Goal: Complete application form: Complete application form

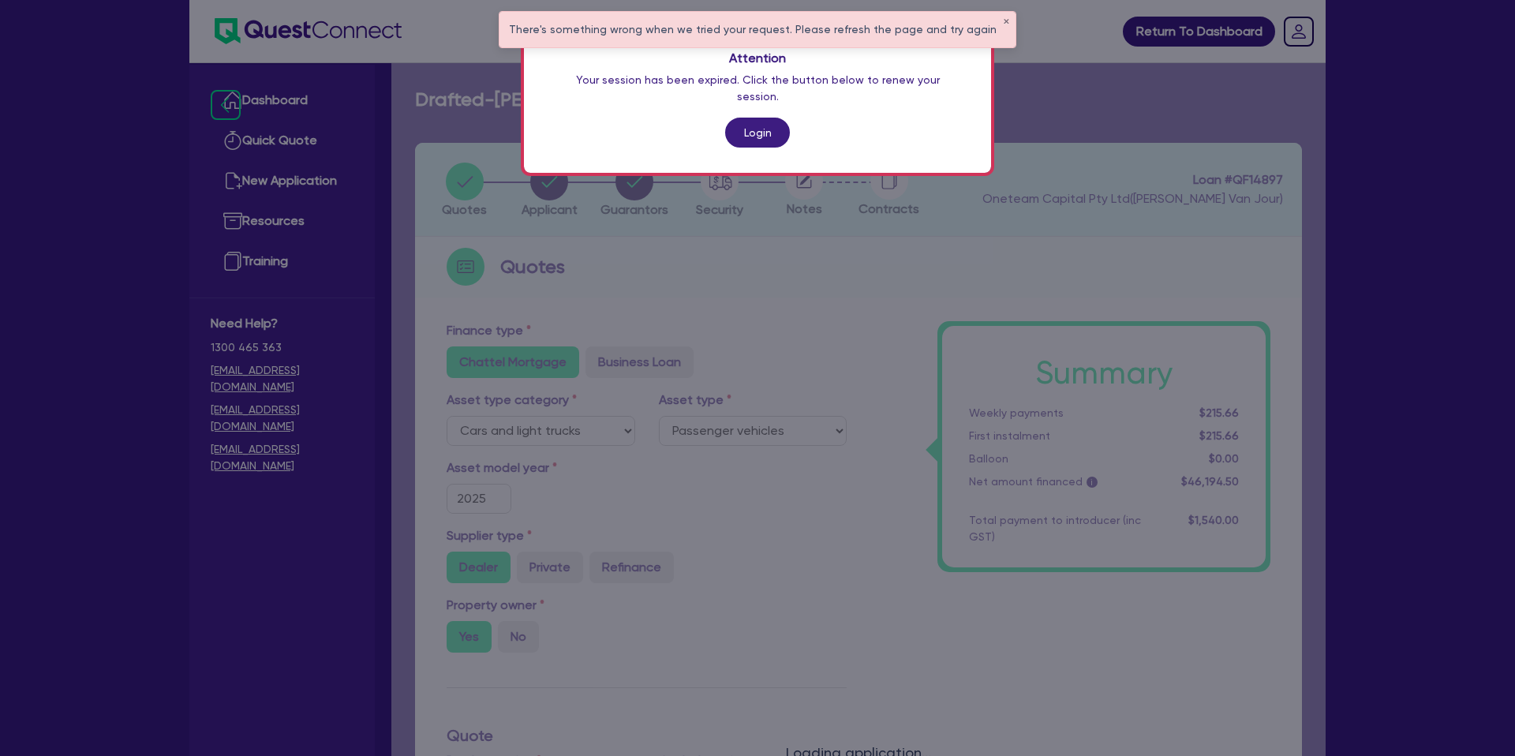
select select "CARS_AND_LIGHT_TRUCKS"
select select "PASSENGER_VEHICLES"
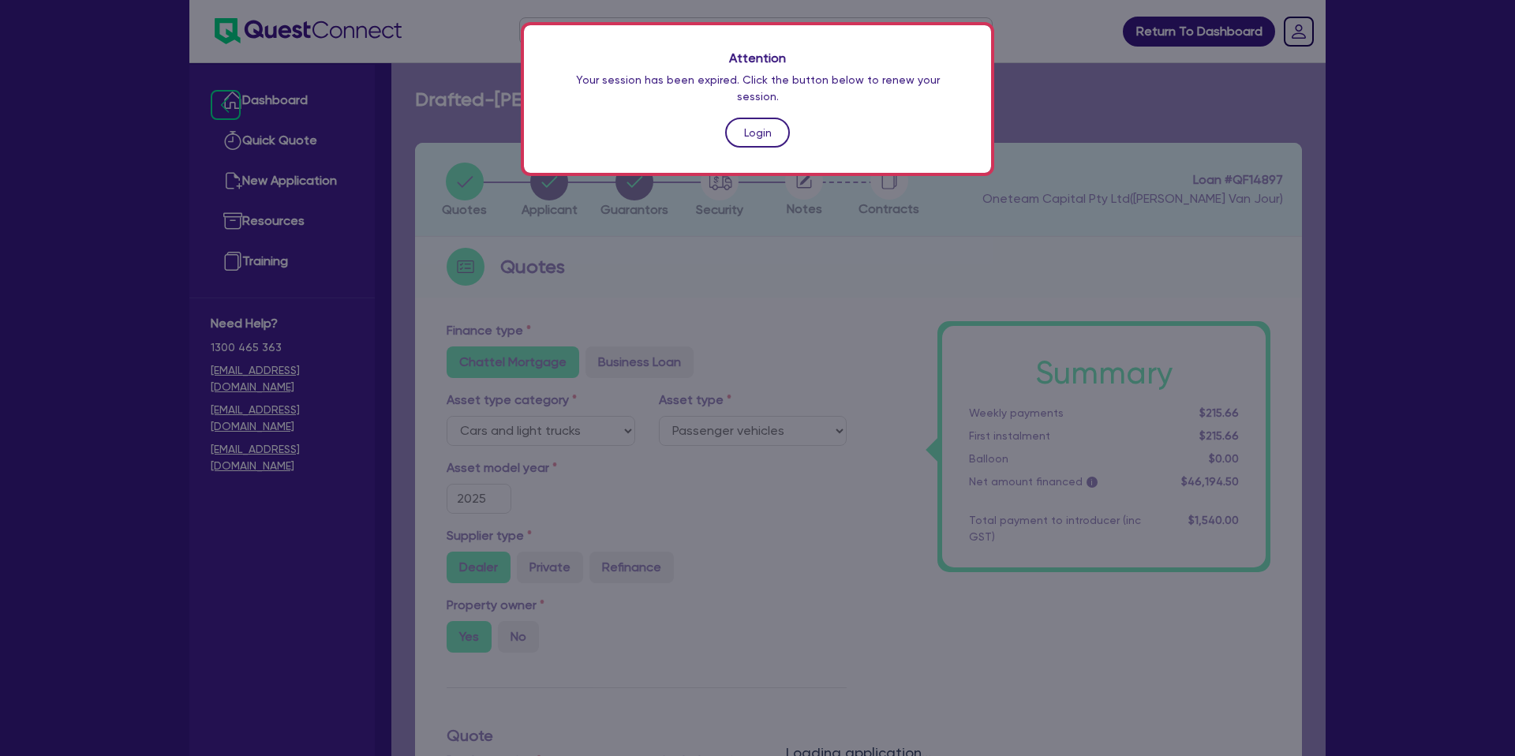
click at [729, 118] on link "Login" at bounding box center [757, 133] width 65 height 30
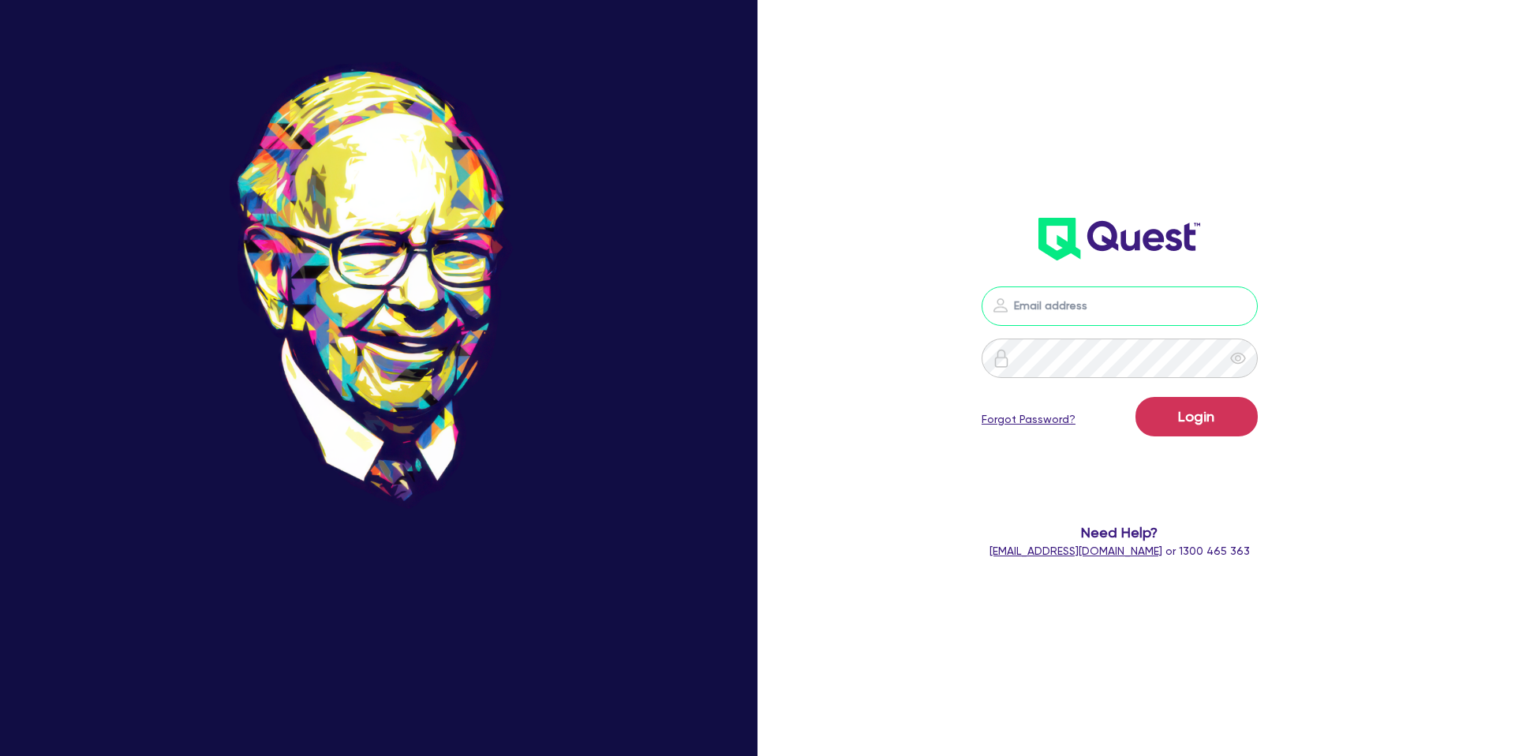
click at [1091, 296] on input "email" at bounding box center [1120, 306] width 276 height 39
type input "[PERSON_NAME][EMAIL_ADDRESS][DOMAIN_NAME]"
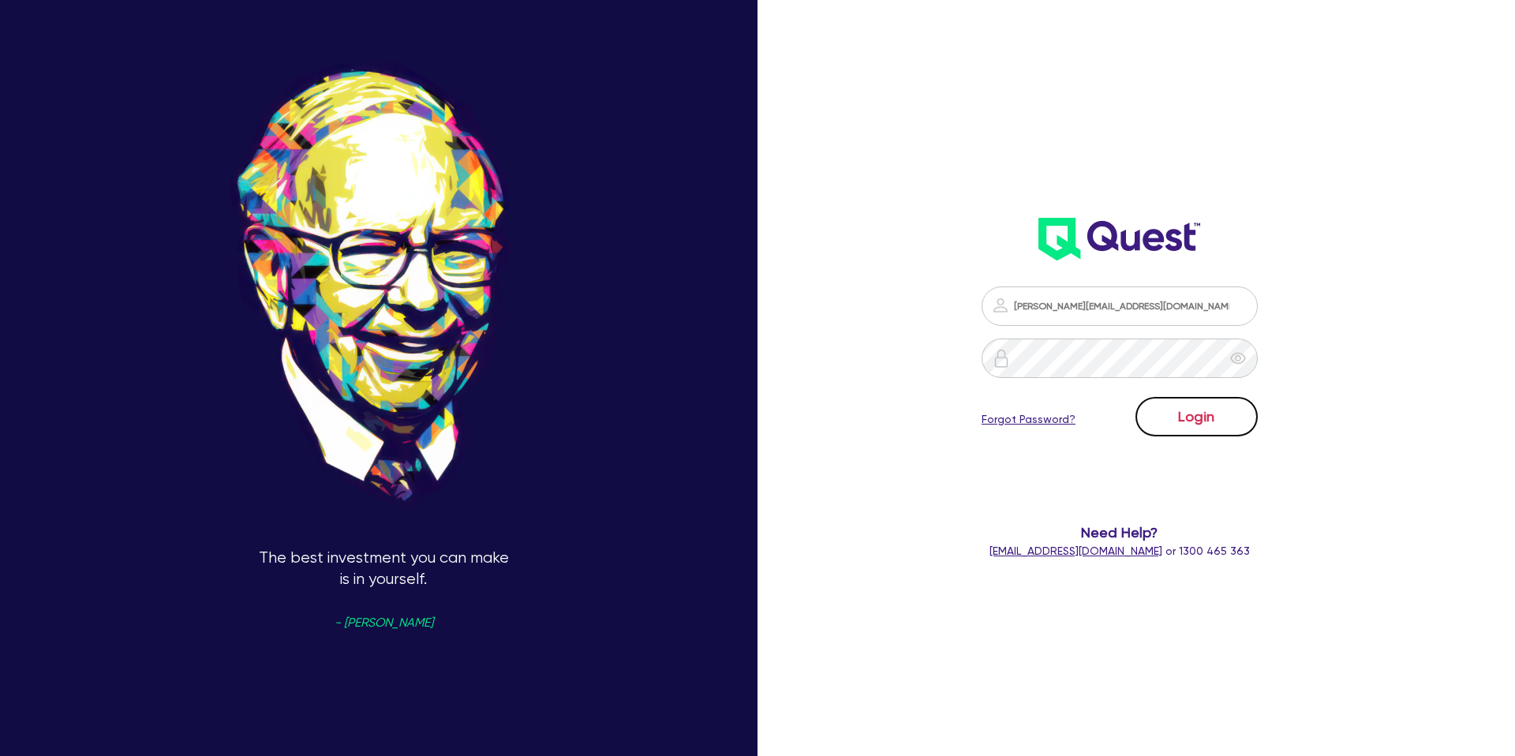
click at [1185, 418] on button "Login" at bounding box center [1197, 416] width 122 height 39
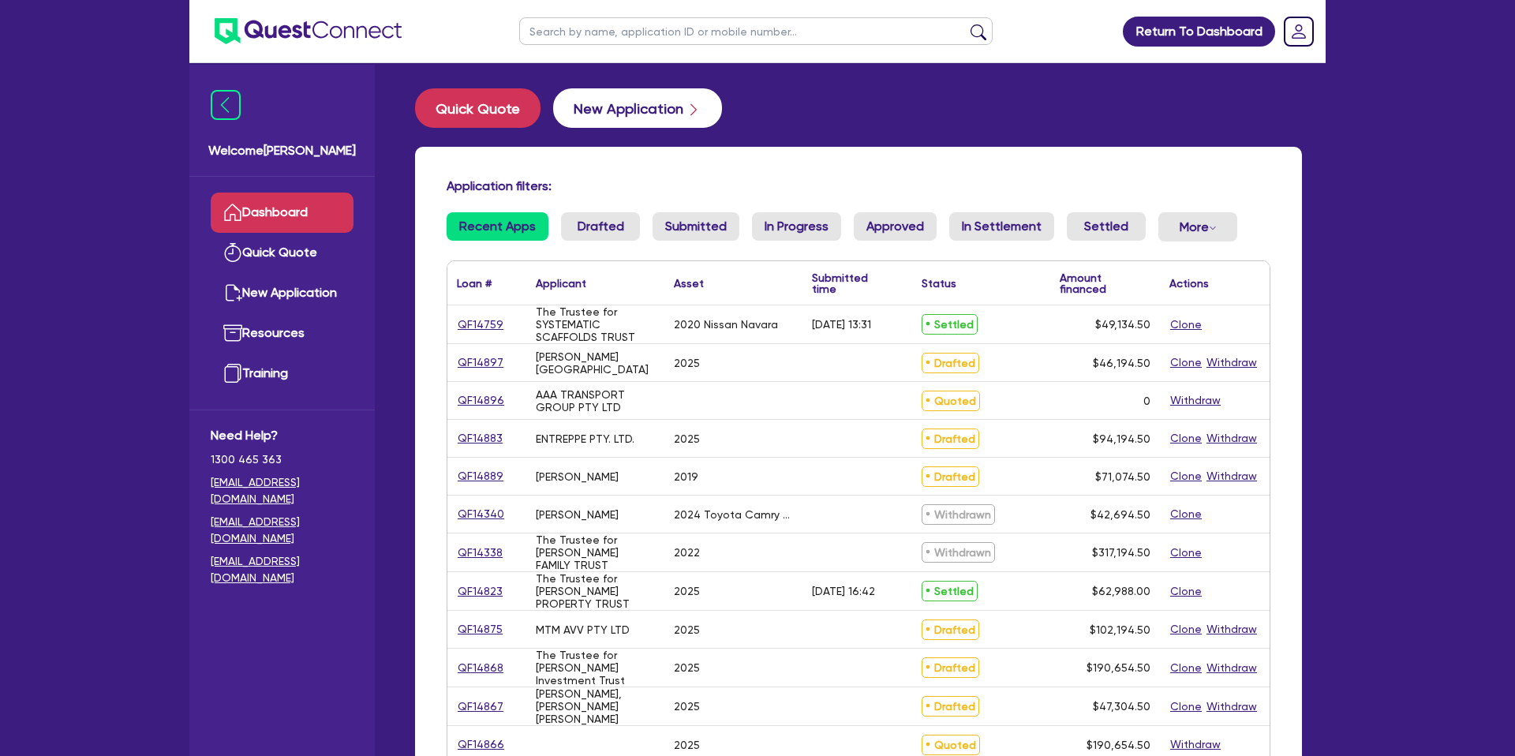
drag, startPoint x: 910, startPoint y: 137, endPoint x: 621, endPoint y: 104, distance: 290.7
click at [905, 134] on div "Quick Quote New Application Application filters: Recent Apps Drafted Submitted …" at bounding box center [858, 626] width 935 height 1076
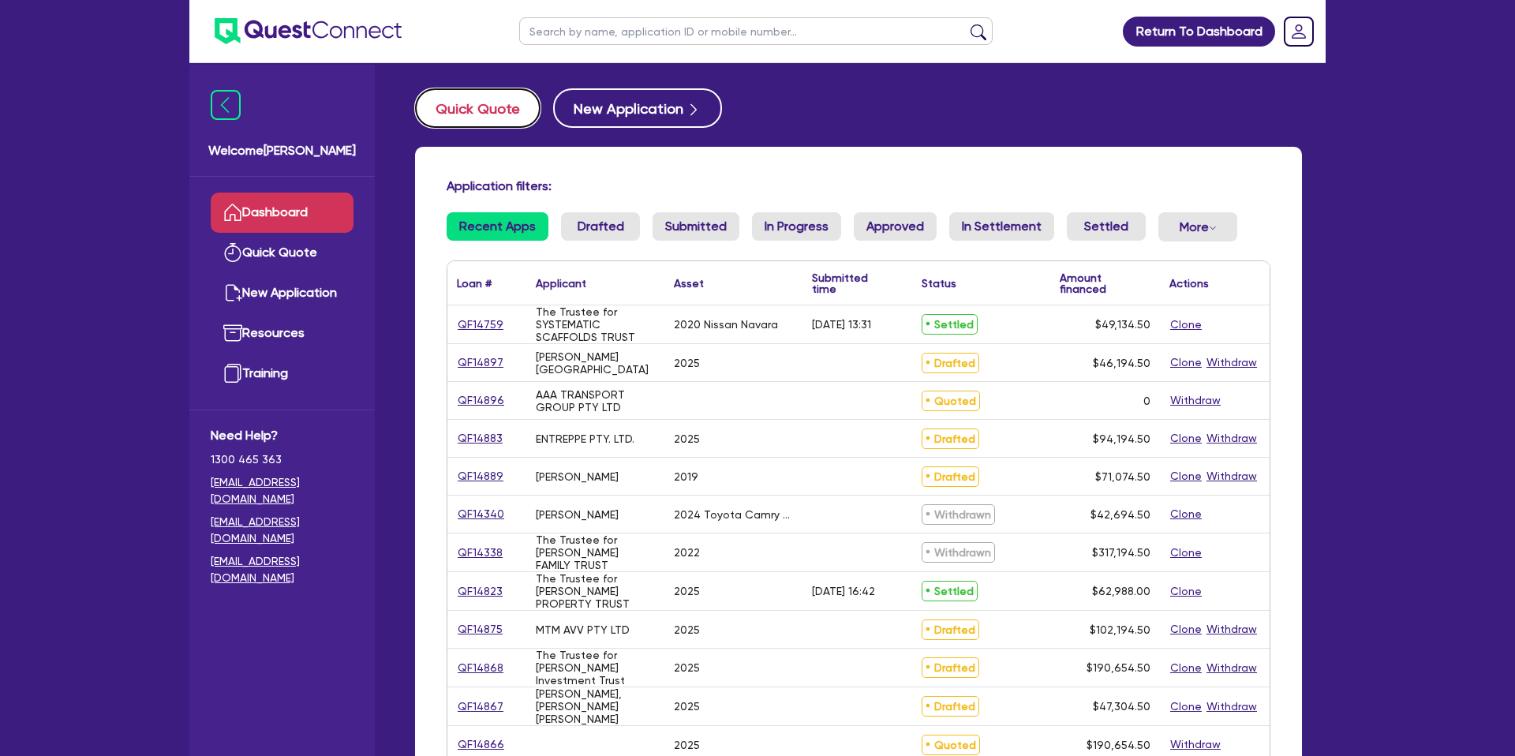
click at [517, 112] on button "Quick Quote" at bounding box center [477, 107] width 125 height 39
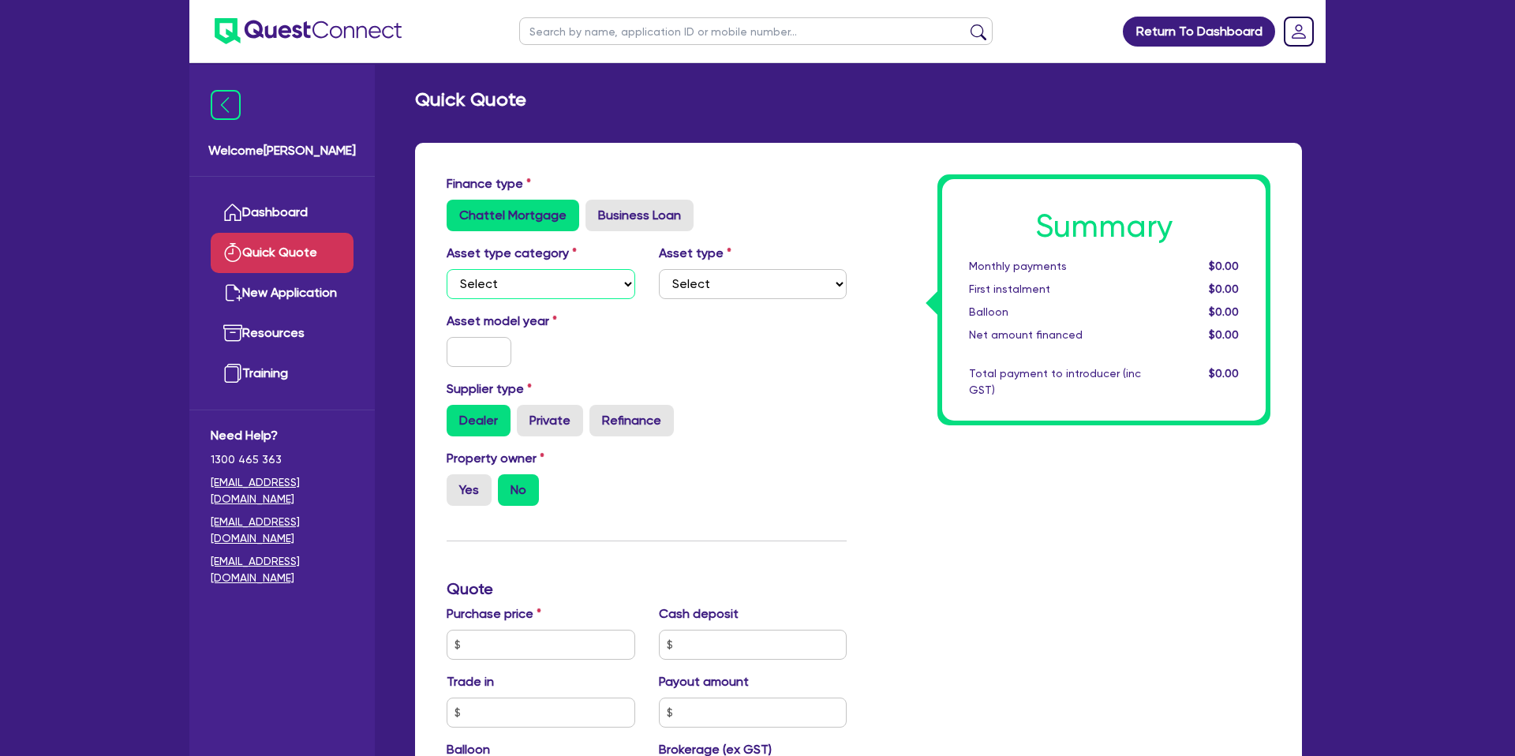
click at [545, 277] on select "Select Cars and light trucks Primary assets Secondary assets Tertiary assets" at bounding box center [541, 284] width 189 height 30
select select "CARS_AND_LIGHT_TRUCKS"
click at [700, 283] on select "Select Passenger vehicles Vans and utes Light trucks up to 4.5 tonne" at bounding box center [753, 284] width 189 height 30
select select "PASSENGER_VEHICLES"
click at [466, 354] on input "text" at bounding box center [479, 352] width 65 height 30
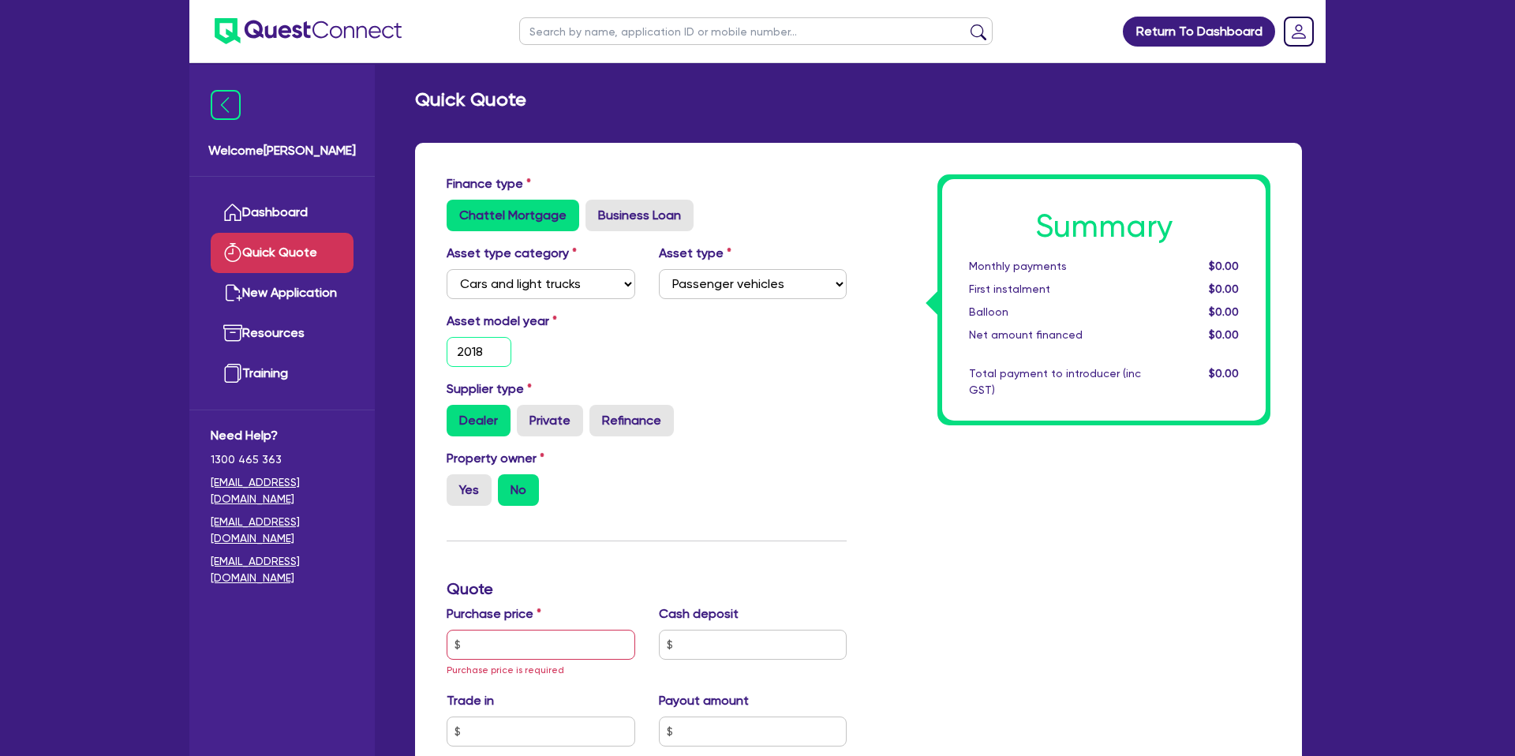
type input "2018"
drag, startPoint x: 893, startPoint y: 414, endPoint x: 734, endPoint y: 479, distance: 171.3
click at [890, 415] on div "Summary Monthly payments $0.00 First instalment $0.00 Balloon $0.00 Net amount …" at bounding box center [1071, 653] width 424 height 959
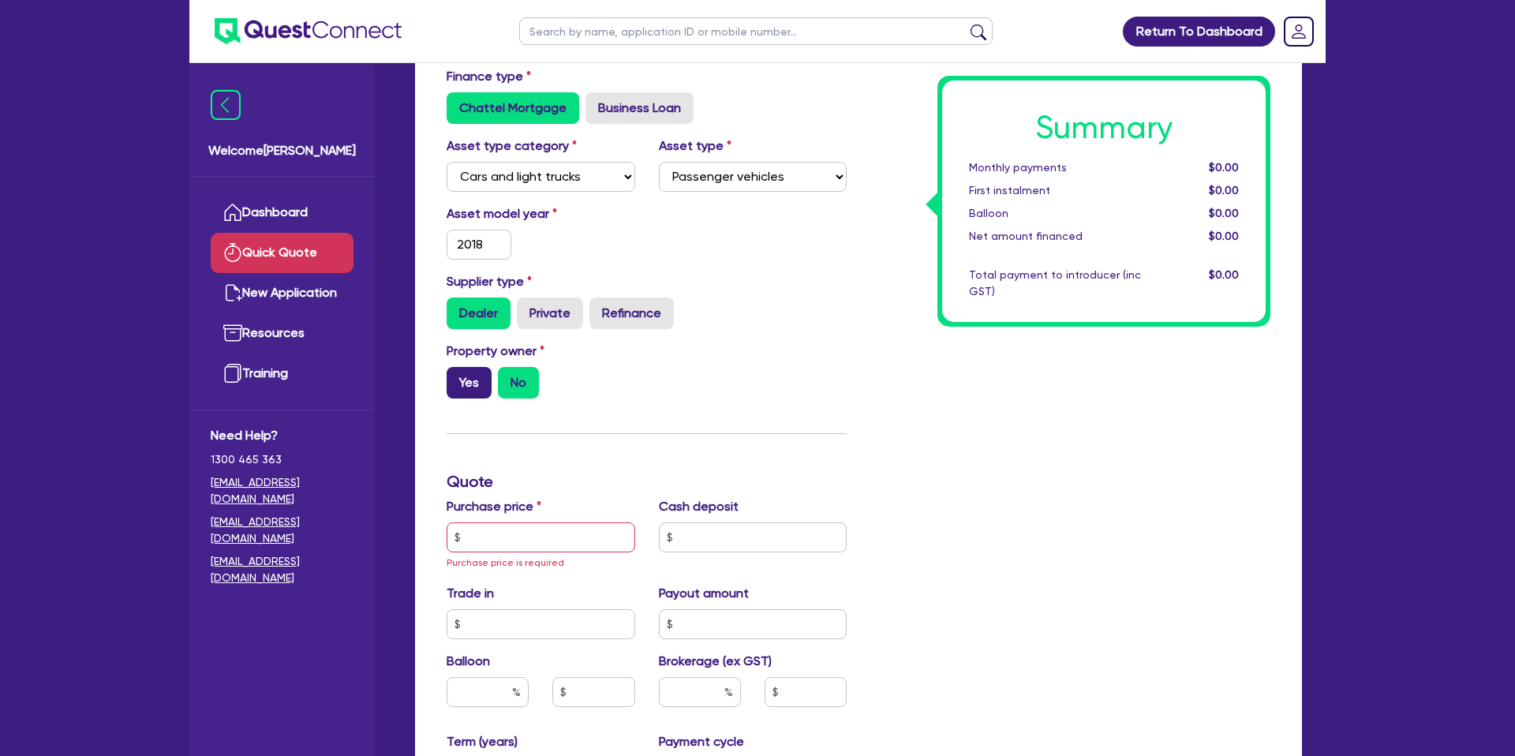
scroll to position [111, 0]
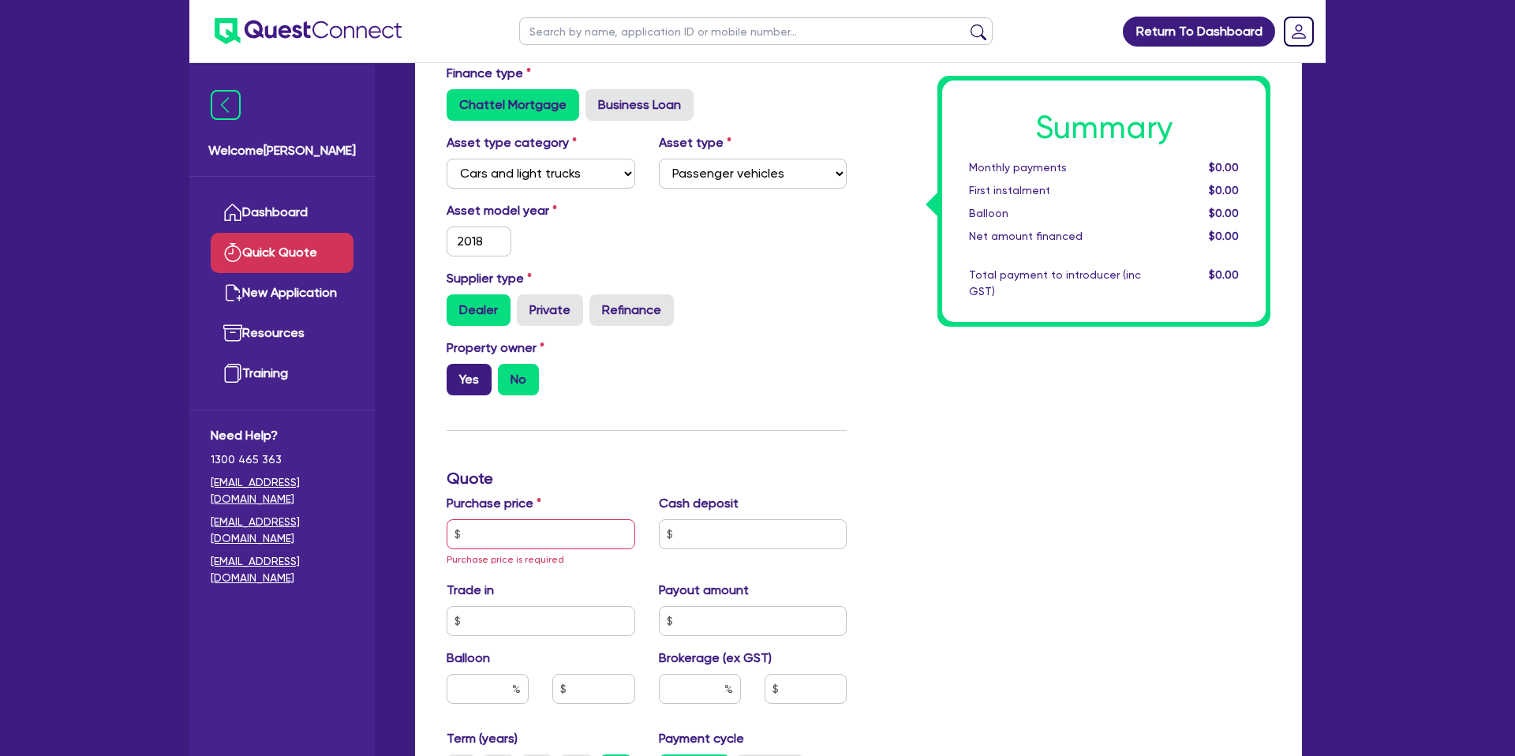
click at [474, 384] on label "Yes" at bounding box center [469, 380] width 45 height 32
click at [457, 374] on input "Yes" at bounding box center [452, 369] width 10 height 10
radio input "true"
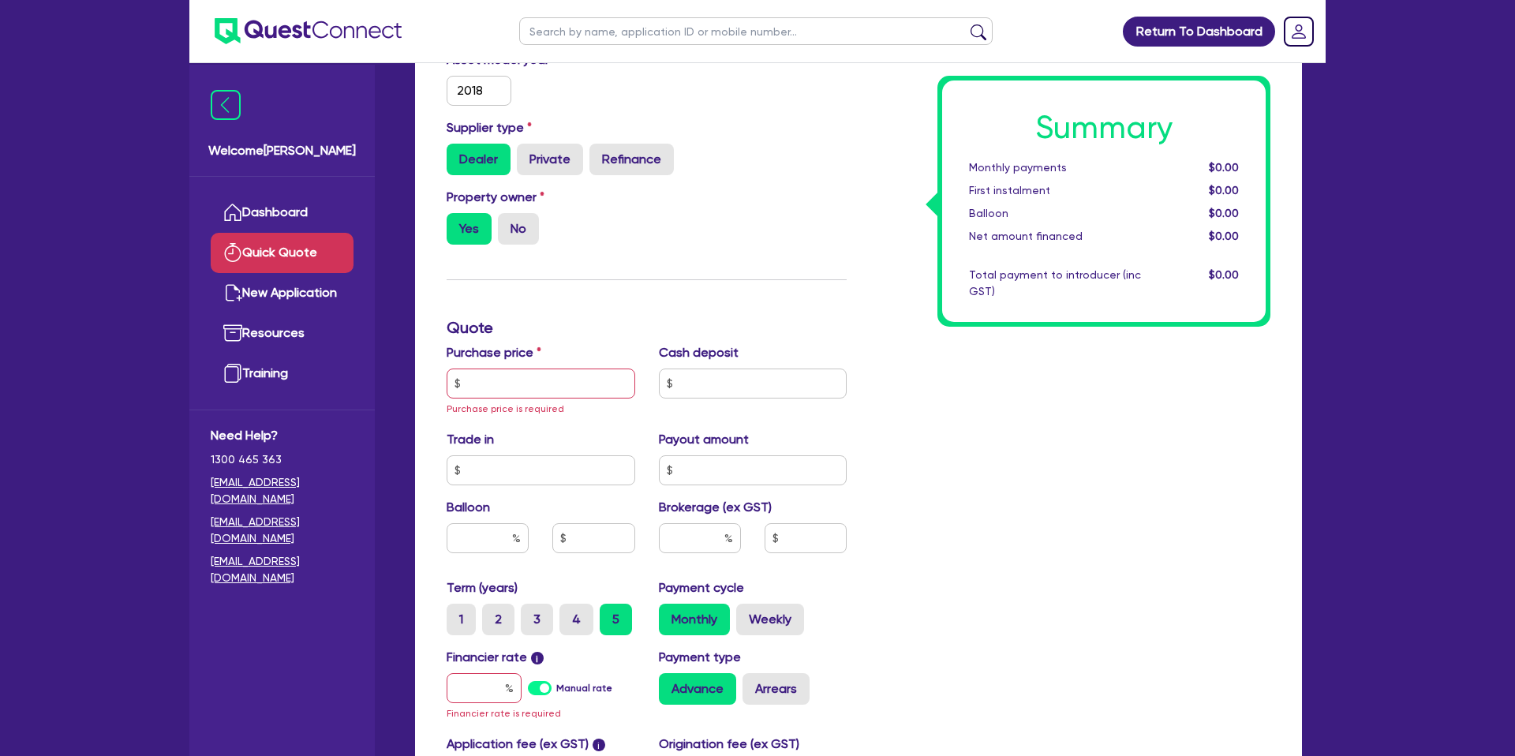
scroll to position [262, 0]
click at [521, 390] on input "text" at bounding box center [541, 383] width 189 height 30
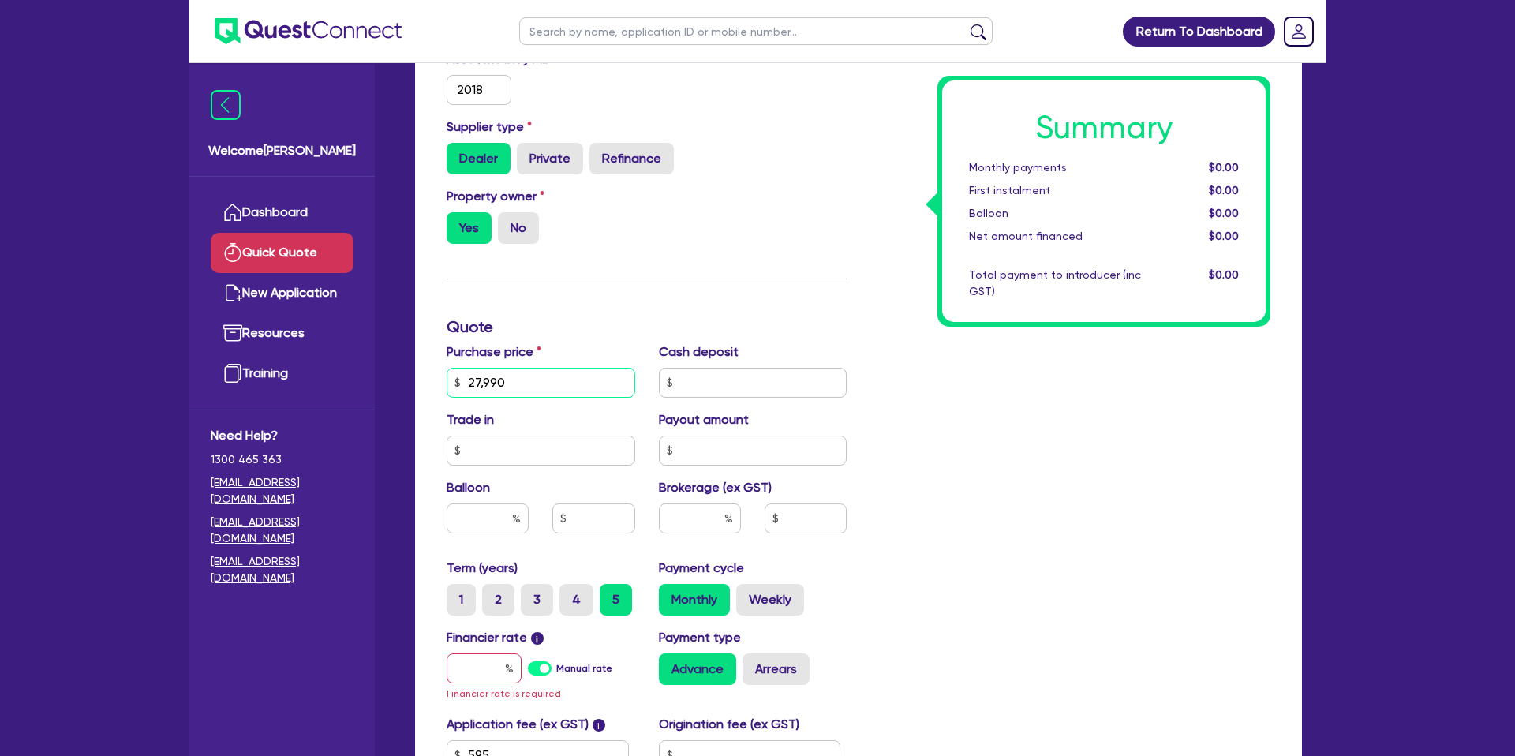
type input "27,990"
drag, startPoint x: 1066, startPoint y: 416, endPoint x: 895, endPoint y: 351, distance: 182.4
click at [1066, 416] on div "Summary Monthly payments $0.00 First instalment $0.00 Balloon $0.00 Net amount …" at bounding box center [1071, 382] width 424 height 940
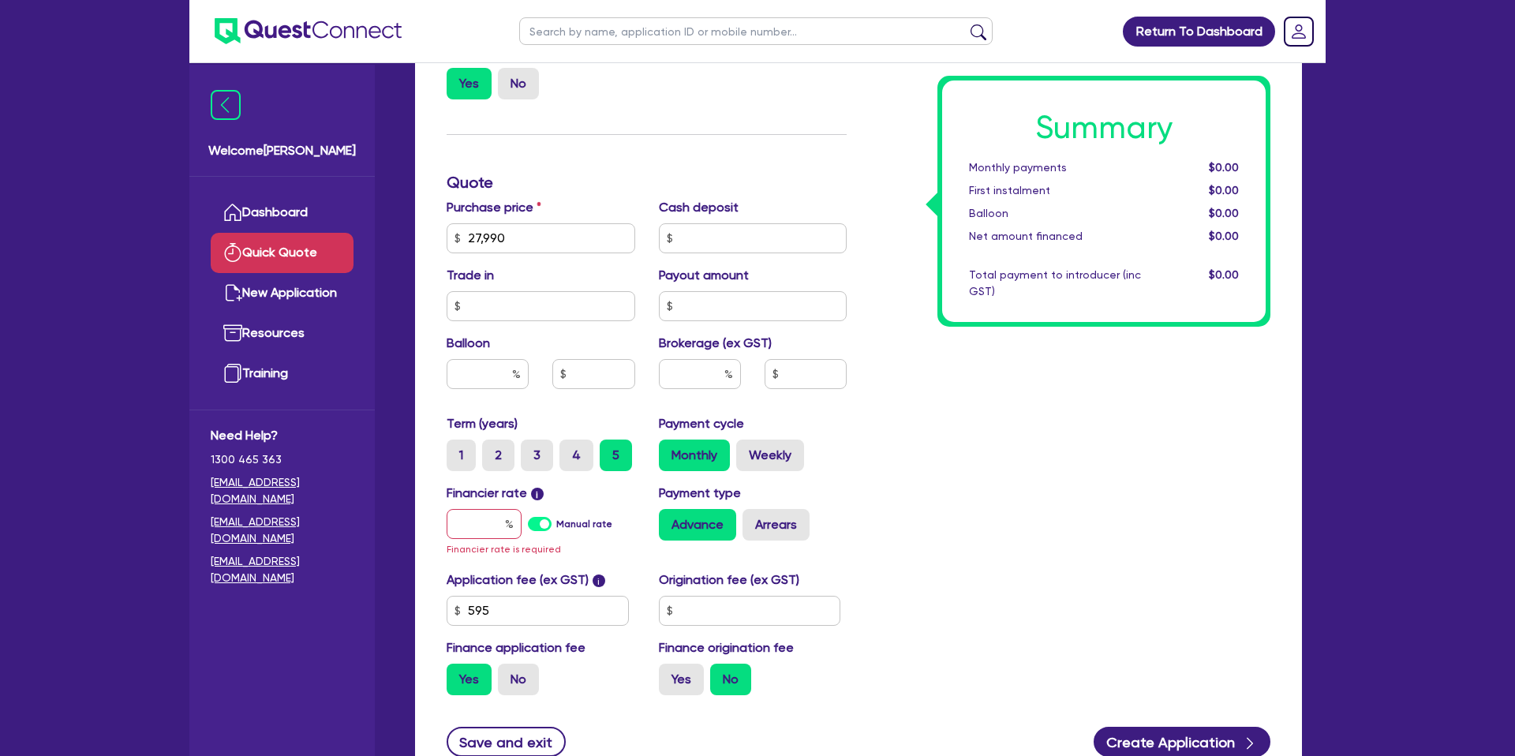
scroll to position [408, 0]
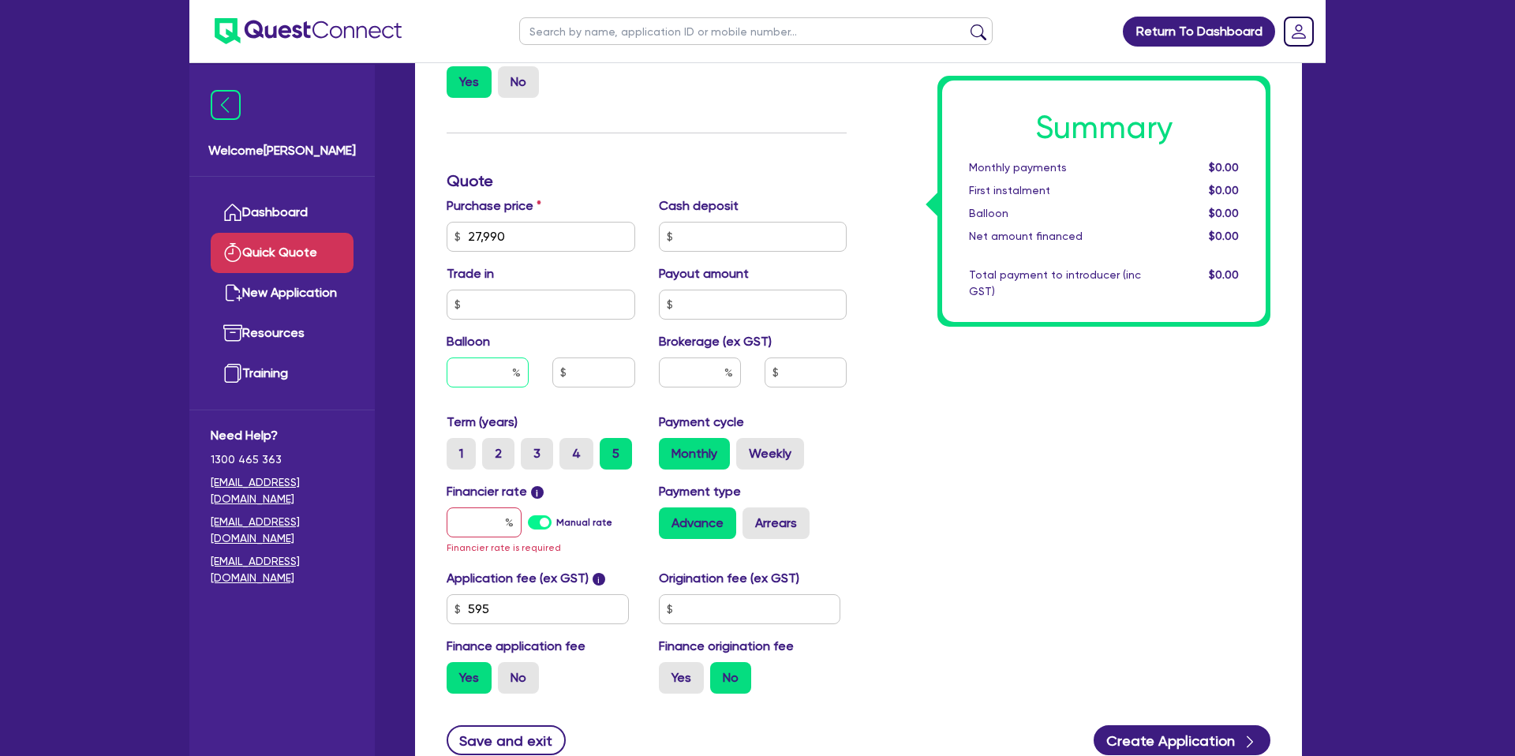
click at [501, 377] on input "text" at bounding box center [488, 373] width 82 height 30
click at [1120, 399] on div "Summary Monthly payments $0.00 First instalment $0.00 Balloon $0.00 Net amount …" at bounding box center [1071, 236] width 424 height 940
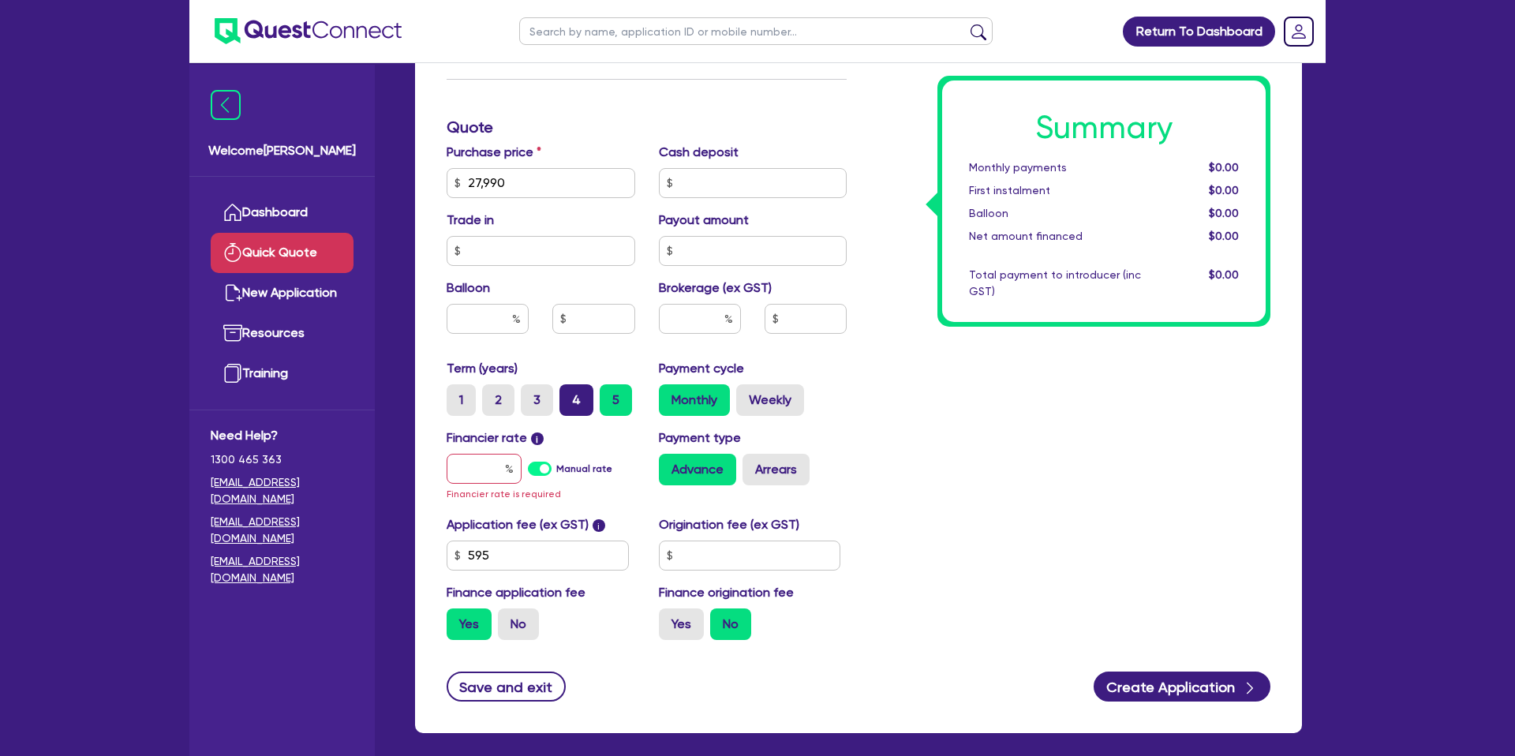
scroll to position [535, 0]
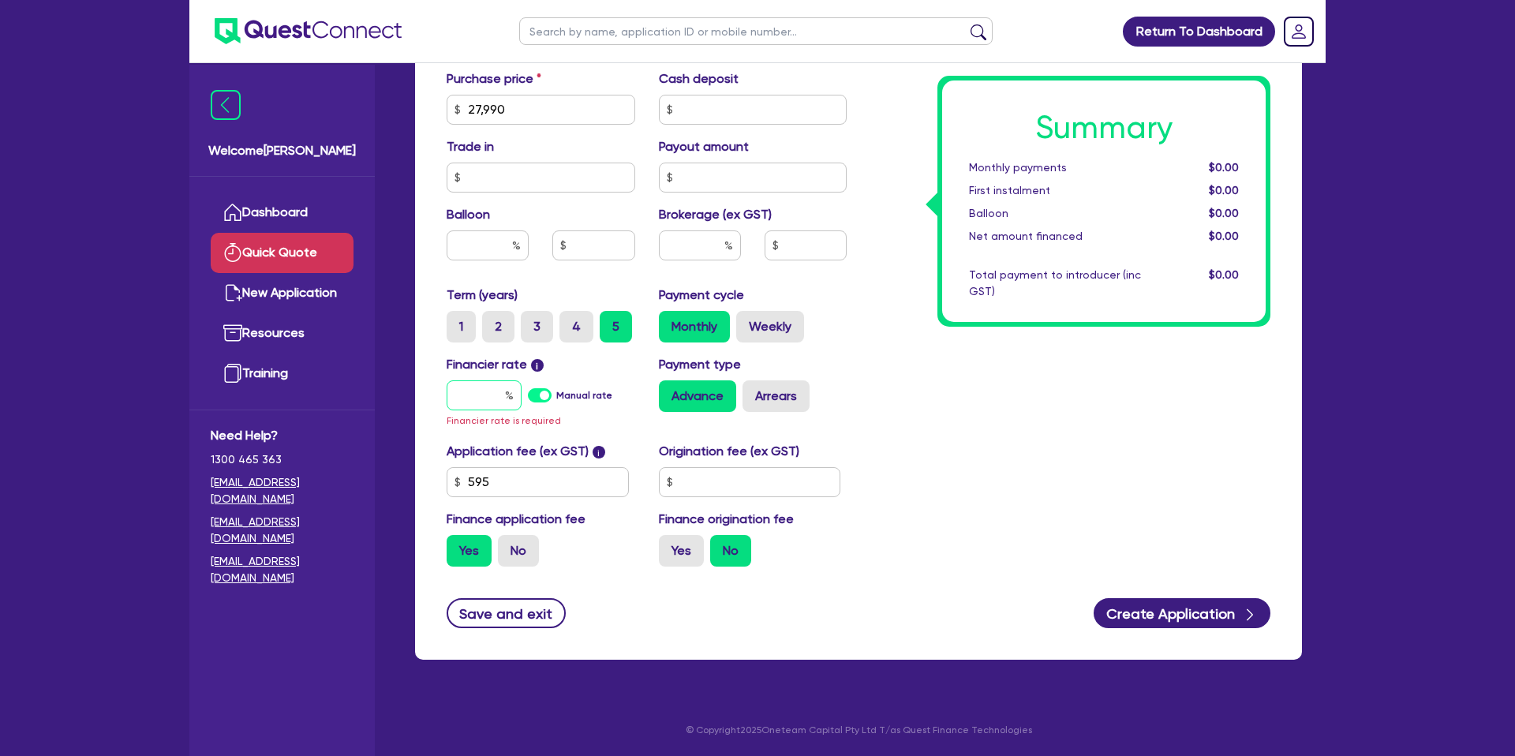
drag, startPoint x: 493, startPoint y: 396, endPoint x: 530, endPoint y: 360, distance: 51.9
click at [494, 395] on input "text" at bounding box center [484, 395] width 75 height 30
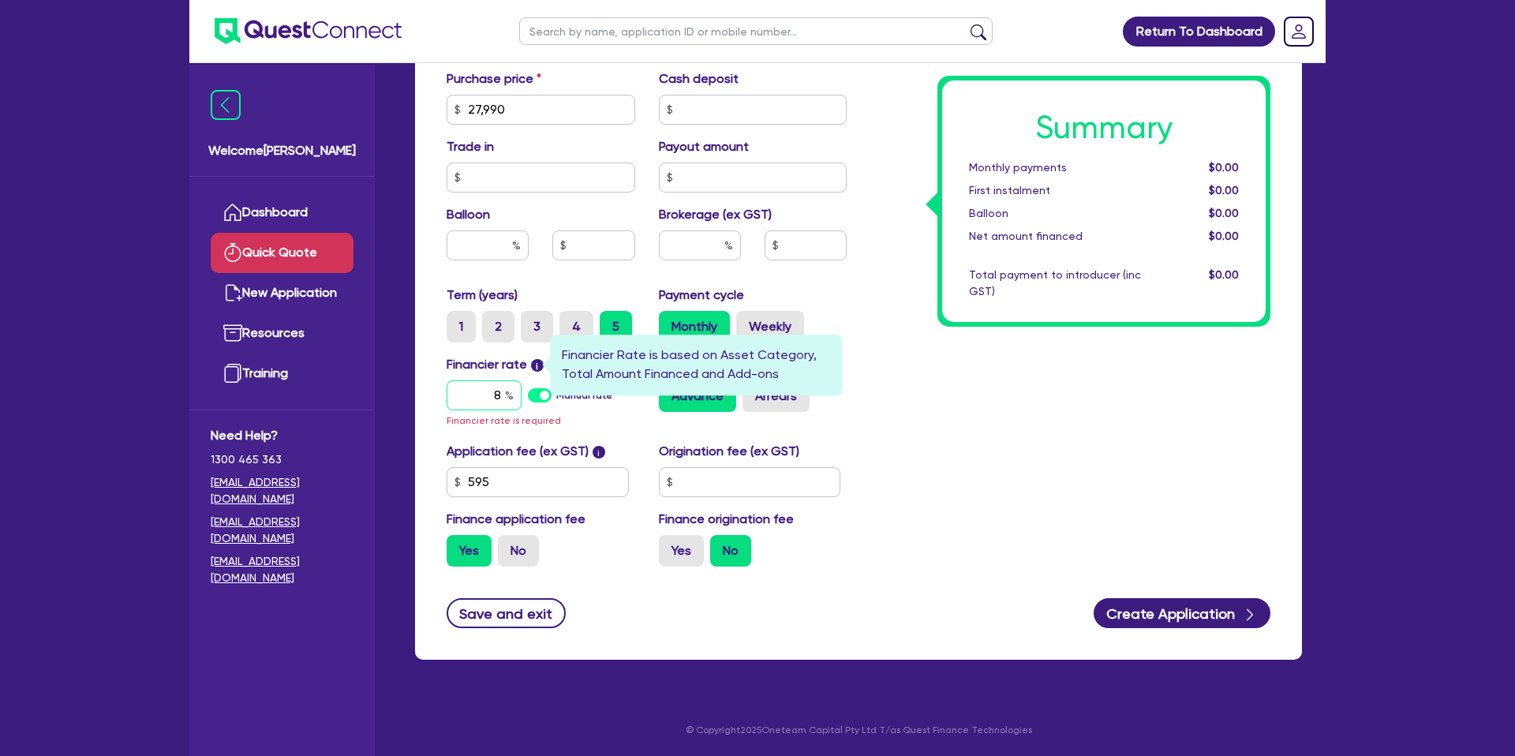
scroll to position [518, 0]
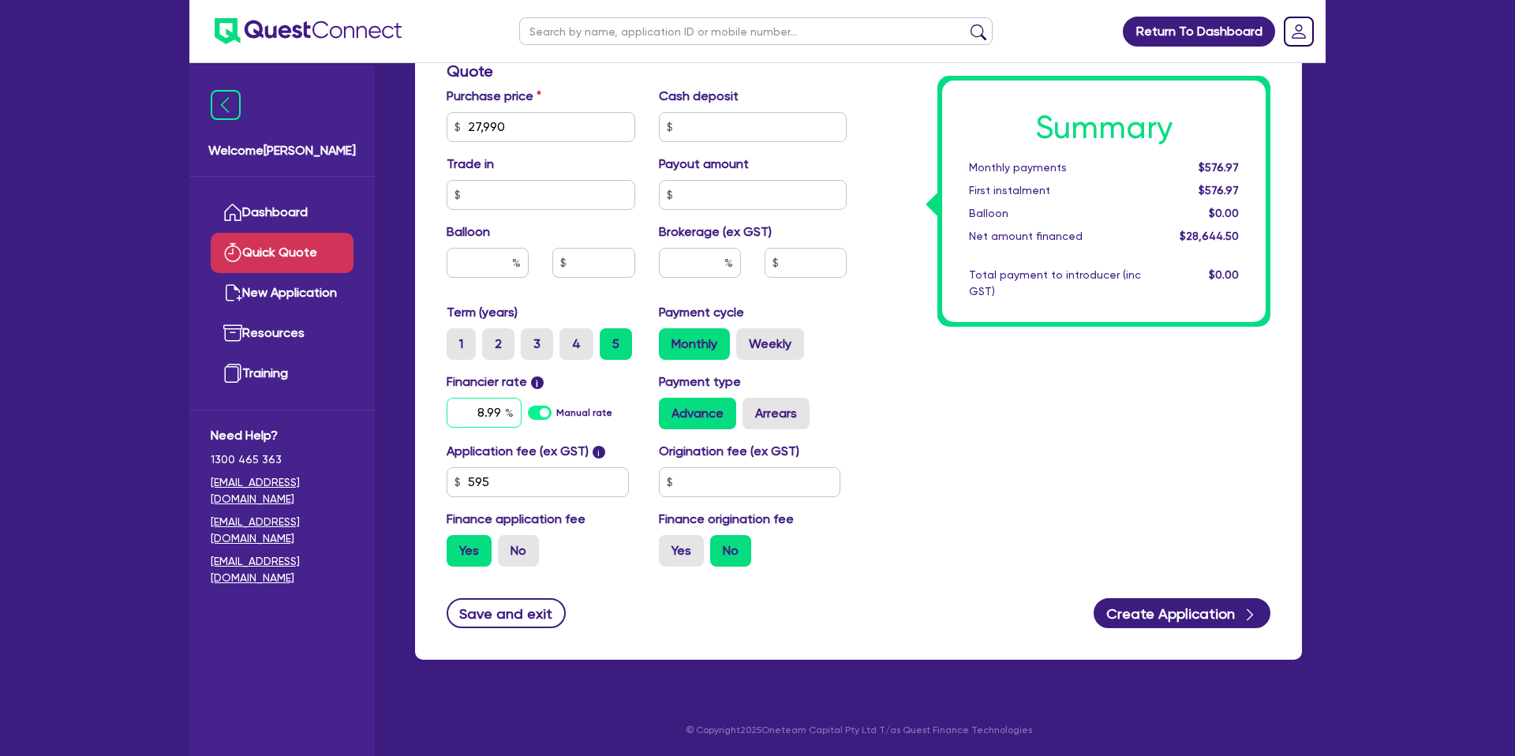
type input "8.99"
click at [950, 373] on div "Summary Monthly payments $576.97 First instalment $576.97 Balloon $0.00 Net amo…" at bounding box center [1071, 118] width 424 height 923
click at [767, 358] on label "Weekly" at bounding box center [770, 344] width 68 height 32
click at [747, 339] on input "Weekly" at bounding box center [741, 333] width 10 height 10
radio input "true"
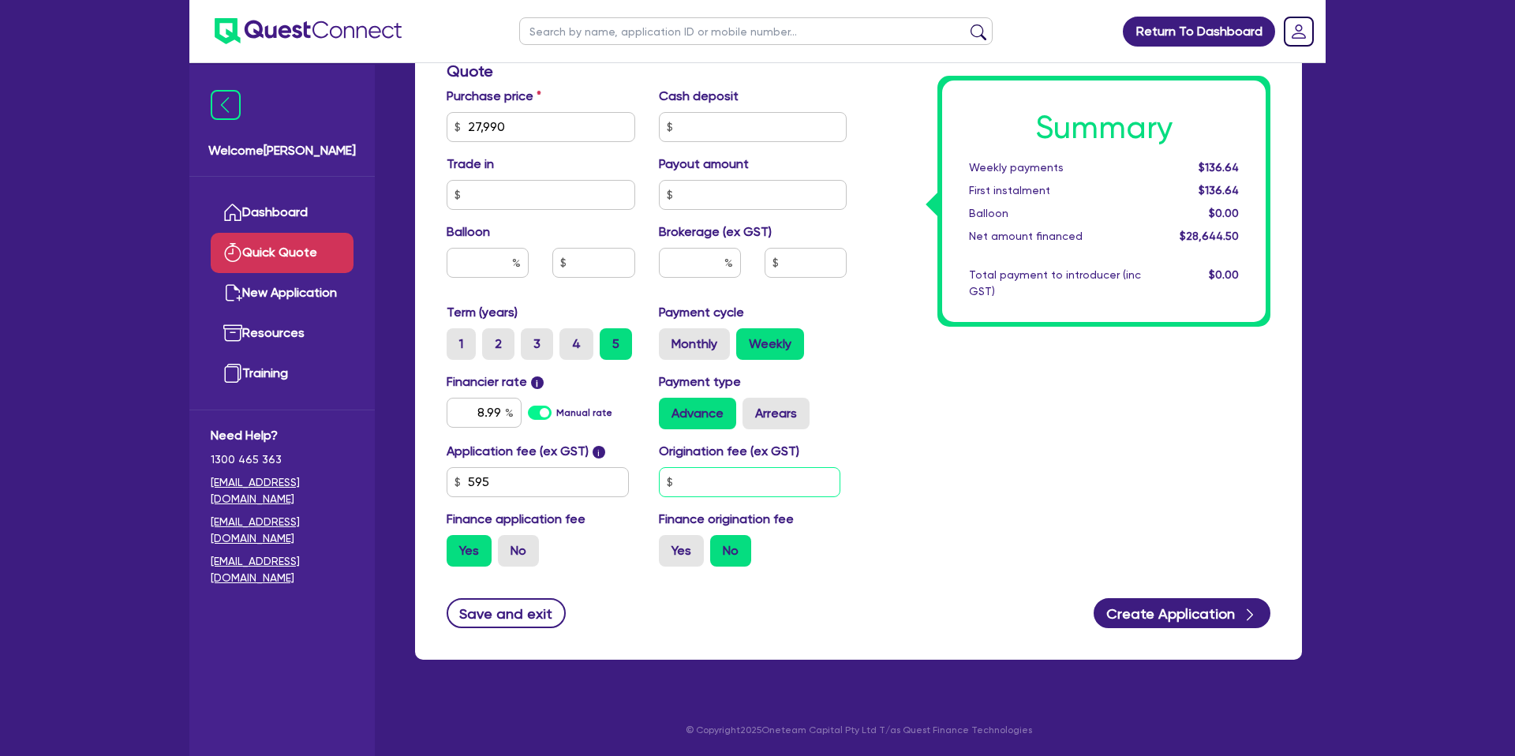
click at [700, 487] on input "text" at bounding box center [750, 482] width 182 height 30
type input "1,400"
click at [1318, 262] on div "Quick Quote Finance type Chattel Mortgage Business Loan Asset type category Sel…" at bounding box center [858, 125] width 935 height 1108
click at [957, 447] on div "Summary Weekly payments $136.64 First instalment $1,676.64 Balloon $0.00 Net am…" at bounding box center [1071, 118] width 424 height 923
click at [775, 110] on div "Cash deposit" at bounding box center [753, 114] width 212 height 55
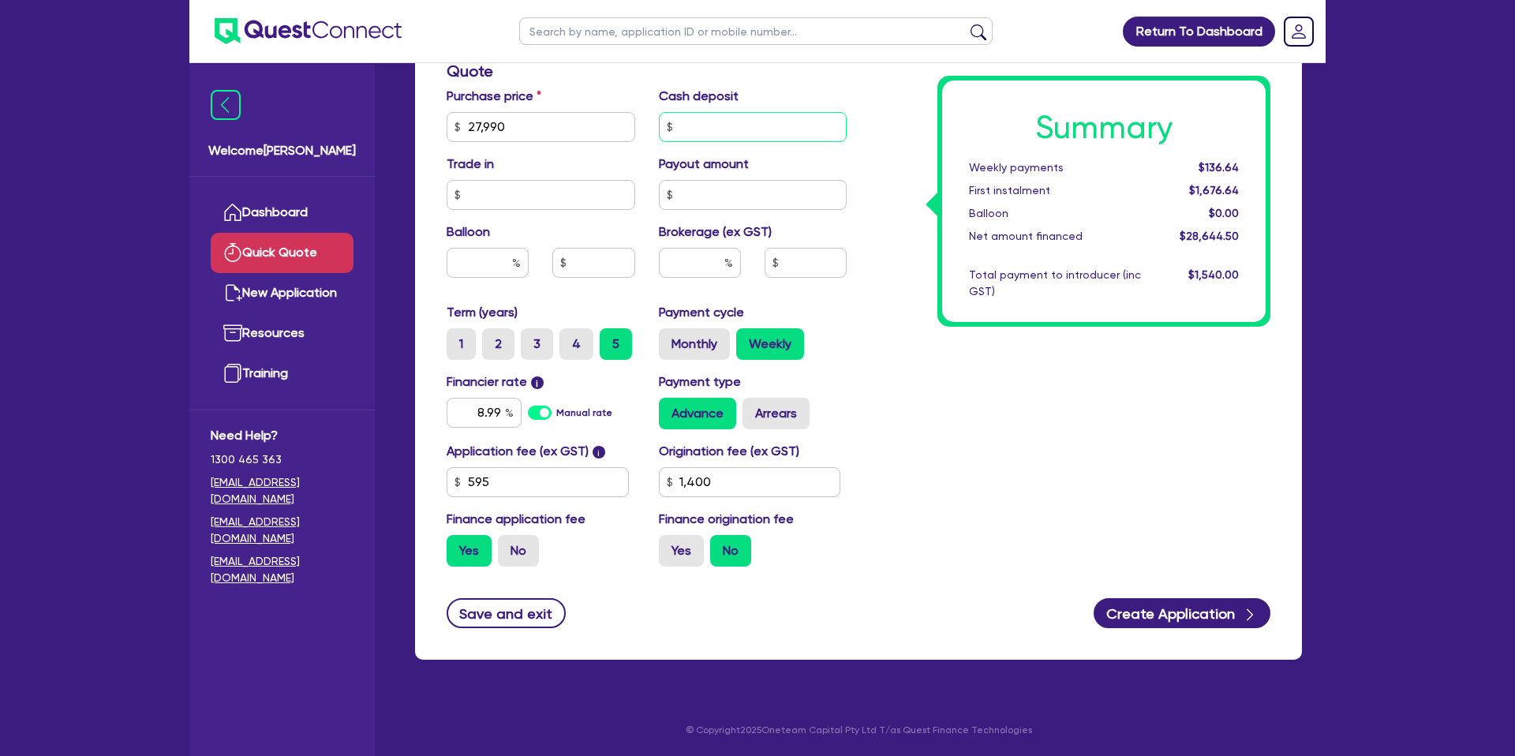
click at [749, 125] on input "text" at bounding box center [753, 127] width 189 height 30
type input "10,000"
click at [926, 122] on div "Summary Weekly payments $136.64 First instalment $1,676.64 Balloon $0.00 Net am…" at bounding box center [1071, 118] width 424 height 923
click at [523, 125] on input "27,990" at bounding box center [541, 127] width 189 height 30
type input "27,500"
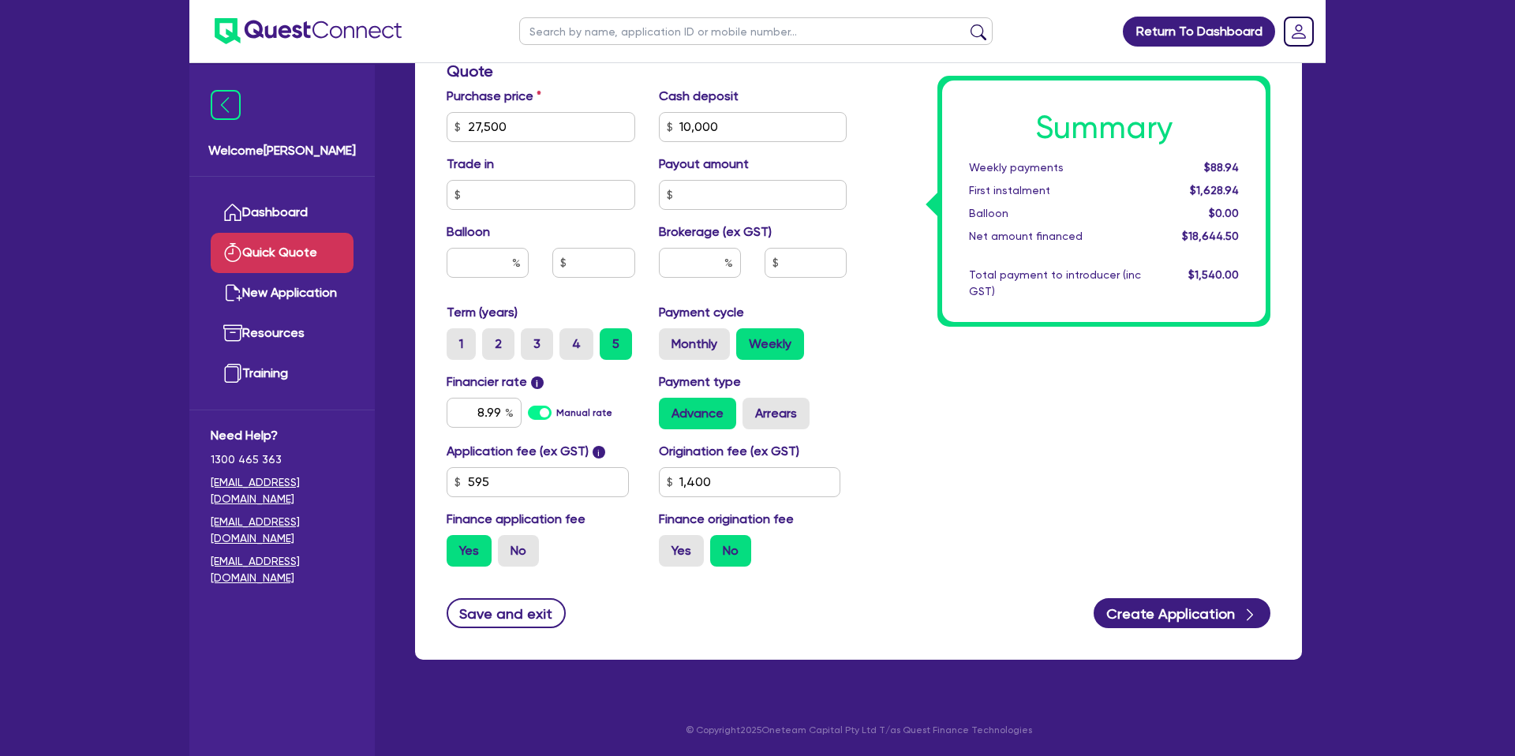
click at [920, 185] on div "Summary Weekly payments $88.94 First instalment $1,628.94 Balloon $0.00 Net amo…" at bounding box center [1071, 118] width 424 height 923
click at [707, 545] on div "Yes No" at bounding box center [753, 551] width 189 height 32
click at [699, 547] on label "Yes" at bounding box center [681, 551] width 45 height 32
click at [669, 545] on input "Yes" at bounding box center [664, 540] width 10 height 10
radio input "true"
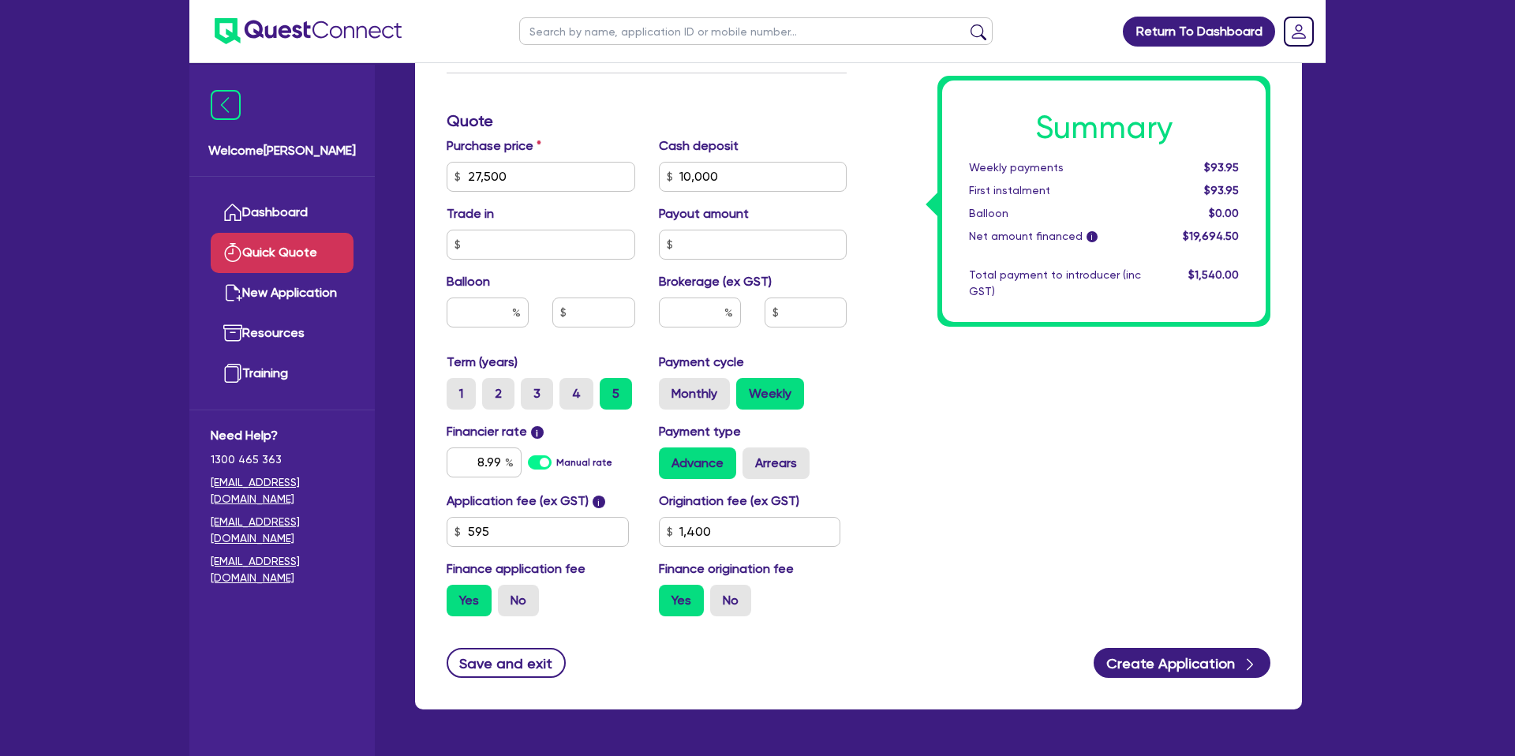
scroll to position [466, 0]
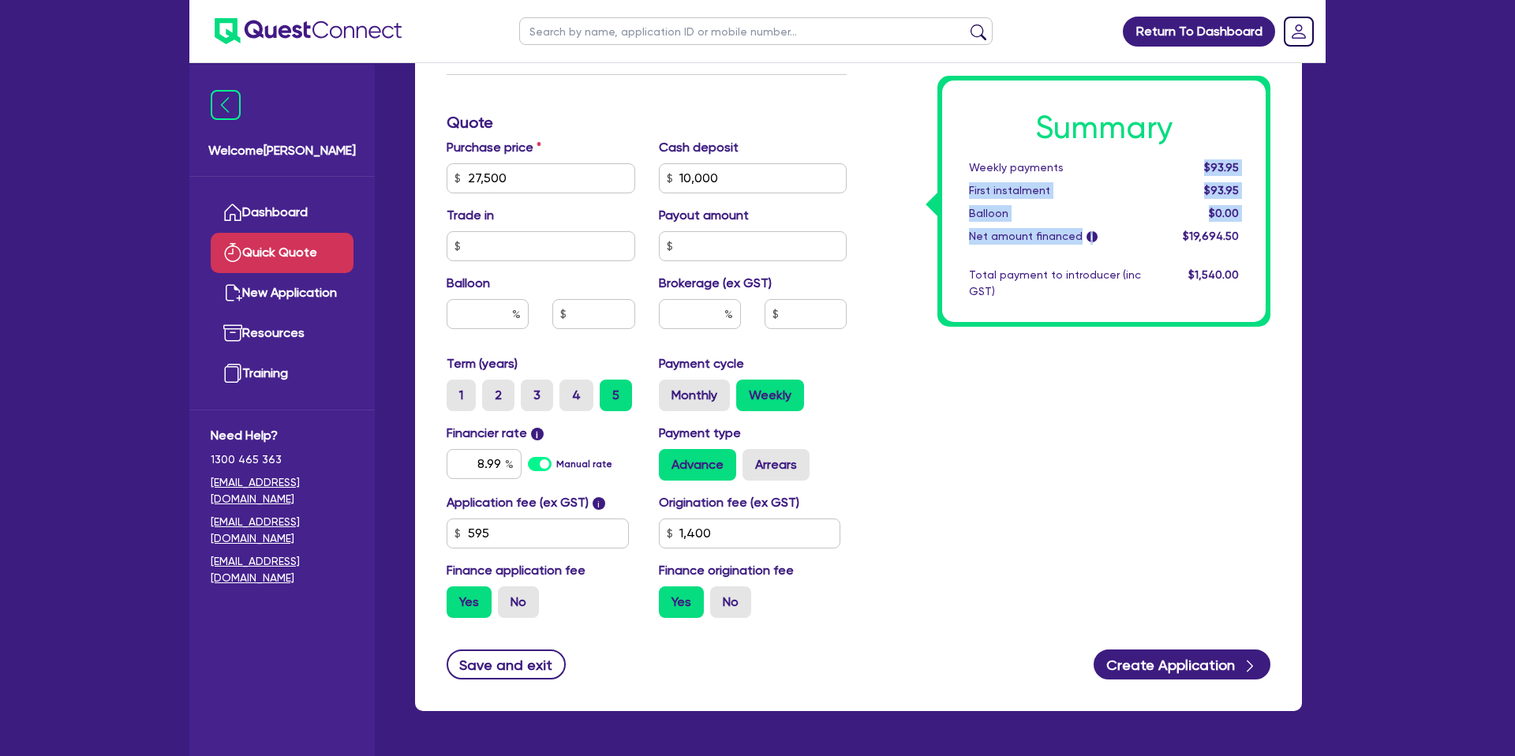
drag, startPoint x: 1209, startPoint y: 167, endPoint x: 1234, endPoint y: 225, distance: 63.3
click at [1234, 225] on div "Summary Weekly payments $93.95 First instalment $93.95 Balloon $0.00 Net amount…" at bounding box center [1104, 202] width 324 height 242
click at [1237, 223] on div "Summary Weekly payments $93.95 First instalment $93.95 Balloon $0.00 Net amount…" at bounding box center [1104, 202] width 324 height 242
drag, startPoint x: 1207, startPoint y: 166, endPoint x: 1246, endPoint y: 220, distance: 66.8
click at [1246, 220] on div "Summary Weekly payments $93.95 First instalment $93.95 Balloon $0.00 Net amount…" at bounding box center [1104, 202] width 324 height 242
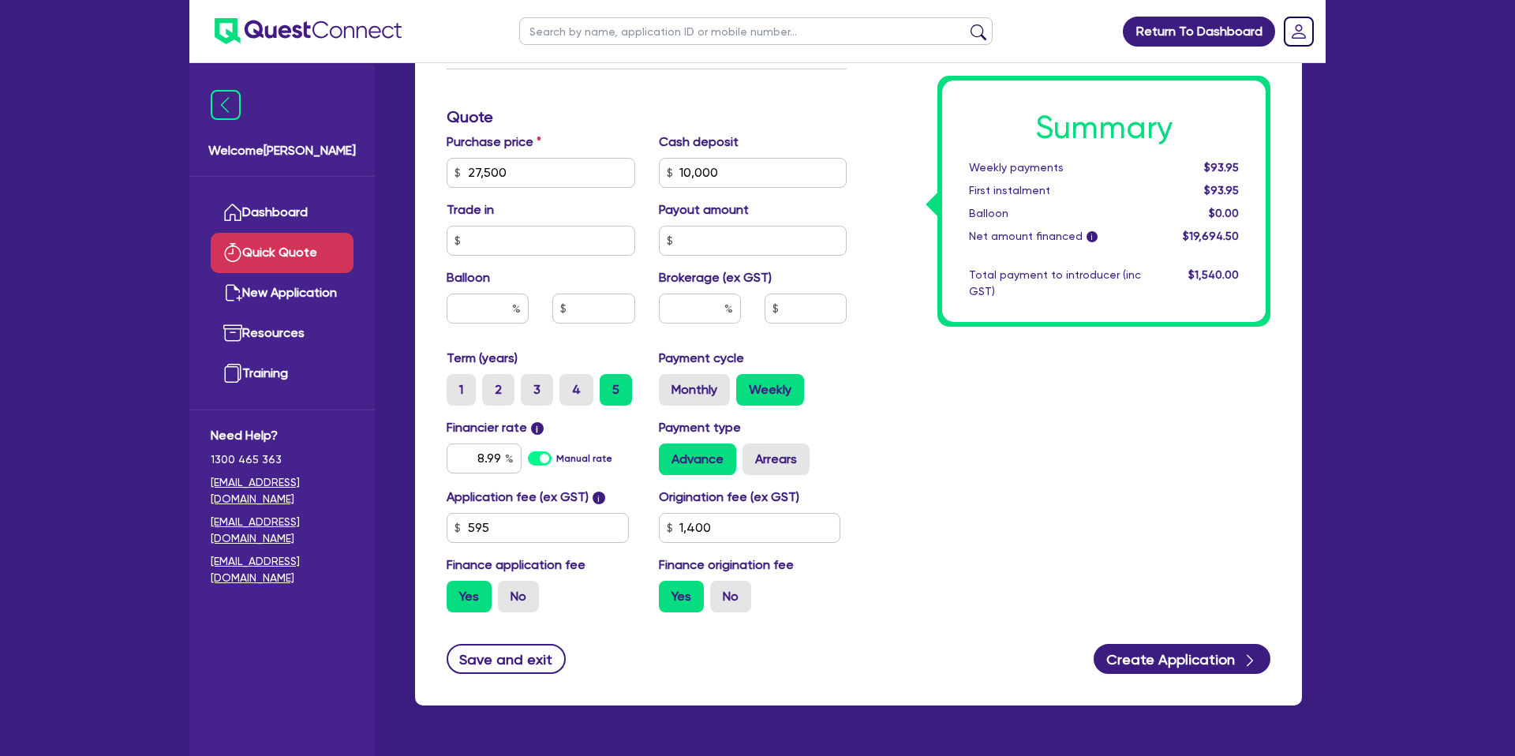
click at [953, 175] on div "Summary Weekly payments $93.95 First instalment $93.95 Balloon $0.00 Net amount…" at bounding box center [1104, 202] width 324 height 242
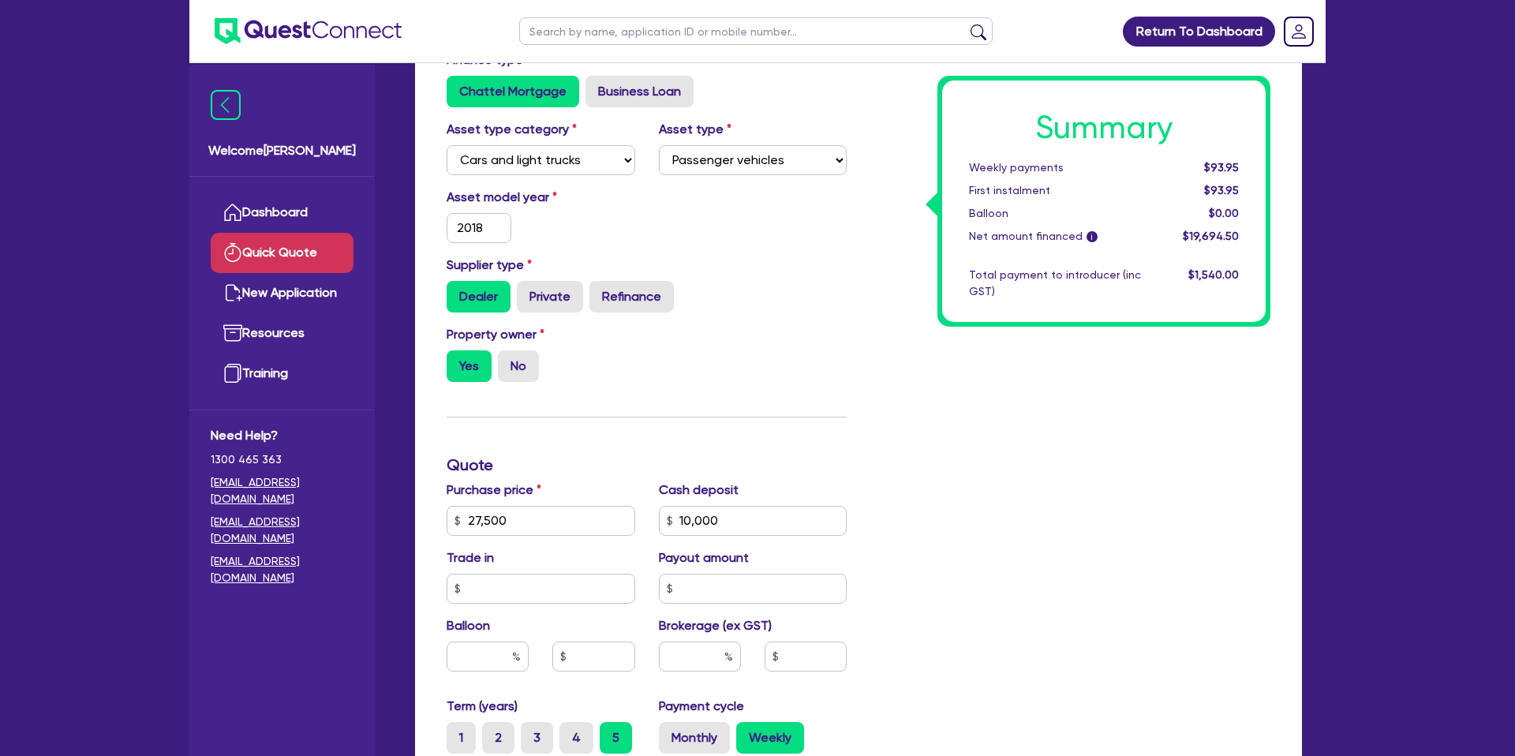
scroll to position [128, 0]
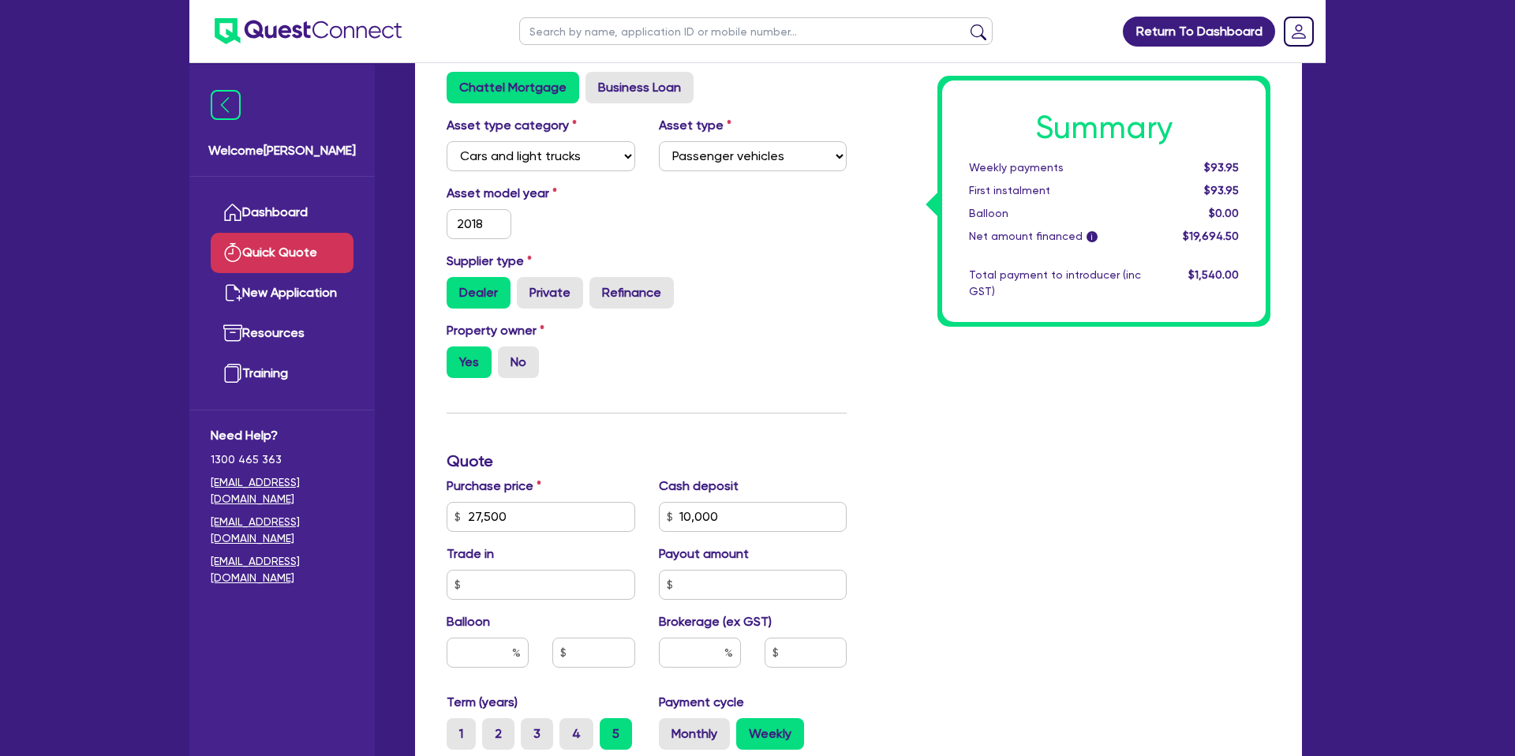
drag, startPoint x: 965, startPoint y: 349, endPoint x: 949, endPoint y: 349, distance: 16.6
click at [962, 343] on div "Summary Weekly payments $93.95 First instalment $93.95 Balloon $0.00 Net amount…" at bounding box center [1071, 508] width 424 height 923
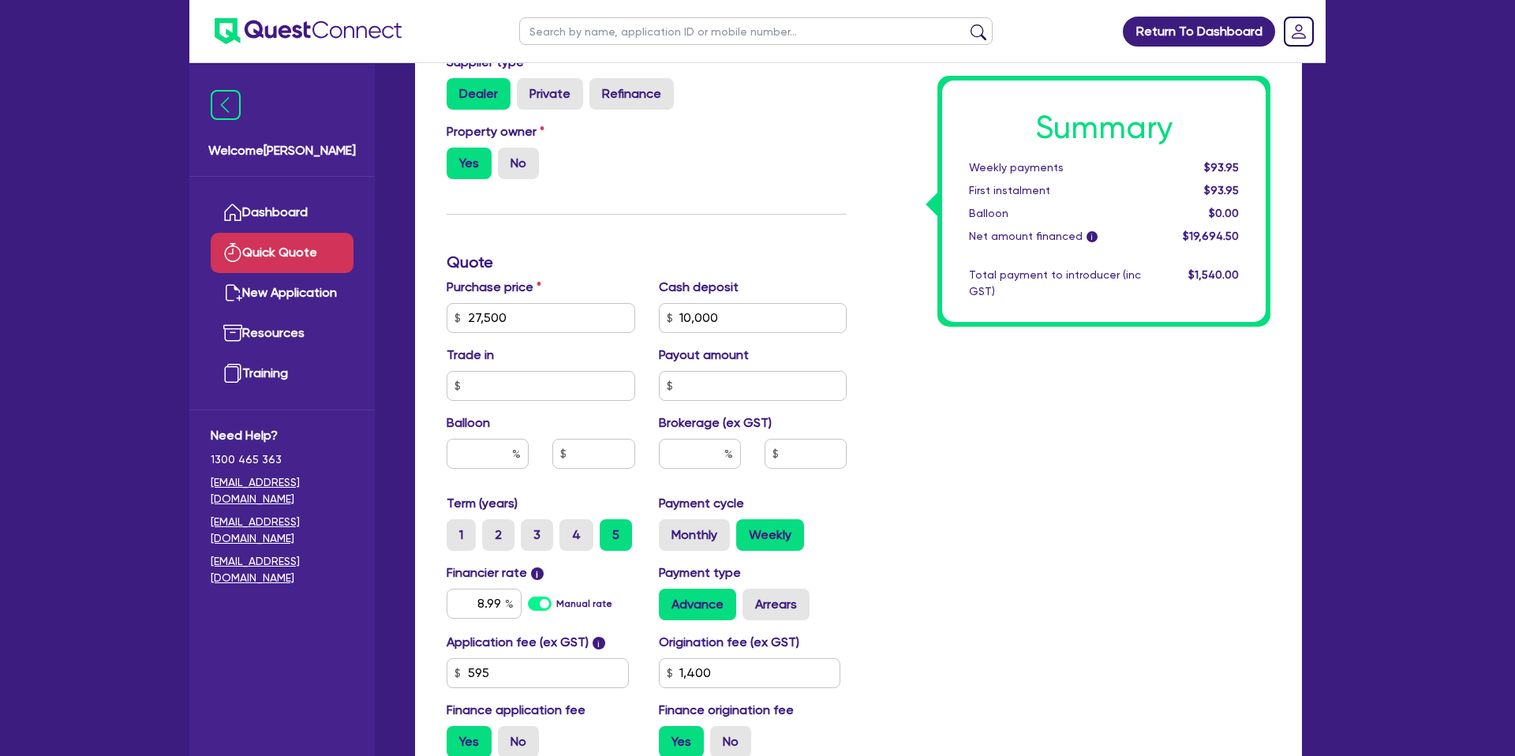
scroll to position [0, 0]
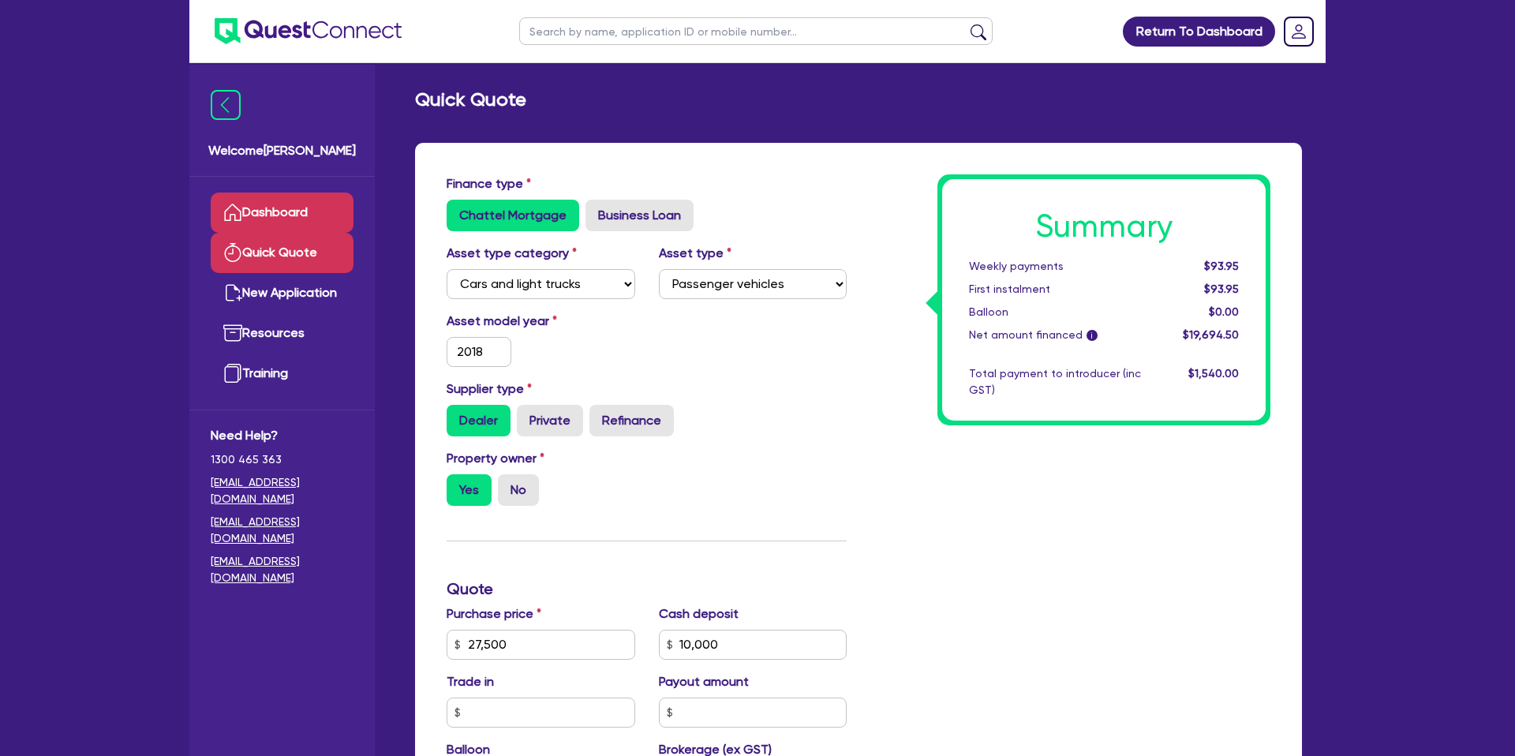
click at [272, 219] on link "Dashboard" at bounding box center [282, 213] width 143 height 40
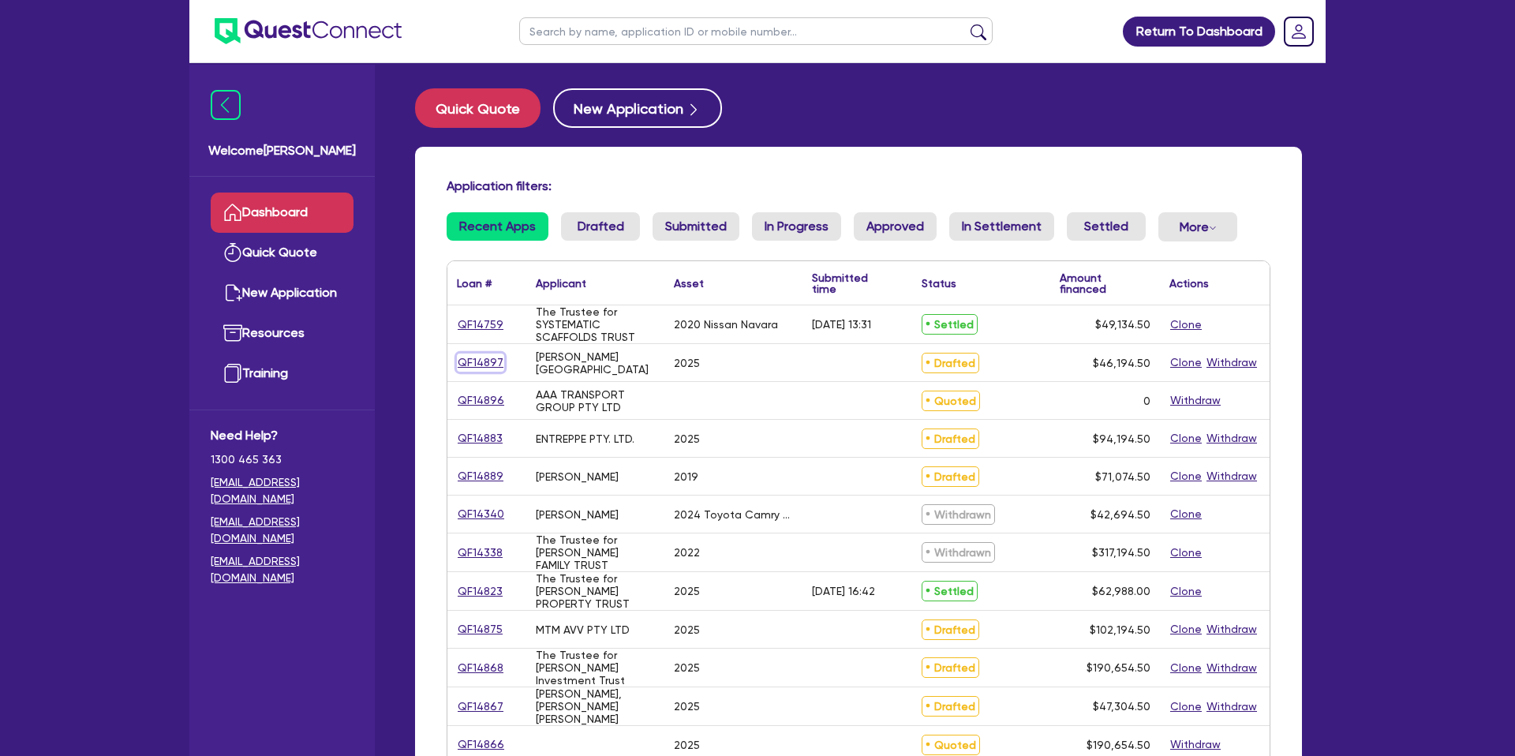
click at [482, 359] on link "QF14897" at bounding box center [480, 363] width 47 height 18
select select "CARS_AND_LIGHT_TRUCKS"
select select "PASSENGER_VEHICLES"
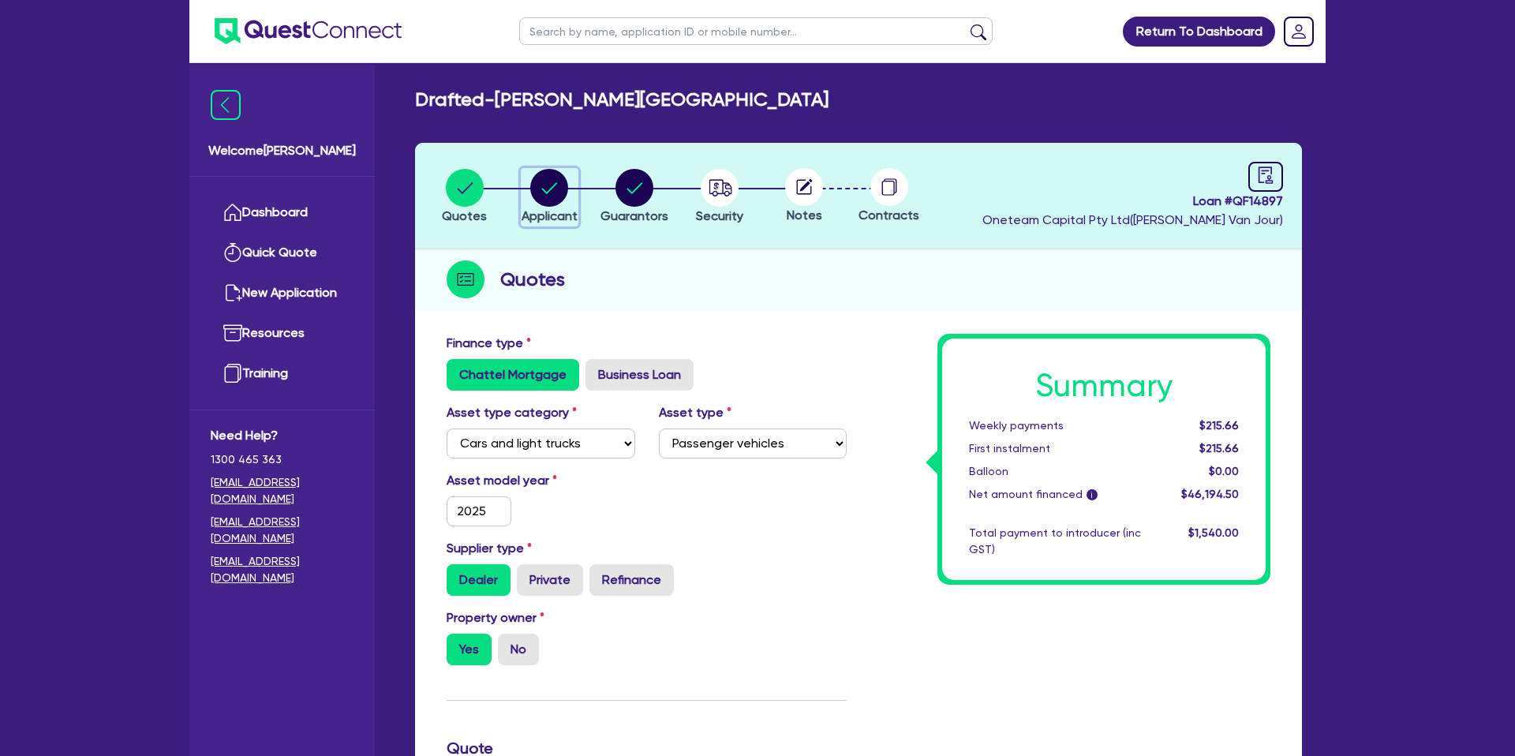
click at [554, 196] on circle "button" at bounding box center [549, 188] width 38 height 38
select select "SOLE_TRADER"
select select "FINANCIAL_INSURANCE"
select select "WEALTH_MANAGEMENT_FIRMS"
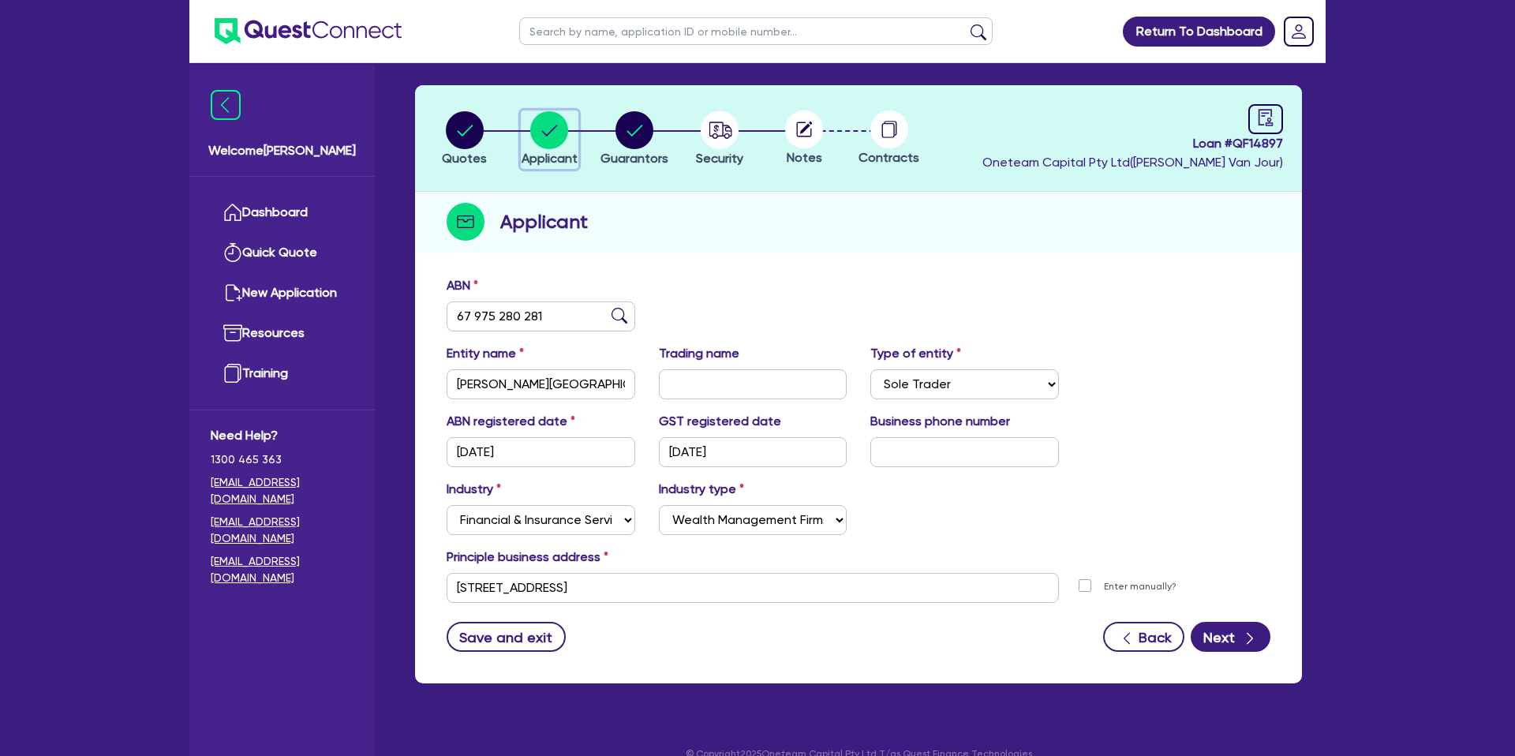
scroll to position [67, 0]
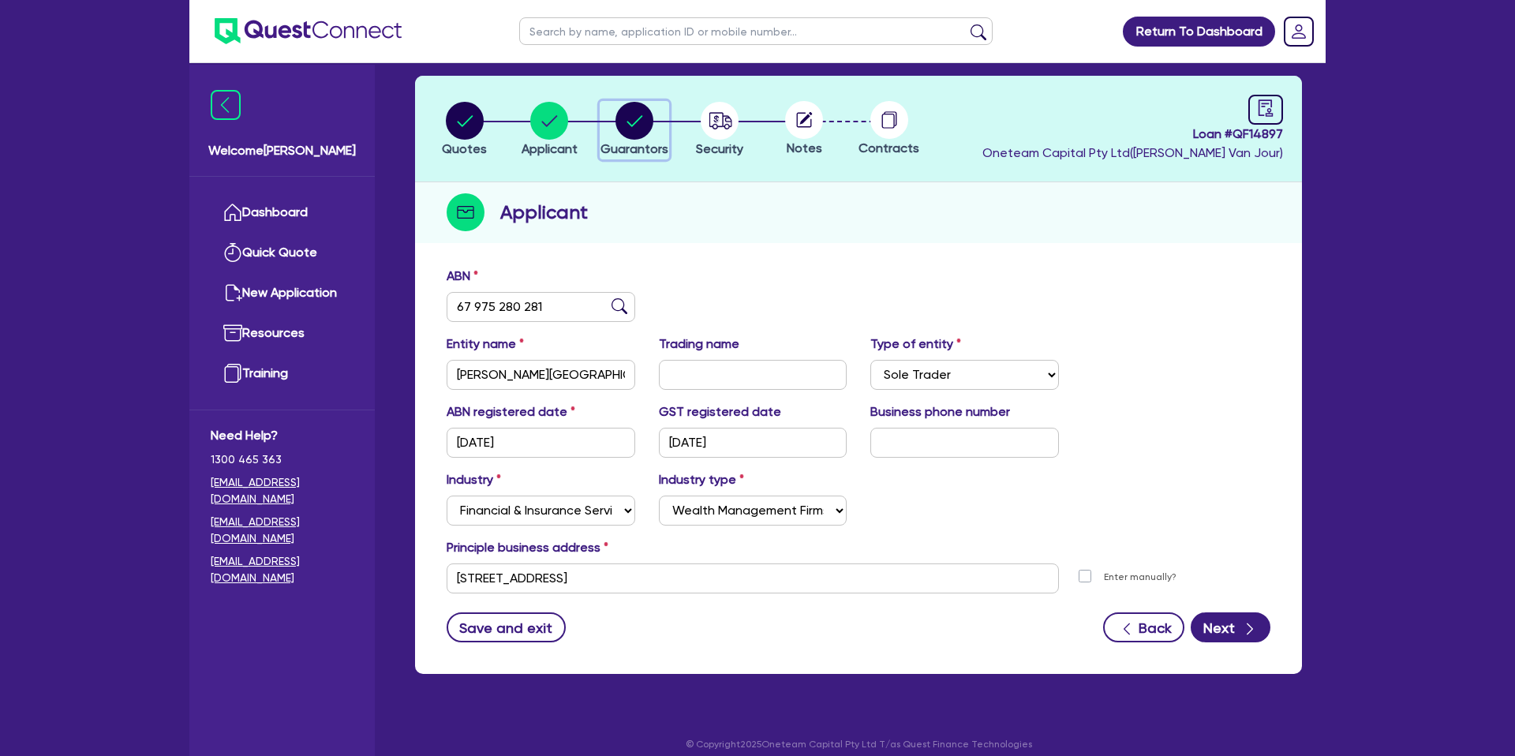
click at [636, 122] on circle "button" at bounding box center [635, 121] width 38 height 38
select select "MRS"
select select "[GEOGRAPHIC_DATA]"
select select "MARRIED"
select select "CASH"
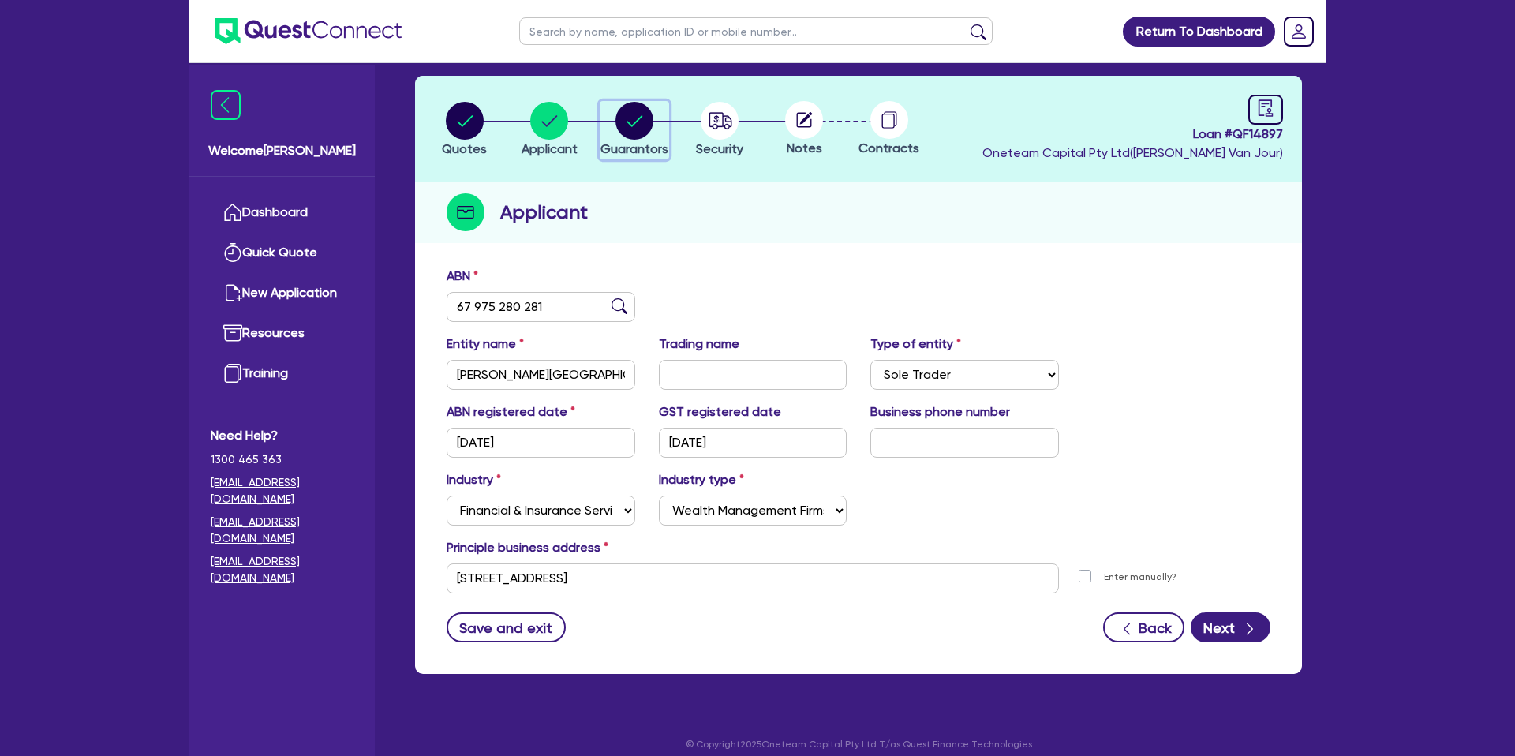
select select "VEHICLE"
select select "VEHICLE_LOAN"
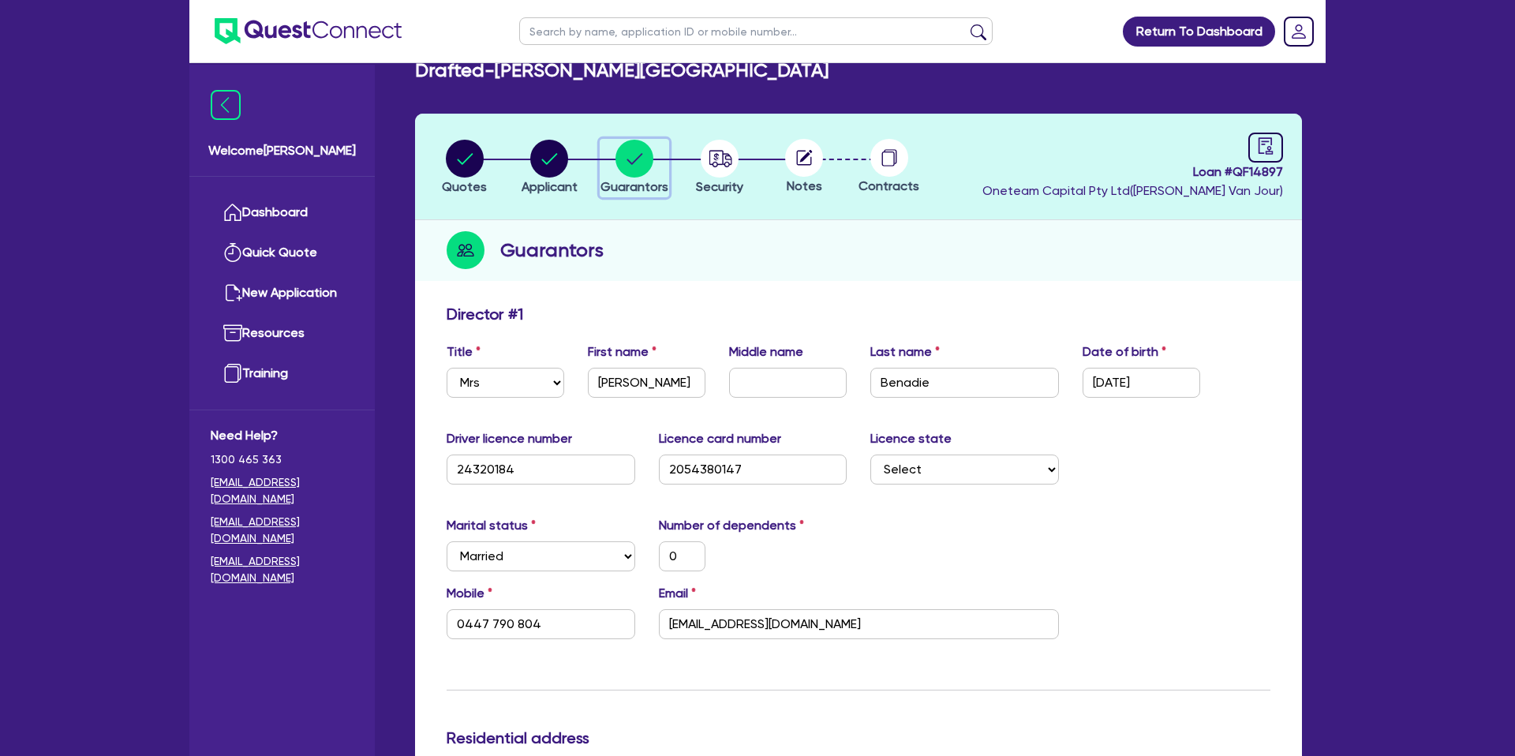
scroll to position [34, 0]
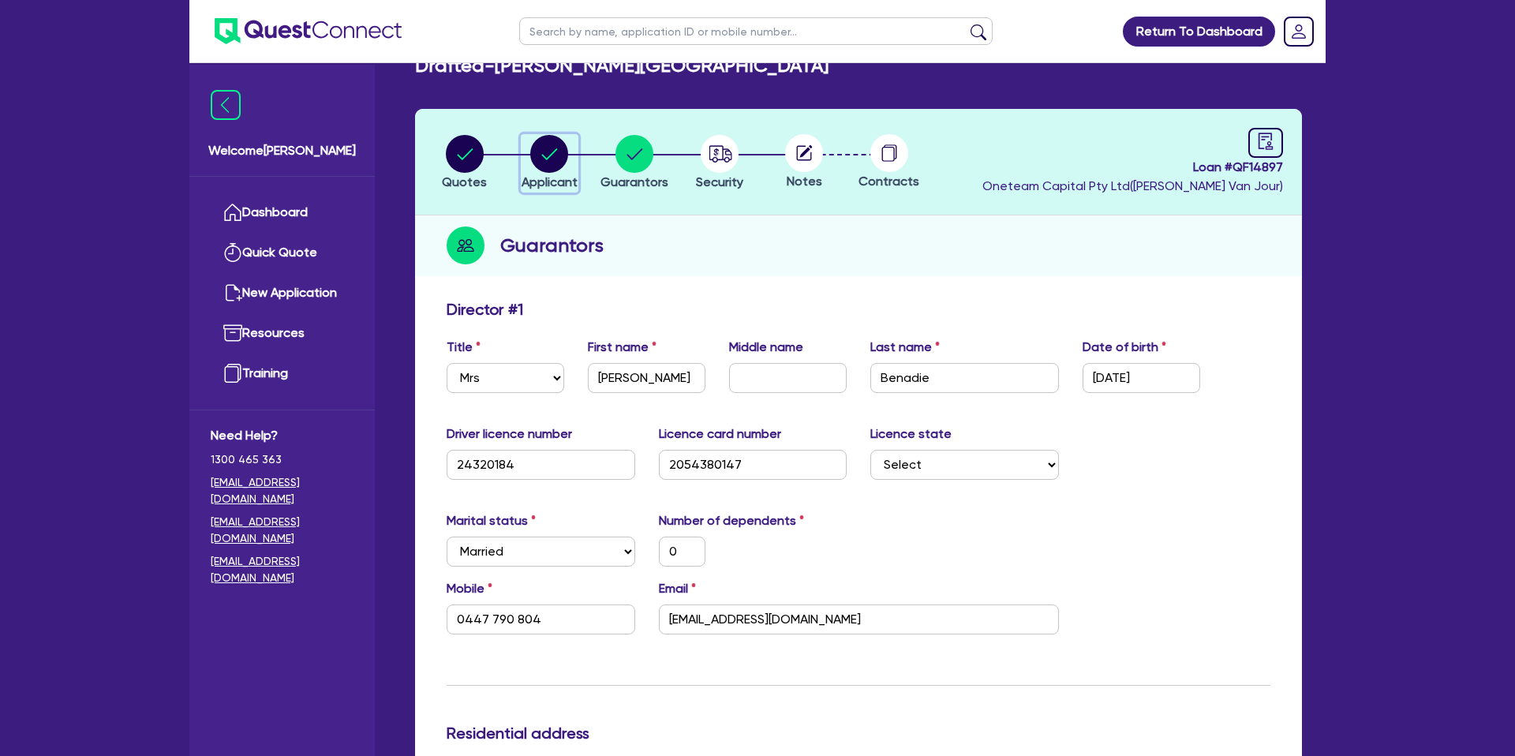
click at [549, 159] on circle "button" at bounding box center [549, 154] width 38 height 38
select select "SOLE_TRADER"
select select "FINANCIAL_INSURANCE"
select select "WEALTH_MANAGEMENT_FIRMS"
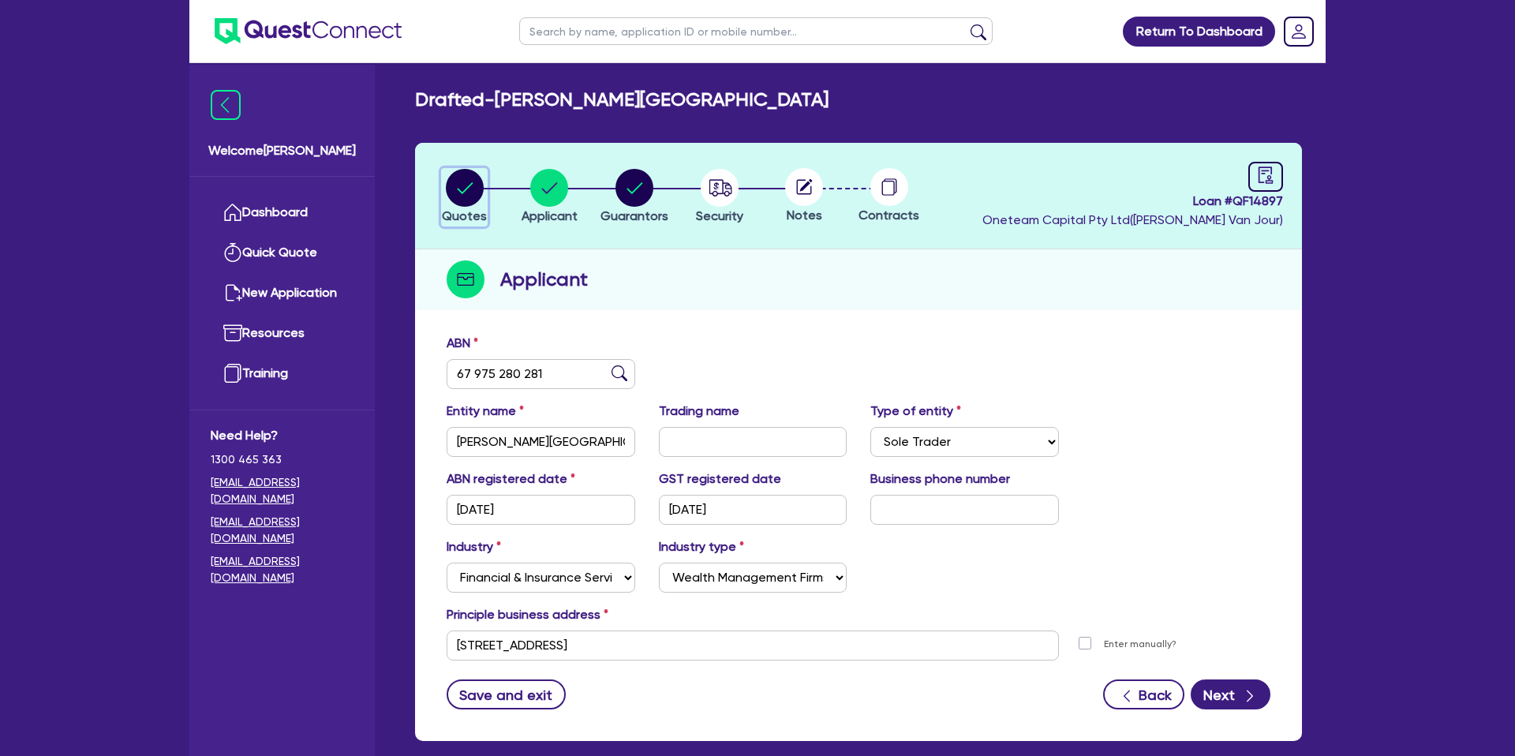
click at [480, 184] on circle "button" at bounding box center [465, 188] width 38 height 38
select select "CARS_AND_LIGHT_TRUCKS"
select select "PASSENGER_VEHICLES"
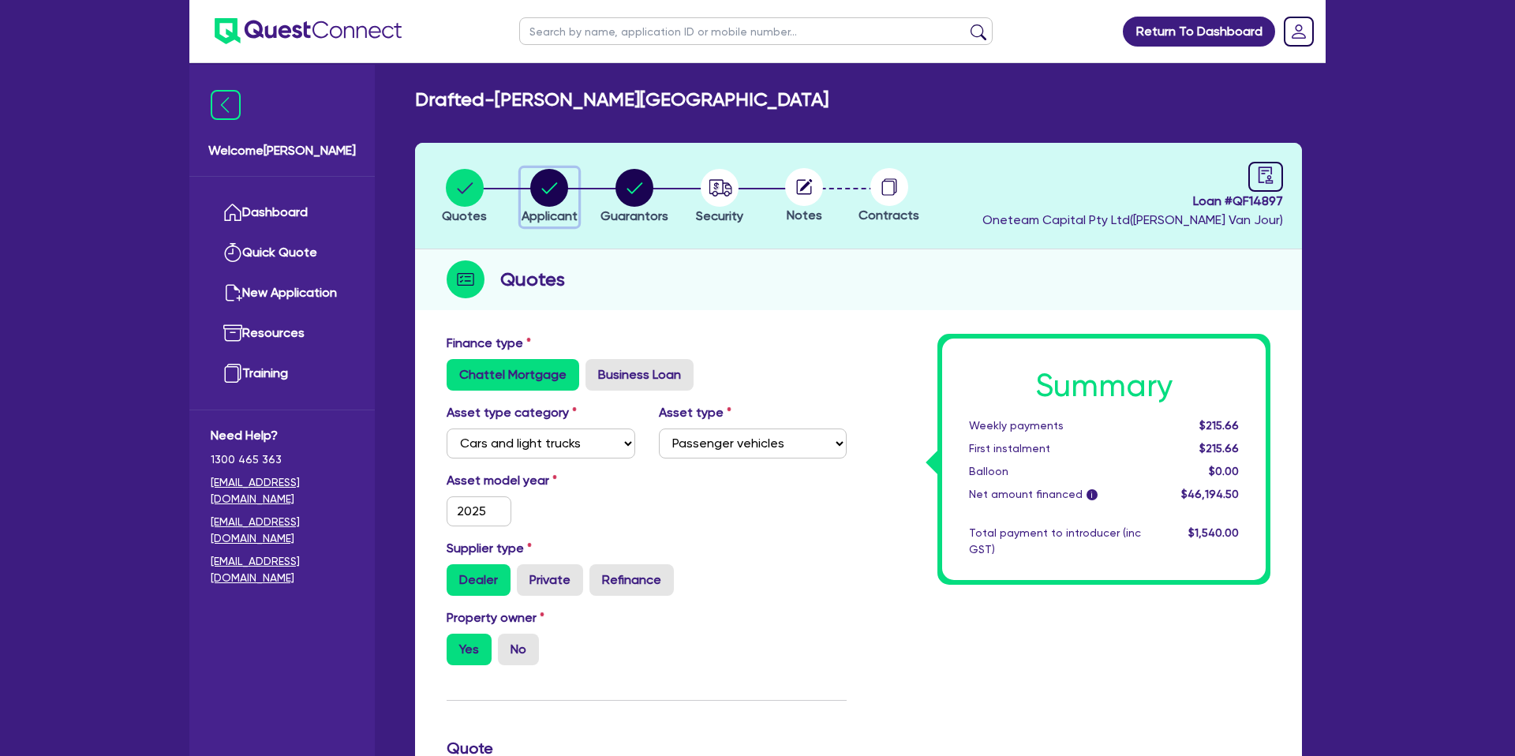
click at [549, 190] on icon "button" at bounding box center [550, 187] width 16 height 11
select select "SOLE_TRADER"
select select "FINANCIAL_INSURANCE"
select select "WEALTH_MANAGEMENT_FIRMS"
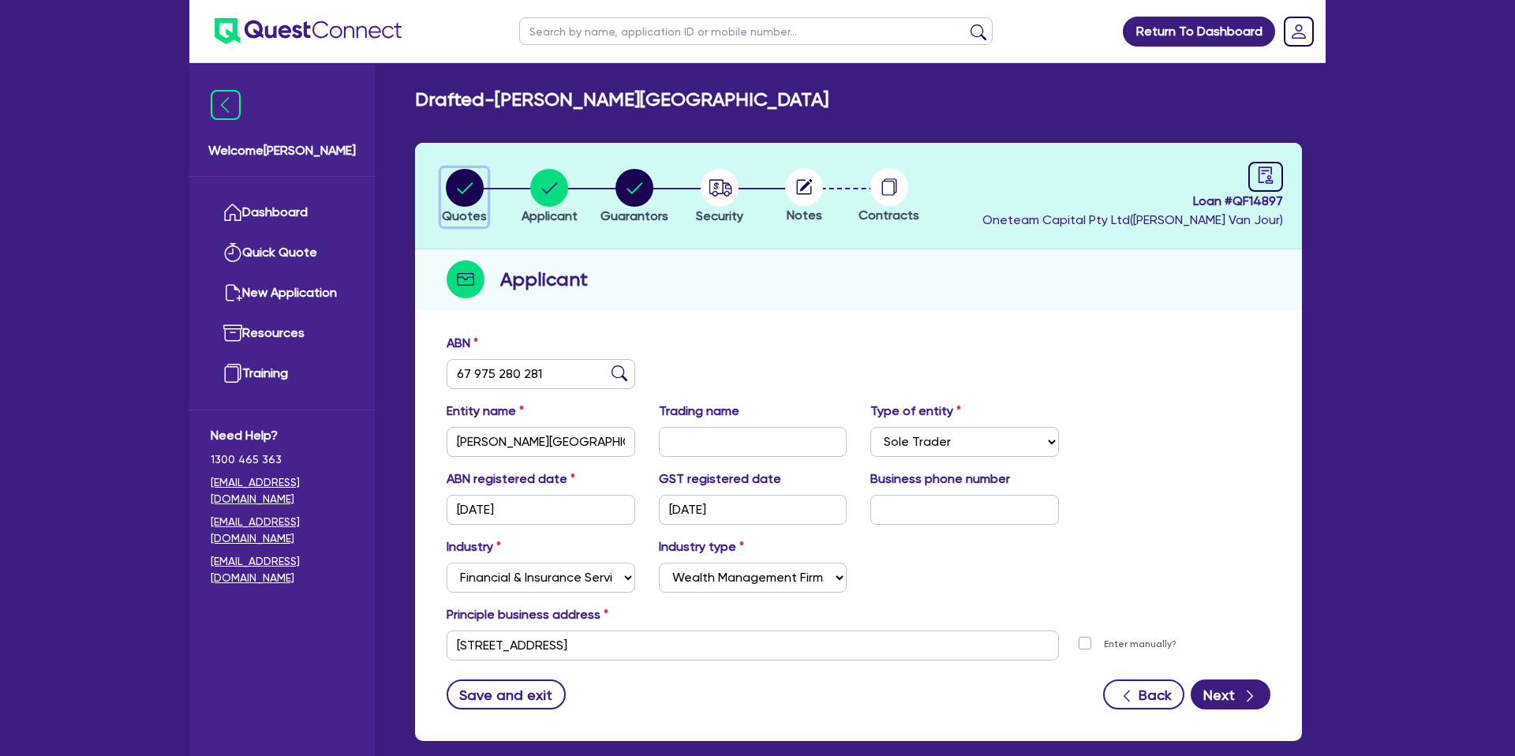
click at [470, 186] on circle "button" at bounding box center [465, 188] width 38 height 38
select select "CARS_AND_LIGHT_TRUCKS"
select select "PASSENGER_VEHICLES"
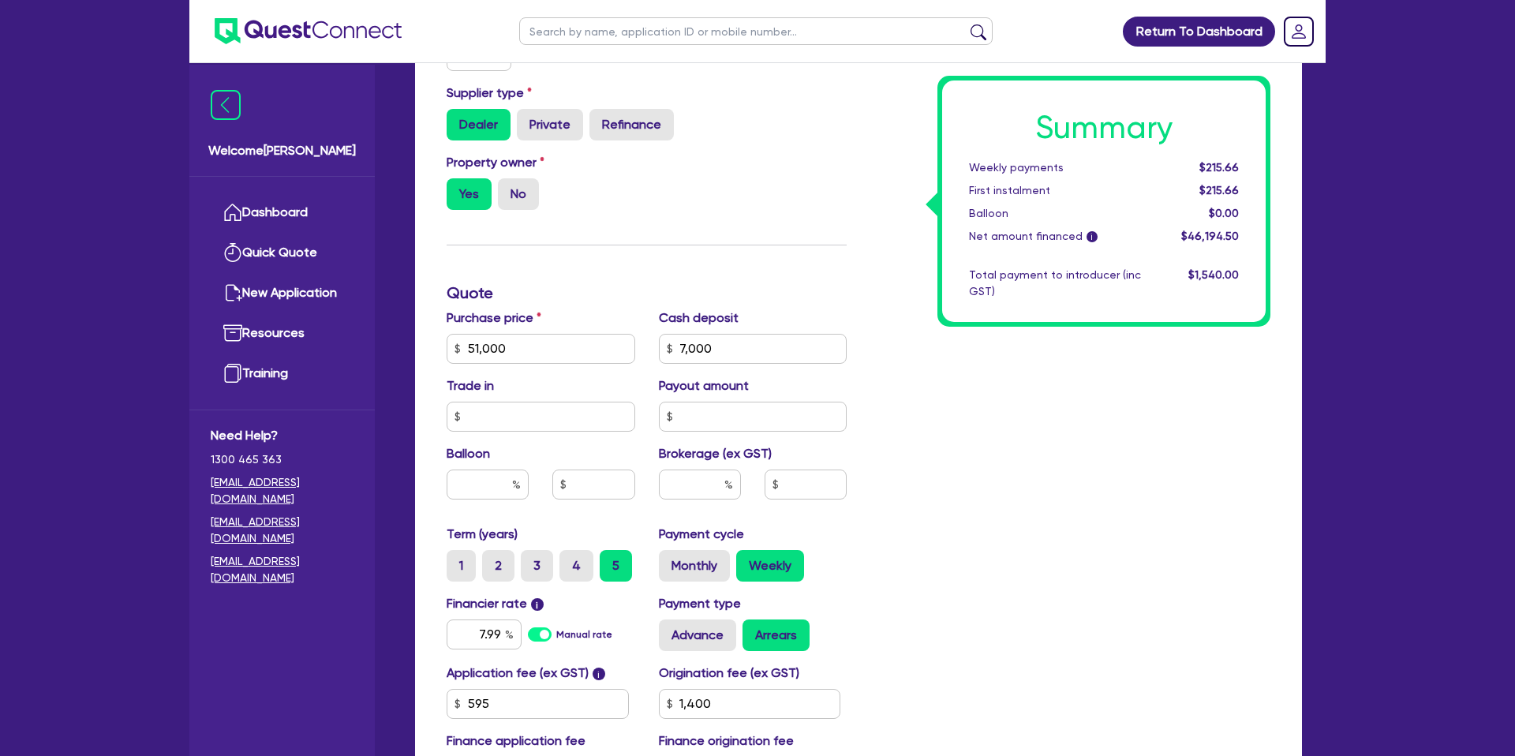
scroll to position [456, 0]
click at [656, 233] on div "Finance type Chattel Mortgage Business Loan Asset type category Select Cars and…" at bounding box center [647, 339] width 424 height 923
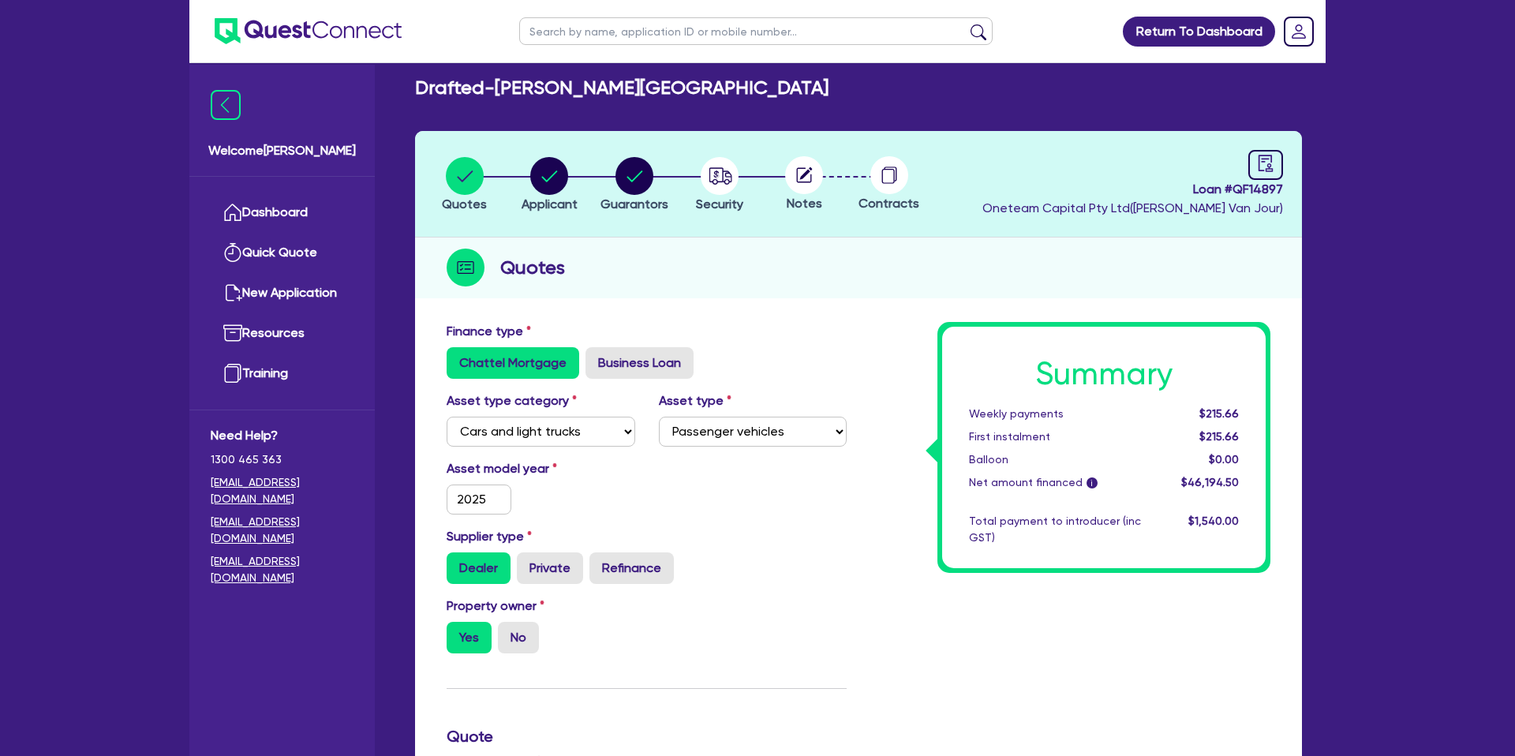
scroll to position [0, 0]
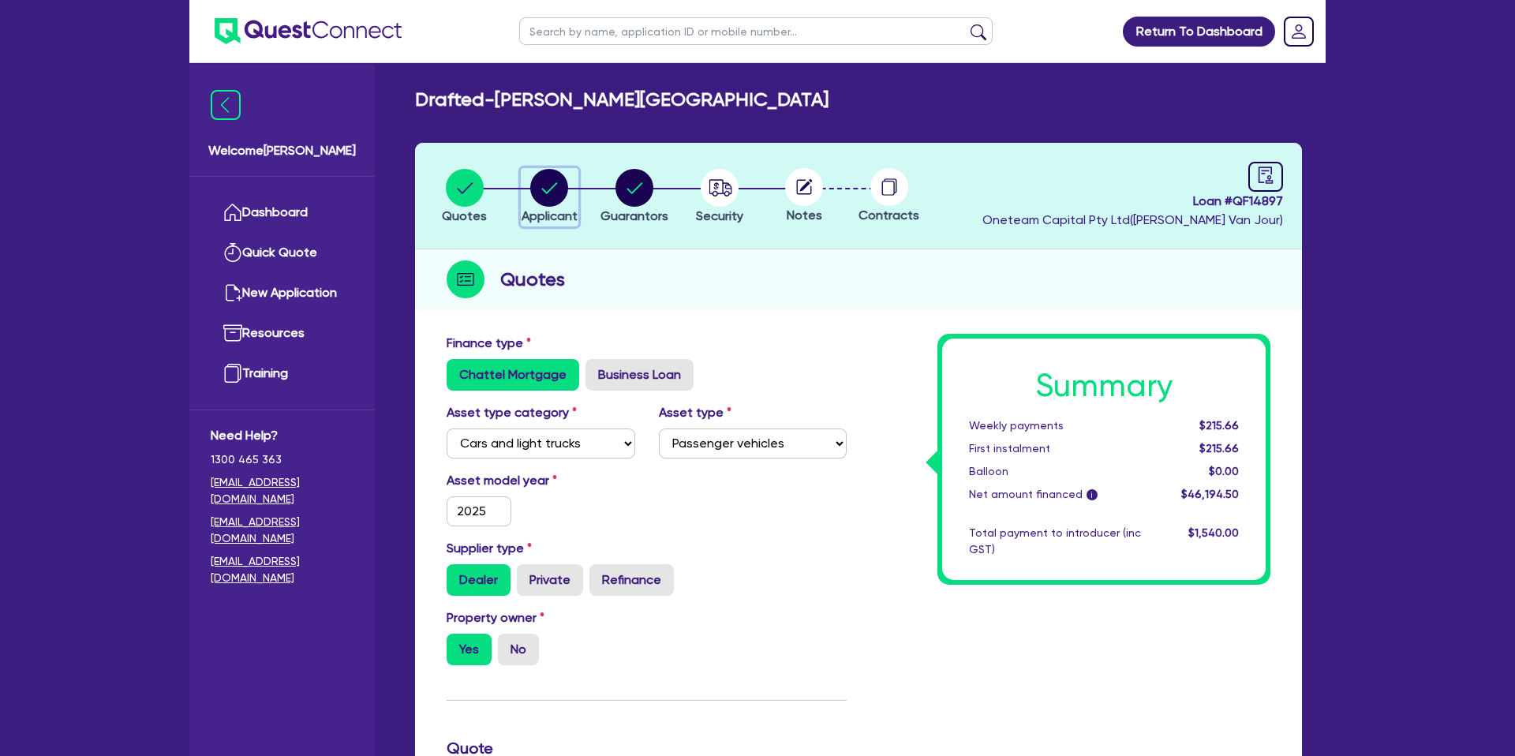
drag, startPoint x: 545, startPoint y: 187, endPoint x: 473, endPoint y: 209, distance: 75.9
click at [543, 189] on icon "button" at bounding box center [549, 188] width 38 height 38
select select "SOLE_TRADER"
select select "FINANCIAL_INSURANCE"
select select "WEALTH_MANAGEMENT_FIRMS"
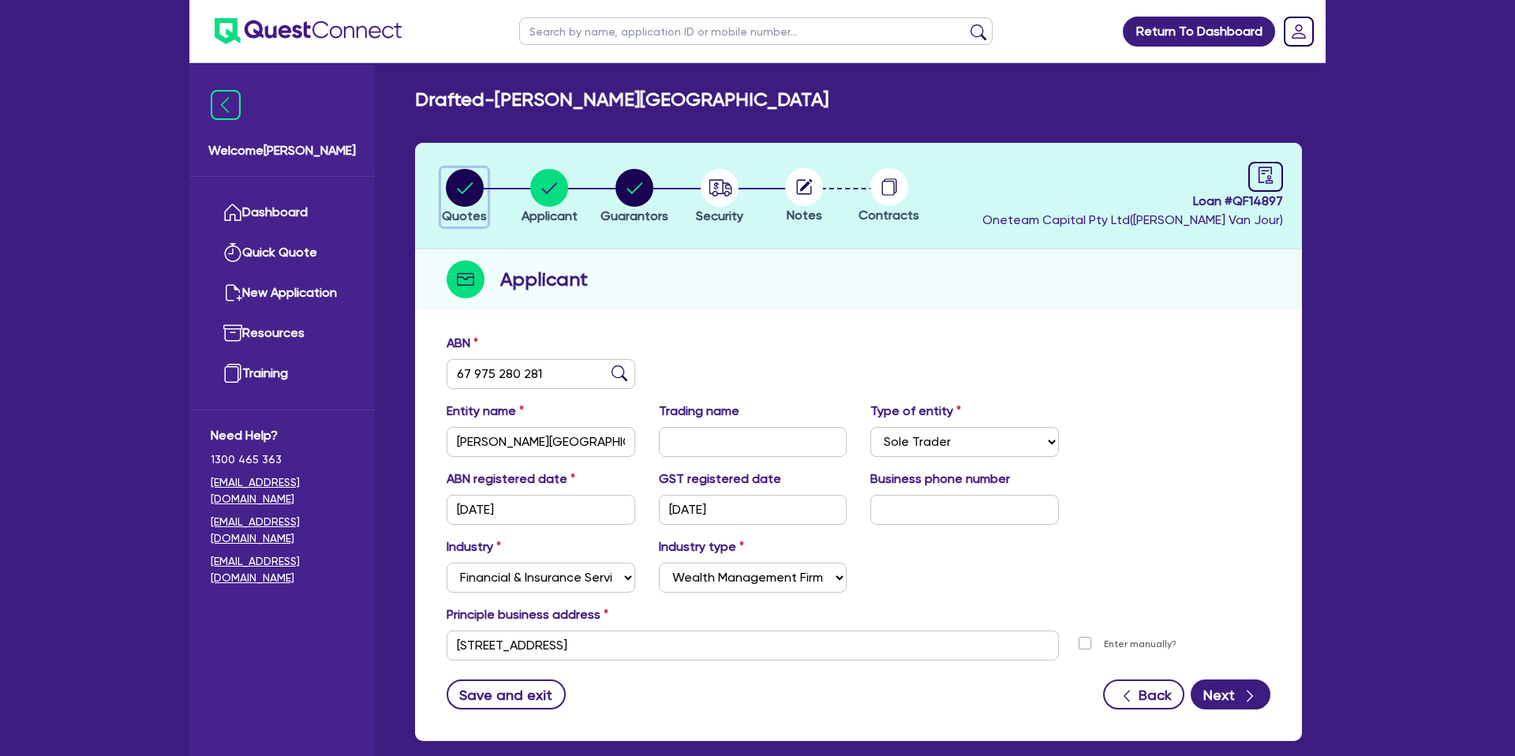
click at [459, 193] on circle "button" at bounding box center [465, 188] width 38 height 38
select select "CARS_AND_LIGHT_TRUCKS"
select select "PASSENGER_VEHICLES"
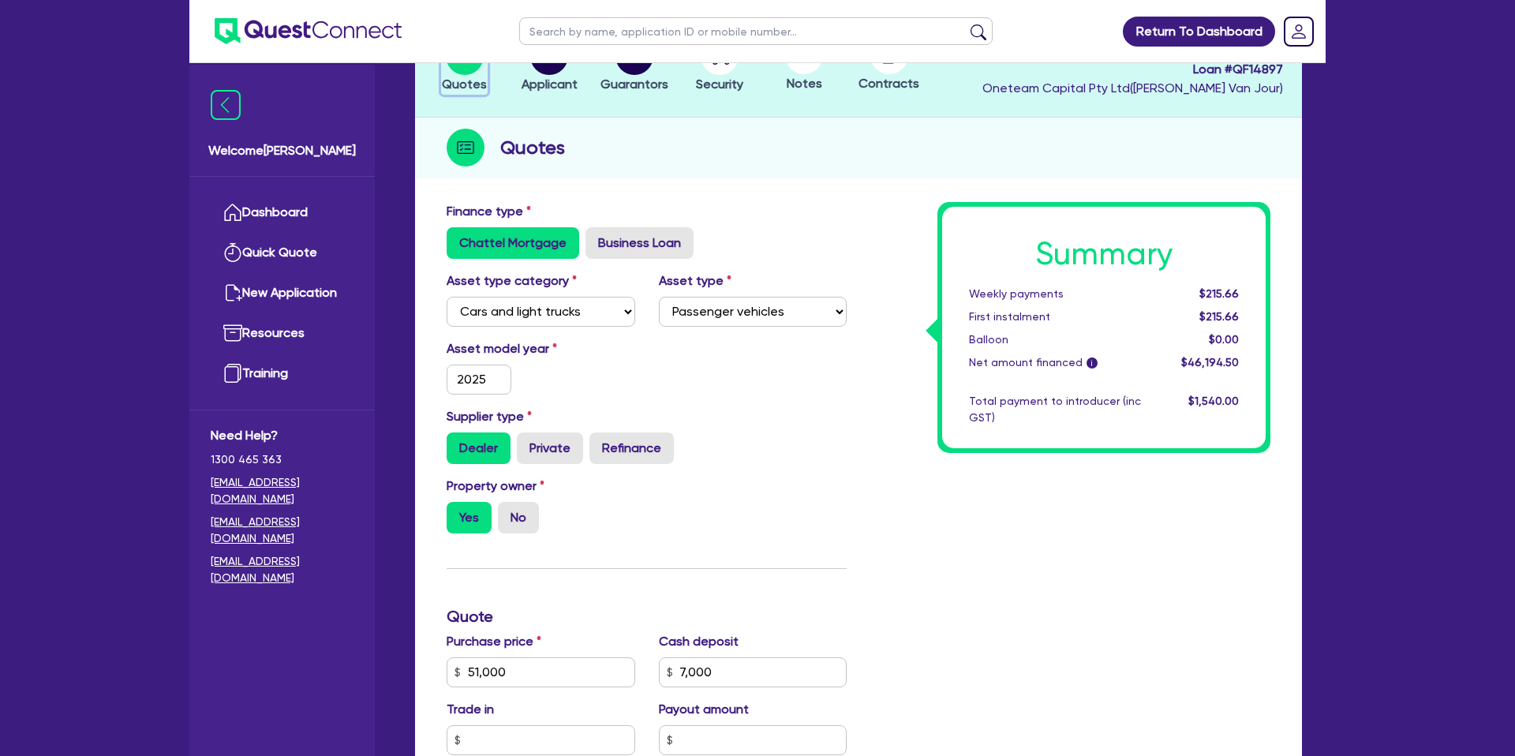
scroll to position [134, 0]
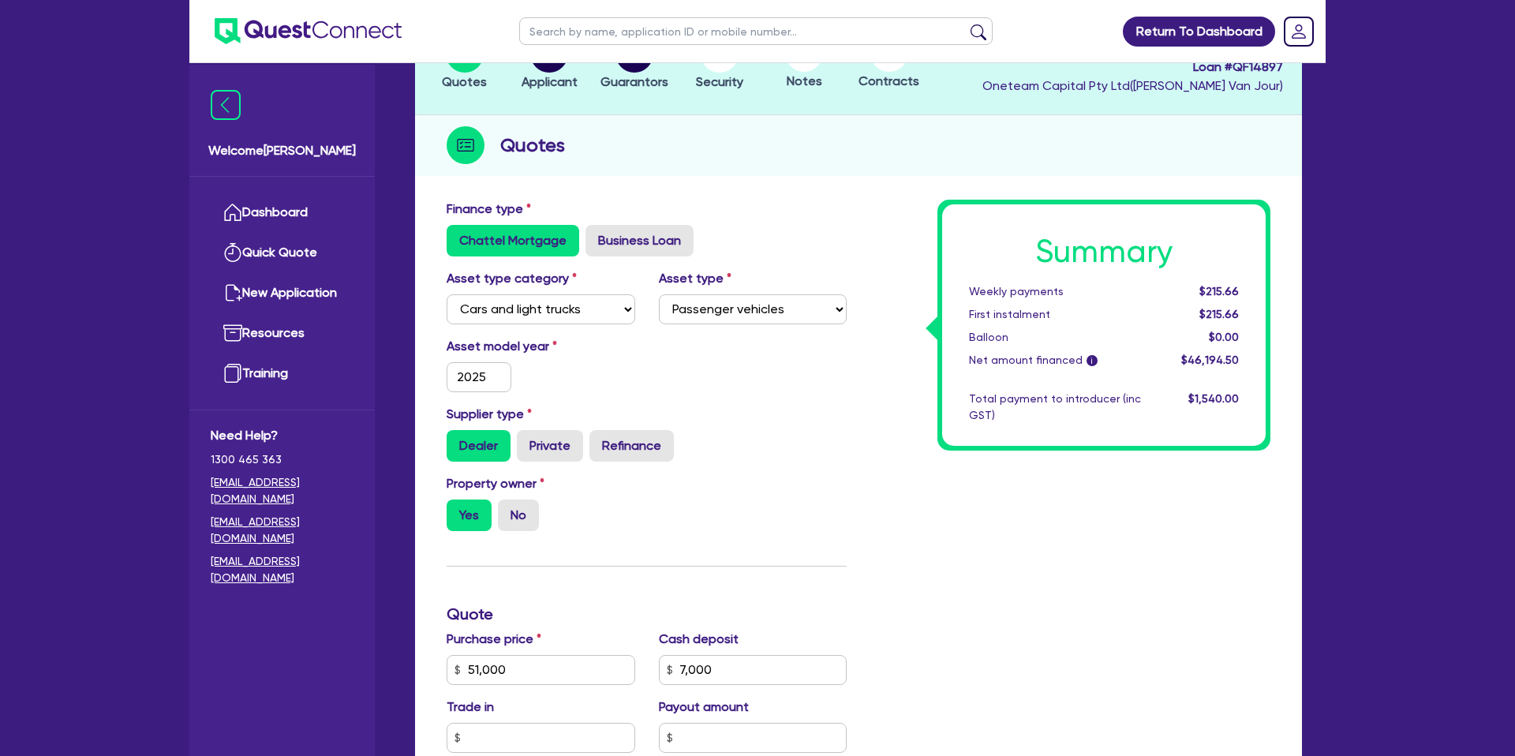
click at [766, 227] on div "Chattel Mortgage Business Loan" at bounding box center [647, 241] width 400 height 32
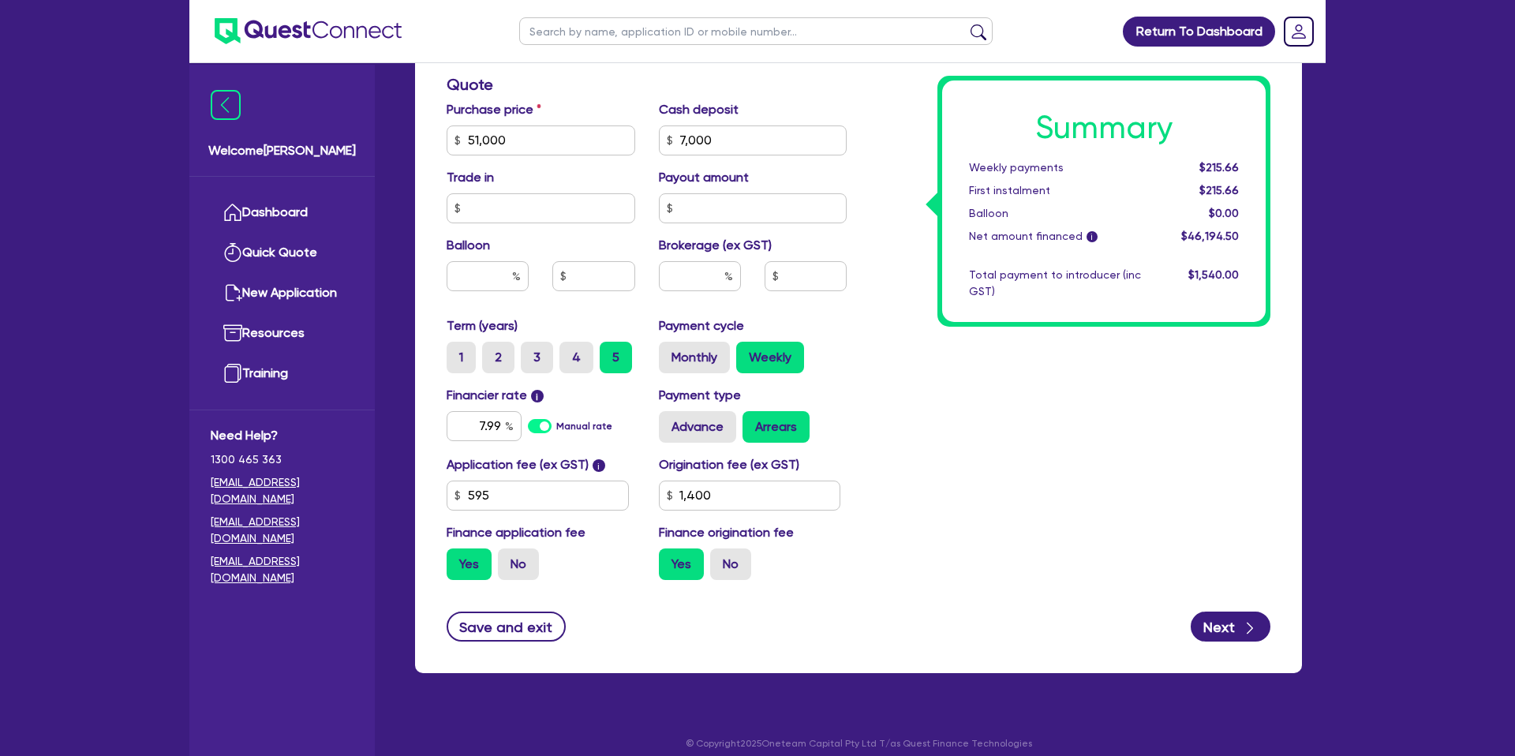
scroll to position [665, 0]
click at [502, 425] on input "7.99" at bounding box center [484, 425] width 75 height 30
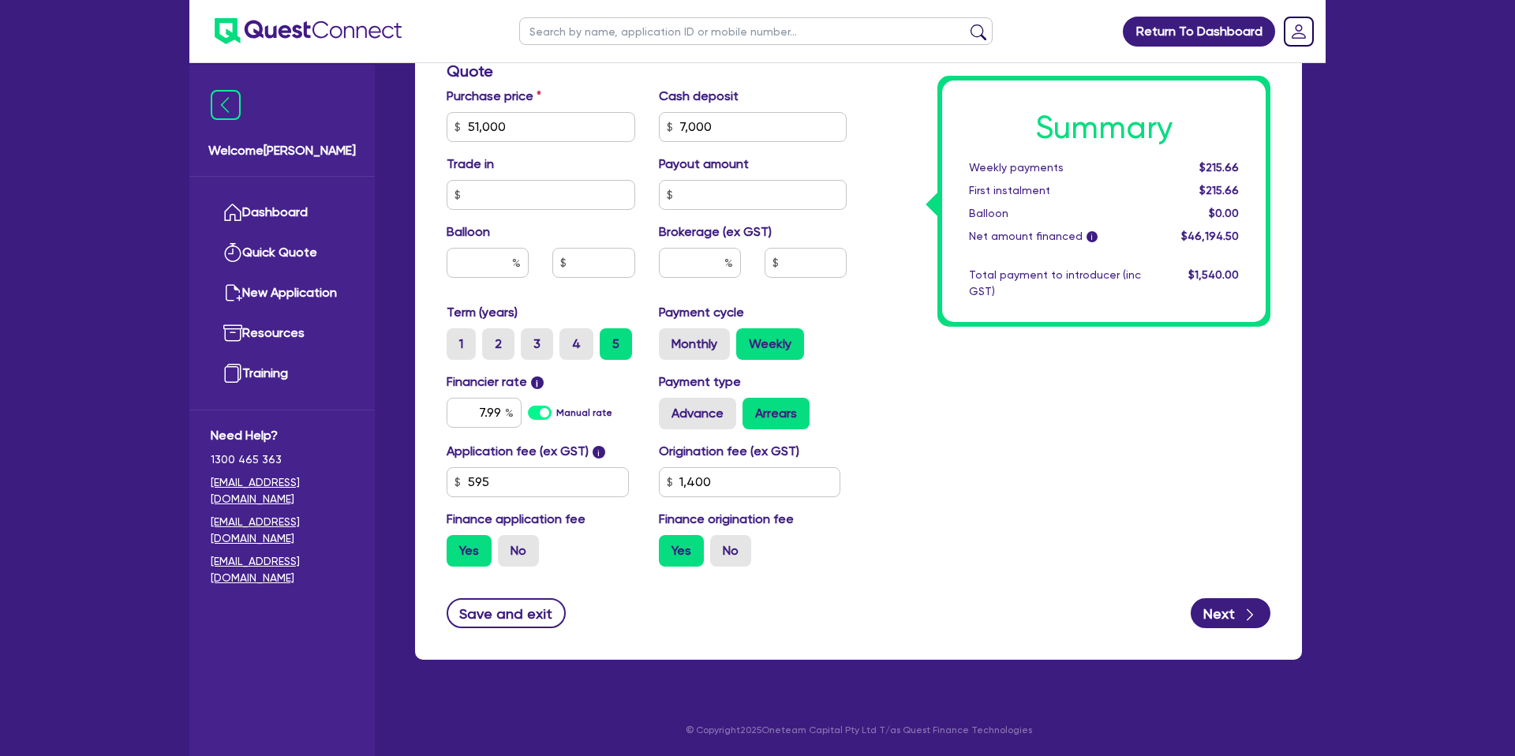
type input "51,000"
type input "7,000"
type input "1,400"
click at [447, 248] on div at bounding box center [488, 263] width 82 height 30
type input "51,000"
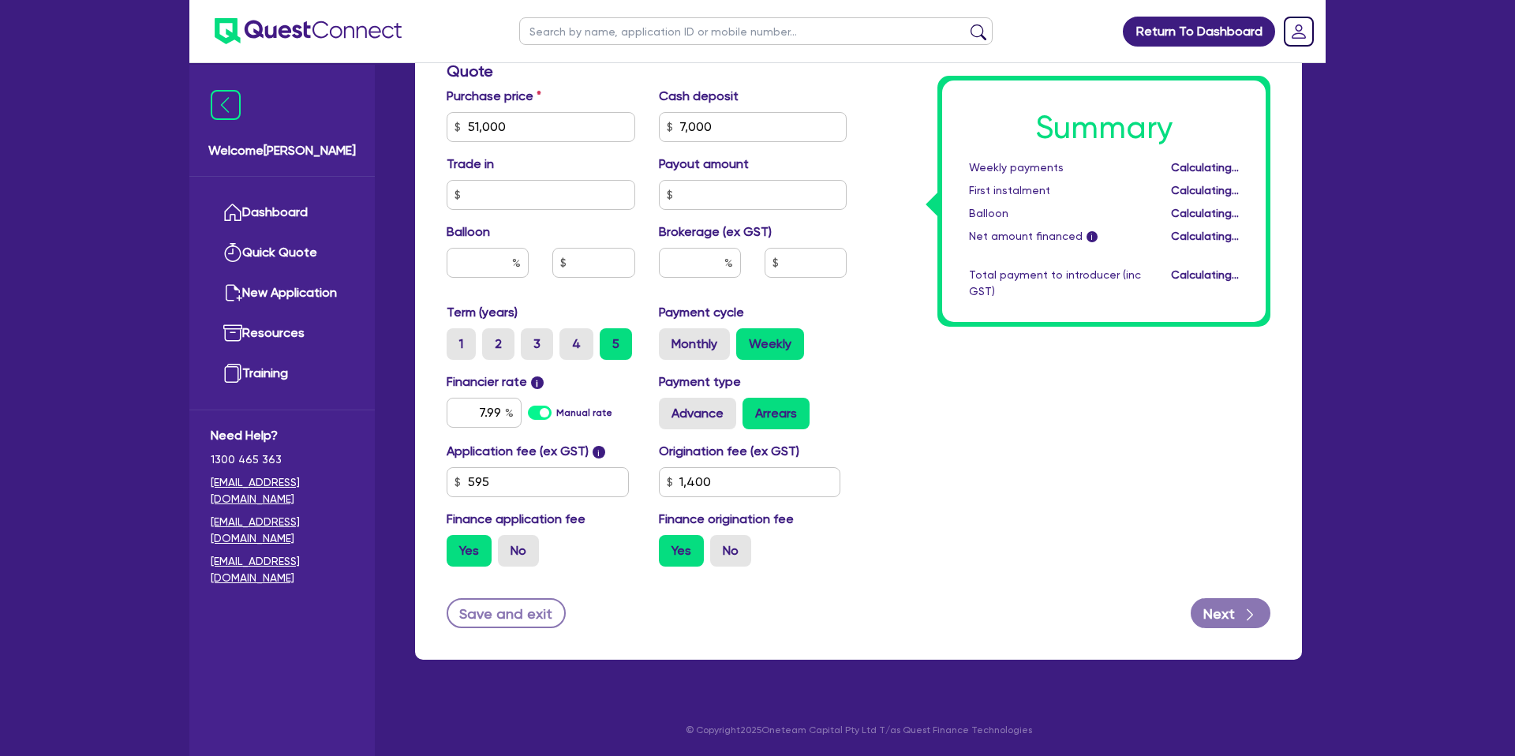
type input "7,000"
type input "1,400"
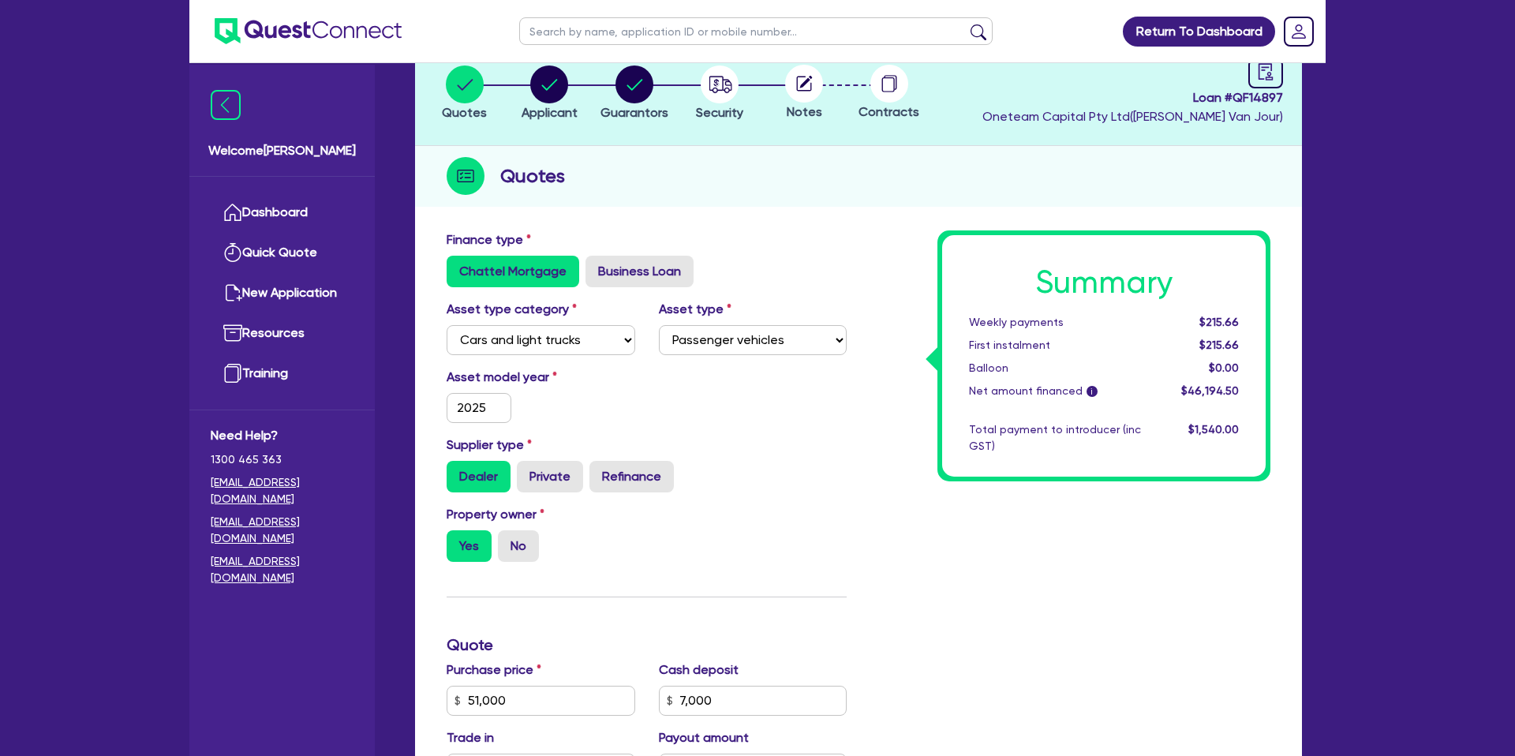
scroll to position [0, 0]
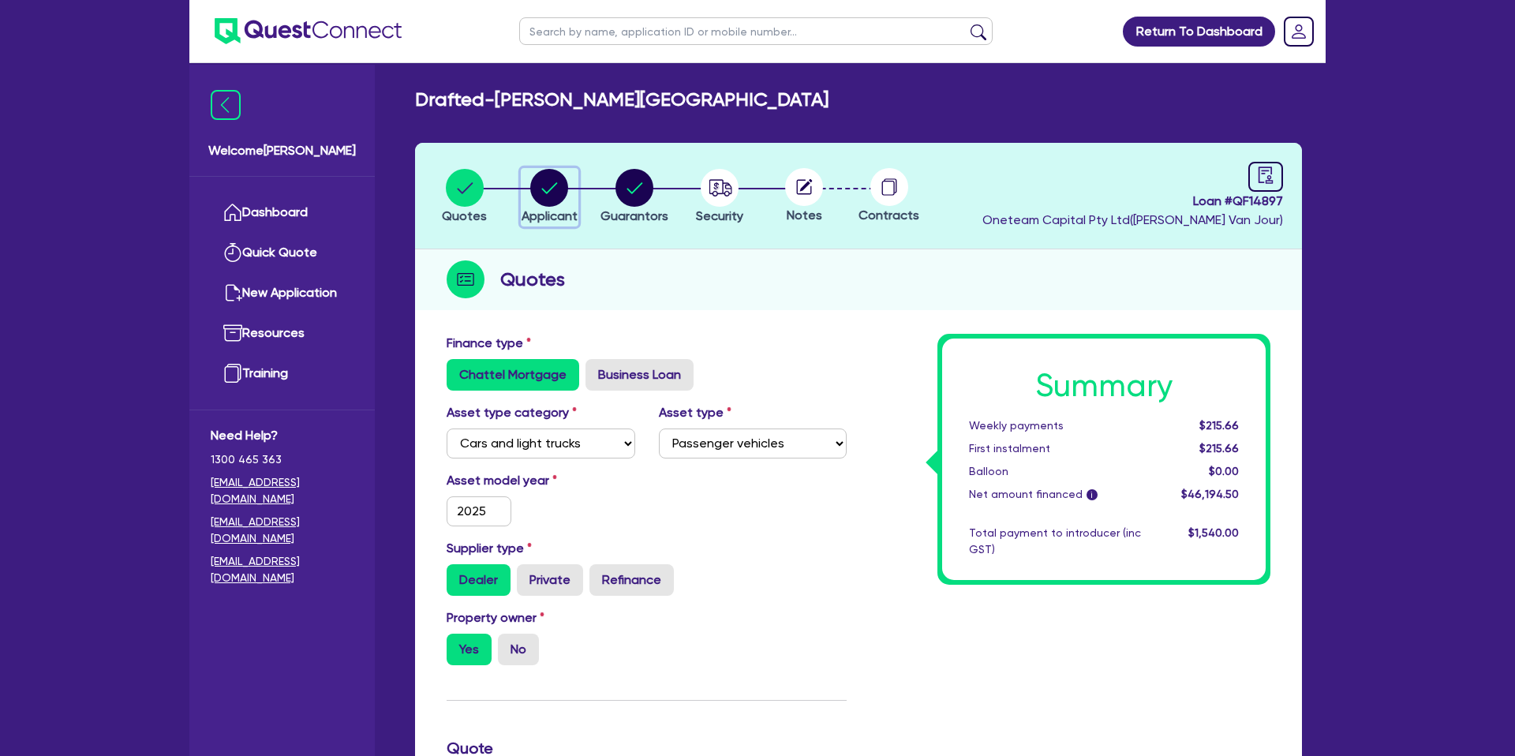
click at [545, 186] on circle "button" at bounding box center [549, 188] width 38 height 38
select select "SOLE_TRADER"
select select "FINANCIAL_INSURANCE"
select select "WEALTH_MANAGEMENT_FIRMS"
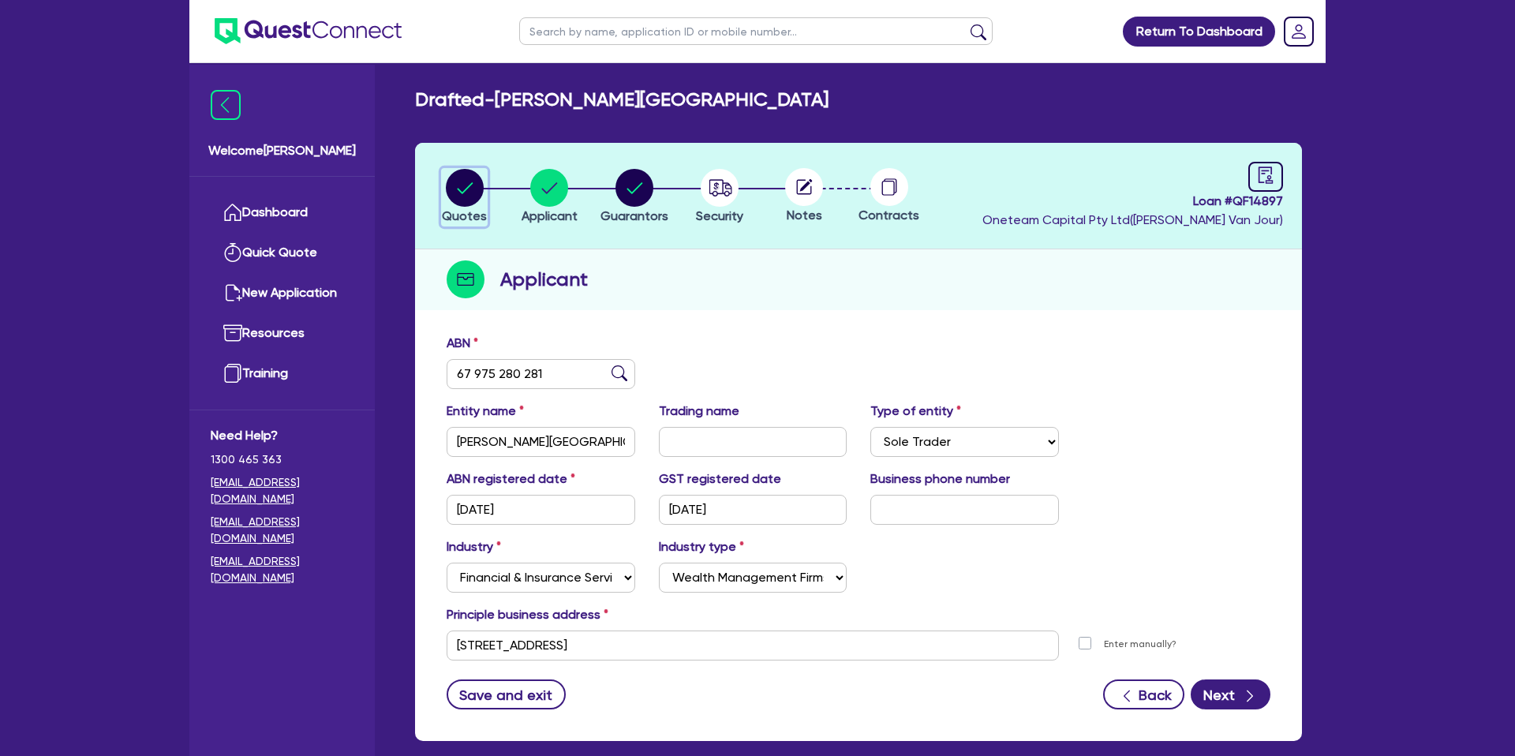
click at [462, 190] on circle "button" at bounding box center [465, 188] width 38 height 38
select select "CARS_AND_LIGHT_TRUCKS"
select select "PASSENGER_VEHICLES"
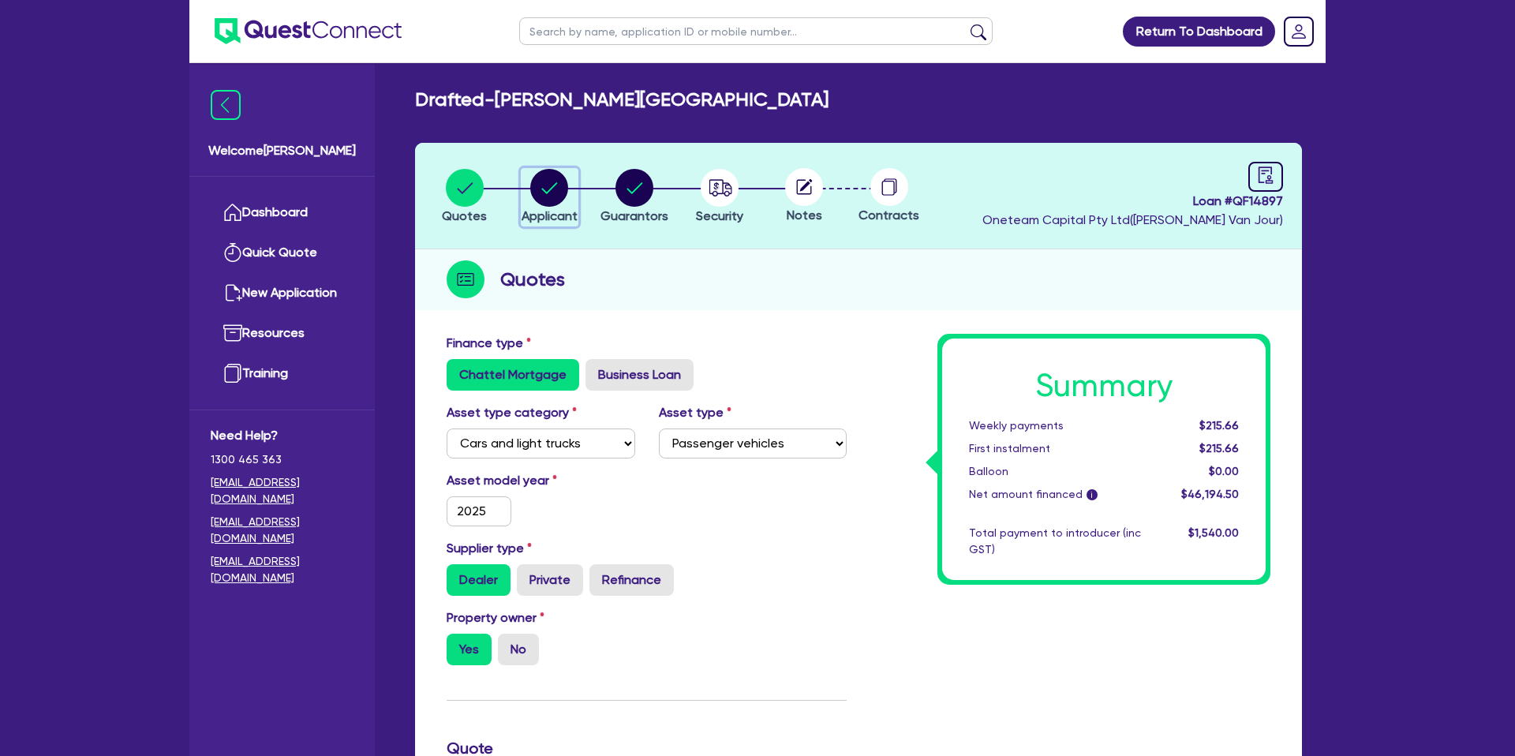
click at [561, 193] on circle "button" at bounding box center [549, 188] width 38 height 38
select select "SOLE_TRADER"
select select "FINANCIAL_INSURANCE"
select select "WEALTH_MANAGEMENT_FIRMS"
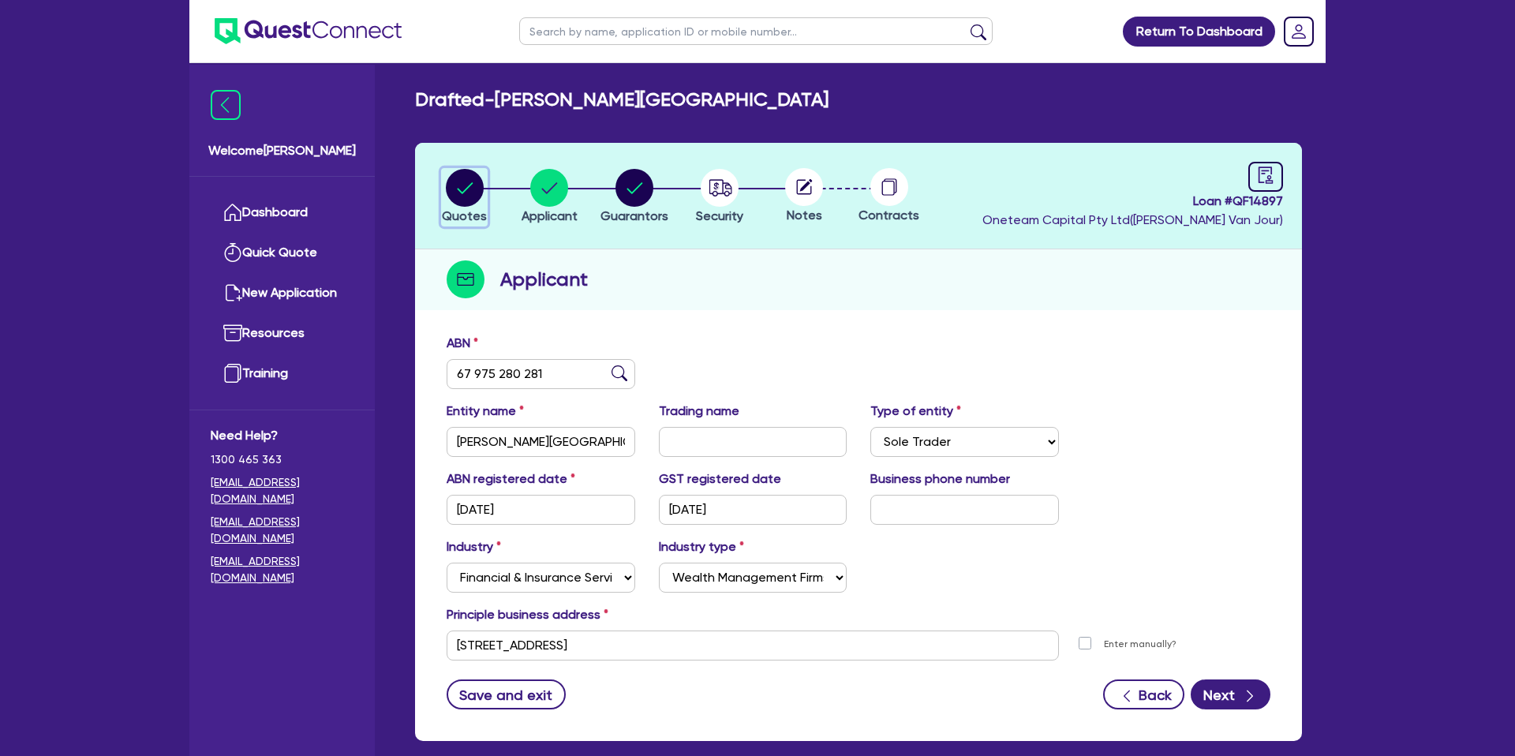
click at [463, 182] on circle "button" at bounding box center [465, 188] width 38 height 38
select select "CARS_AND_LIGHT_TRUCKS"
select select "PASSENGER_VEHICLES"
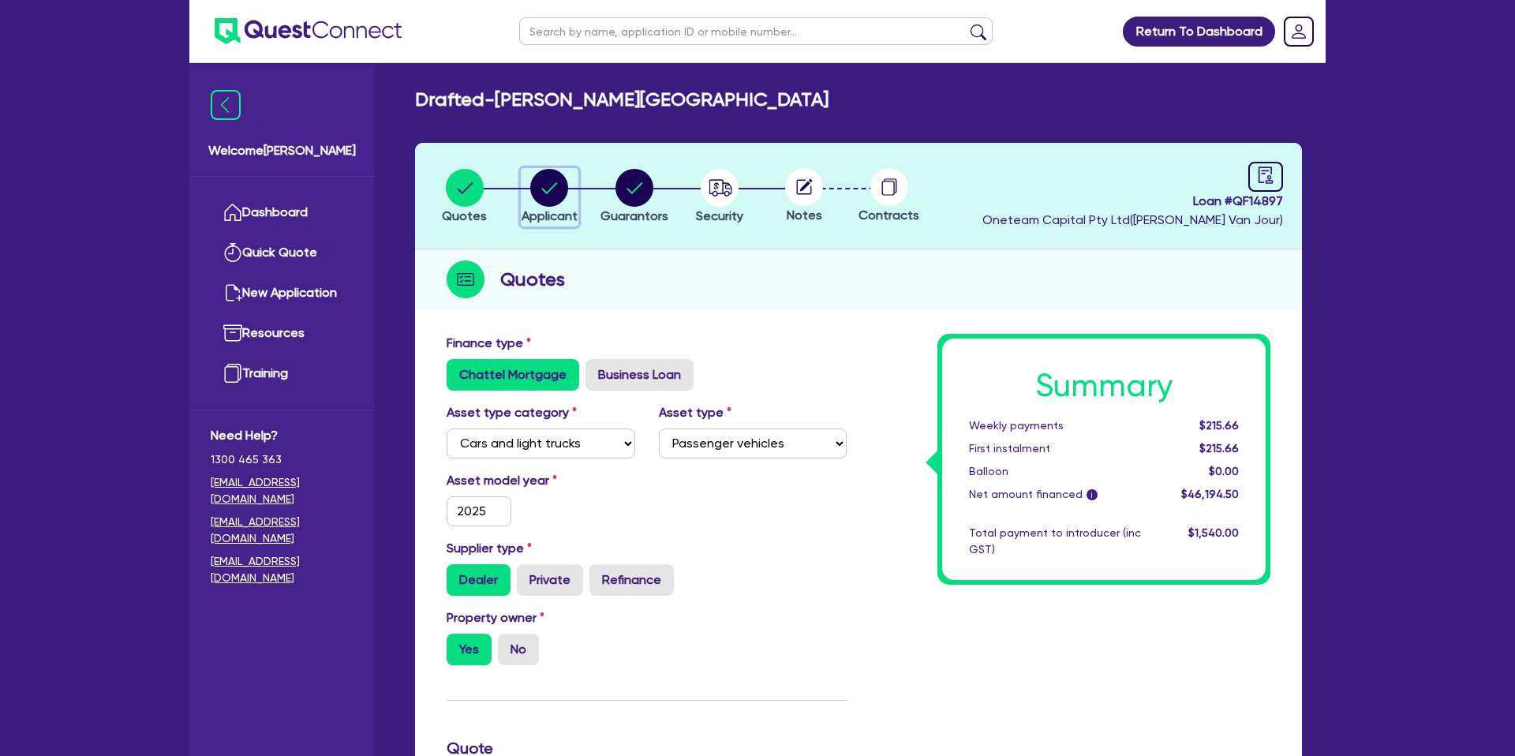
click at [541, 185] on circle "button" at bounding box center [549, 188] width 38 height 38
select select "SOLE_TRADER"
select select "FINANCIAL_INSURANCE"
select select "WEALTH_MANAGEMENT_FIRMS"
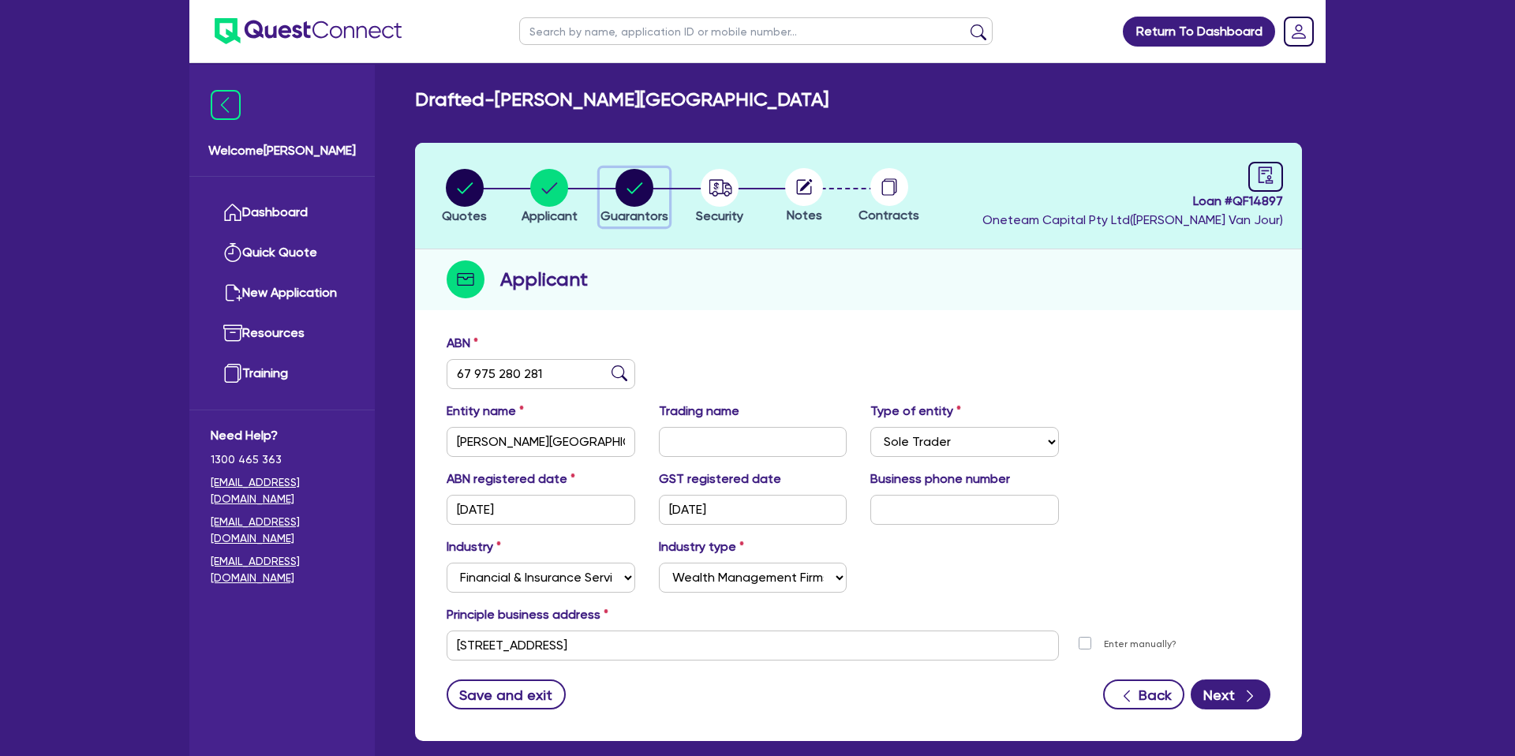
click at [643, 174] on circle "button" at bounding box center [635, 188] width 38 height 38
select select "MRS"
select select "[GEOGRAPHIC_DATA]"
select select "MARRIED"
select select "CASH"
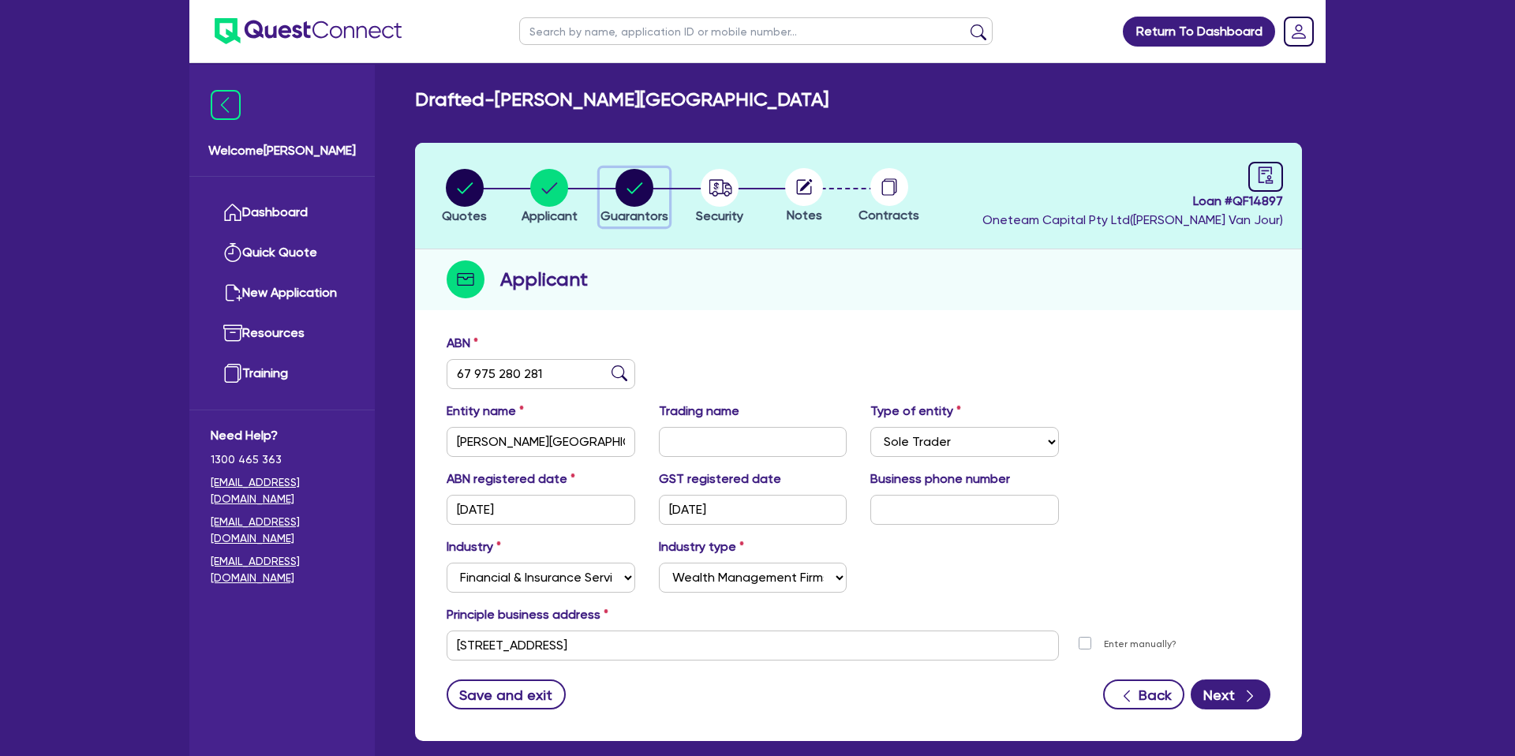
select select "VEHICLE"
select select "VEHICLE_LOAN"
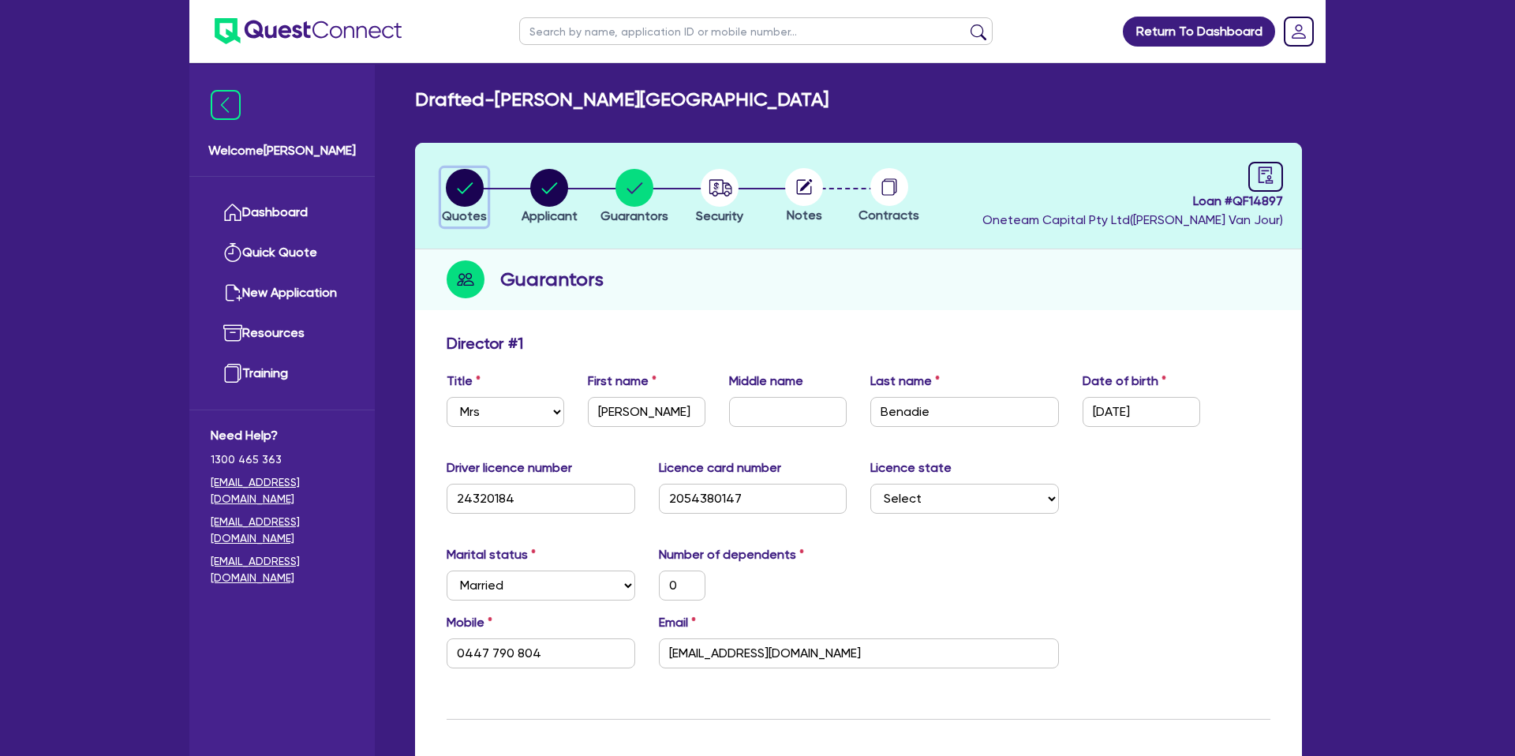
click at [471, 187] on circle "button" at bounding box center [465, 188] width 38 height 38
select select "CARS_AND_LIGHT_TRUCKS"
select select "PASSENGER_VEHICLES"
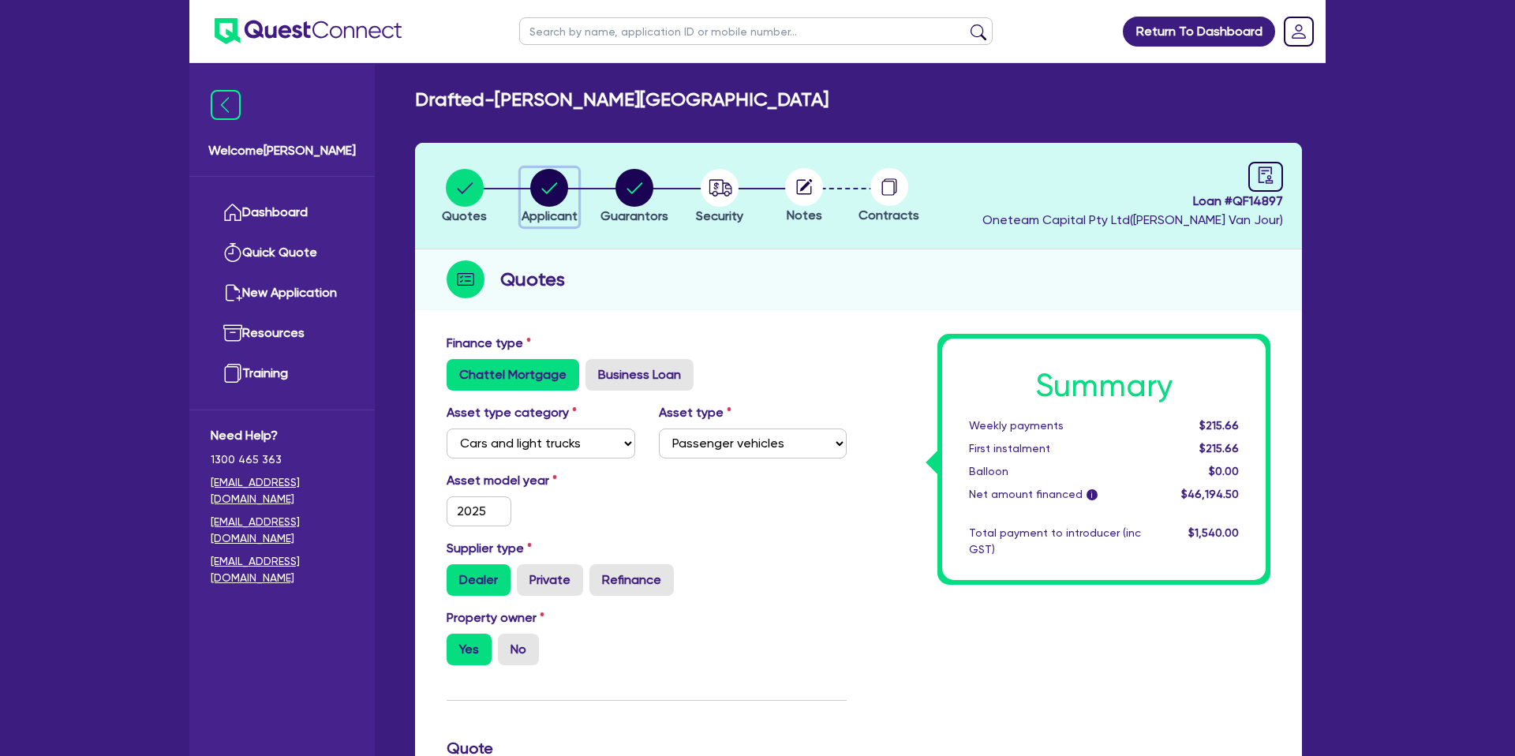
drag, startPoint x: 547, startPoint y: 185, endPoint x: 534, endPoint y: 189, distance: 13.5
click at [547, 185] on circle "button" at bounding box center [549, 188] width 38 height 38
select select "SOLE_TRADER"
select select "FINANCIAL_INSURANCE"
select select "WEALTH_MANAGEMENT_FIRMS"
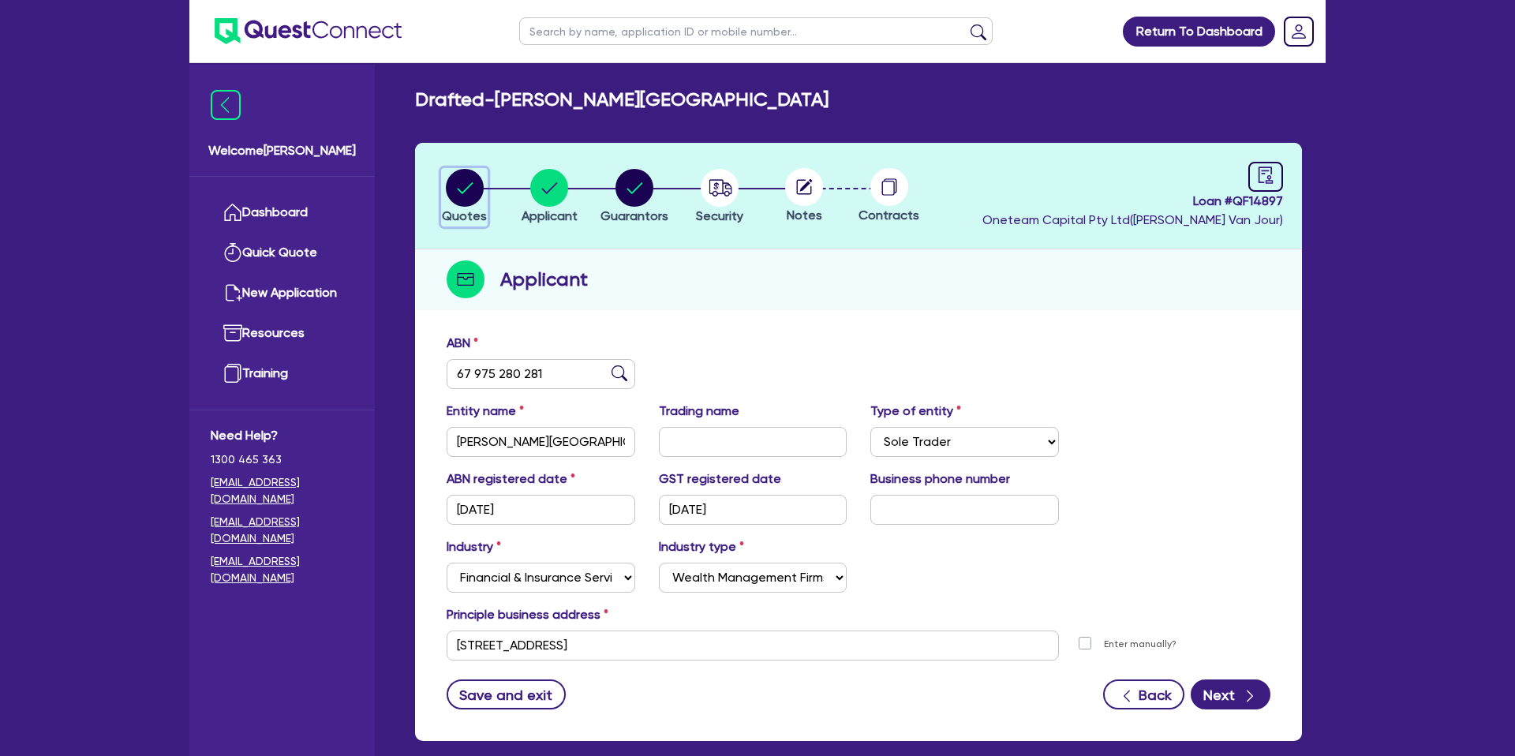
click at [451, 189] on circle "button" at bounding box center [465, 188] width 38 height 38
select select "CARS_AND_LIGHT_TRUCKS"
select select "PASSENGER_VEHICLES"
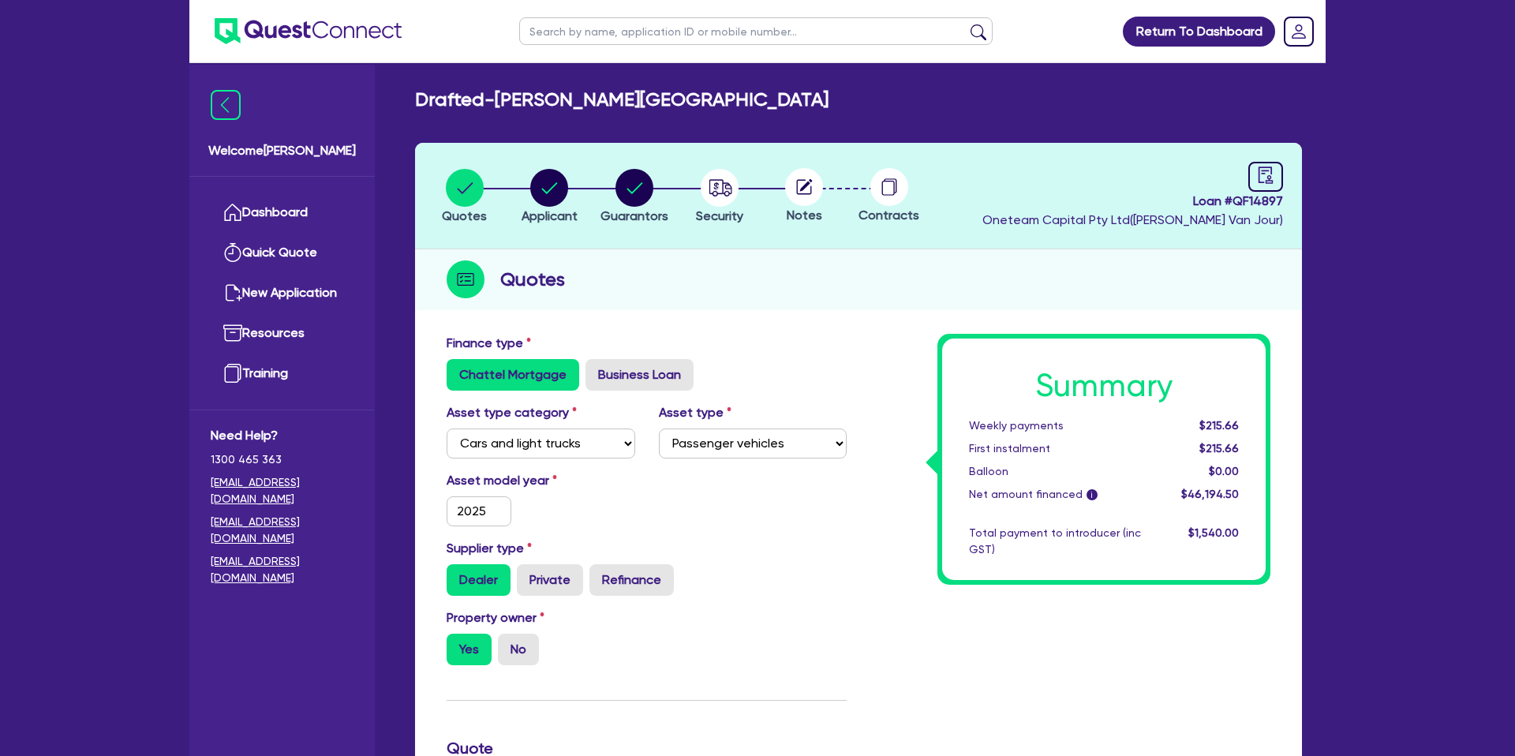
drag, startPoint x: 878, startPoint y: 269, endPoint x: 806, endPoint y: 344, distance: 104.4
click at [877, 269] on div "Quotes" at bounding box center [858, 279] width 887 height 61
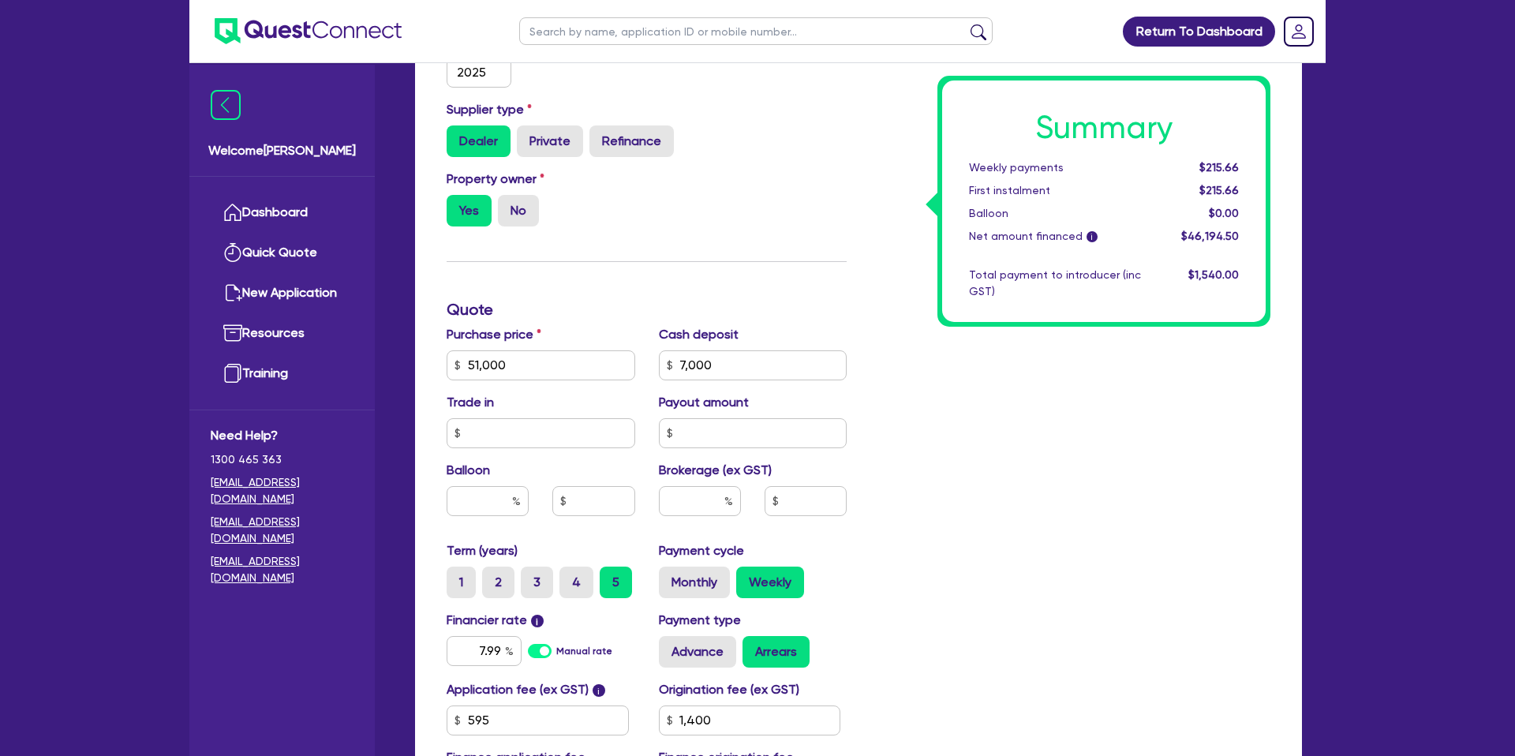
scroll to position [677, 0]
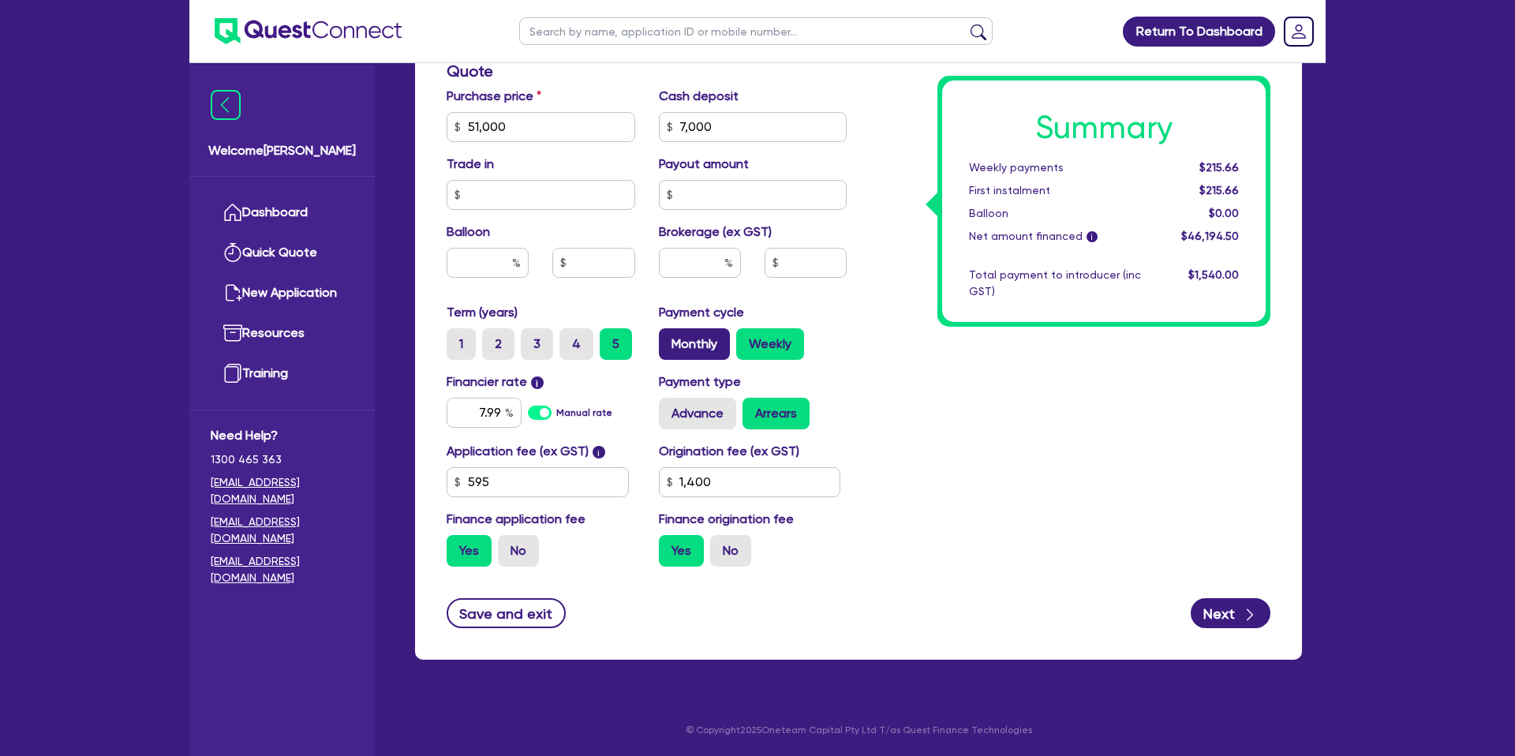
click at [706, 339] on label "Monthly" at bounding box center [694, 344] width 71 height 32
click at [669, 339] on input "Monthly" at bounding box center [664, 333] width 10 height 10
radio input "true"
type input "51,000"
type input "7,000"
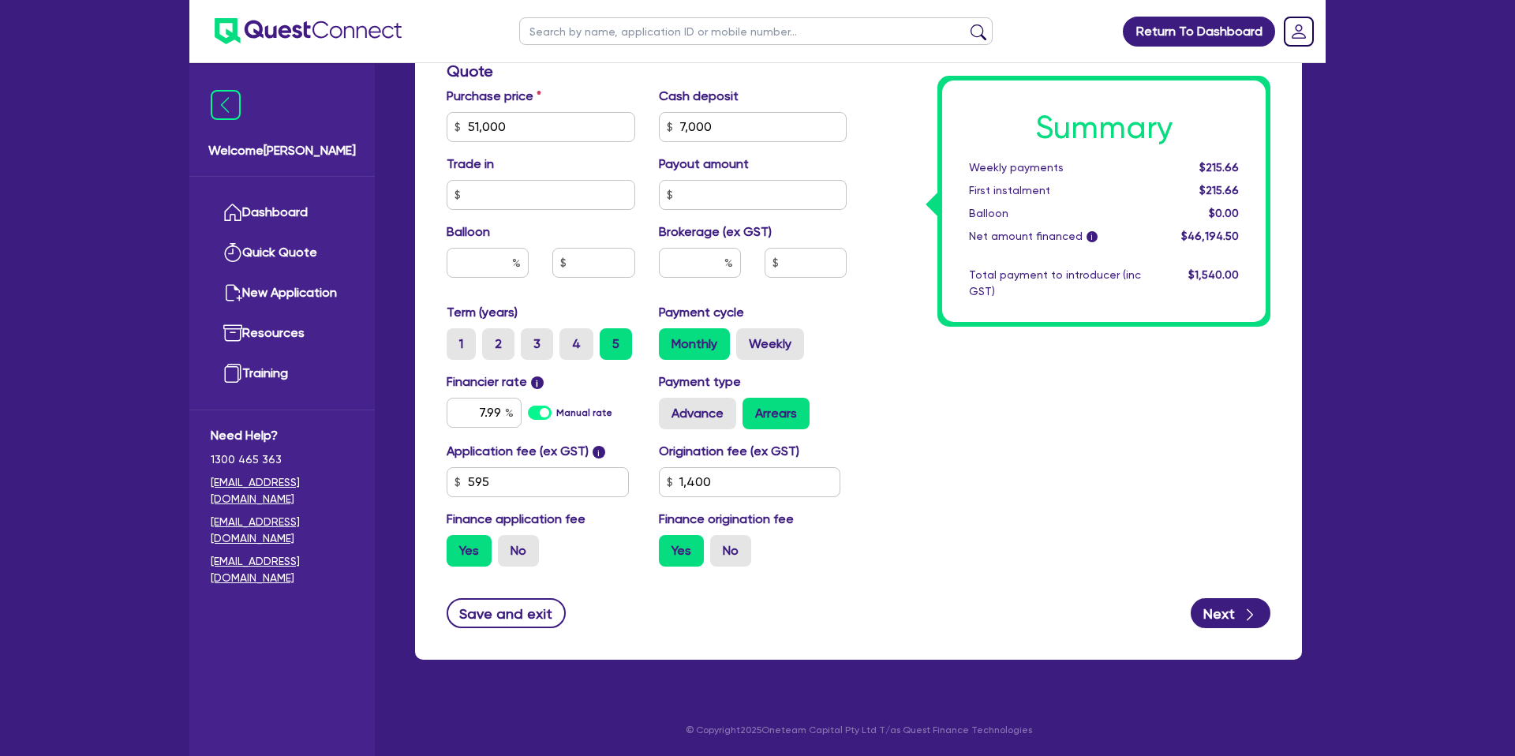
type input "1,400"
type input "51,000"
type input "7,000"
type input "1,400"
drag, startPoint x: 1197, startPoint y: 166, endPoint x: 1243, endPoint y: 161, distance: 46.0
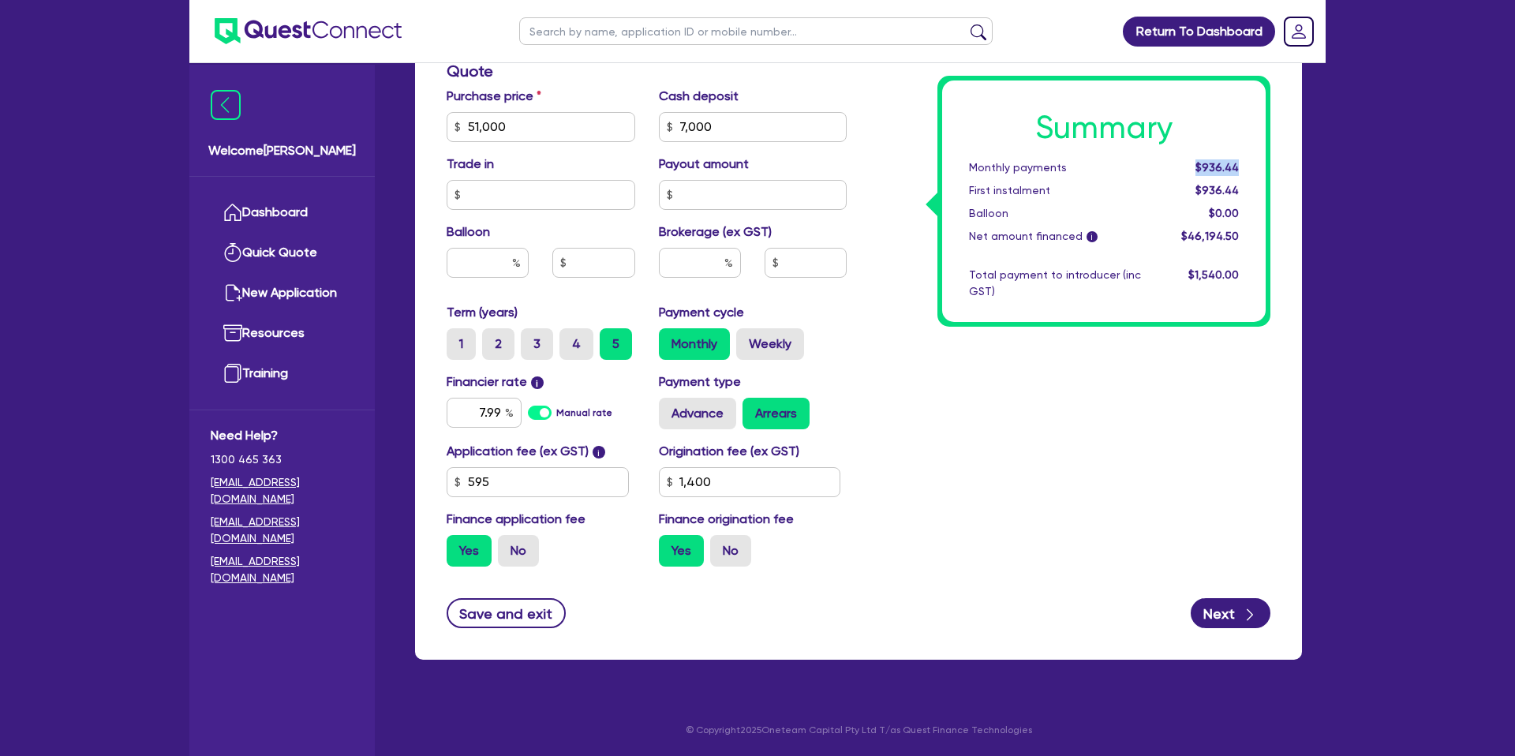
click at [1243, 161] on div "$936.44" at bounding box center [1202, 167] width 98 height 17
click at [889, 285] on div "Summary Monthly payments $936.44 First instalment $936.44 Balloon $0.00 Net amo…" at bounding box center [1071, 118] width 424 height 923
drag, startPoint x: 1200, startPoint y: 167, endPoint x: 1253, endPoint y: 165, distance: 53.7
click at [1253, 165] on div "Summary Monthly payments $936.44 First instalment $936.44 Balloon $0.00 Net amo…" at bounding box center [1104, 202] width 324 height 242
drag, startPoint x: 966, startPoint y: 325, endPoint x: 968, endPoint y: 313, distance: 12.1
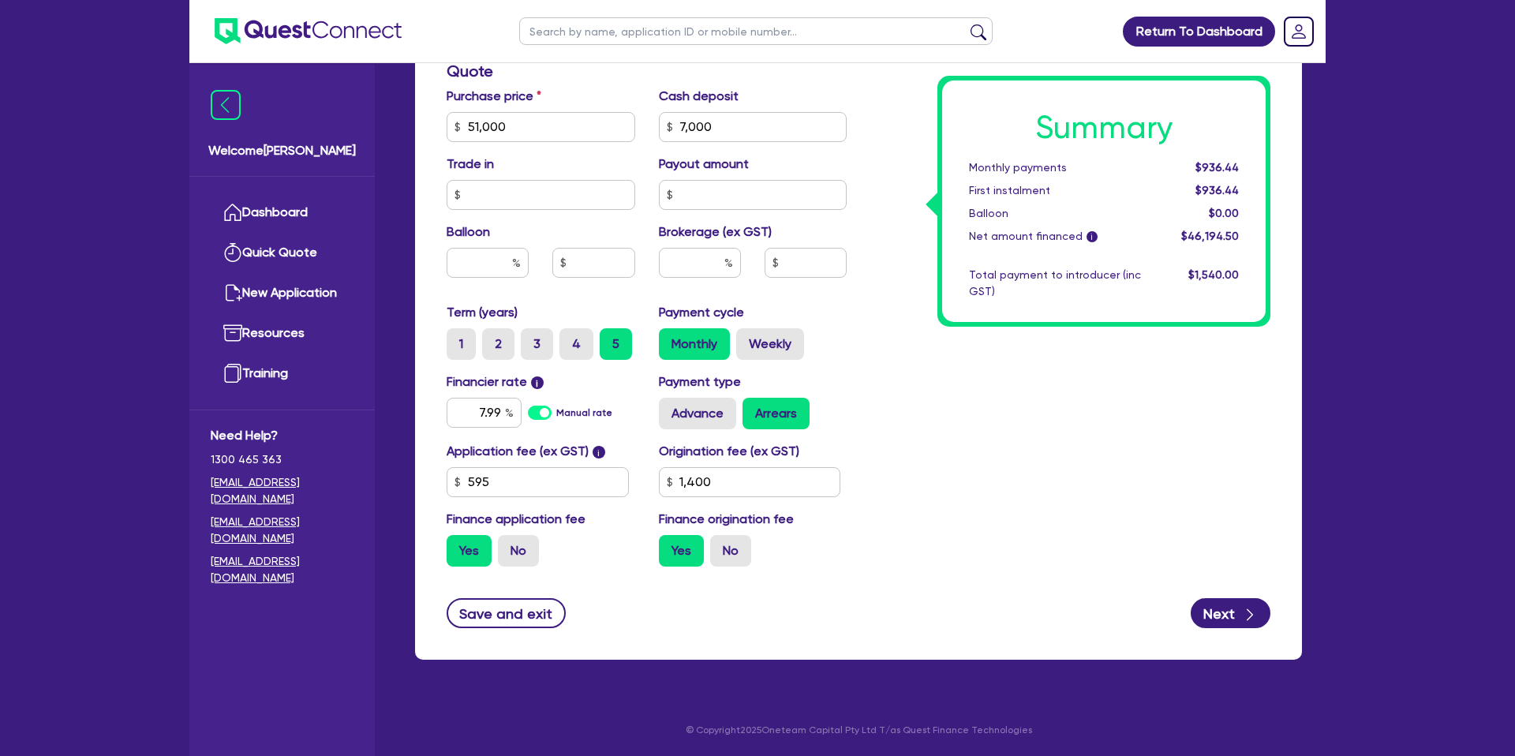
click at [968, 321] on div "Summary Monthly payments $936.44 First instalment $936.44 Balloon $0.00 Net amo…" at bounding box center [1104, 201] width 333 height 251
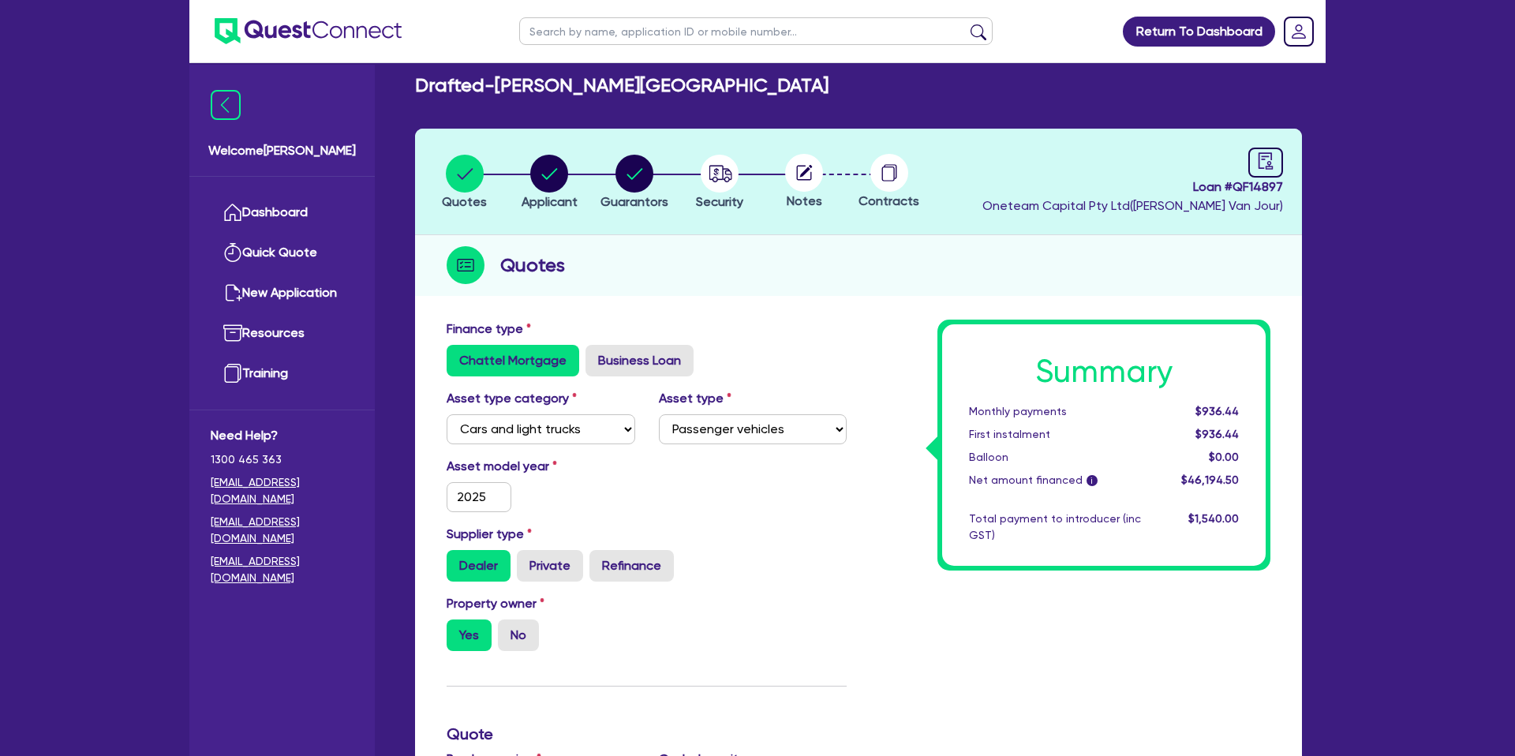
scroll to position [0, 0]
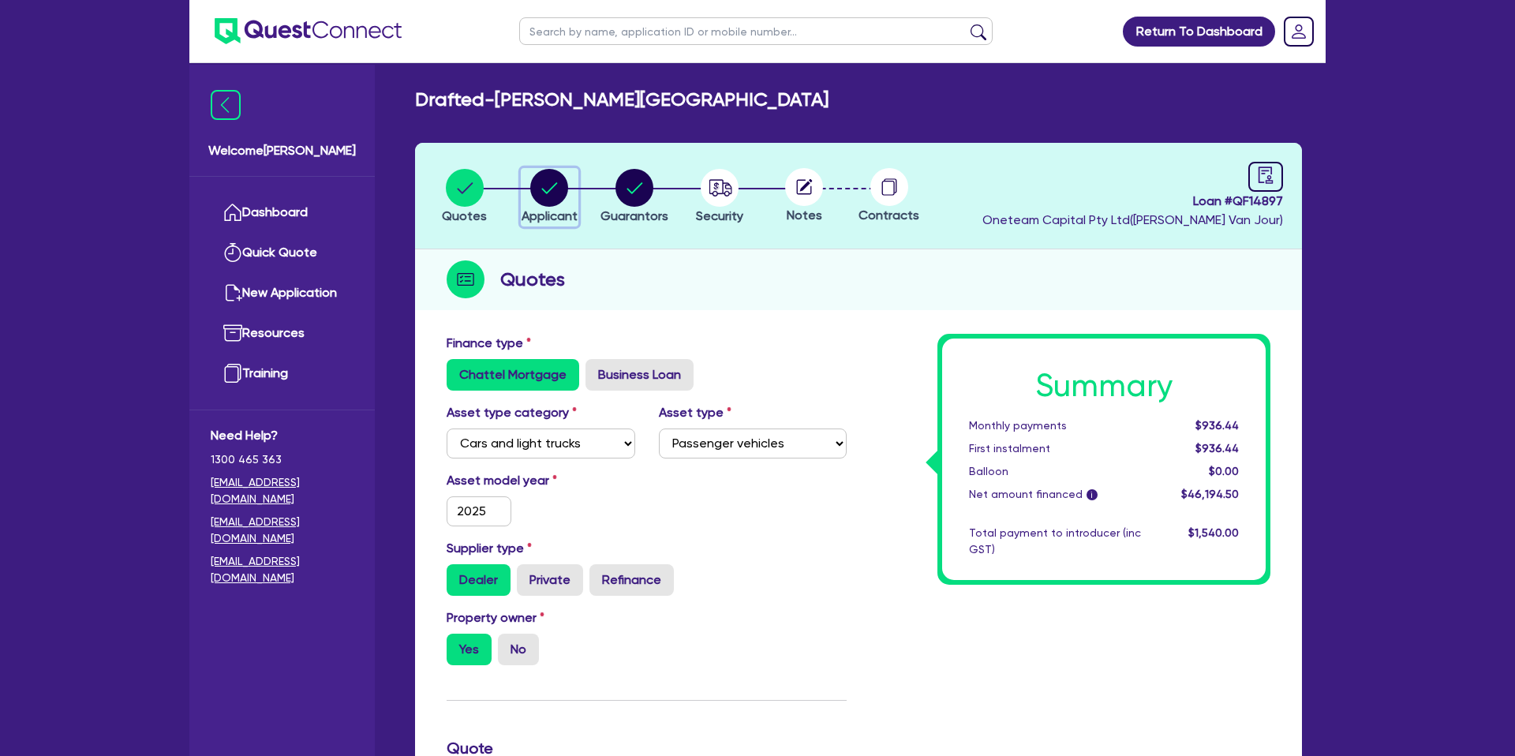
click at [540, 183] on circle "button" at bounding box center [549, 188] width 38 height 38
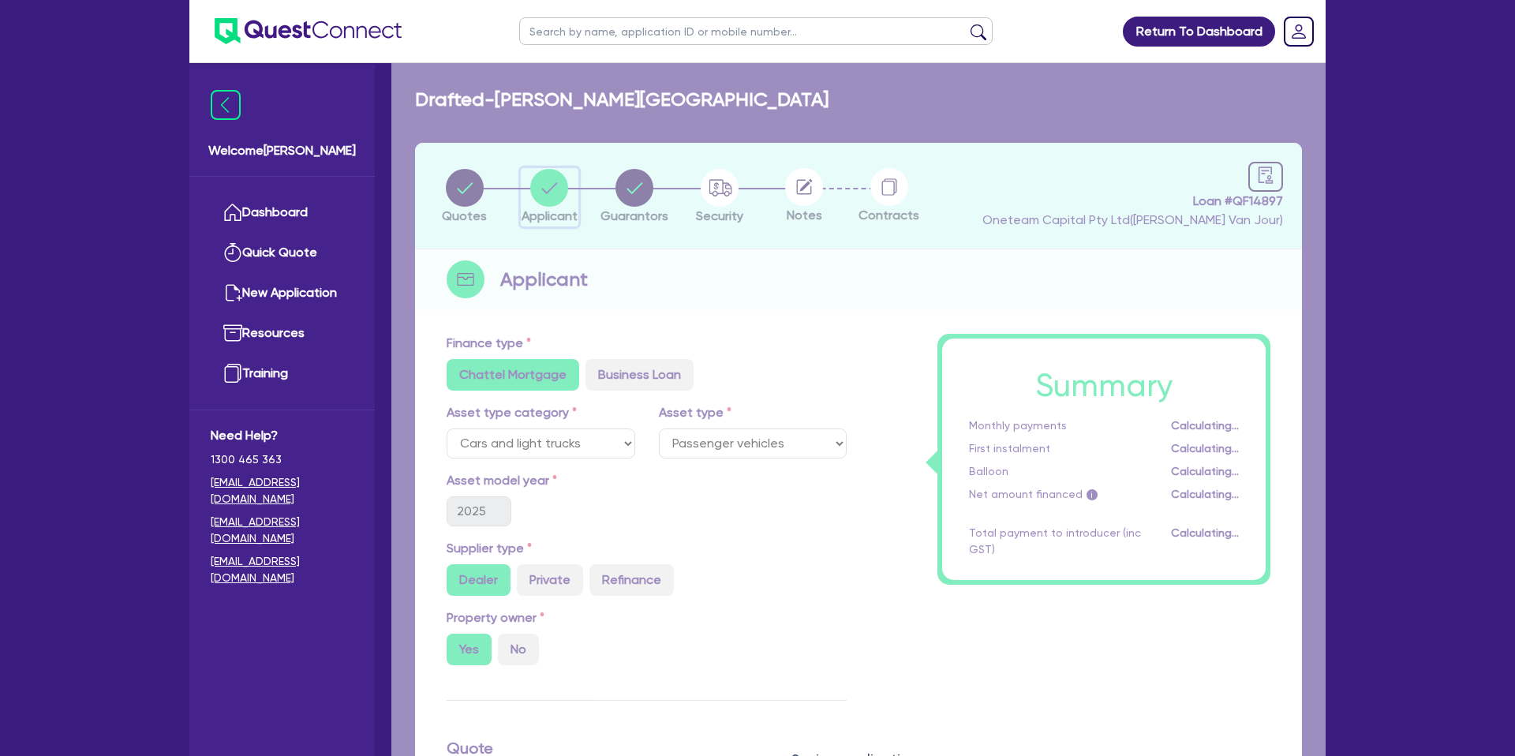
select select "SOLE_TRADER"
select select "FINANCIAL_INSURANCE"
select select "WEALTH_MANAGEMENT_FIRMS"
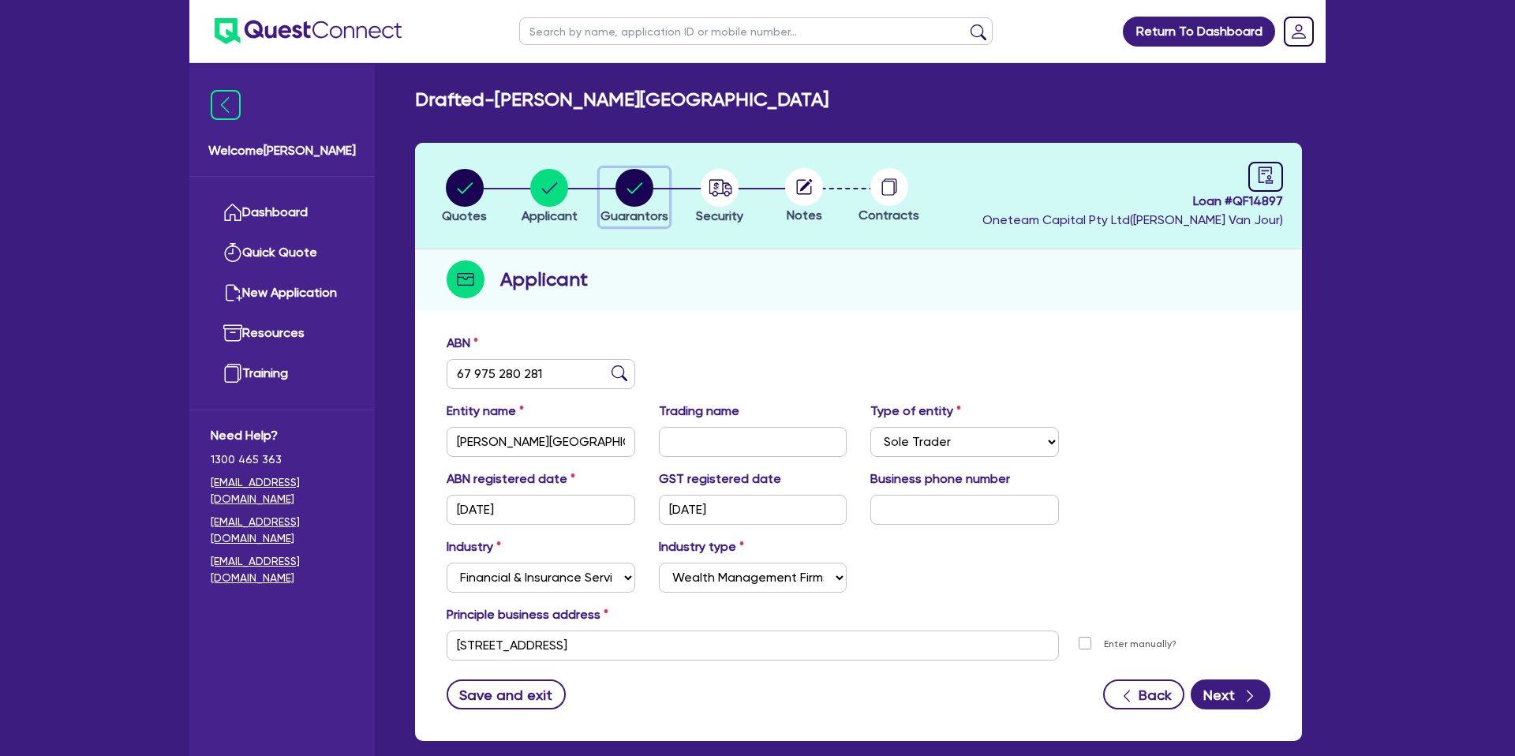
click at [637, 184] on circle "button" at bounding box center [635, 188] width 38 height 38
select select "MRS"
select select "[GEOGRAPHIC_DATA]"
select select "MARRIED"
select select "CASH"
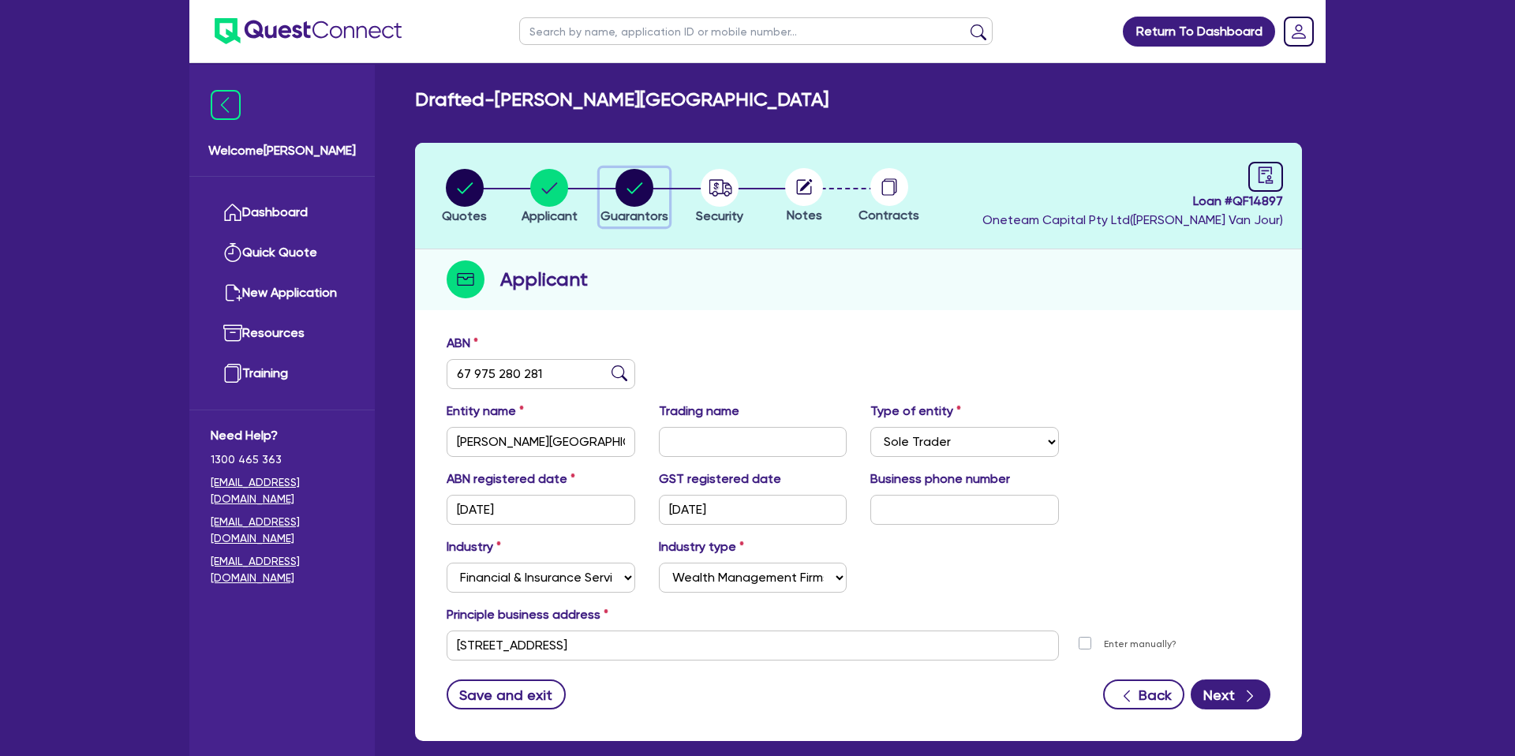
select select "VEHICLE"
select select "VEHICLE_LOAN"
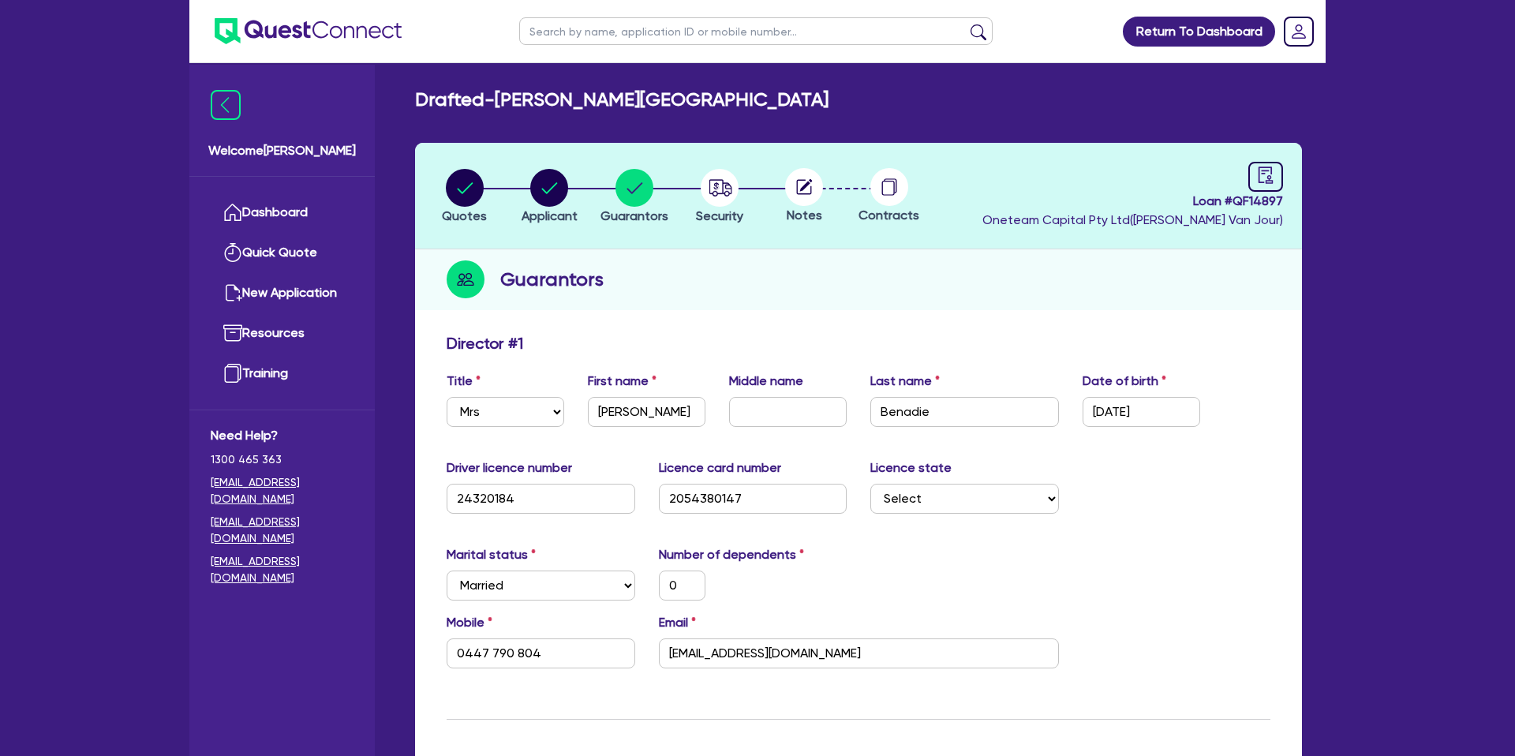
click at [933, 197] on header "Quotes Applicant [GEOGRAPHIC_DATA] Security Notes Contracts Loan # QF14897 Onet…" at bounding box center [858, 196] width 887 height 107
click at [541, 185] on circle "button" at bounding box center [549, 188] width 38 height 38
select select "SOLE_TRADER"
select select "FINANCIAL_INSURANCE"
select select "WEALTH_MANAGEMENT_FIRMS"
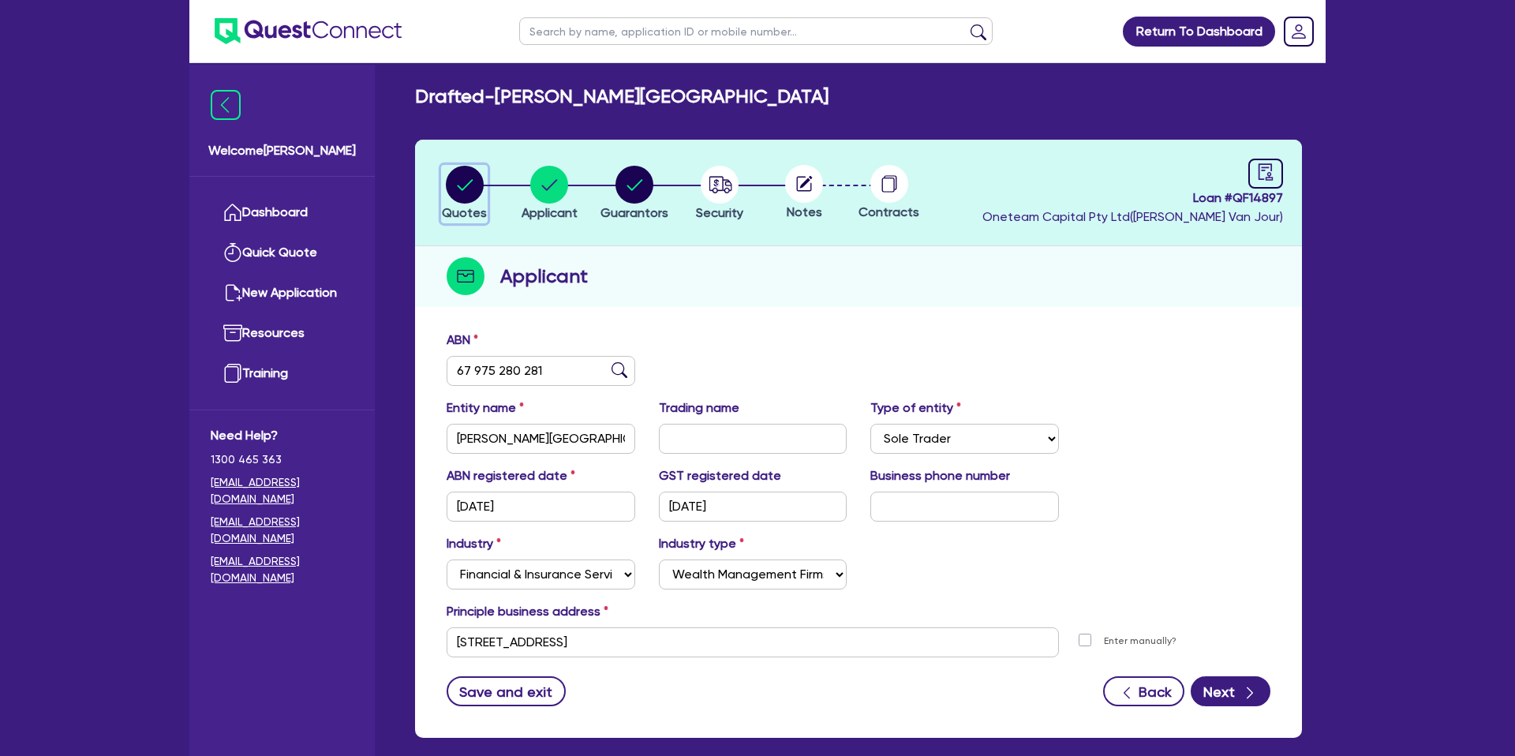
scroll to position [5, 0]
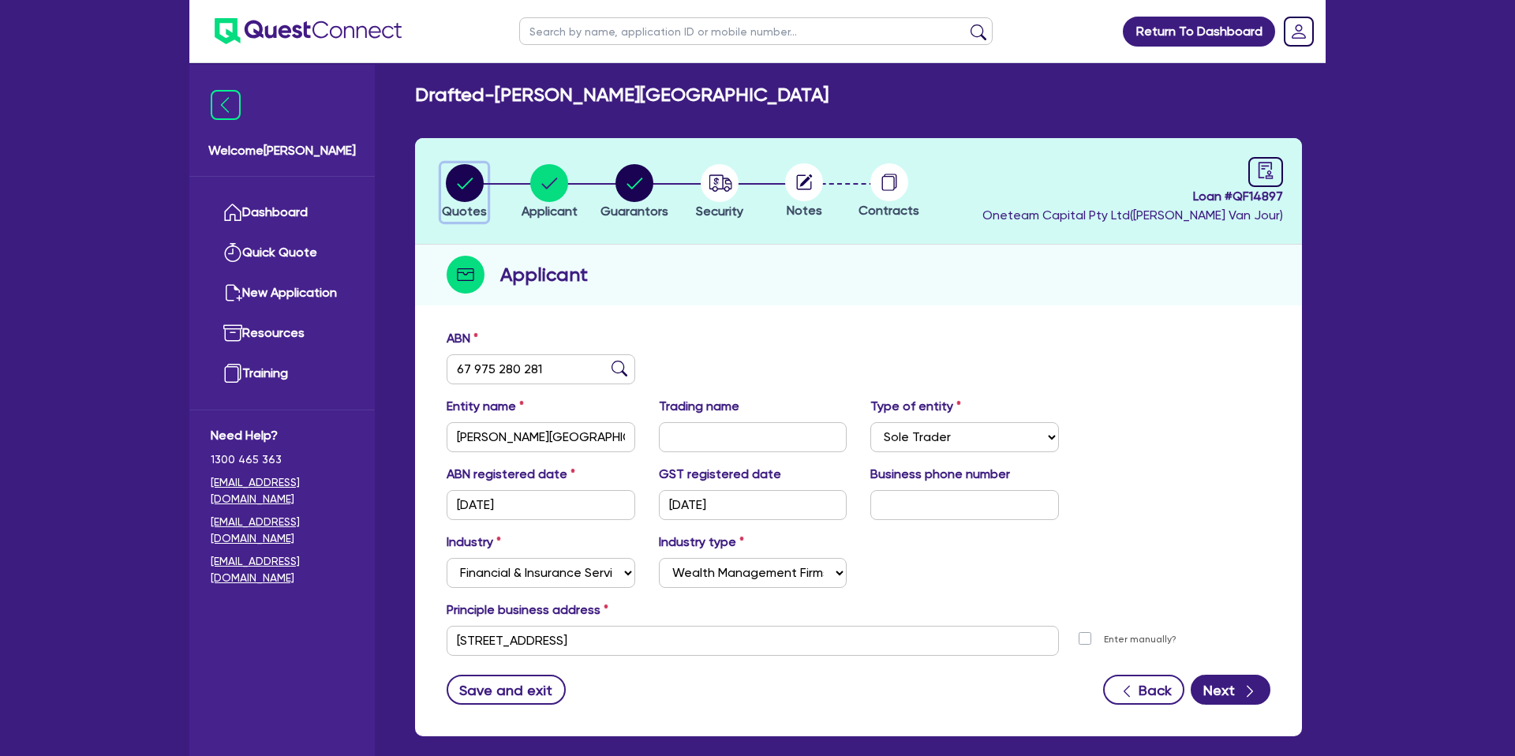
click at [459, 193] on circle "button" at bounding box center [465, 183] width 38 height 38
select select "CARS_AND_LIGHT_TRUCKS"
select select "PASSENGER_VEHICLES"
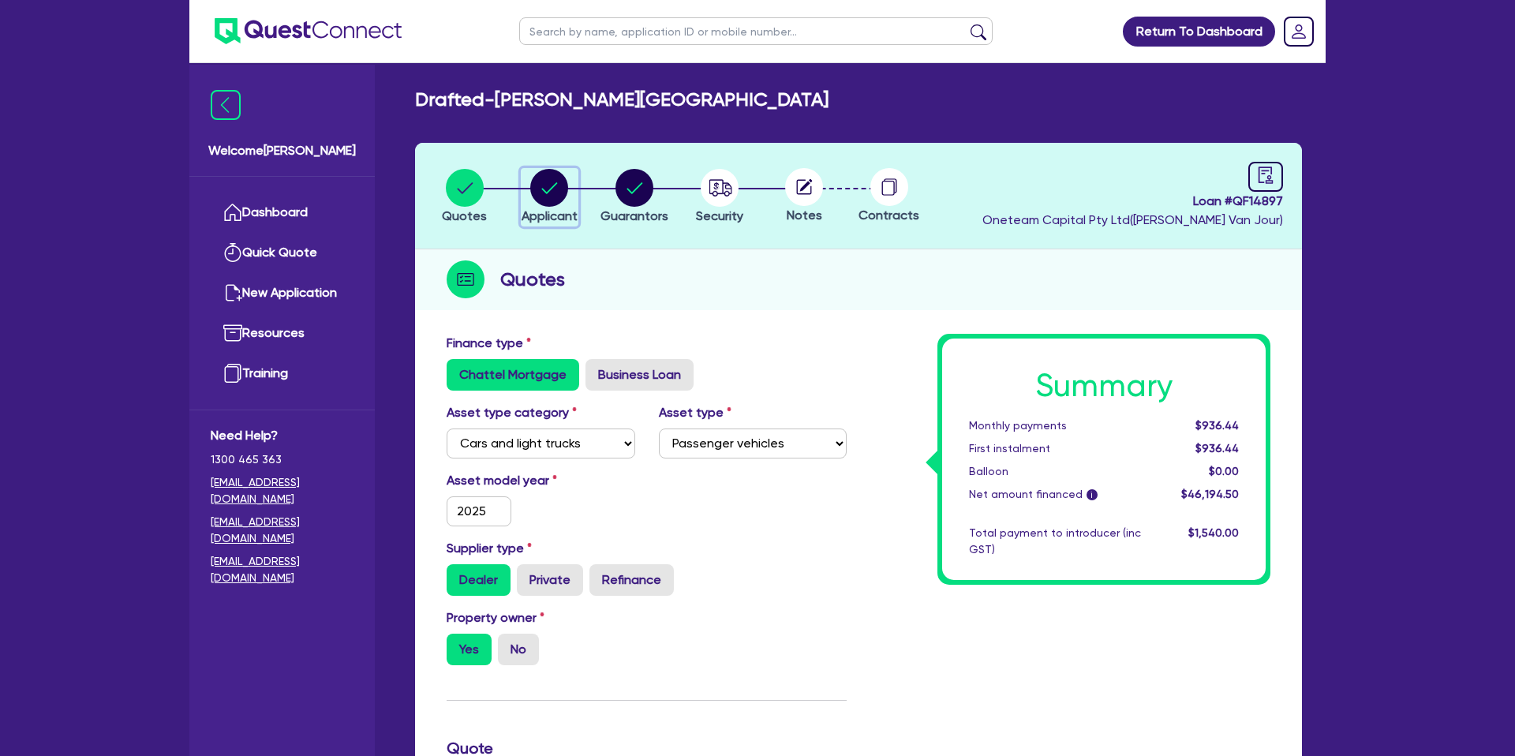
click at [544, 179] on circle "button" at bounding box center [549, 188] width 38 height 38
select select "SOLE_TRADER"
select select "FINANCIAL_INSURANCE"
select select "WEALTH_MANAGEMENT_FIRMS"
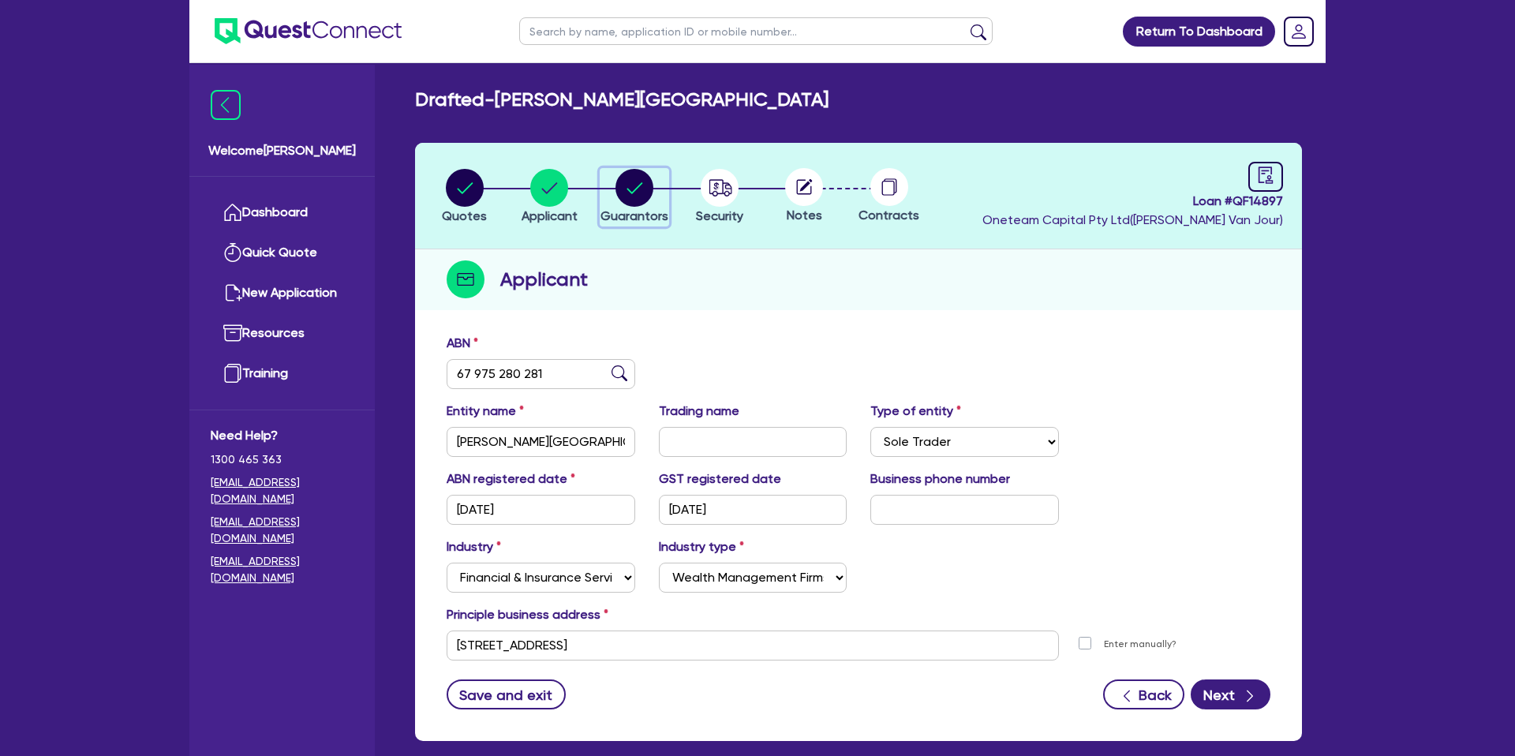
click at [631, 193] on icon "button" at bounding box center [635, 187] width 16 height 11
select select "MRS"
select select "[GEOGRAPHIC_DATA]"
select select "MARRIED"
select select "CASH"
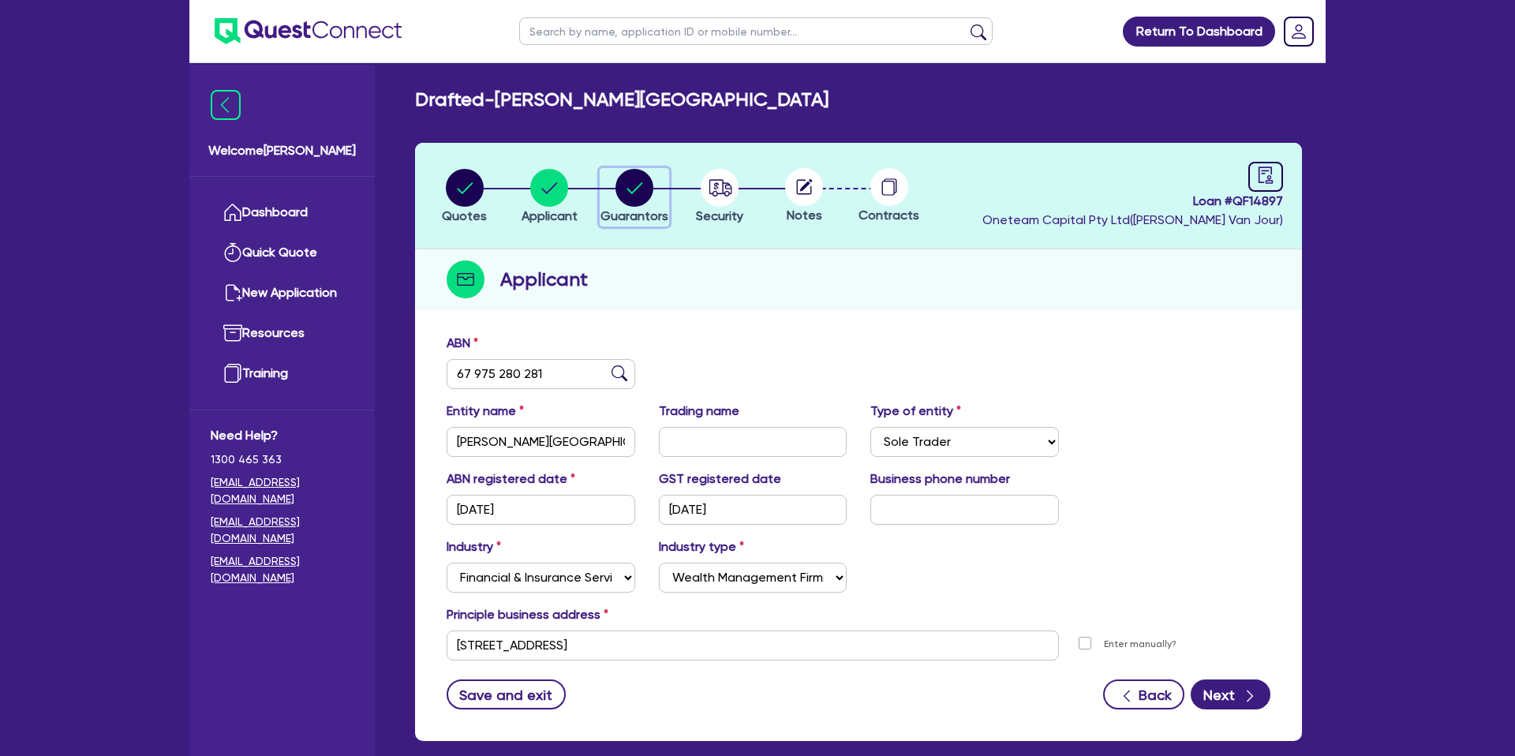
select select "VEHICLE"
select select "VEHICLE_LOAN"
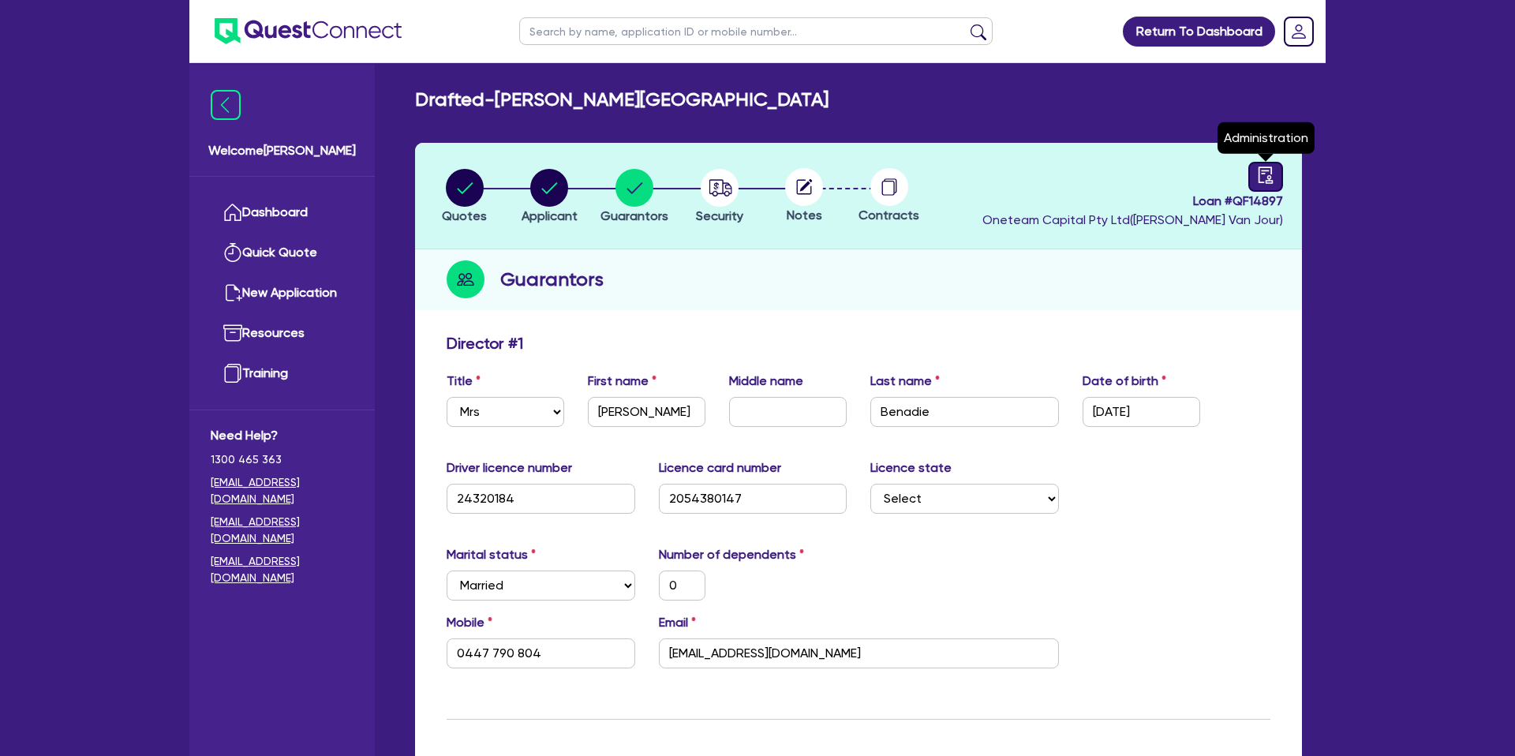
click at [1268, 177] on icon "audit" at bounding box center [1265, 175] width 17 height 17
select select "DRAFTED_NEW"
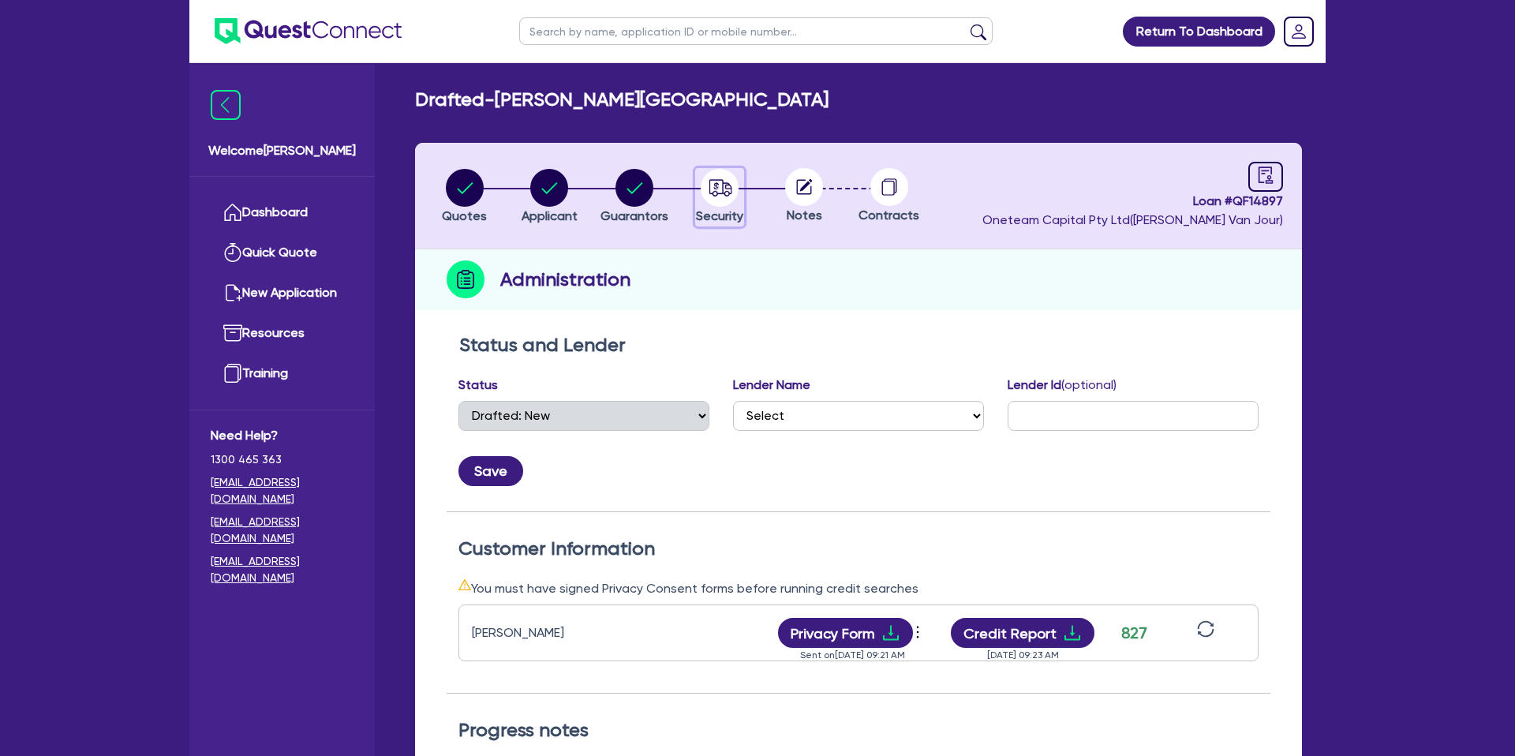
click at [730, 197] on circle "button" at bounding box center [720, 188] width 38 height 38
select select "CARS_AND_LIGHT_TRUCKS"
select select "PASSENGER_VEHICLES"
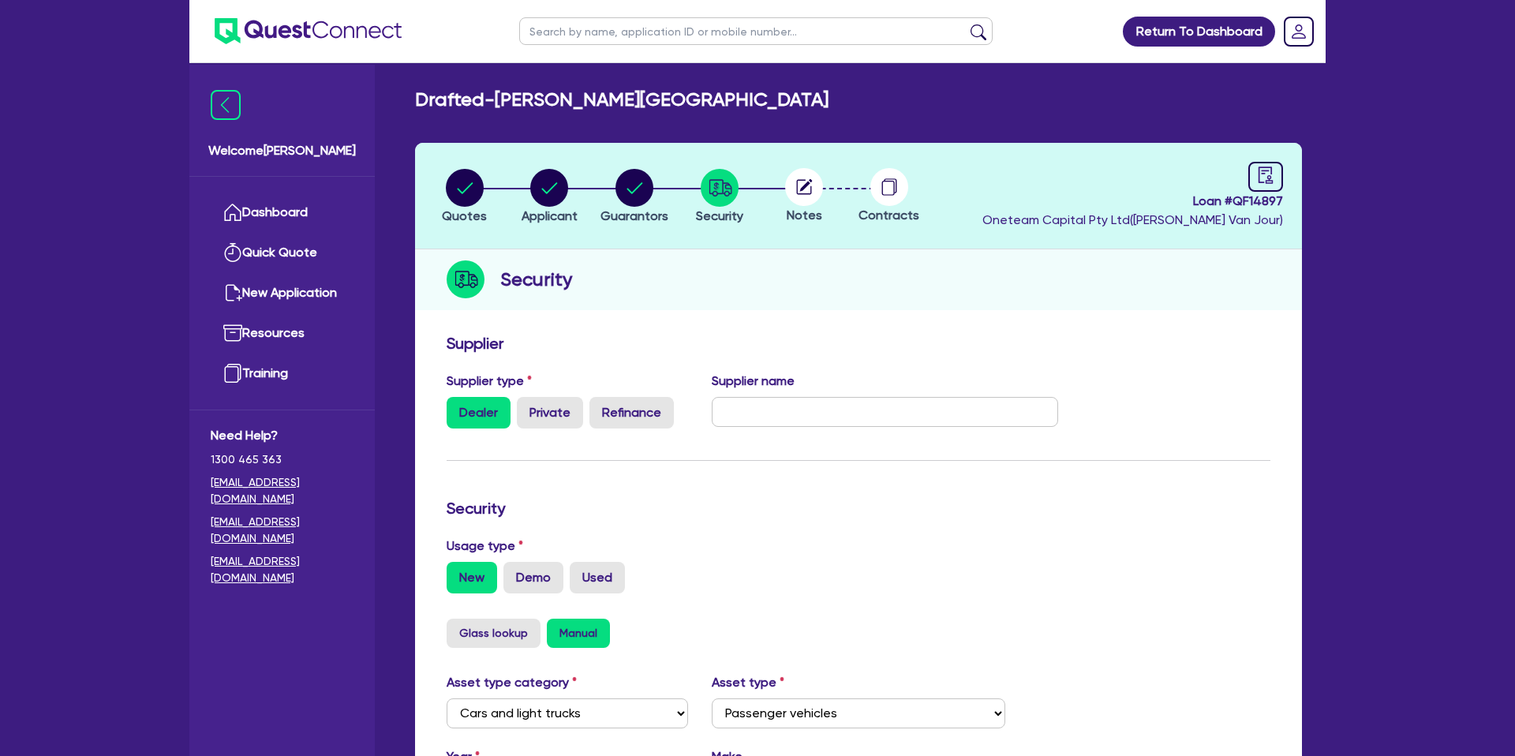
click at [801, 208] on span "Notes" at bounding box center [805, 215] width 36 height 15
click at [808, 190] on circle at bounding box center [804, 187] width 38 height 38
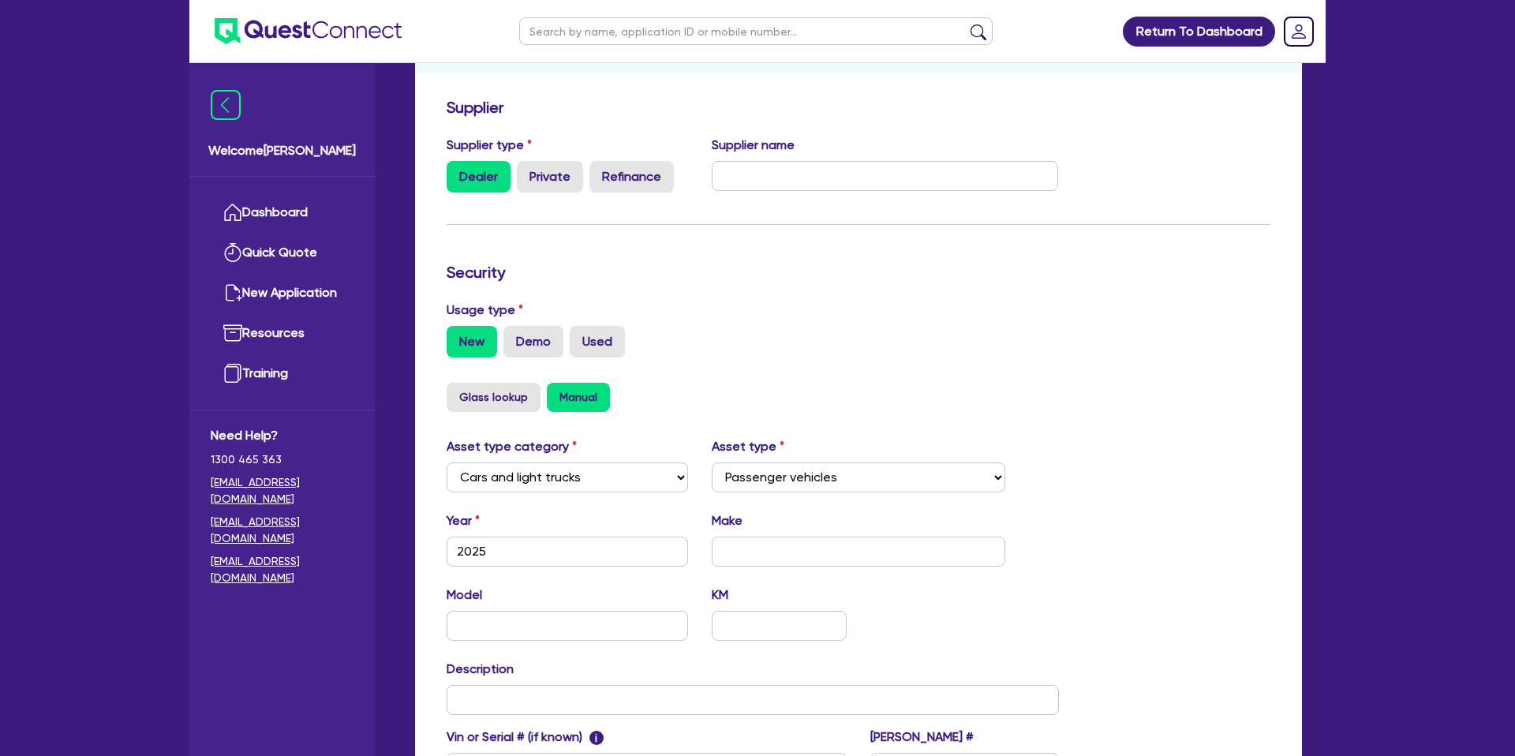
scroll to position [459, 0]
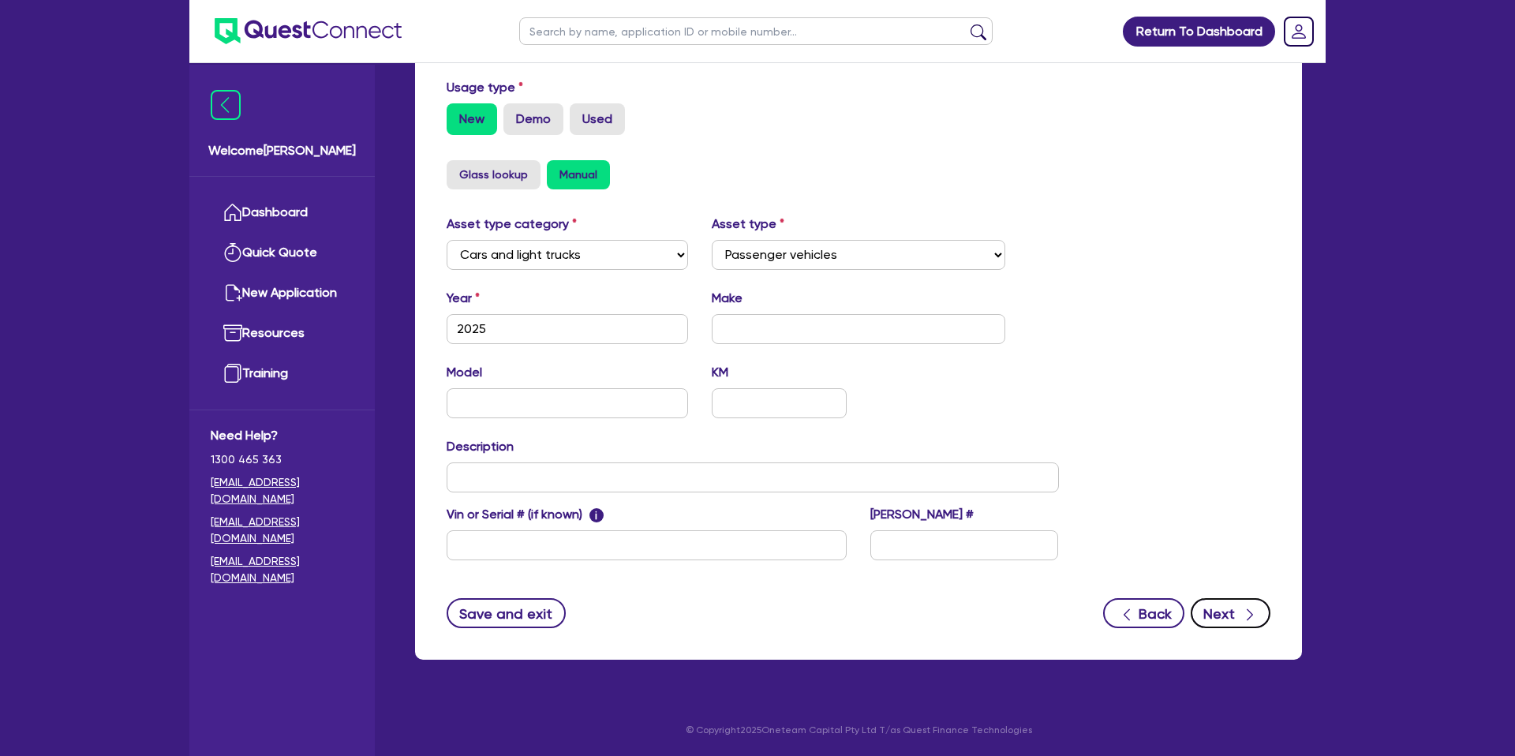
click at [1221, 613] on button "Next" at bounding box center [1231, 613] width 80 height 30
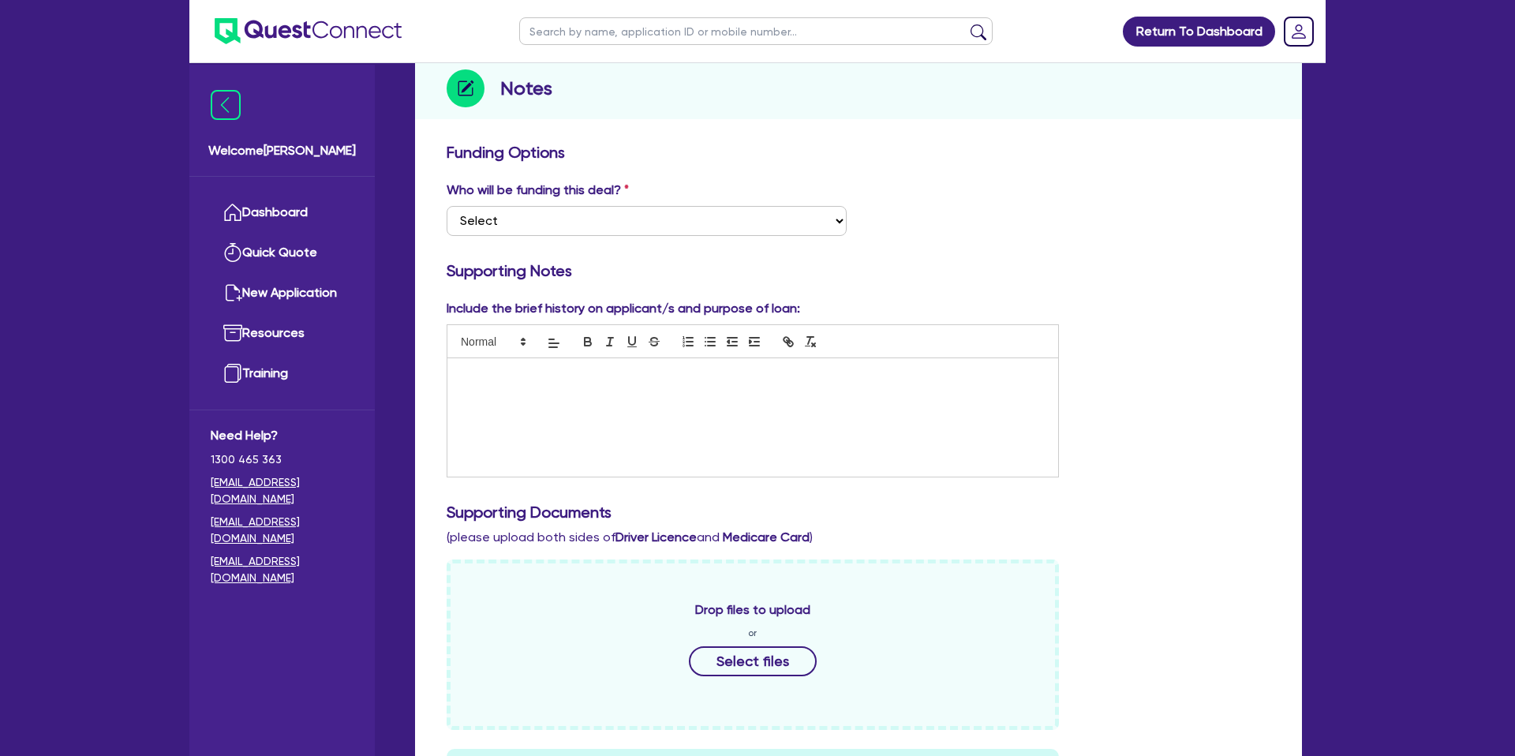
scroll to position [206, 0]
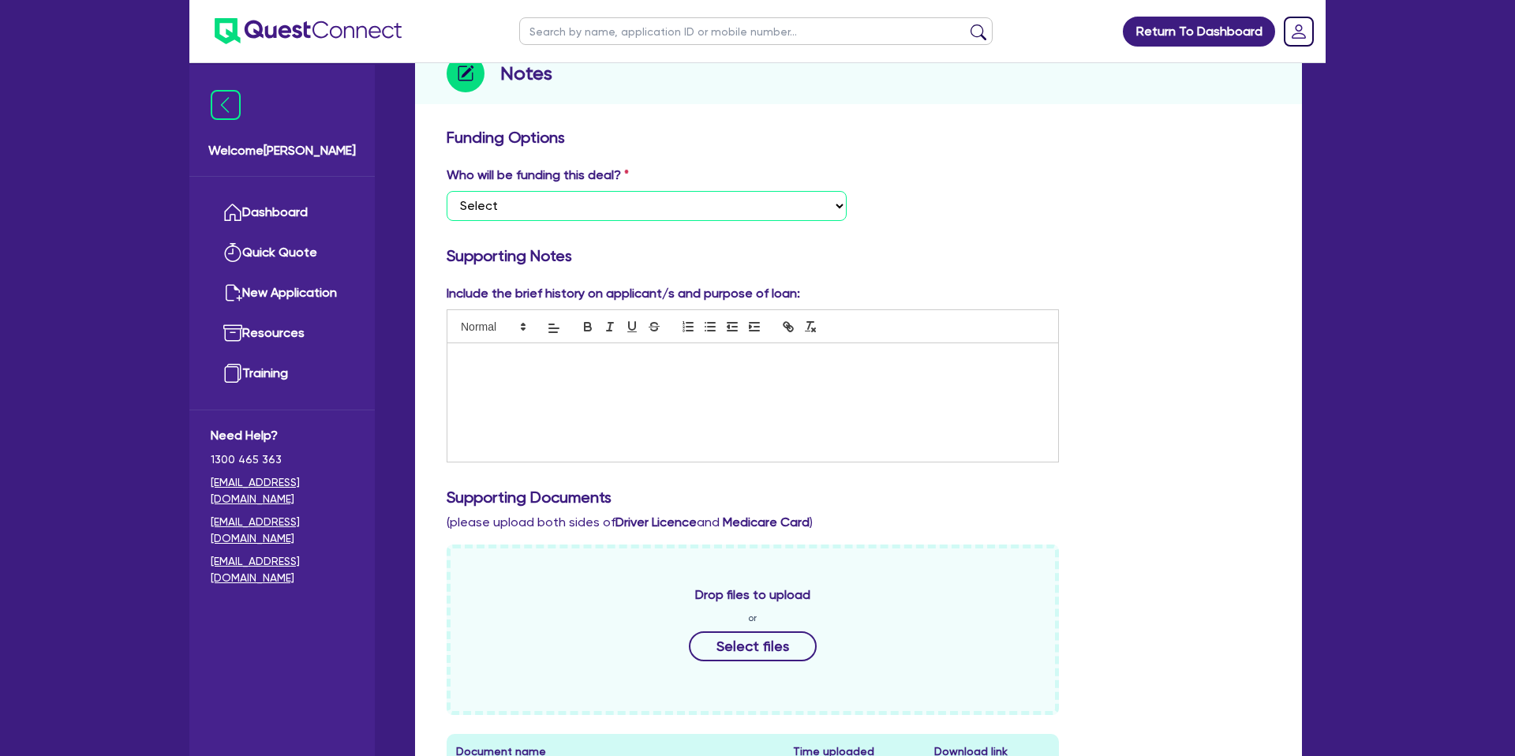
click at [477, 191] on select "Select I want Quest to fund 100% I will fund 100% I will co-fund with Quest Oth…" at bounding box center [647, 206] width 400 height 30
select select "Other"
click at [1073, 170] on div "Who will be funding this deal? Select I want Quest to fund 100% I will fund 100…" at bounding box center [859, 200] width 848 height 68
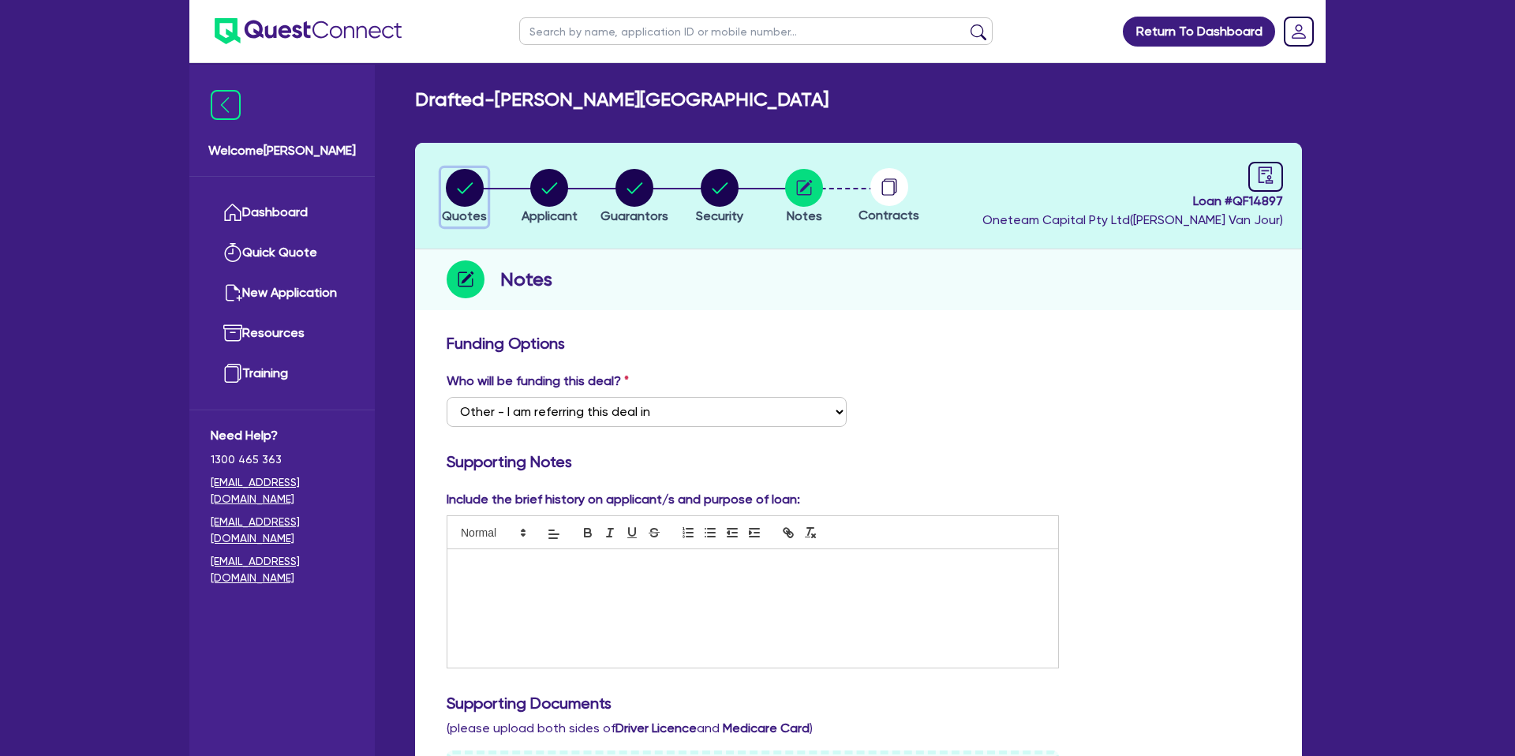
click at [474, 187] on circle "button" at bounding box center [465, 188] width 38 height 38
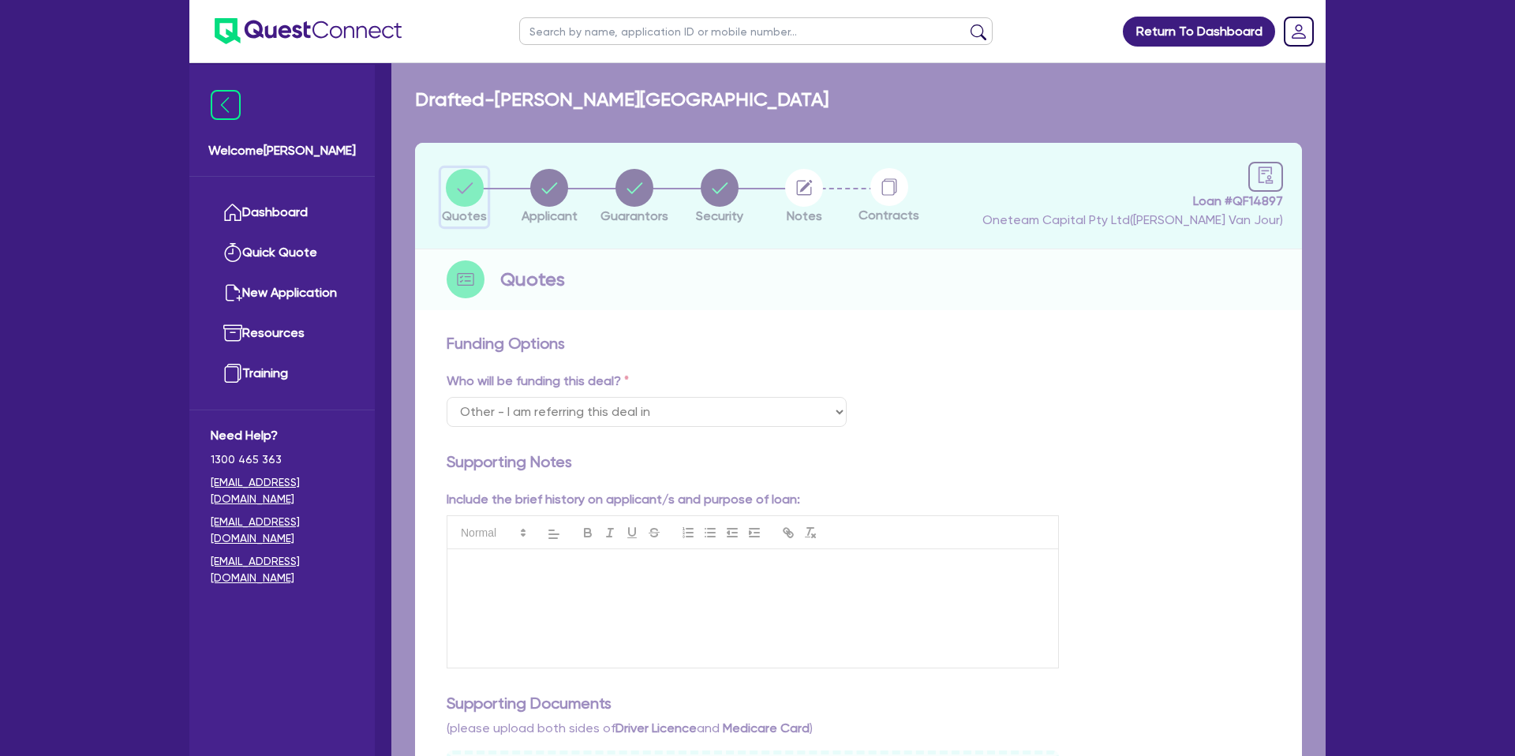
select select "CARS_AND_LIGHT_TRUCKS"
select select "PASSENGER_VEHICLES"
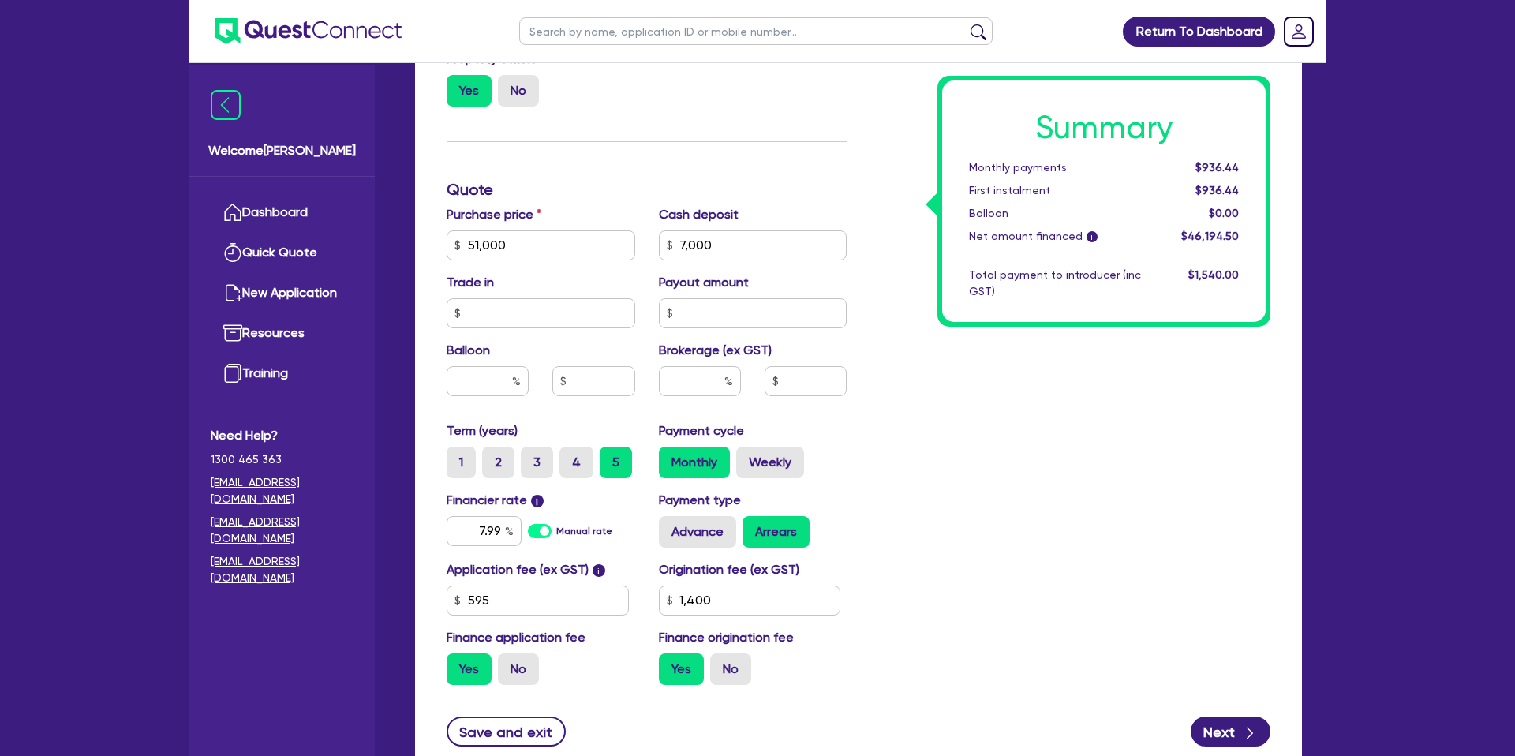
scroll to position [594, 0]
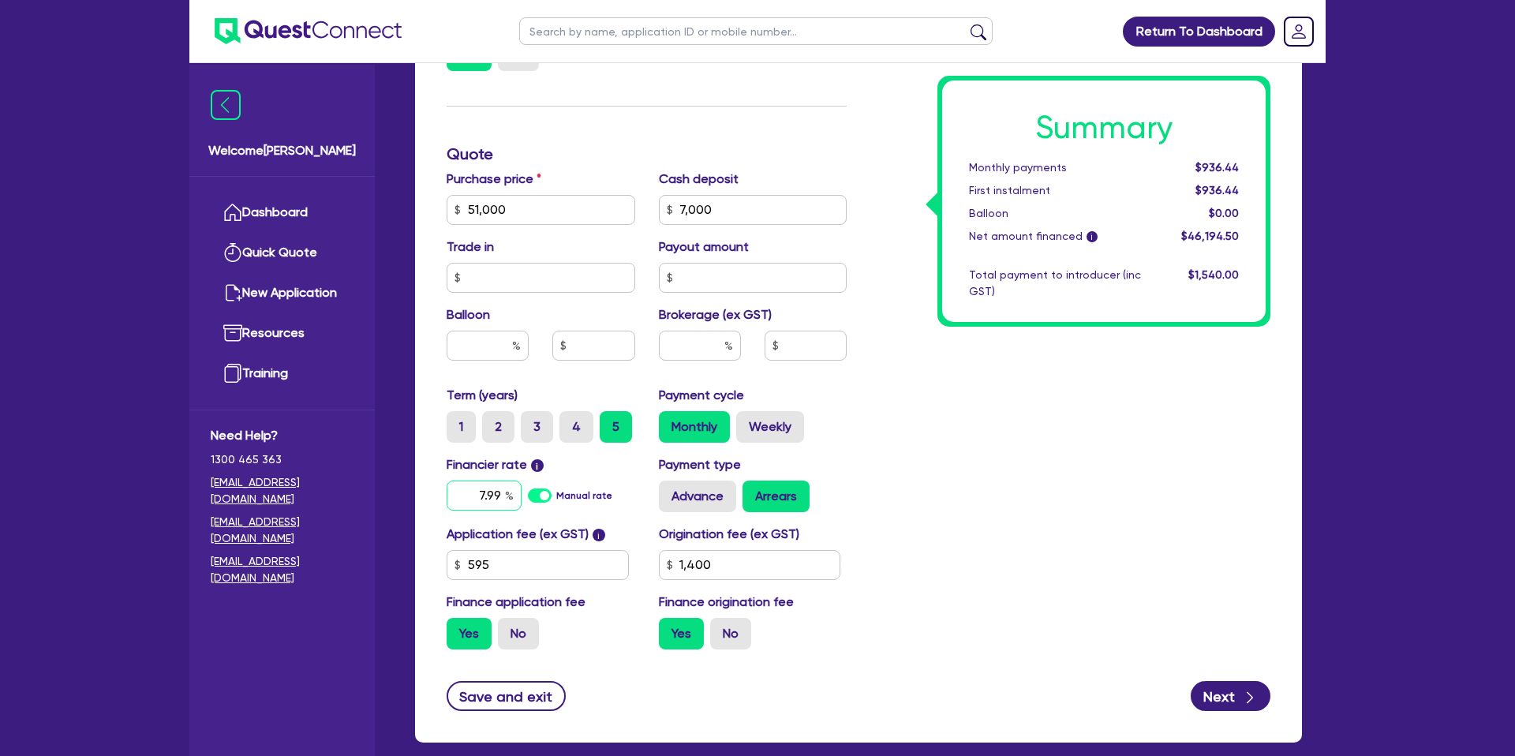
click at [503, 496] on input "7.99" at bounding box center [484, 496] width 75 height 30
type input "51,000"
type input "7,000"
type input "1,400"
type input "51,000"
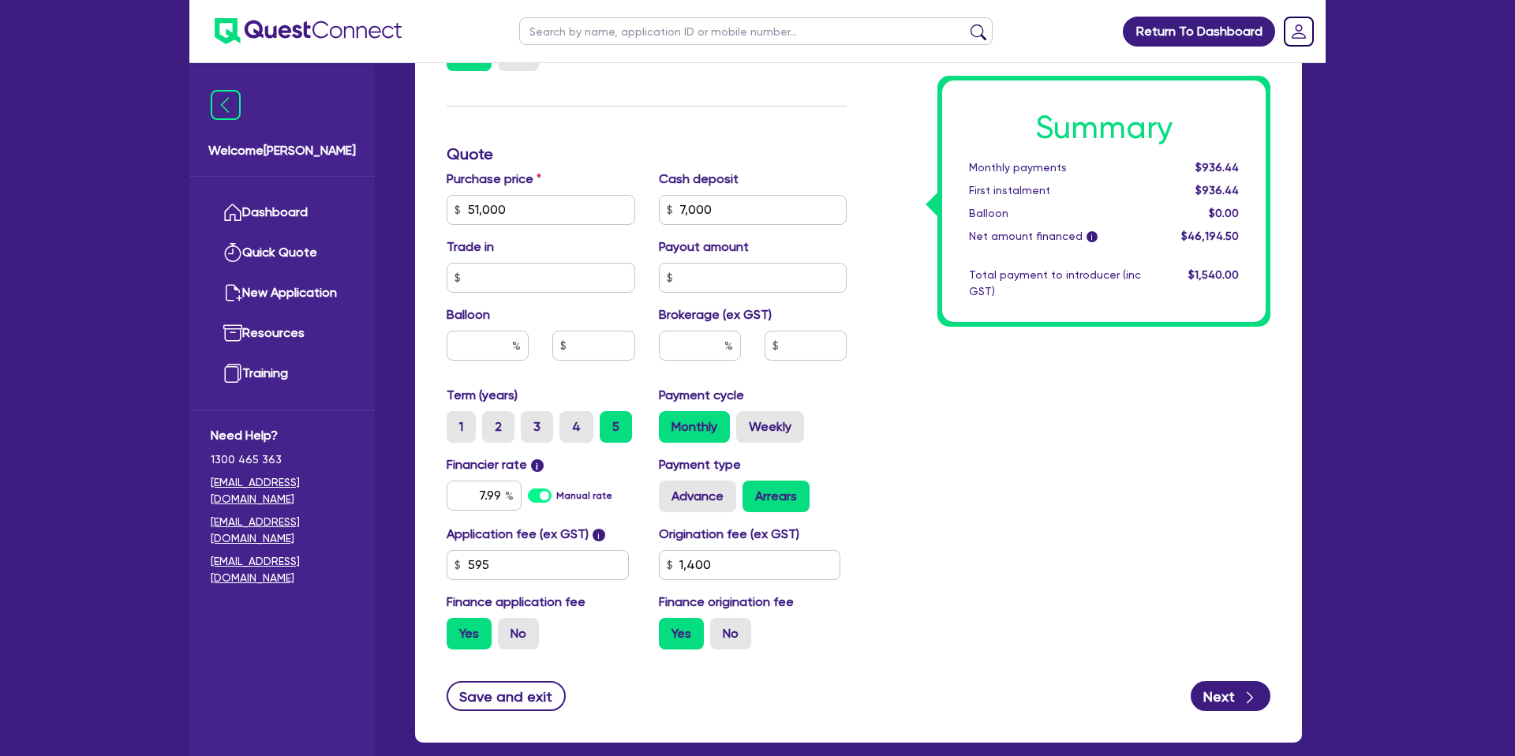
type input "7,000"
type input "1,400"
click at [1148, 429] on div "Summary Monthly payments $936.44 First instalment $936.44 Balloon $0.00 Net amo…" at bounding box center [1071, 201] width 424 height 923
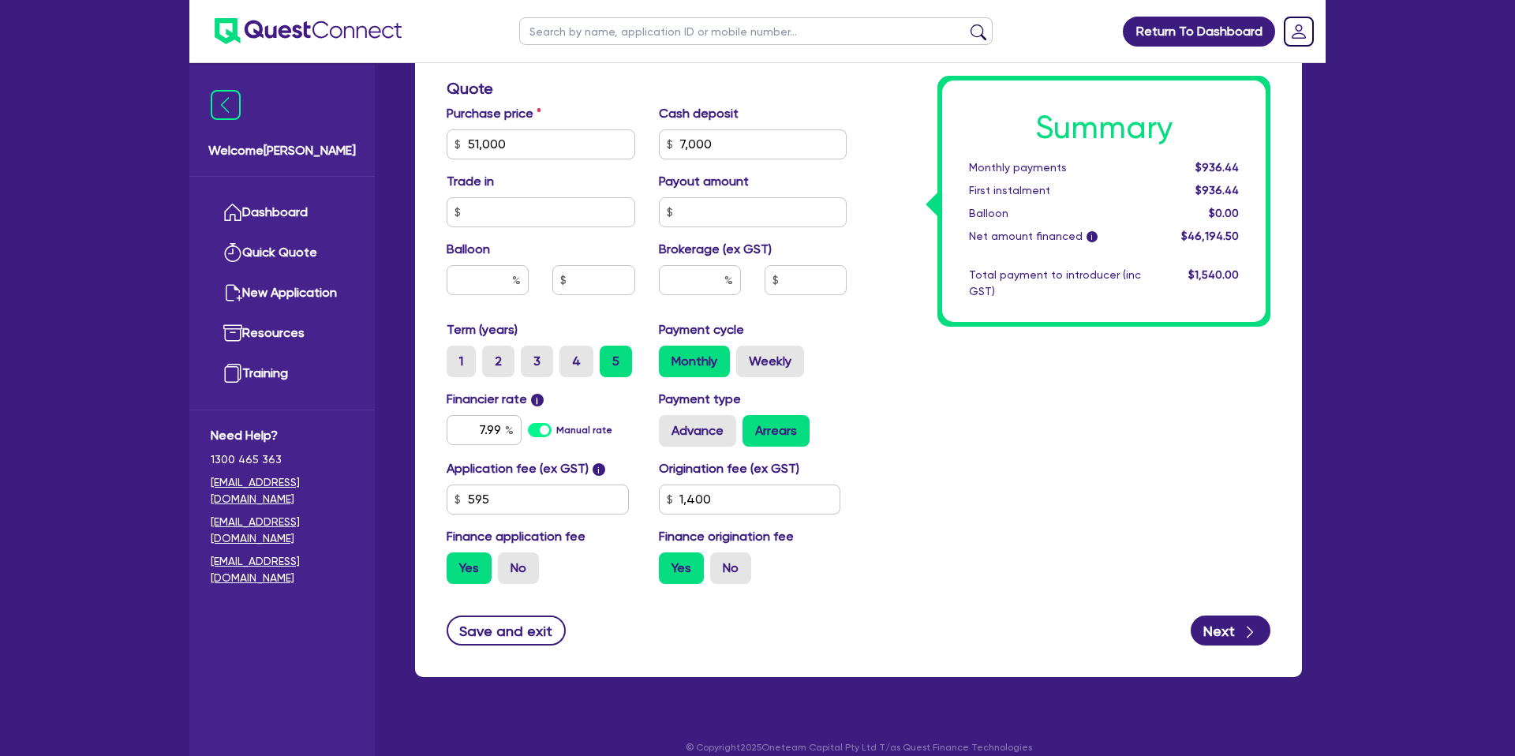
scroll to position [677, 0]
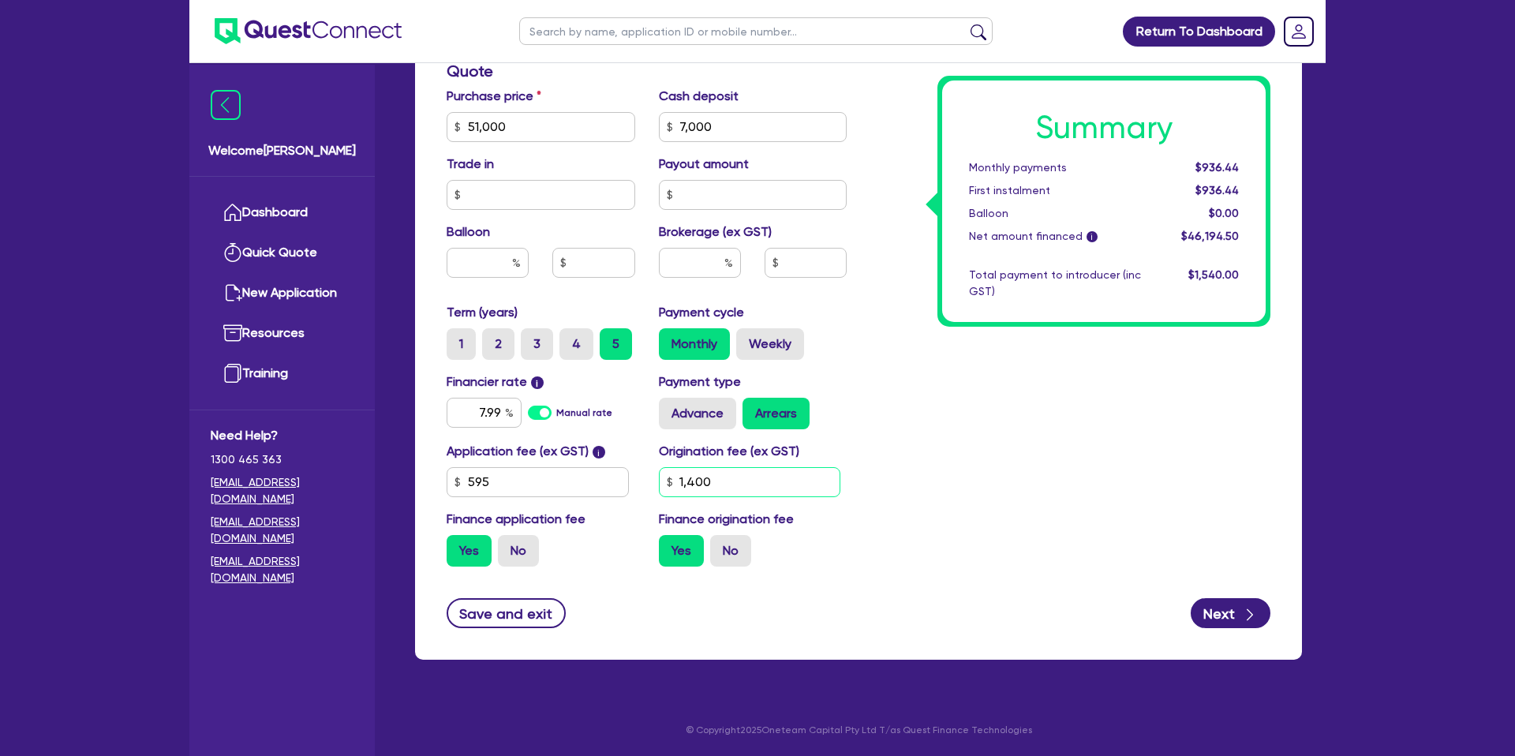
click at [722, 477] on input "1,400" at bounding box center [750, 482] width 182 height 30
click at [1008, 412] on div "Summary Monthly payments $936.44 First instalment $936.44 Balloon $0.00 Net amo…" at bounding box center [1071, 118] width 424 height 923
click at [1220, 605] on button "Next" at bounding box center [1231, 613] width 80 height 30
type input "51,000"
type input "7,000"
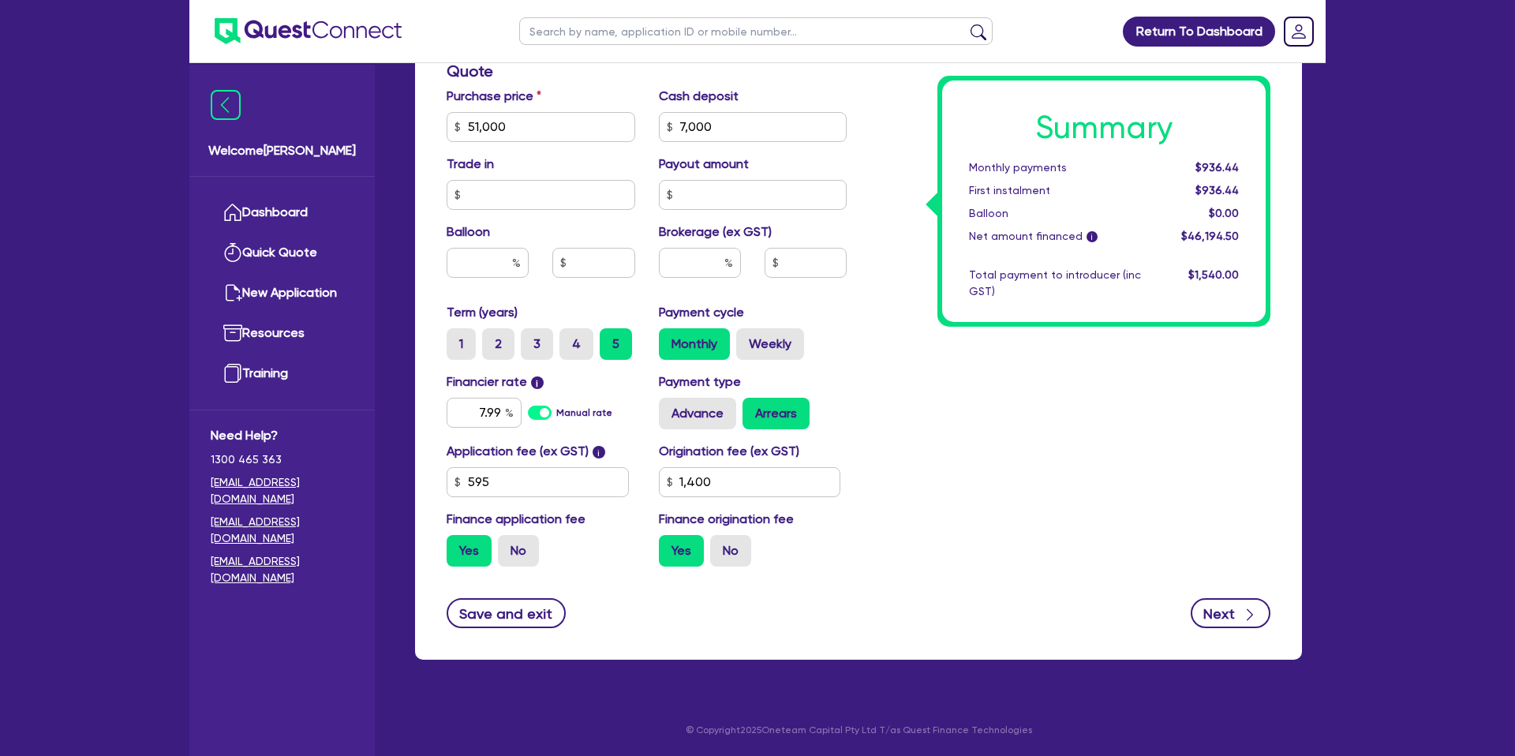
type input "1,400"
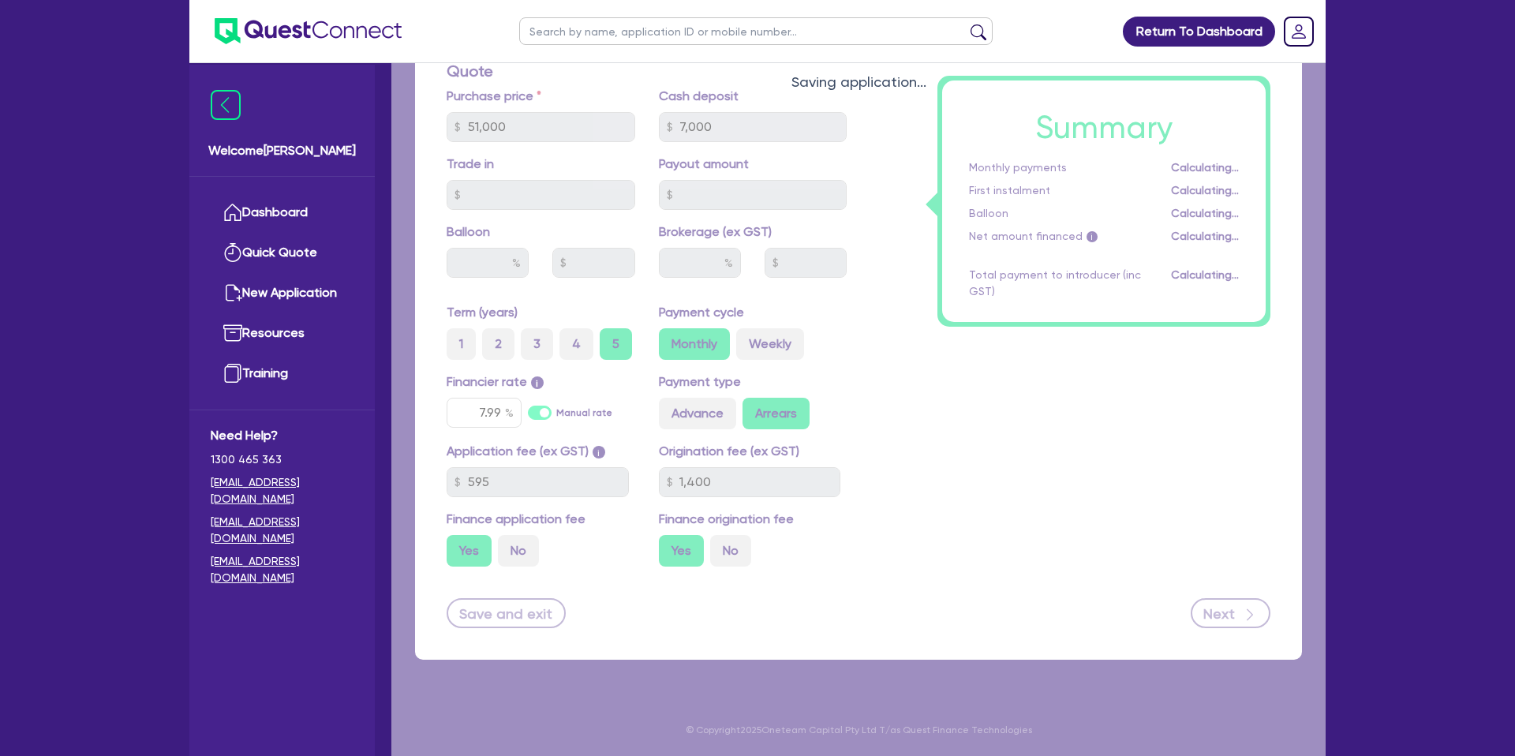
type input "51,000"
type input "7,000"
type input "1,400"
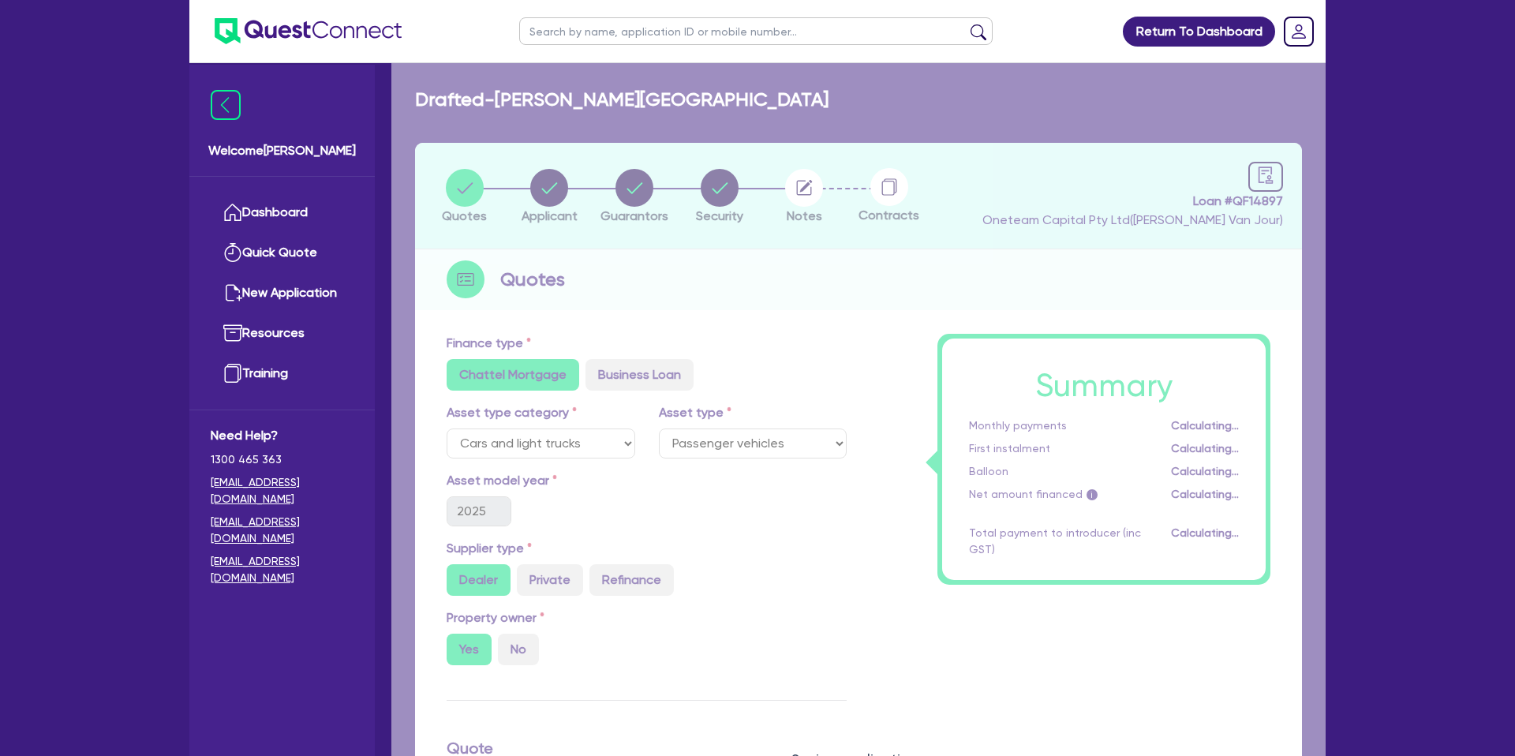
select select "SOLE_TRADER"
select select "FINANCIAL_INSURANCE"
select select "WEALTH_MANAGEMENT_FIRMS"
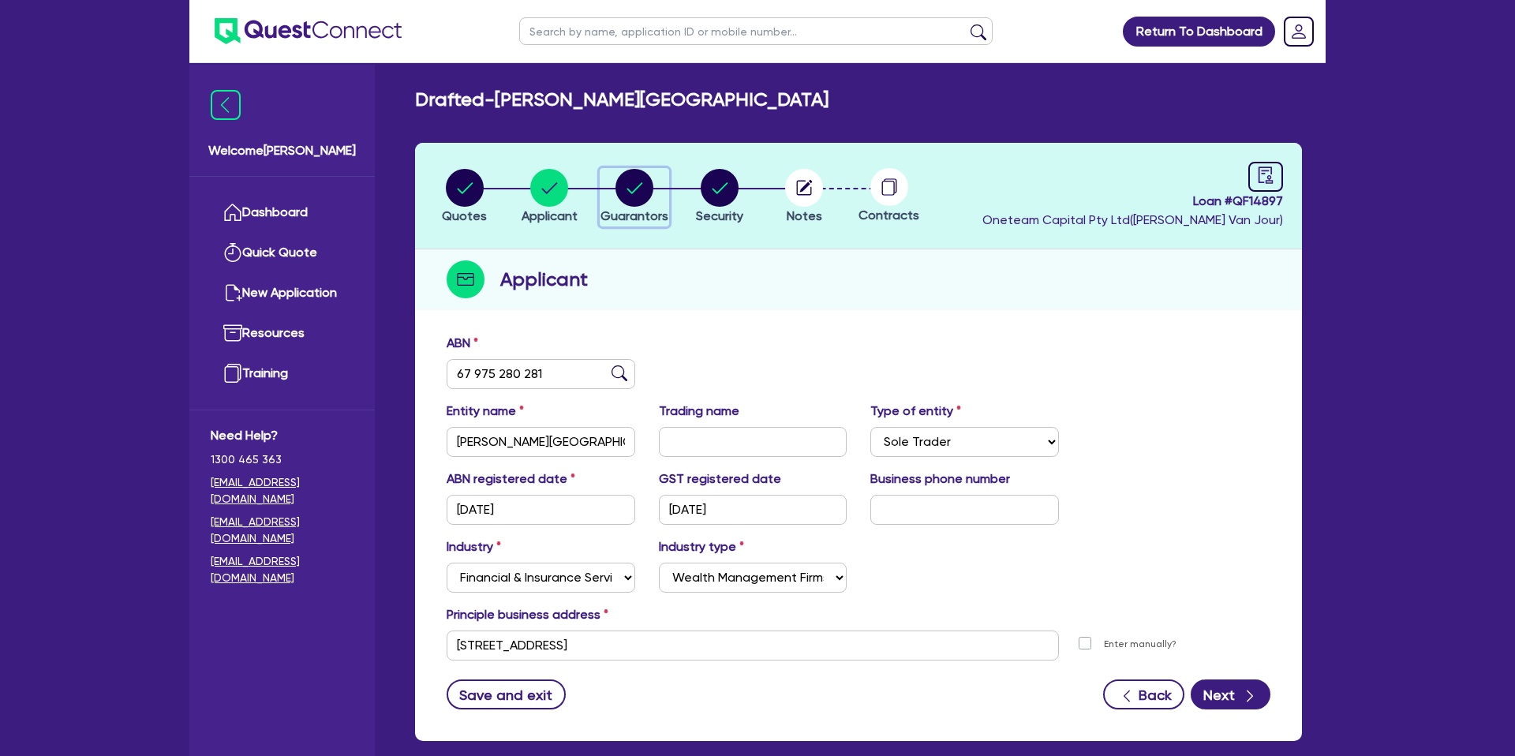
click at [629, 184] on circle "button" at bounding box center [635, 188] width 38 height 38
select select "MRS"
select select "[GEOGRAPHIC_DATA]"
select select "MARRIED"
select select "CASH"
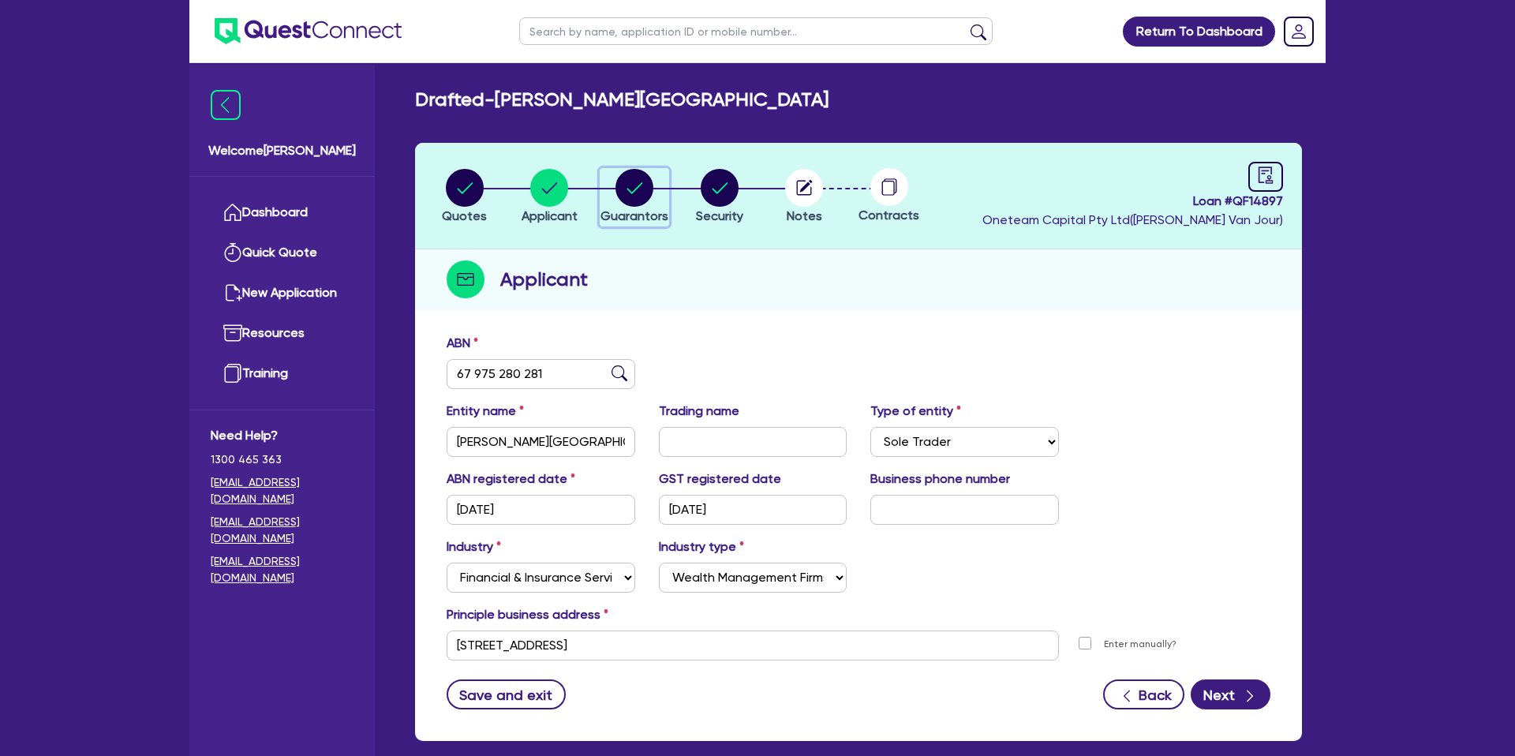
select select "VEHICLE"
select select "VEHICLE_LOAN"
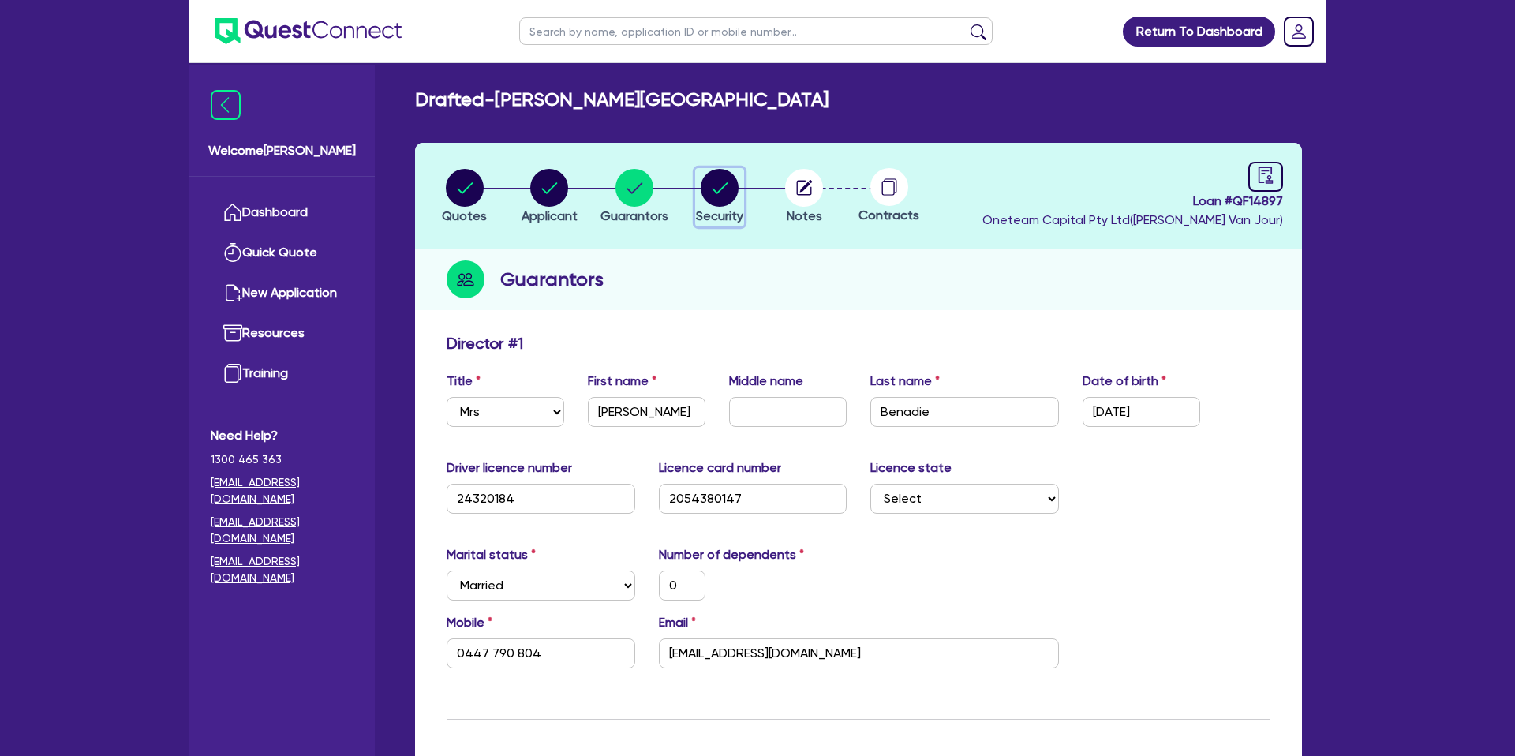
click at [706, 189] on circle "button" at bounding box center [720, 188] width 38 height 38
select select "CARS_AND_LIGHT_TRUCKS"
select select "PASSENGER_VEHICLES"
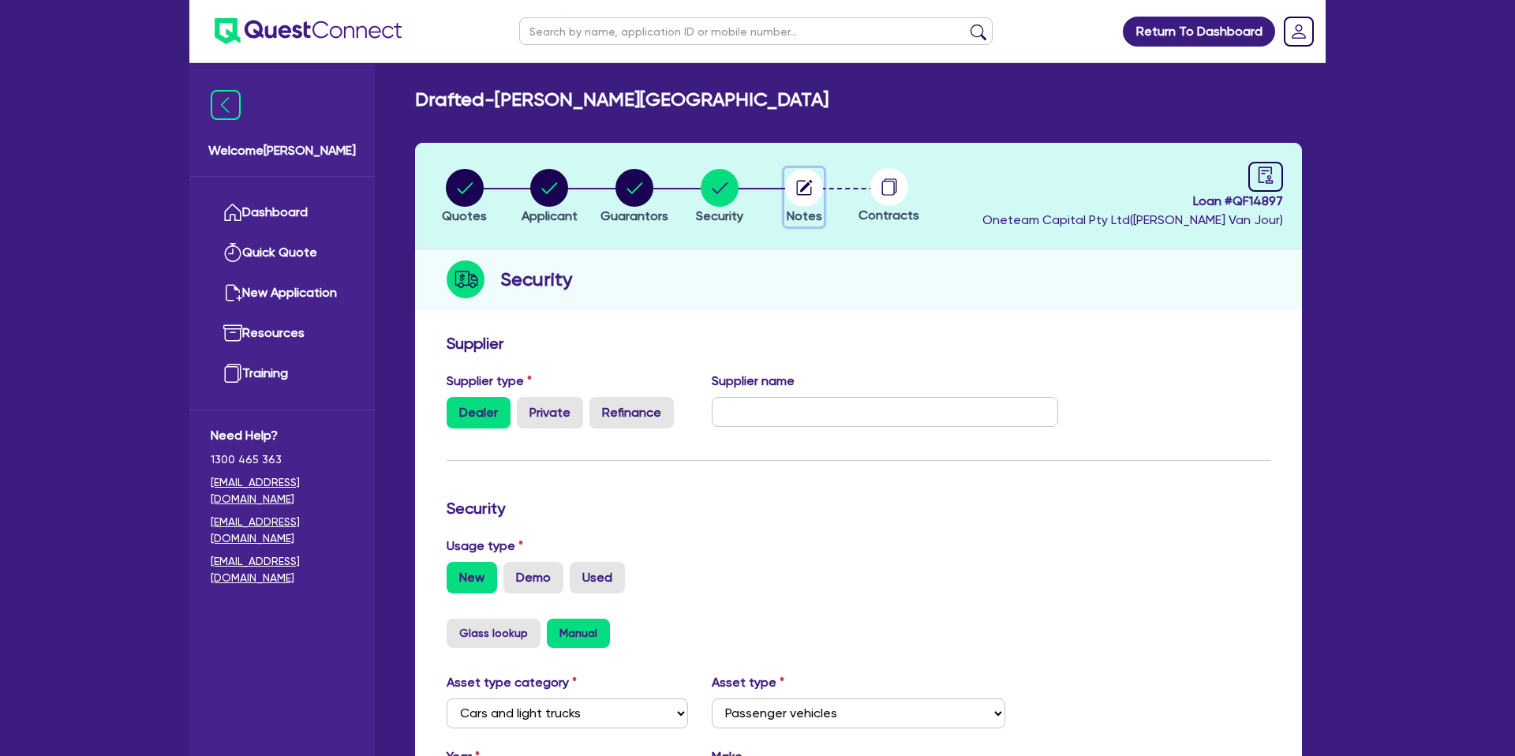
click at [813, 192] on circle "button" at bounding box center [804, 188] width 38 height 38
select select "Other"
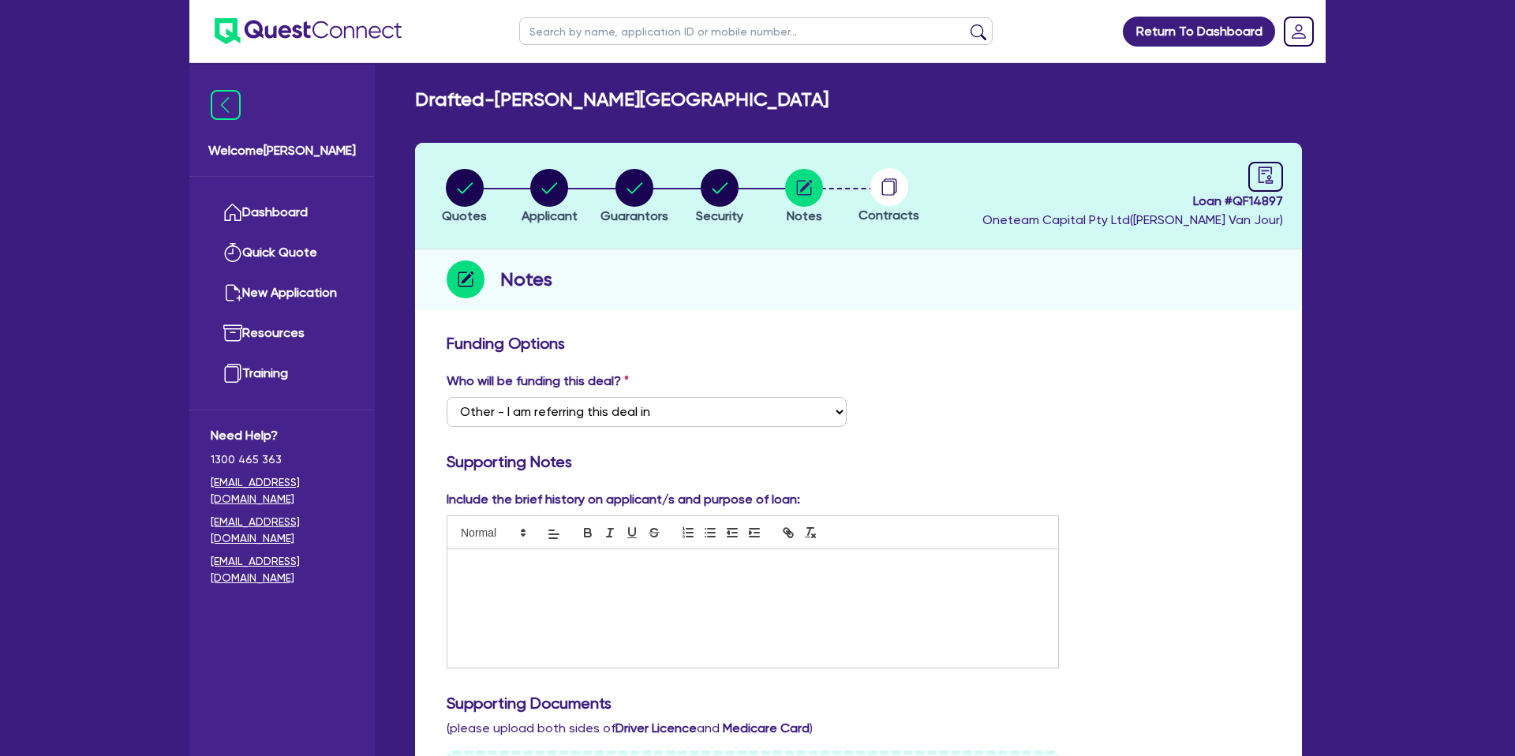
click at [894, 187] on circle at bounding box center [890, 187] width 38 height 38
click at [878, 189] on circle at bounding box center [890, 187] width 38 height 38
click at [714, 197] on icon "button" at bounding box center [720, 188] width 38 height 38
select select "CARS_AND_LIGHT_TRUCKS"
select select "PASSENGER_VEHICLES"
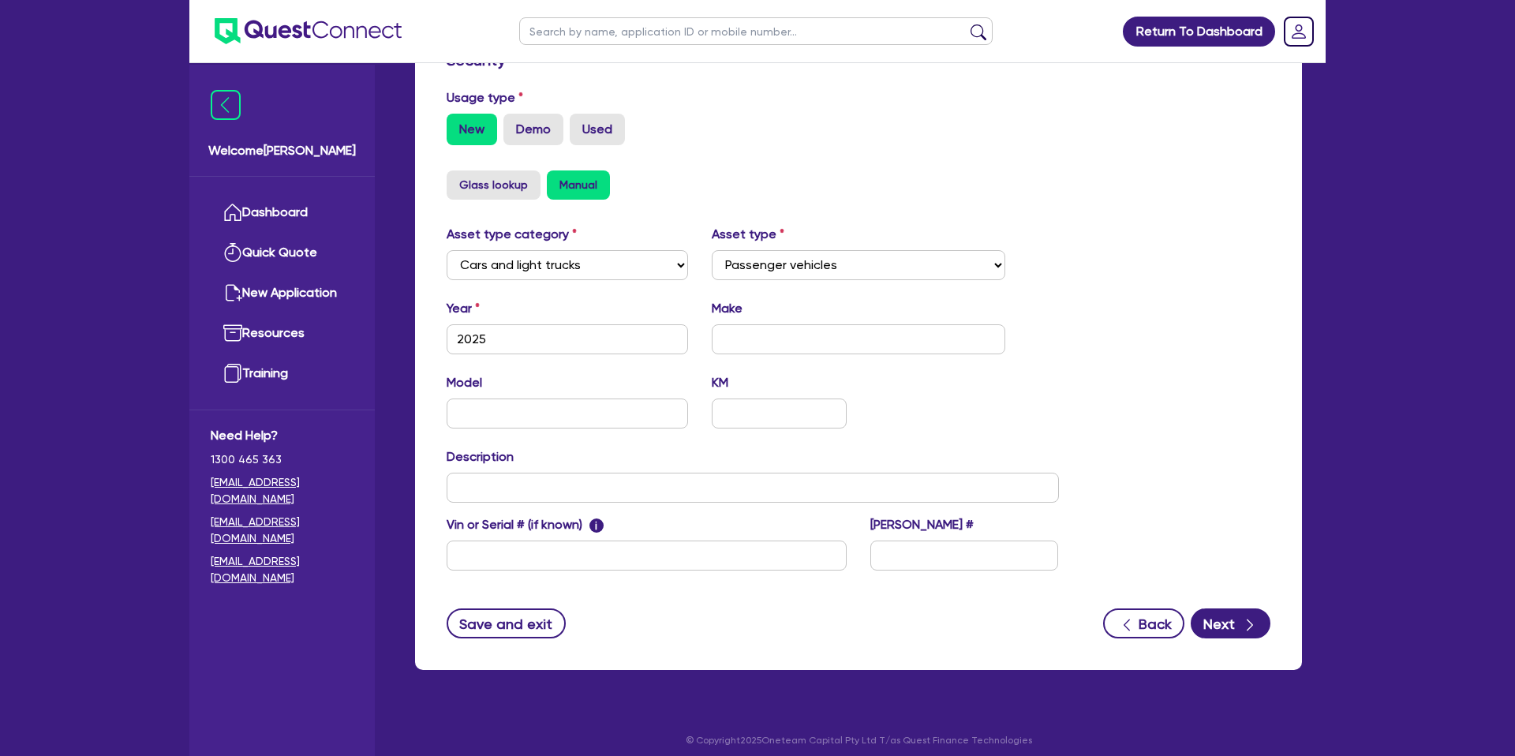
scroll to position [459, 0]
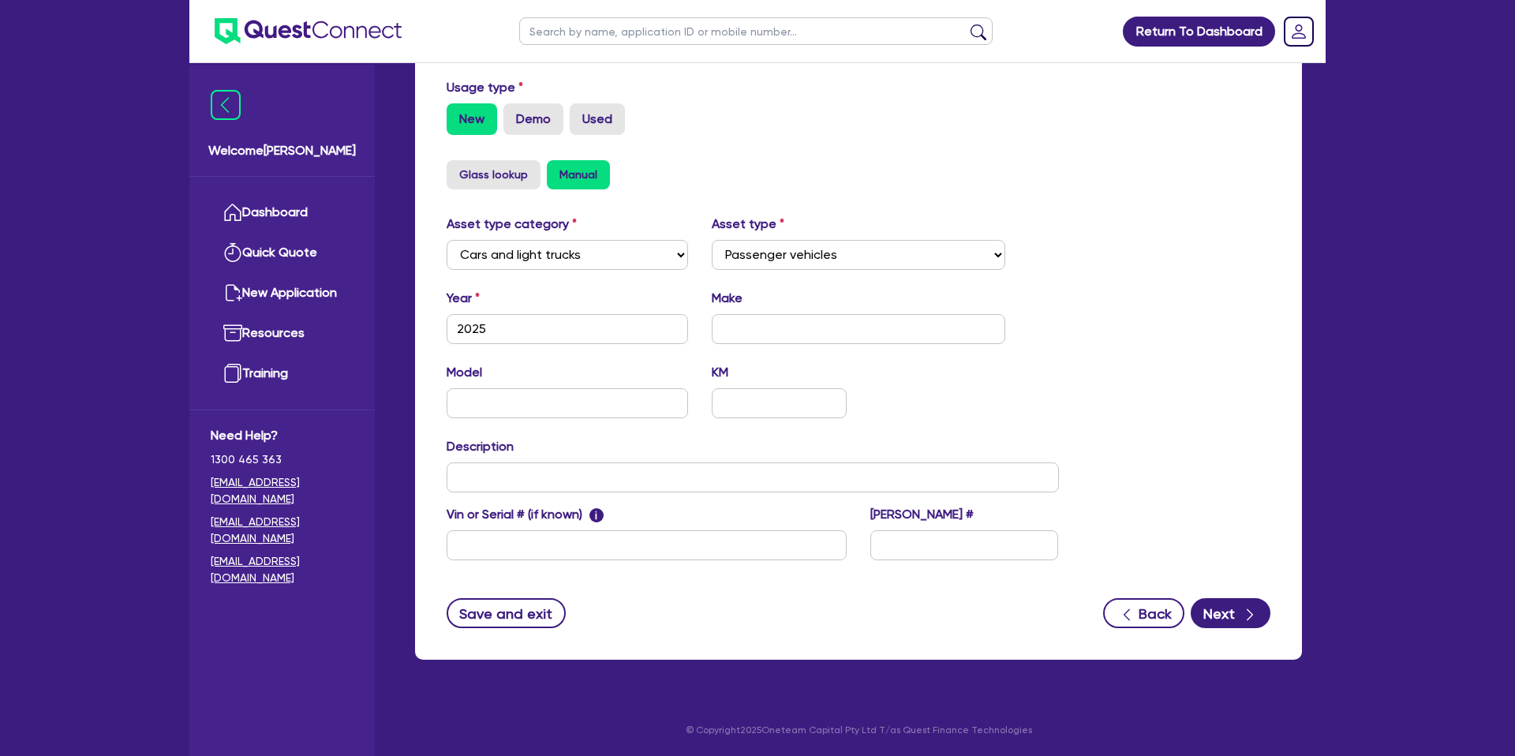
click at [788, 344] on div "Year [DATE] Make" at bounding box center [753, 323] width 636 height 68
click at [784, 332] on input "text" at bounding box center [859, 329] width 294 height 30
type input "GWM"
drag, startPoint x: 640, startPoint y: 395, endPoint x: 626, endPoint y: 406, distance: 18.0
click at [636, 399] on input "text" at bounding box center [568, 403] width 242 height 30
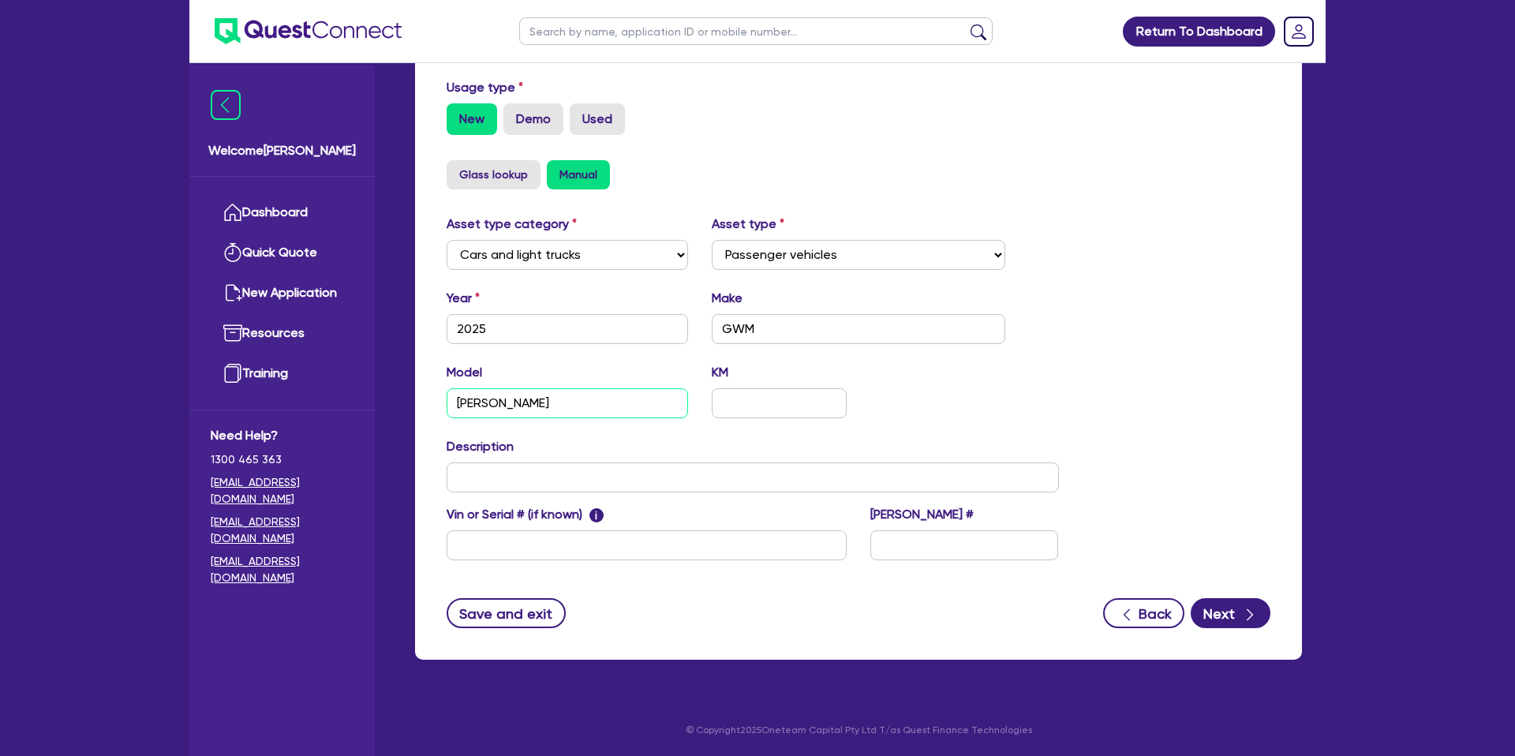
type input "[PERSON_NAME]"
click at [1096, 382] on div "Asset type category Select Cars and light trucks Primary assets Secondary asset…" at bounding box center [859, 397] width 848 height 365
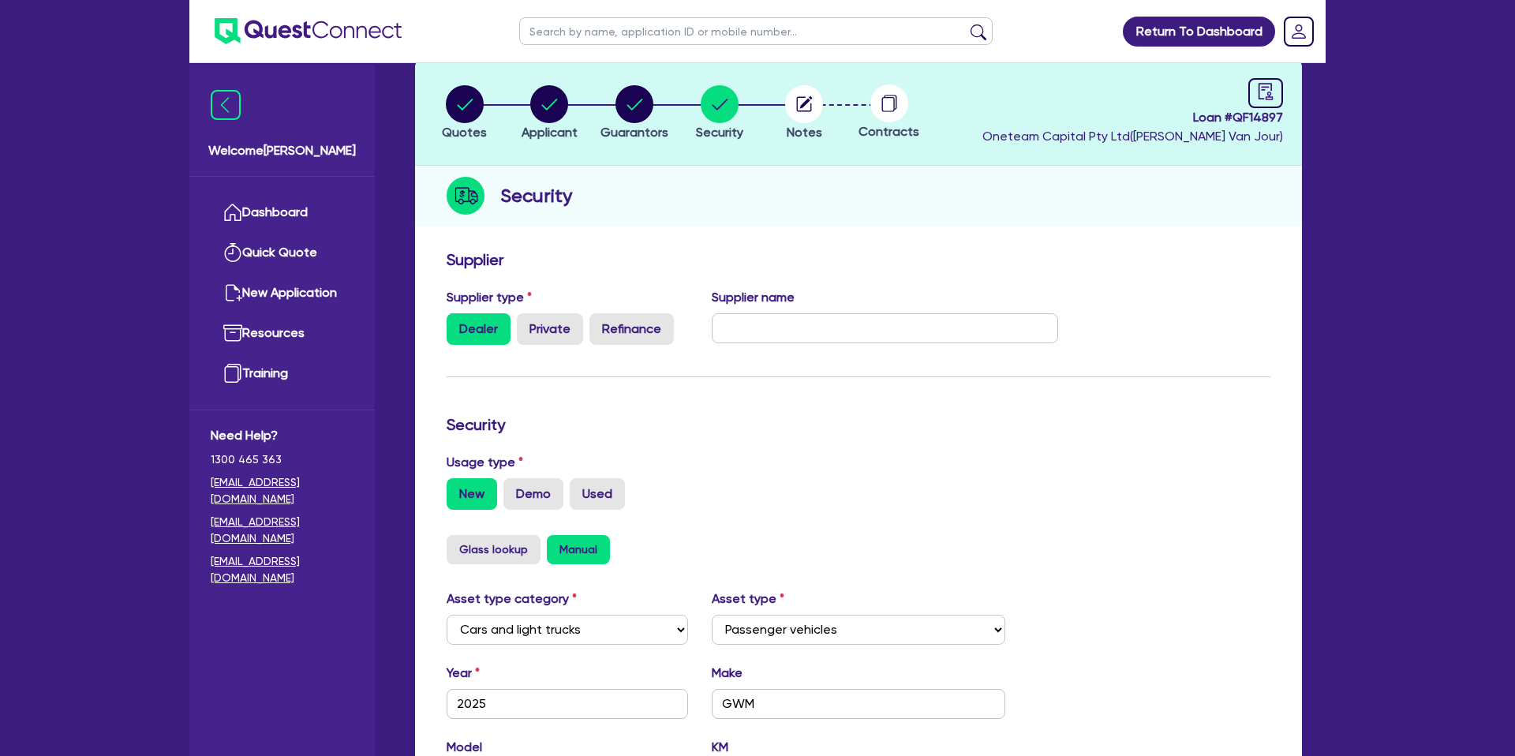
scroll to position [0, 0]
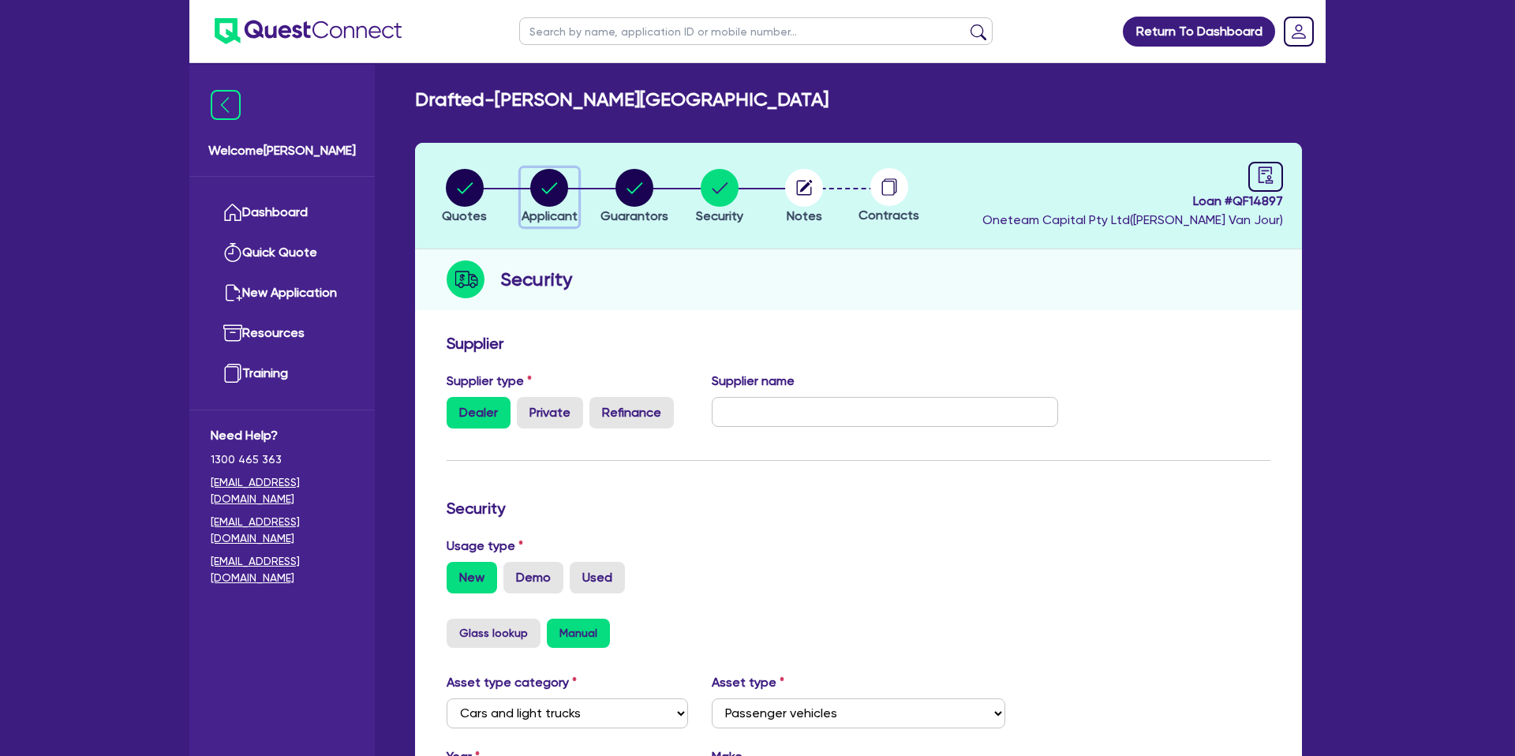
click at [553, 185] on circle "button" at bounding box center [549, 188] width 38 height 38
select select "SOLE_TRADER"
select select "FINANCIAL_INSURANCE"
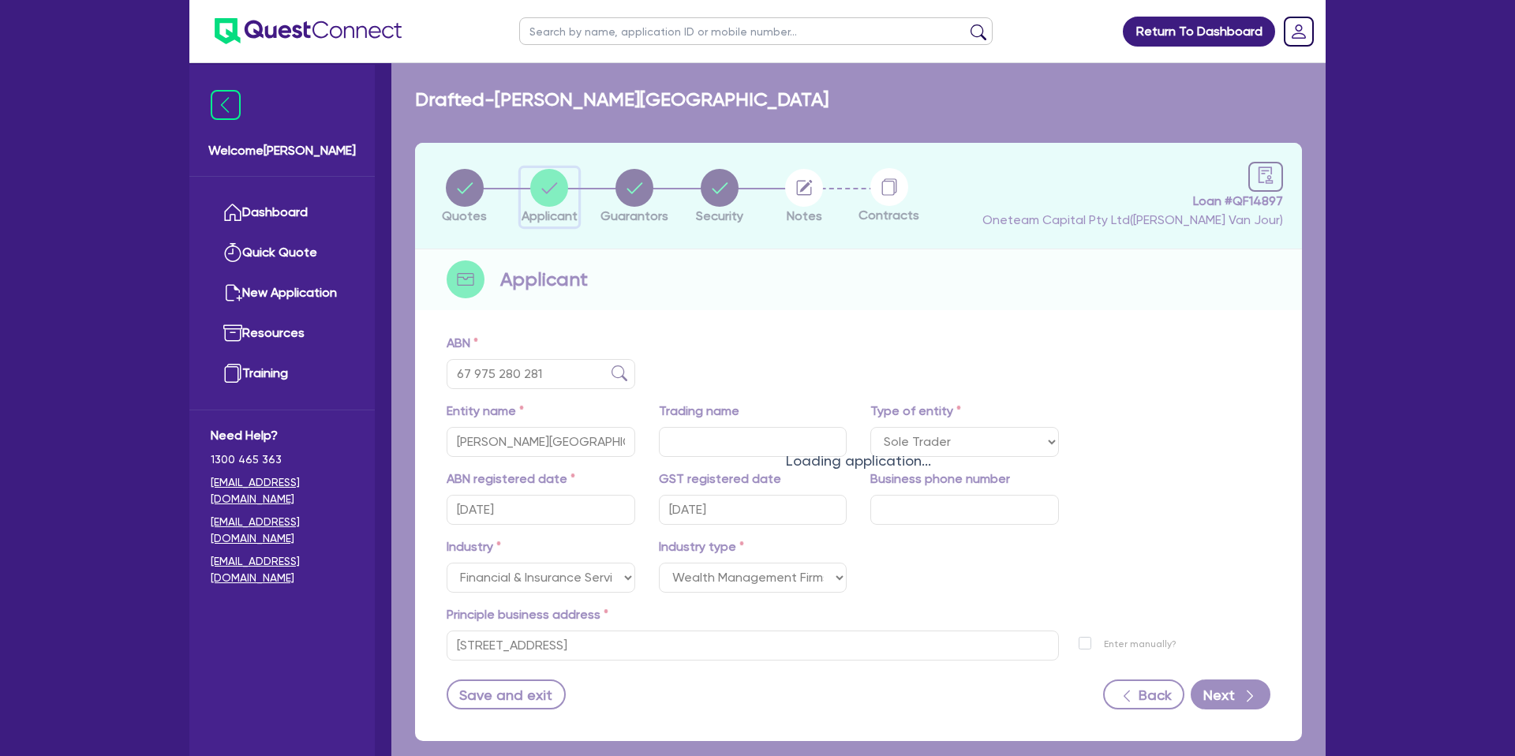
scroll to position [81, 0]
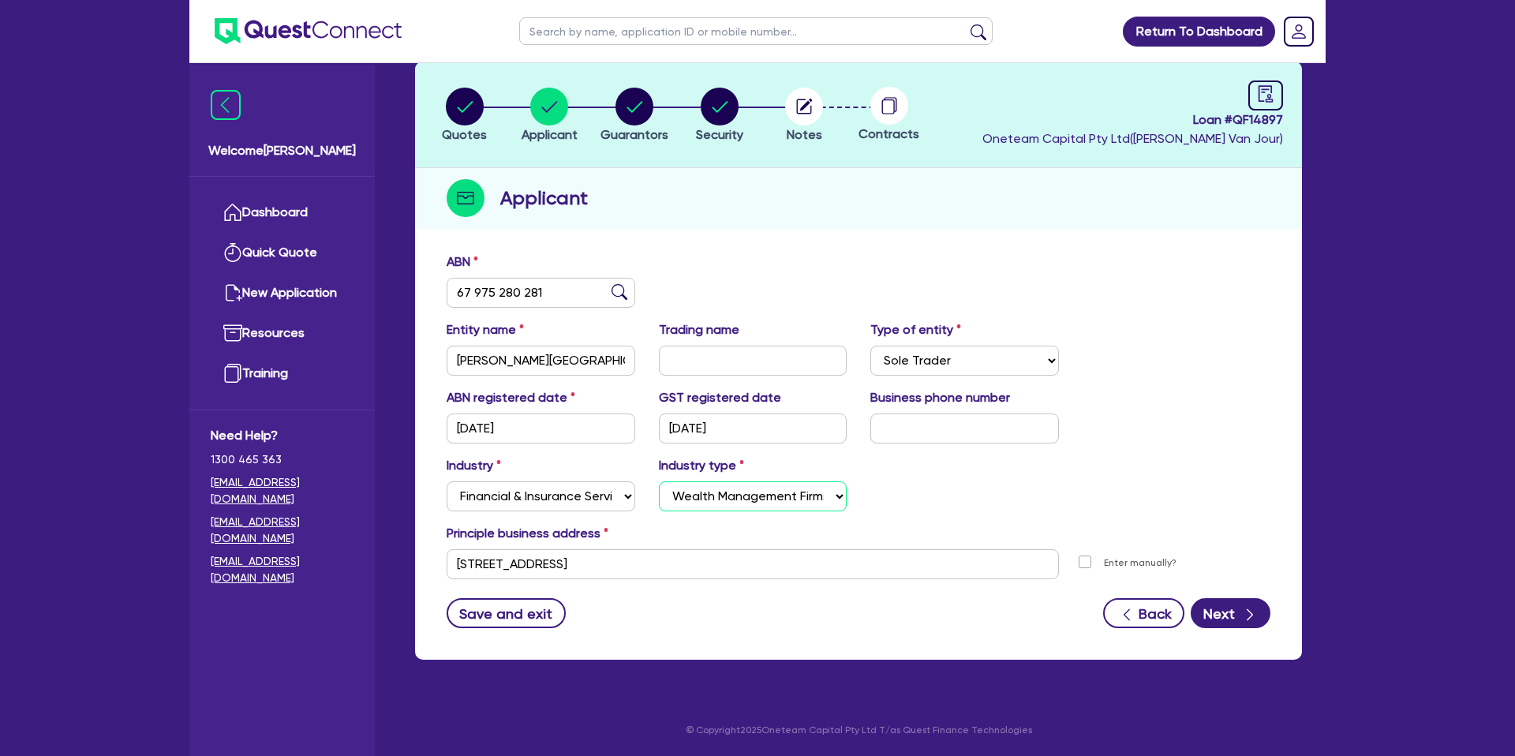
click at [755, 494] on select "Select Investment Advisers Strockbrokers Financial Planners Wealth Management F…" at bounding box center [753, 496] width 189 height 30
select select "INVESTMENT_ADVISERS"
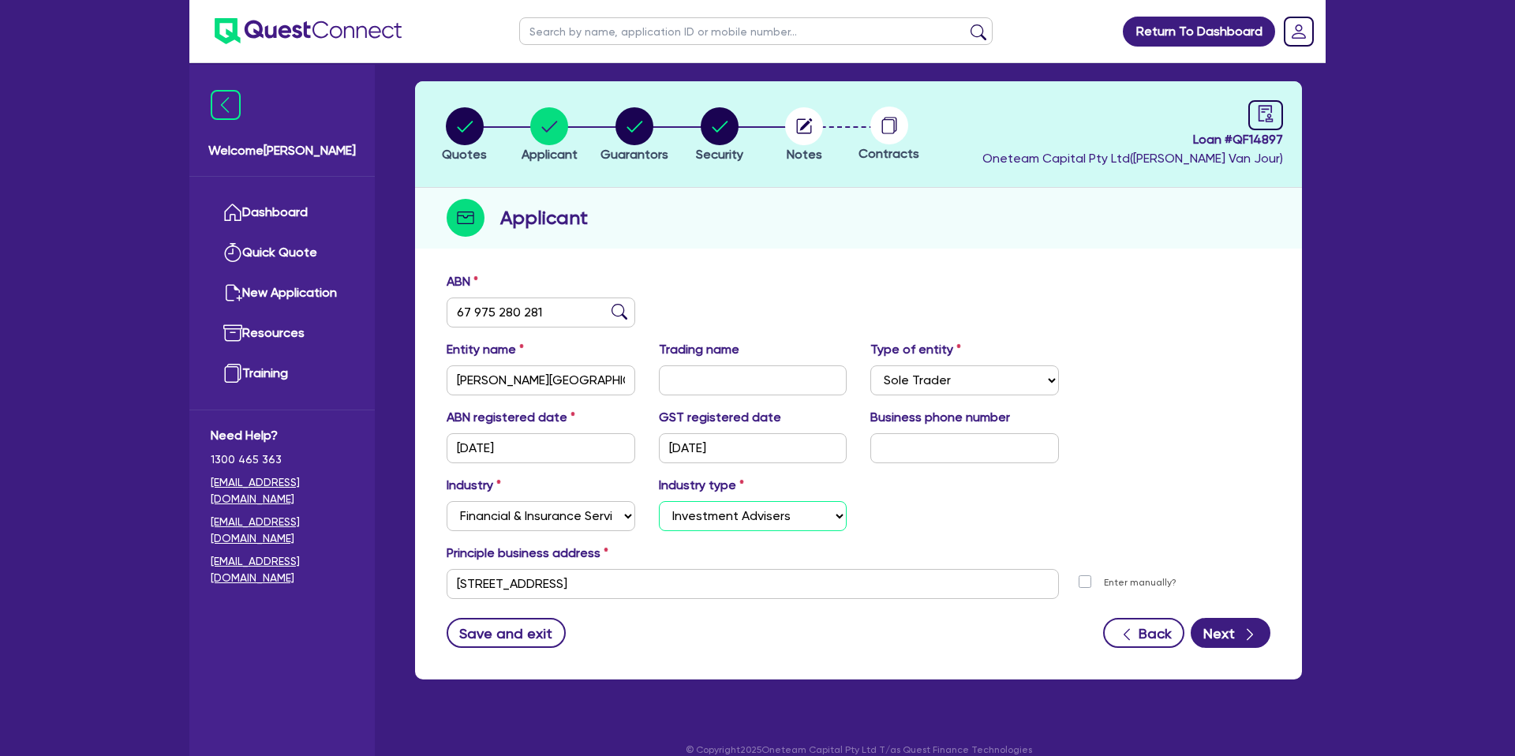
scroll to position [61, 0]
click at [1002, 519] on div "Industry Select Accomodation & Food Services Administrative & Support Services …" at bounding box center [859, 511] width 848 height 68
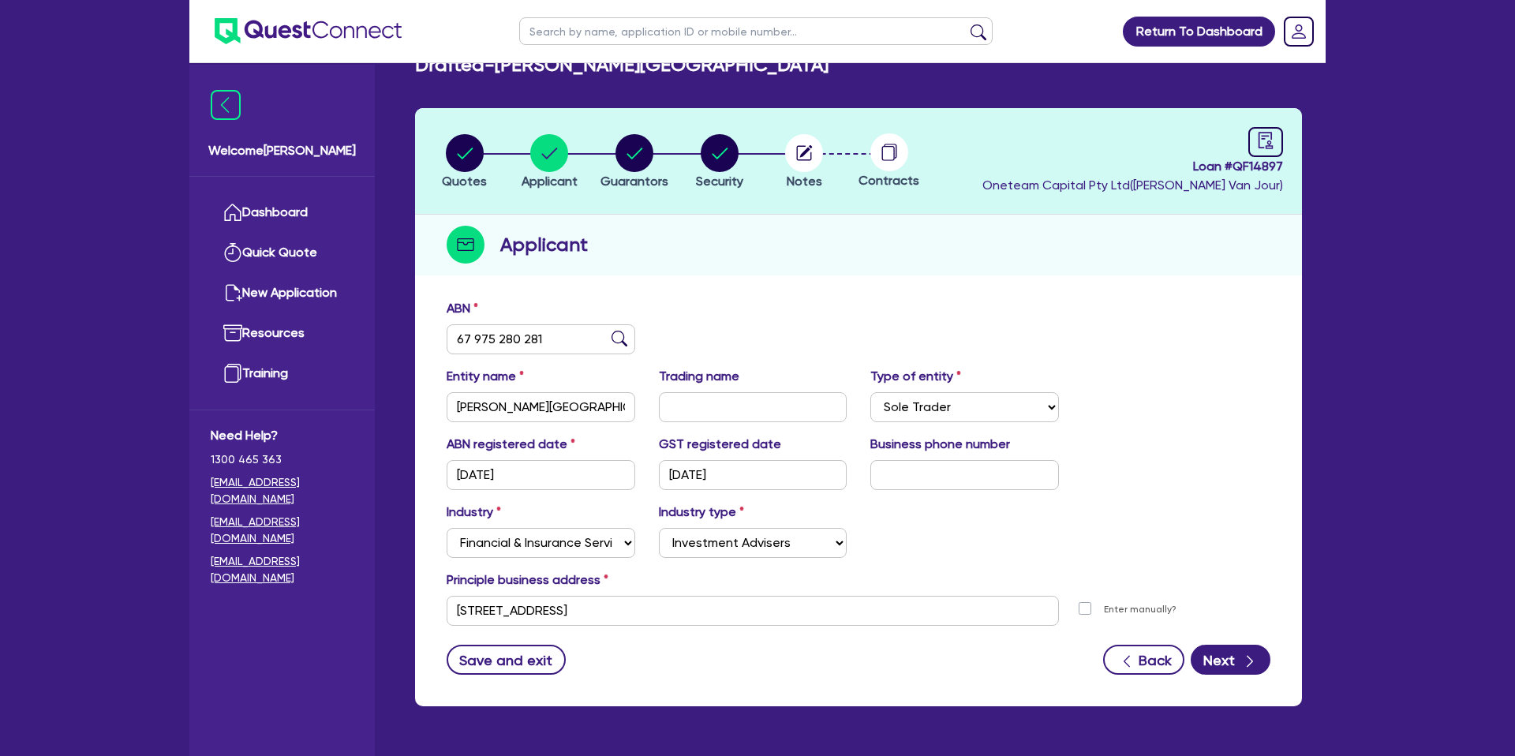
scroll to position [0, 0]
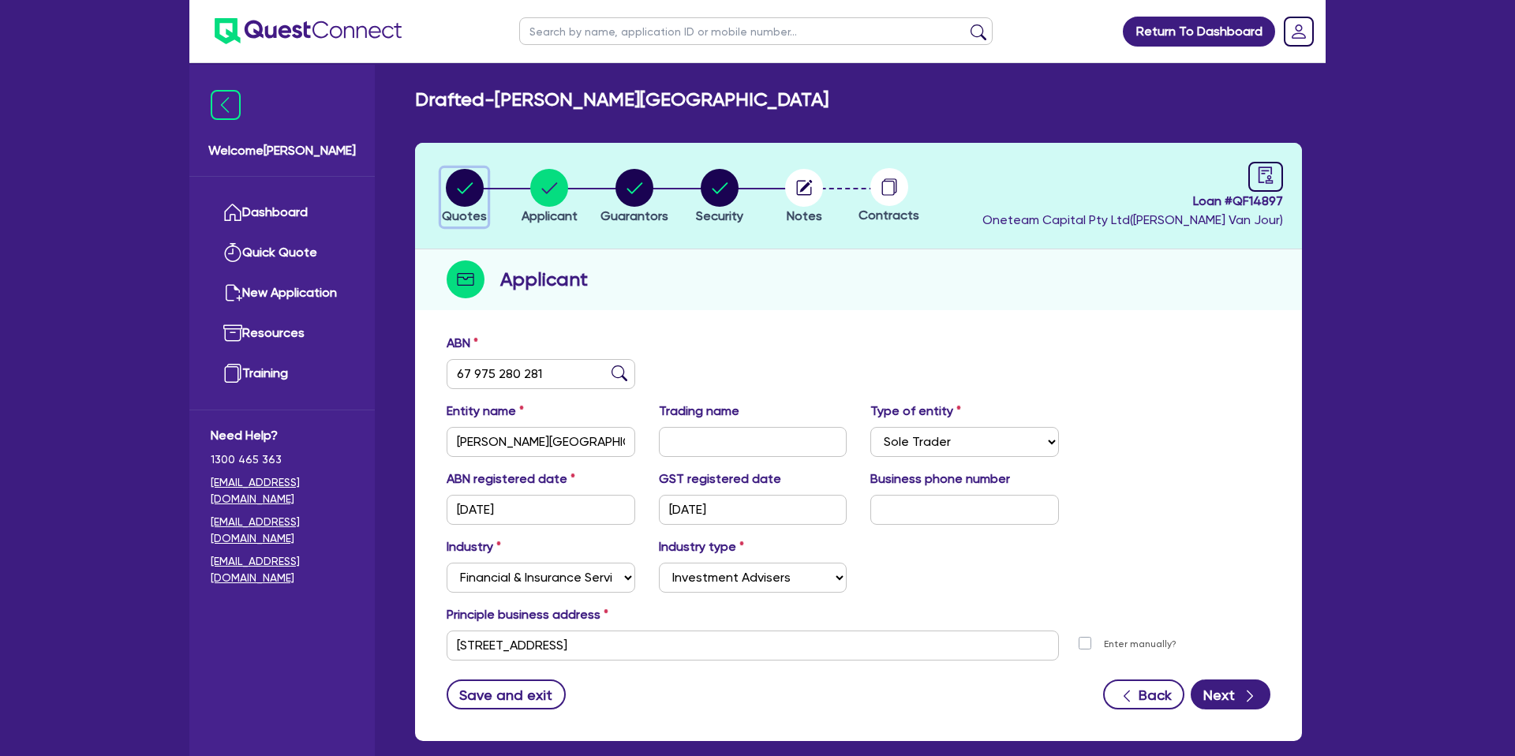
click at [464, 190] on icon "button" at bounding box center [465, 188] width 38 height 38
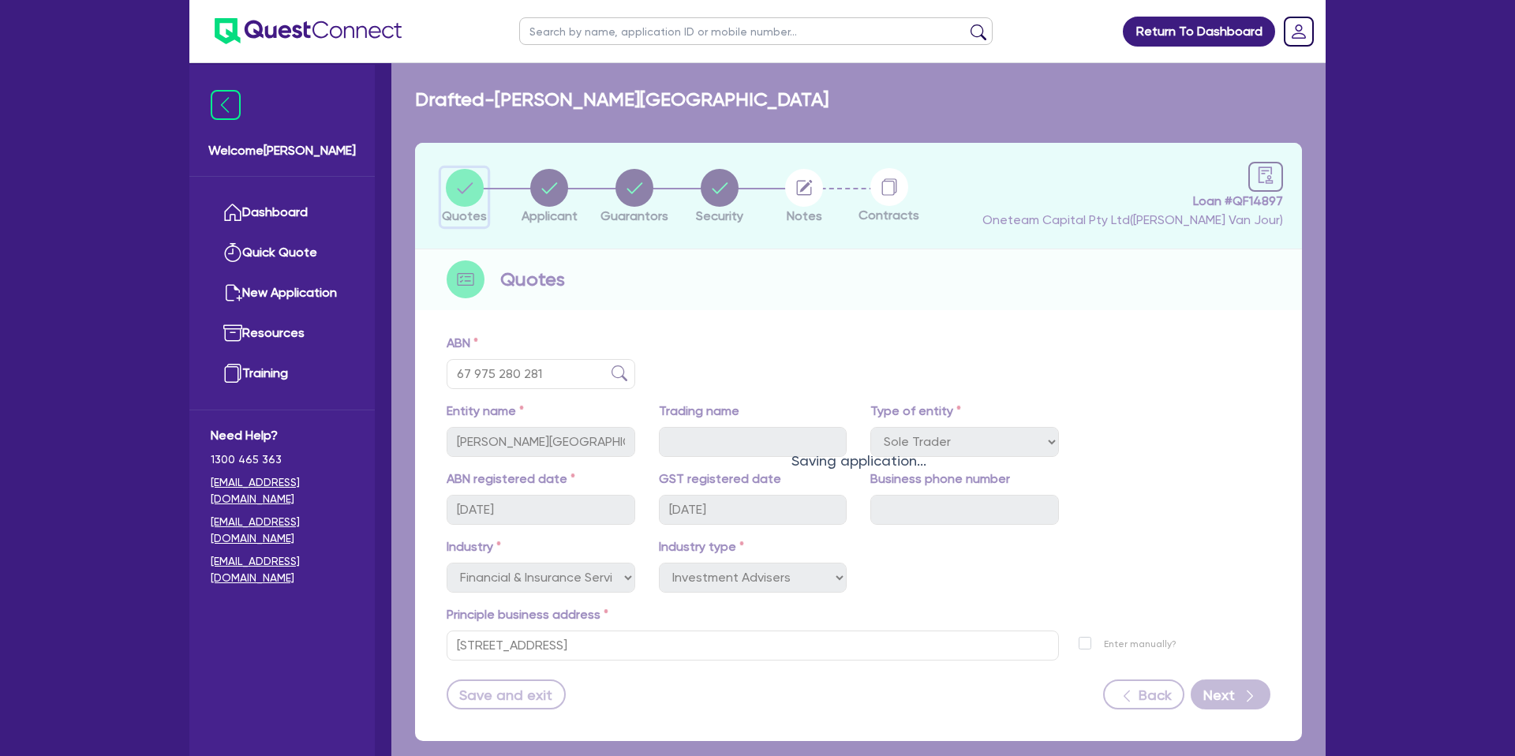
select select "CARS_AND_LIGHT_TRUCKS"
select select "PASSENGER_VEHICLES"
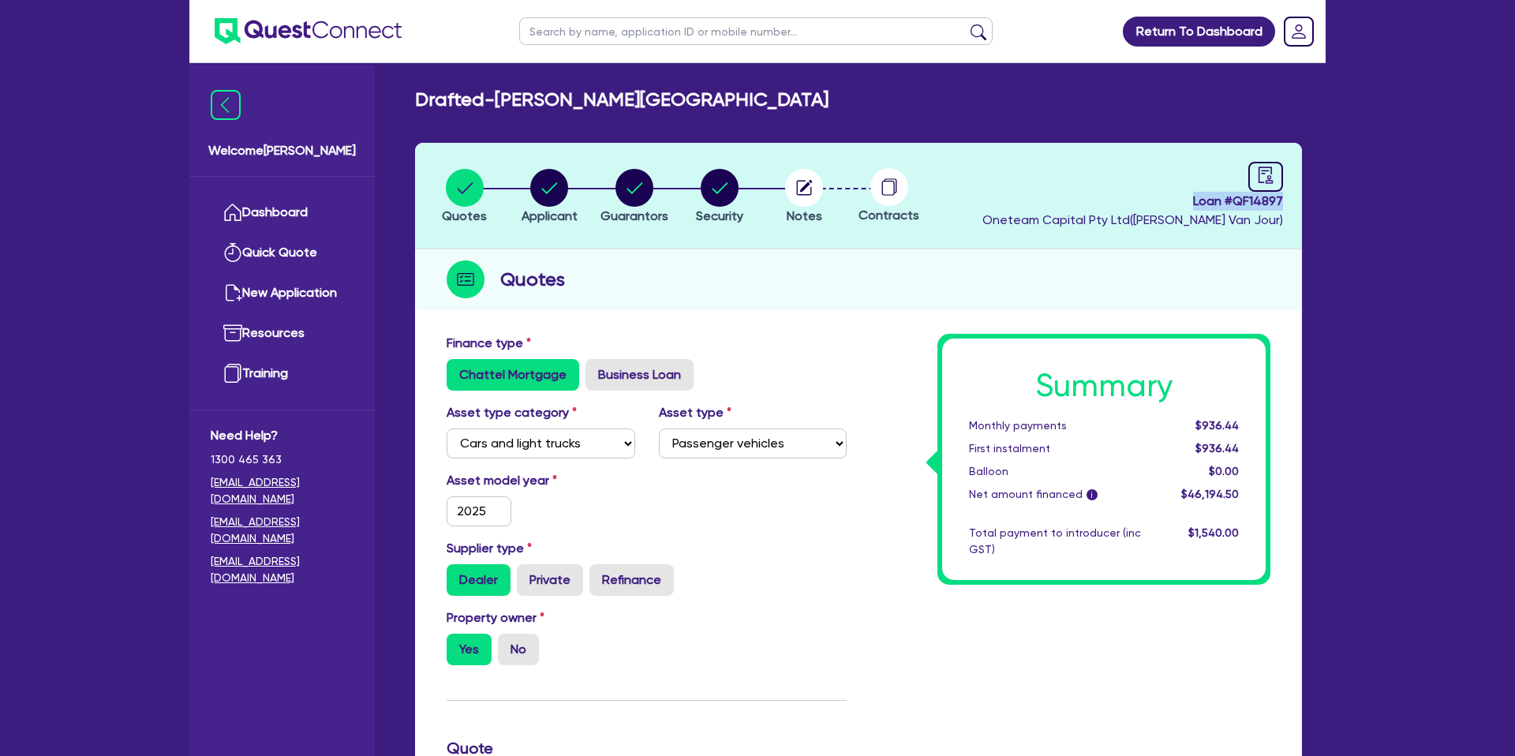
drag, startPoint x: 1193, startPoint y: 203, endPoint x: 1291, endPoint y: 200, distance: 97.9
click at [1291, 200] on header "Quotes Applicant [GEOGRAPHIC_DATA] Security Notes Contracts Loan # QF14897 Onet…" at bounding box center [858, 196] width 887 height 107
copy span "Loan # QF14897"
click at [881, 141] on div "Drafted - BENADIE, [PERSON_NAME] Quotes Applicant [GEOGRAPHIC_DATA] Security No…" at bounding box center [858, 722] width 935 height 1268
click at [845, 334] on div "Finance type Chattel Mortgage Business Loan" at bounding box center [647, 362] width 424 height 57
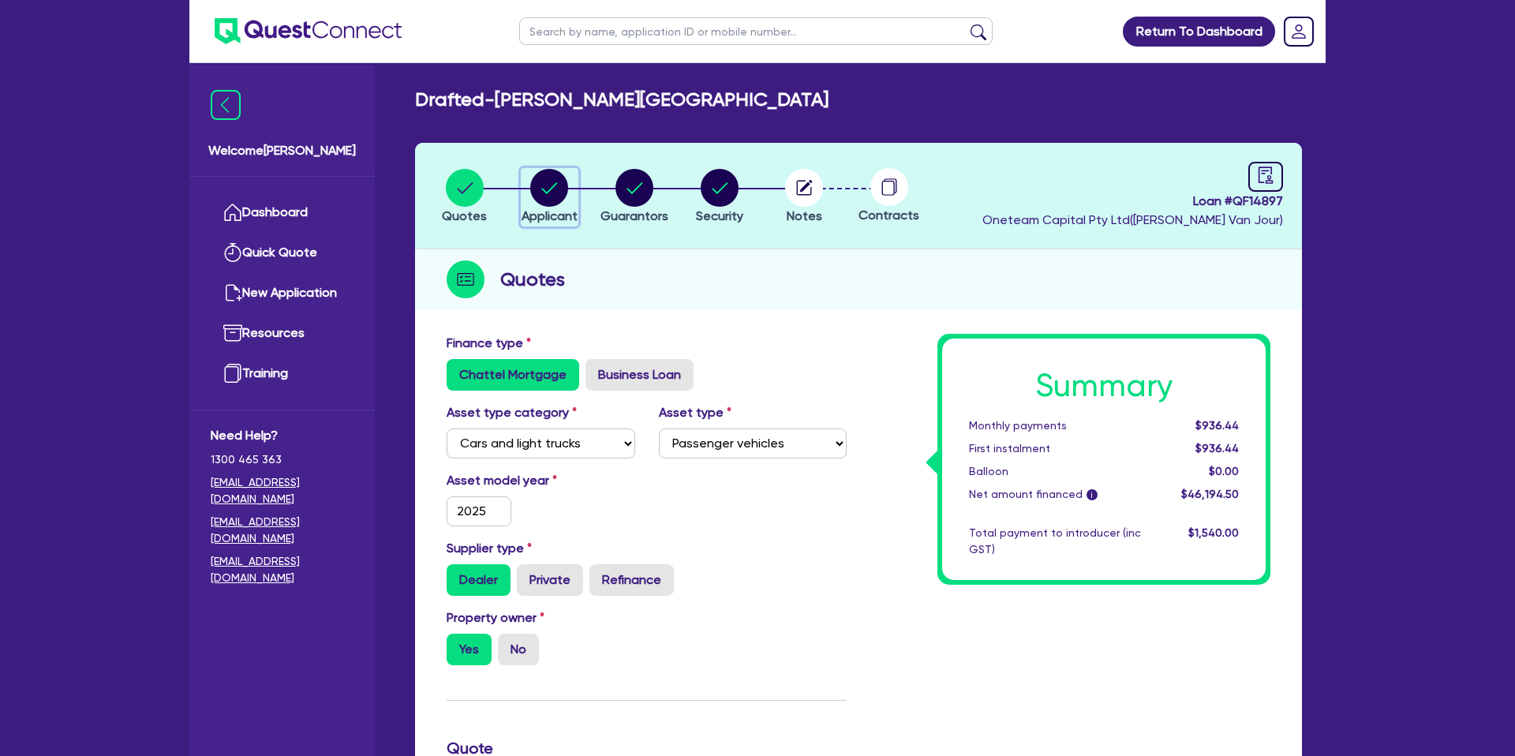
click at [549, 192] on circle "button" at bounding box center [549, 188] width 38 height 38
select select "SOLE_TRADER"
select select "FINANCIAL_INSURANCE"
select select "INVESTMENT_ADVISERS"
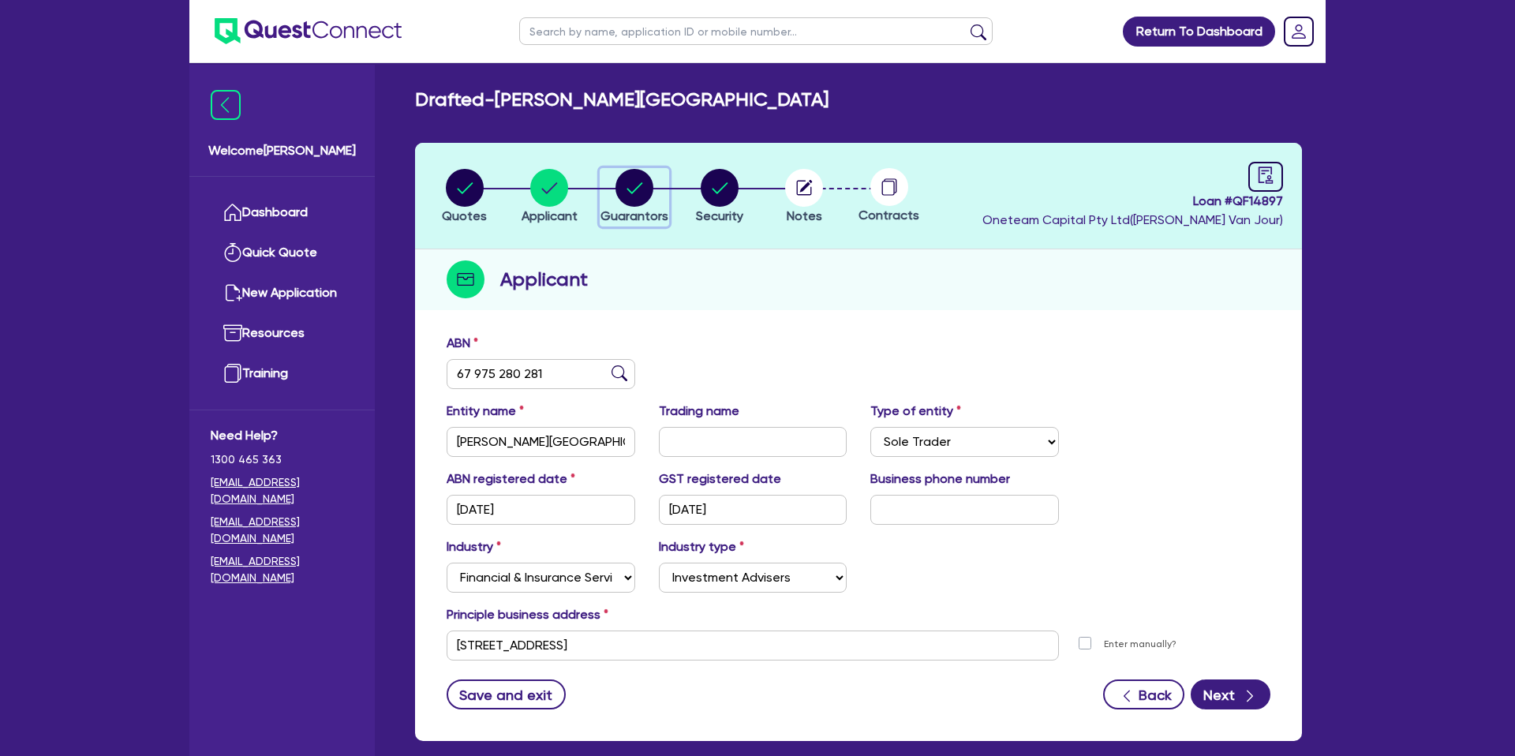
click at [637, 191] on circle "button" at bounding box center [635, 188] width 38 height 38
select select "MRS"
select select "[GEOGRAPHIC_DATA]"
select select "MARRIED"
select select "CASH"
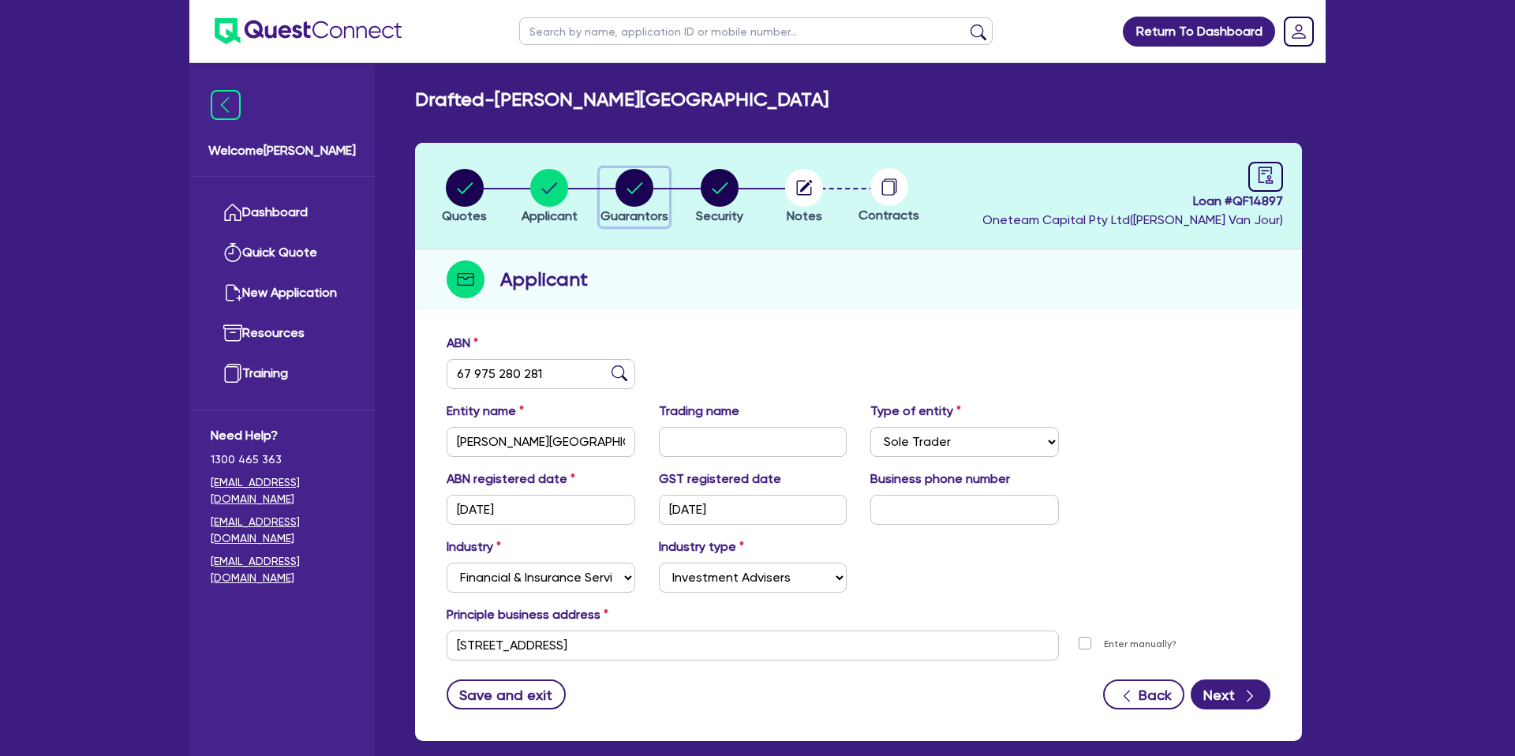
select select "VEHICLE"
select select "VEHICLE_LOAN"
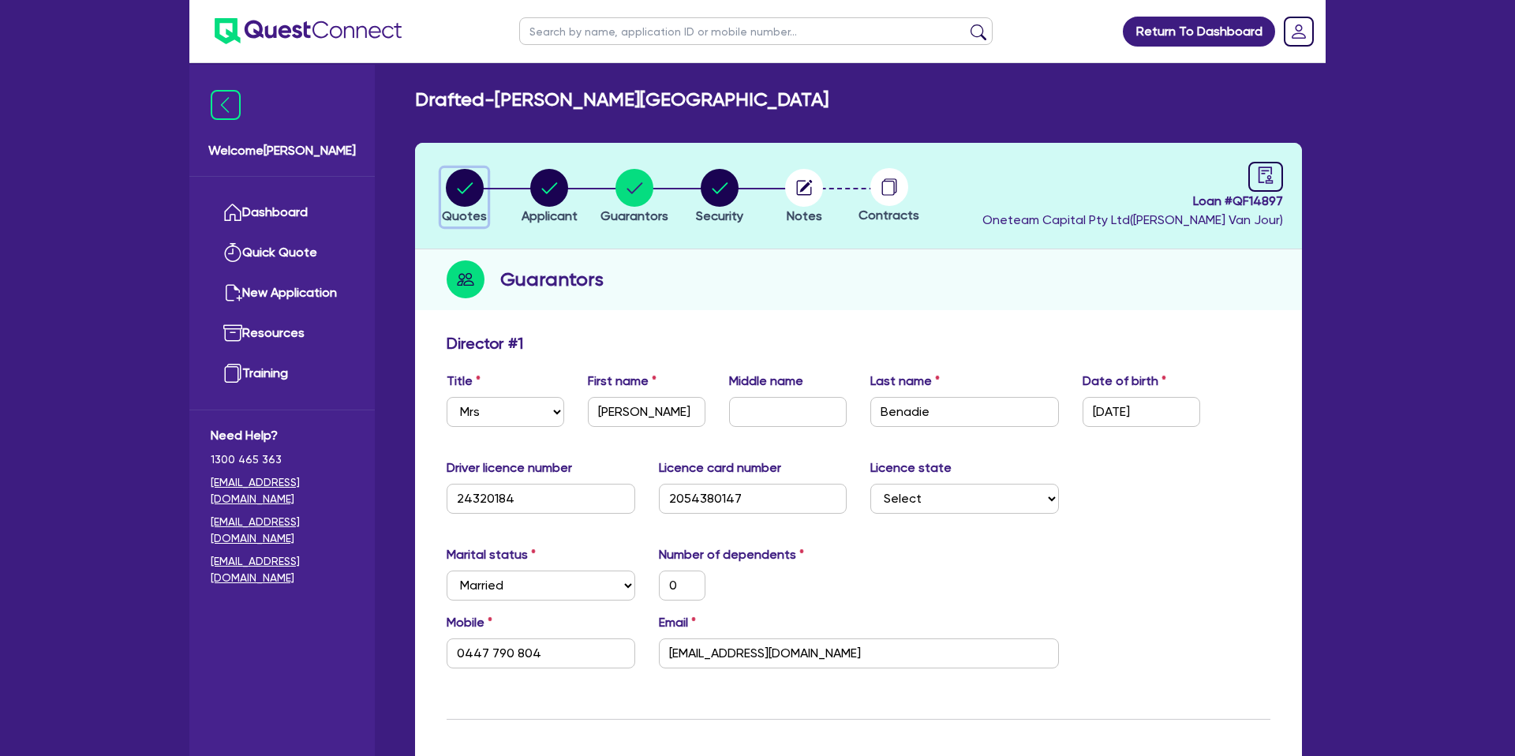
click at [470, 183] on circle "button" at bounding box center [465, 188] width 38 height 38
select select "CARS_AND_LIGHT_TRUCKS"
select select "PASSENGER_VEHICLES"
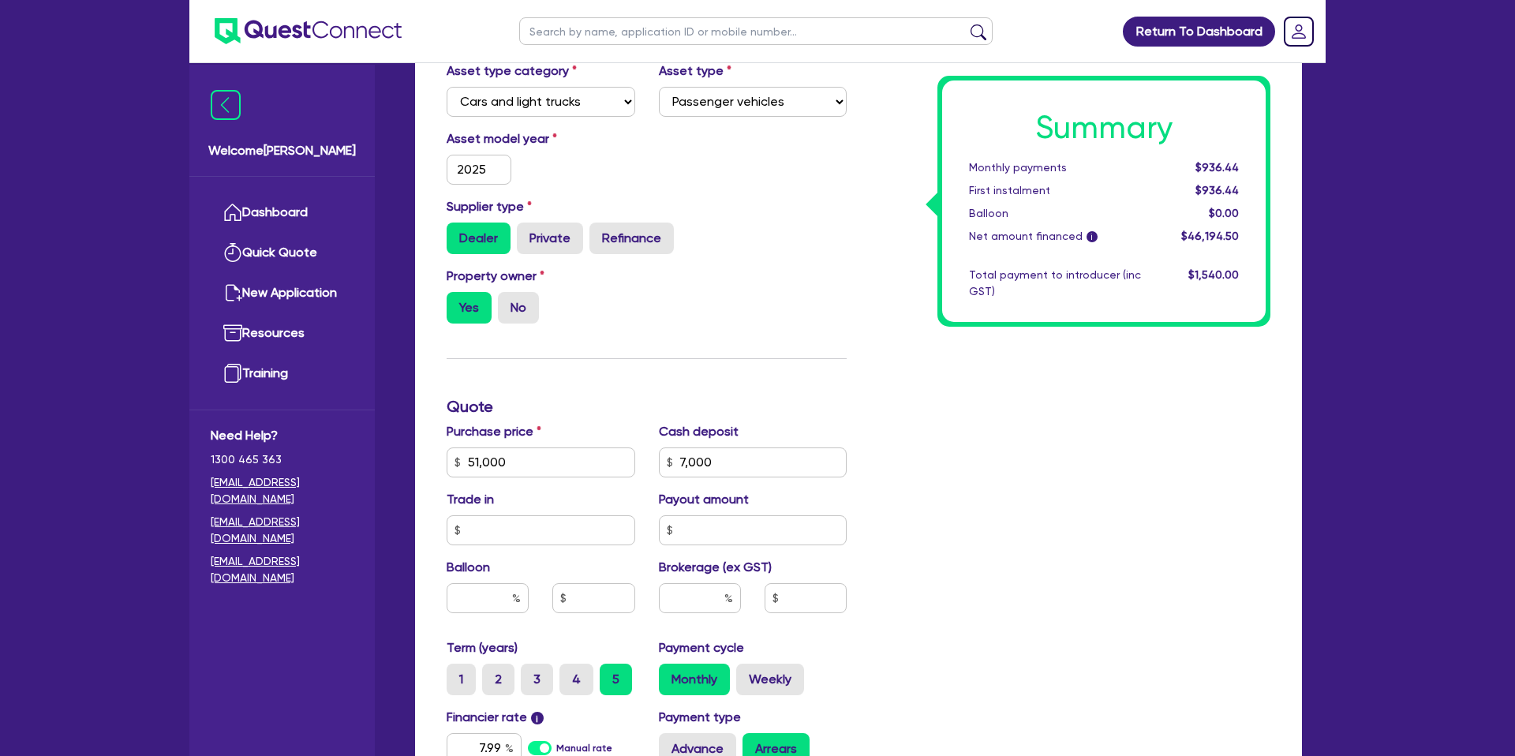
scroll to position [346, 0]
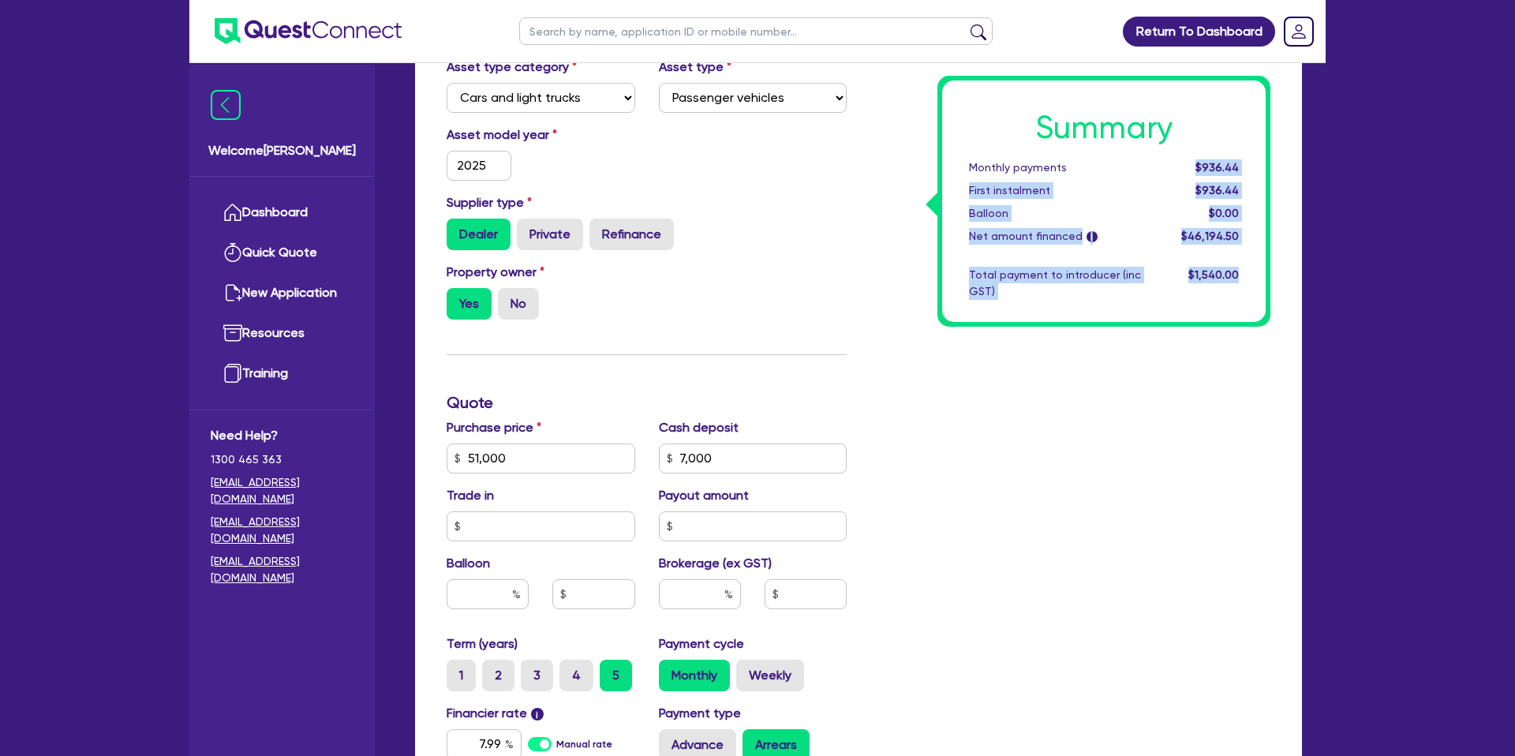
drag, startPoint x: 1196, startPoint y: 164, endPoint x: 1240, endPoint y: 280, distance: 124.2
click at [1240, 280] on div "Summary Monthly payments $936.44 First instalment $936.44 Balloon $0.00 Net amo…" at bounding box center [1104, 202] width 324 height 242
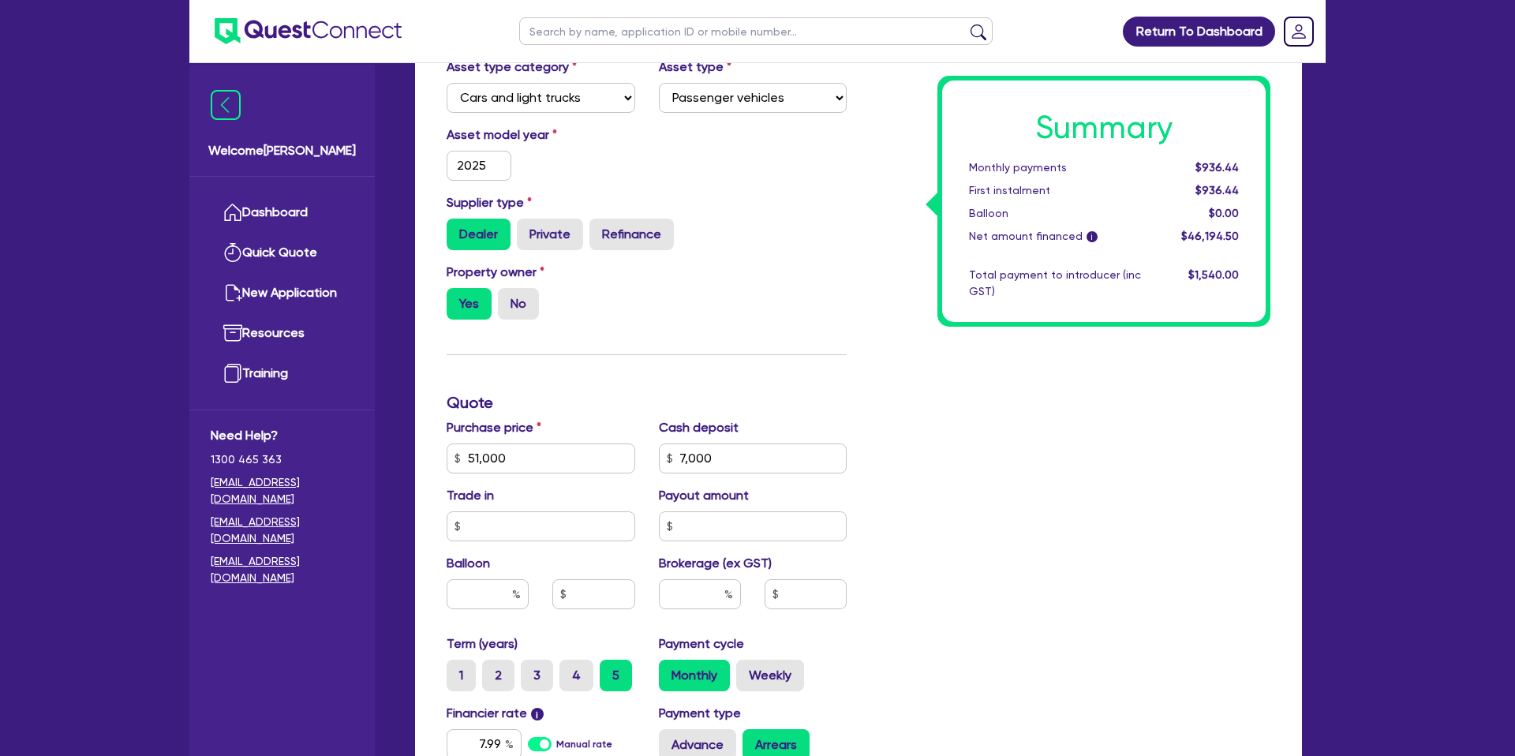
drag, startPoint x: 1241, startPoint y: 278, endPoint x: 1232, endPoint y: 275, distance: 9.2
click at [1239, 277] on div "$1,540.00" at bounding box center [1202, 283] width 98 height 33
click at [769, 208] on div "Supplier type Dealer Private Refinance" at bounding box center [647, 221] width 424 height 57
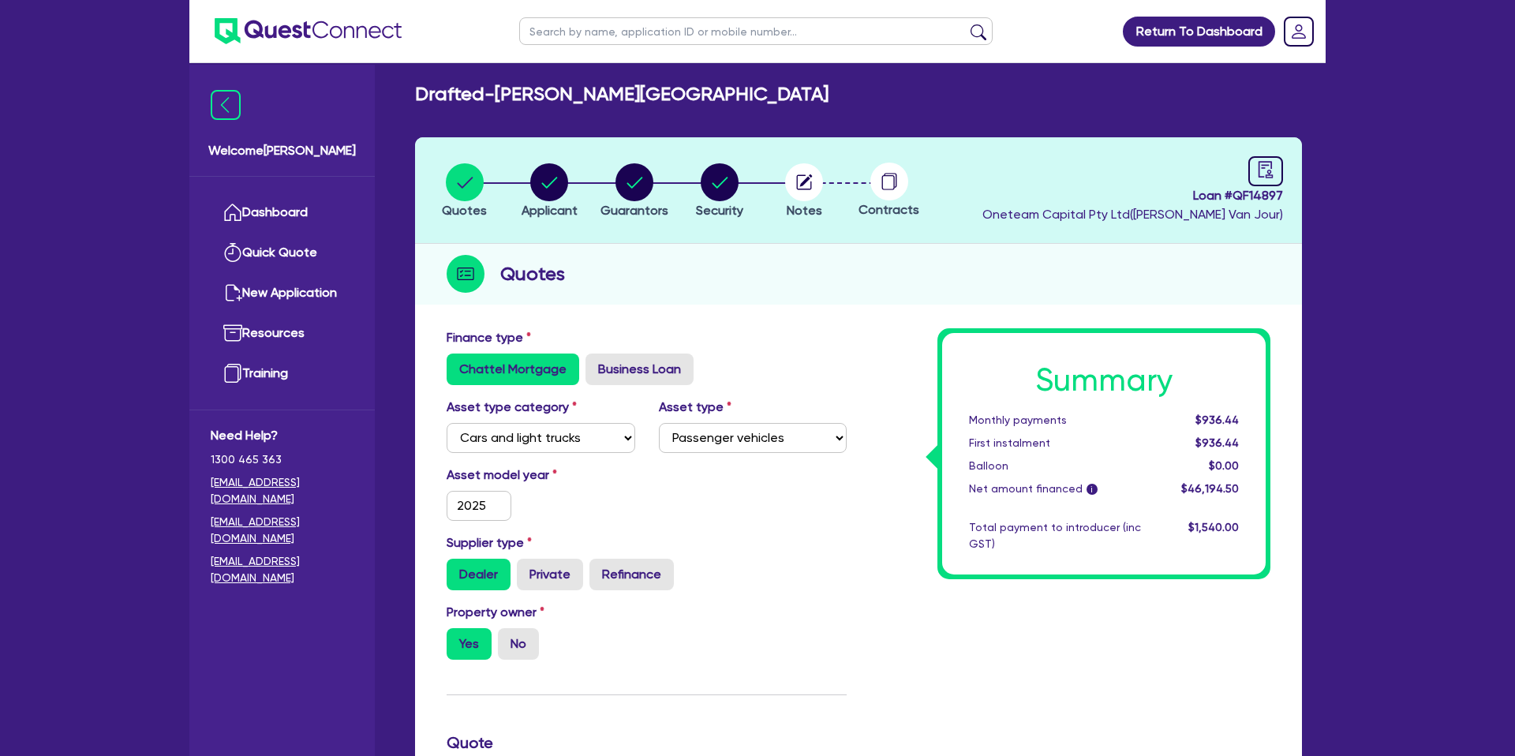
scroll to position [0, 0]
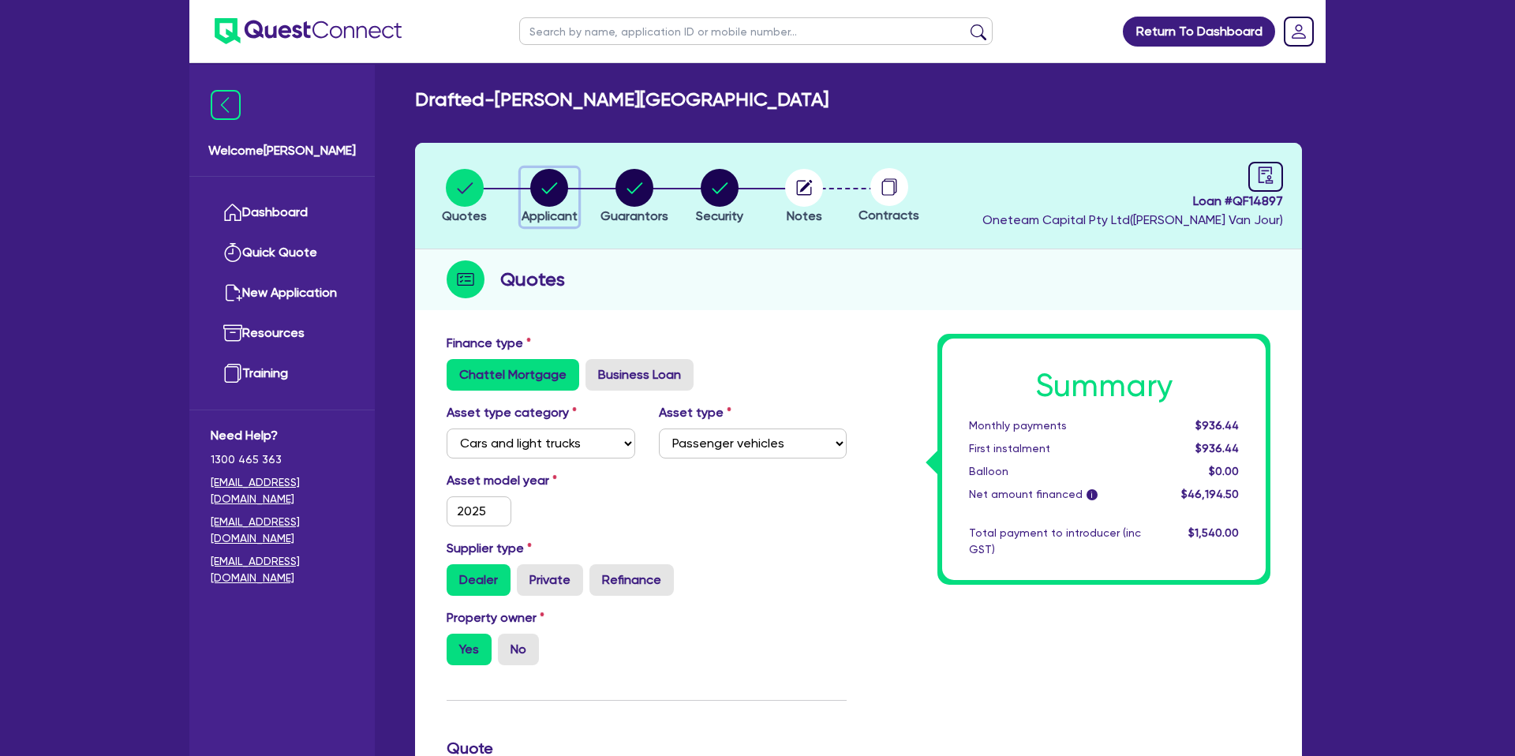
click at [551, 184] on circle "button" at bounding box center [549, 188] width 38 height 38
select select "SOLE_TRADER"
select select "FINANCIAL_INSURANCE"
select select "INVESTMENT_ADVISERS"
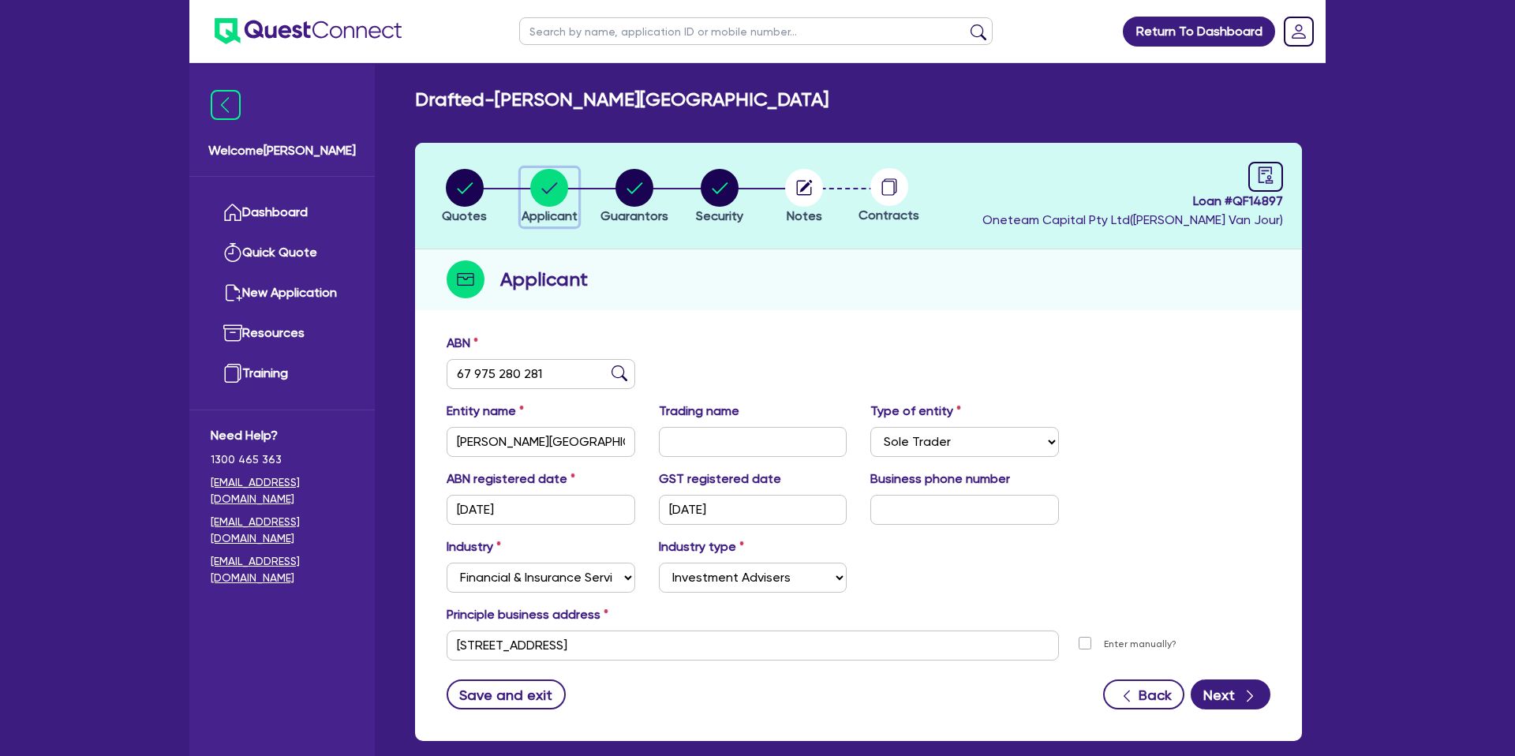
scroll to position [13, 0]
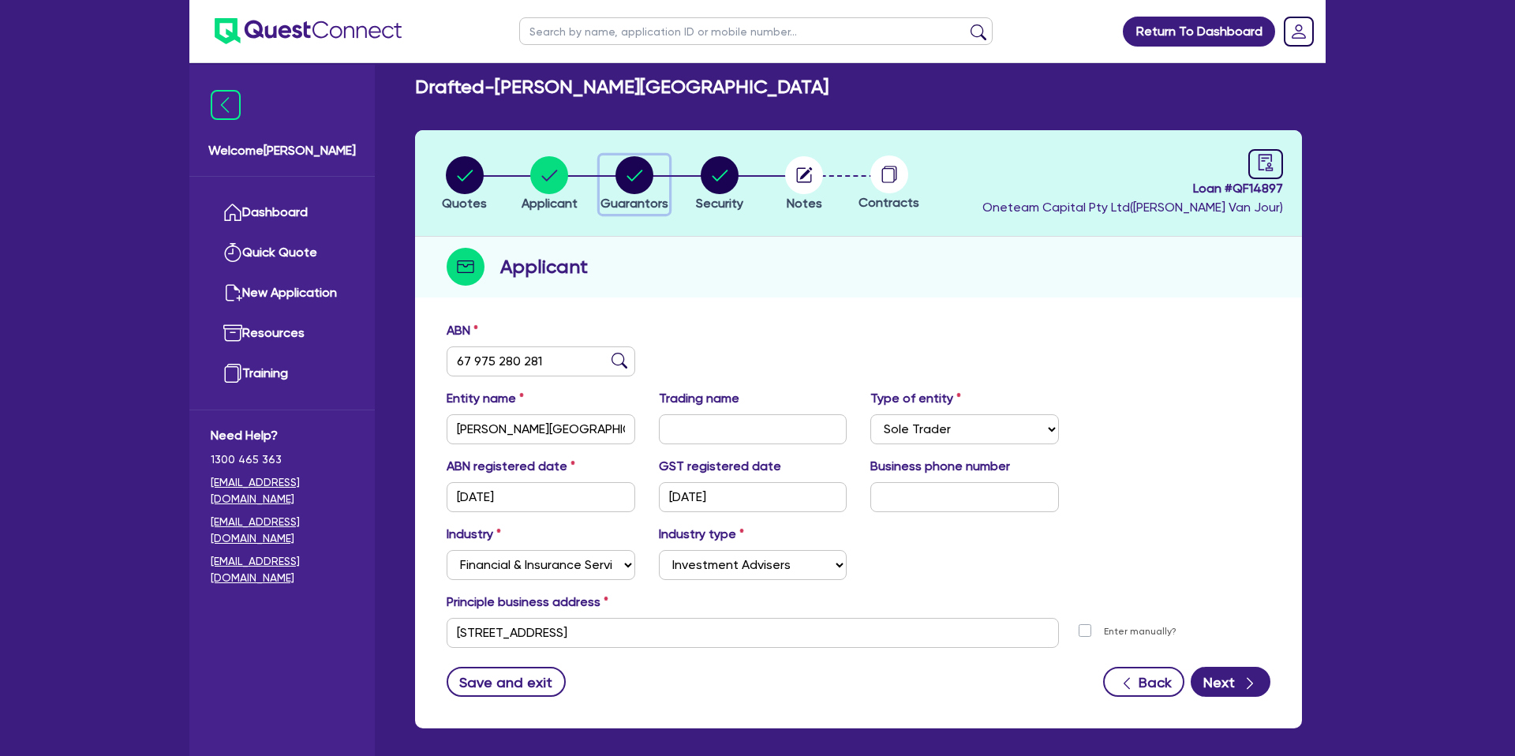
click at [642, 173] on circle "button" at bounding box center [635, 175] width 38 height 38
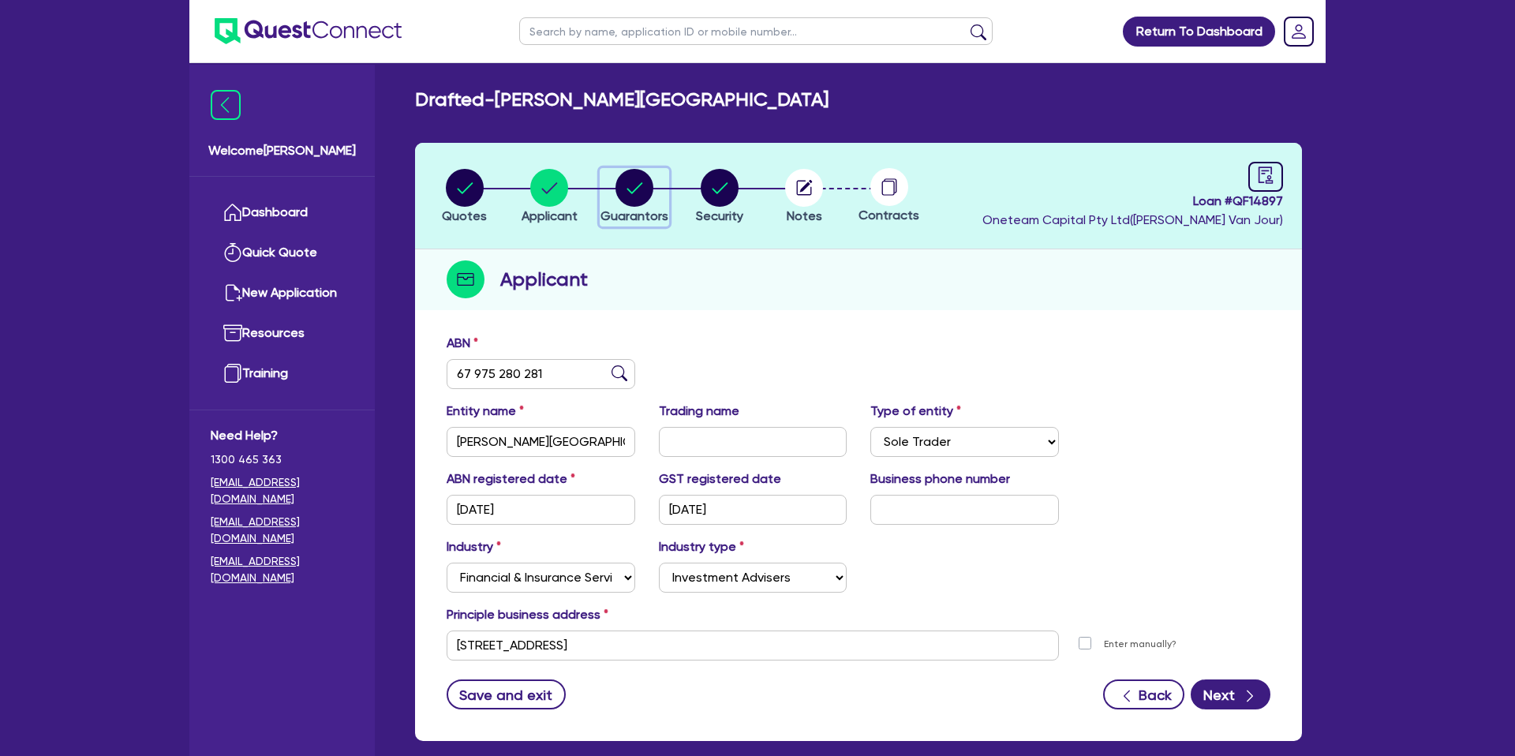
select select "MRS"
select select "[GEOGRAPHIC_DATA]"
select select "MARRIED"
select select "CASH"
select select "VEHICLE"
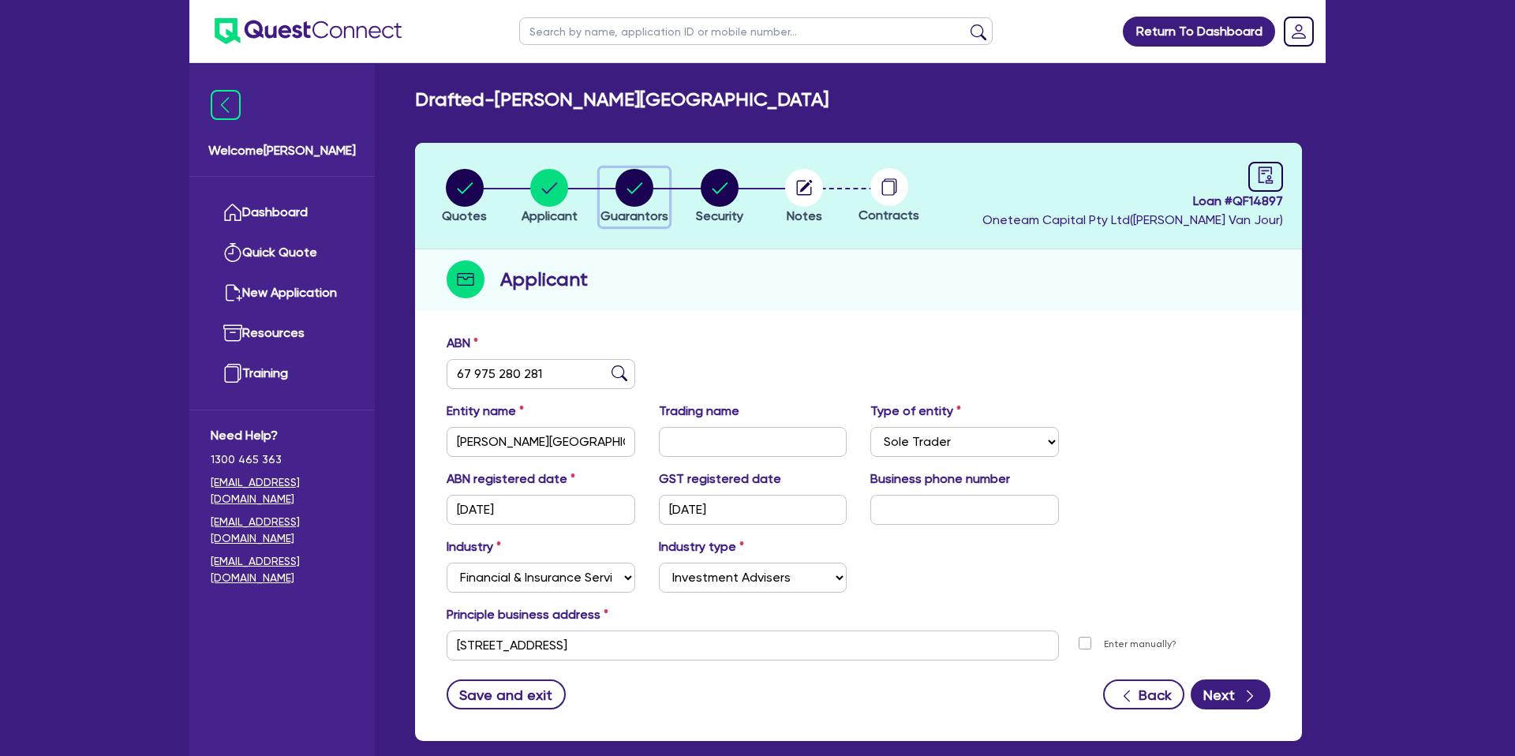
select select "VEHICLE_LOAN"
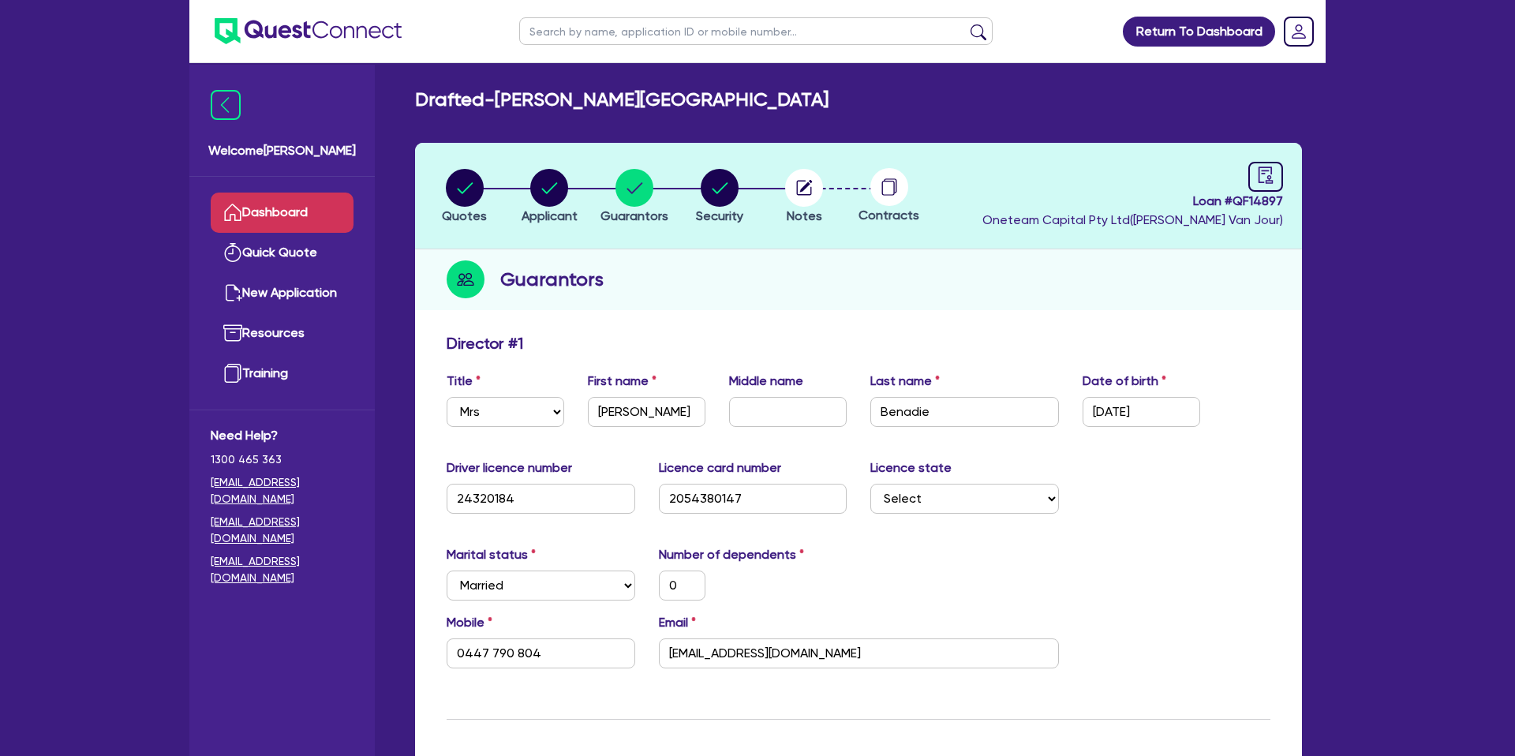
click at [263, 223] on link "Dashboard" at bounding box center [282, 213] width 143 height 40
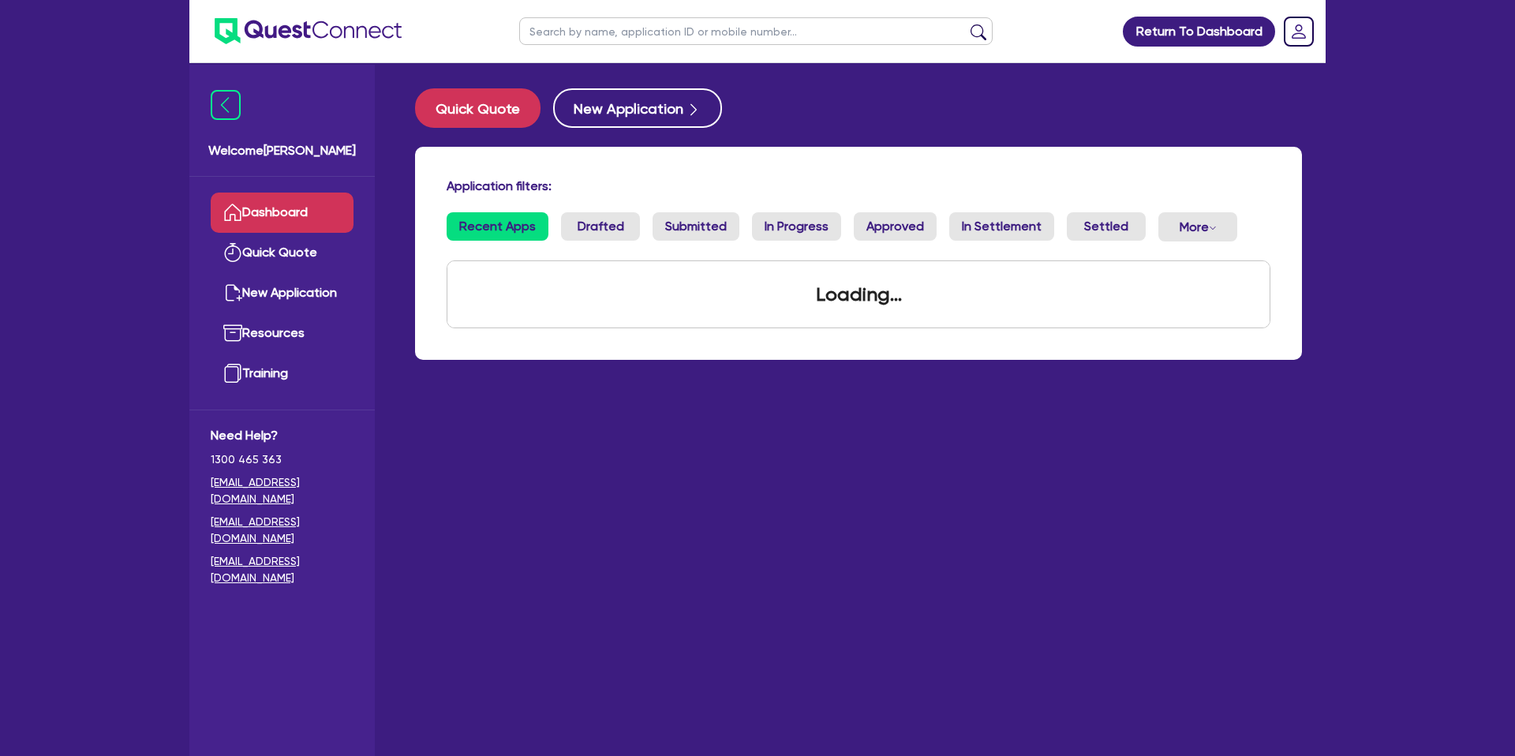
click at [281, 209] on link "Dashboard" at bounding box center [282, 213] width 143 height 40
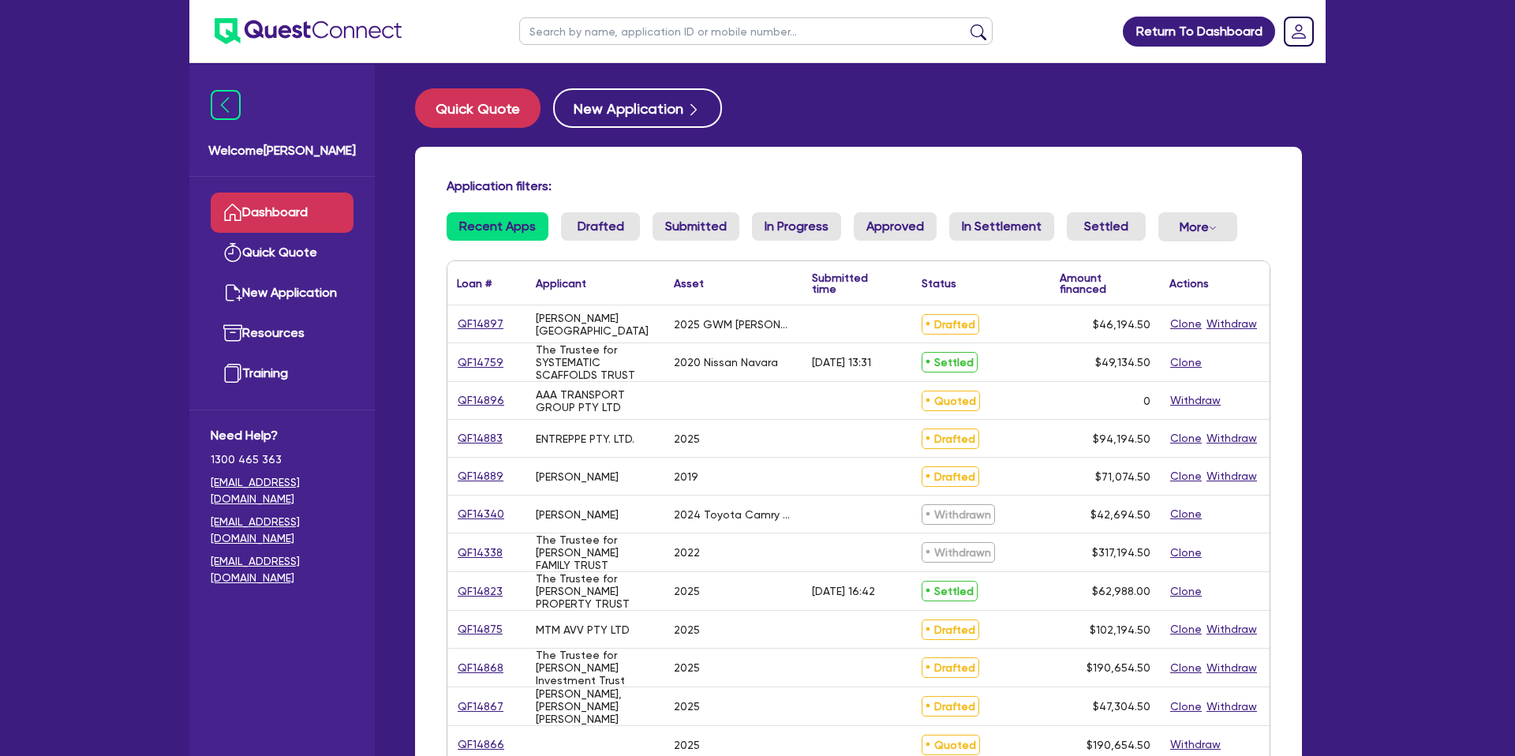
click at [646, 31] on input "text" at bounding box center [756, 31] width 474 height 28
type input "mark"
click at [966, 24] on button "submit" at bounding box center [978, 35] width 25 height 22
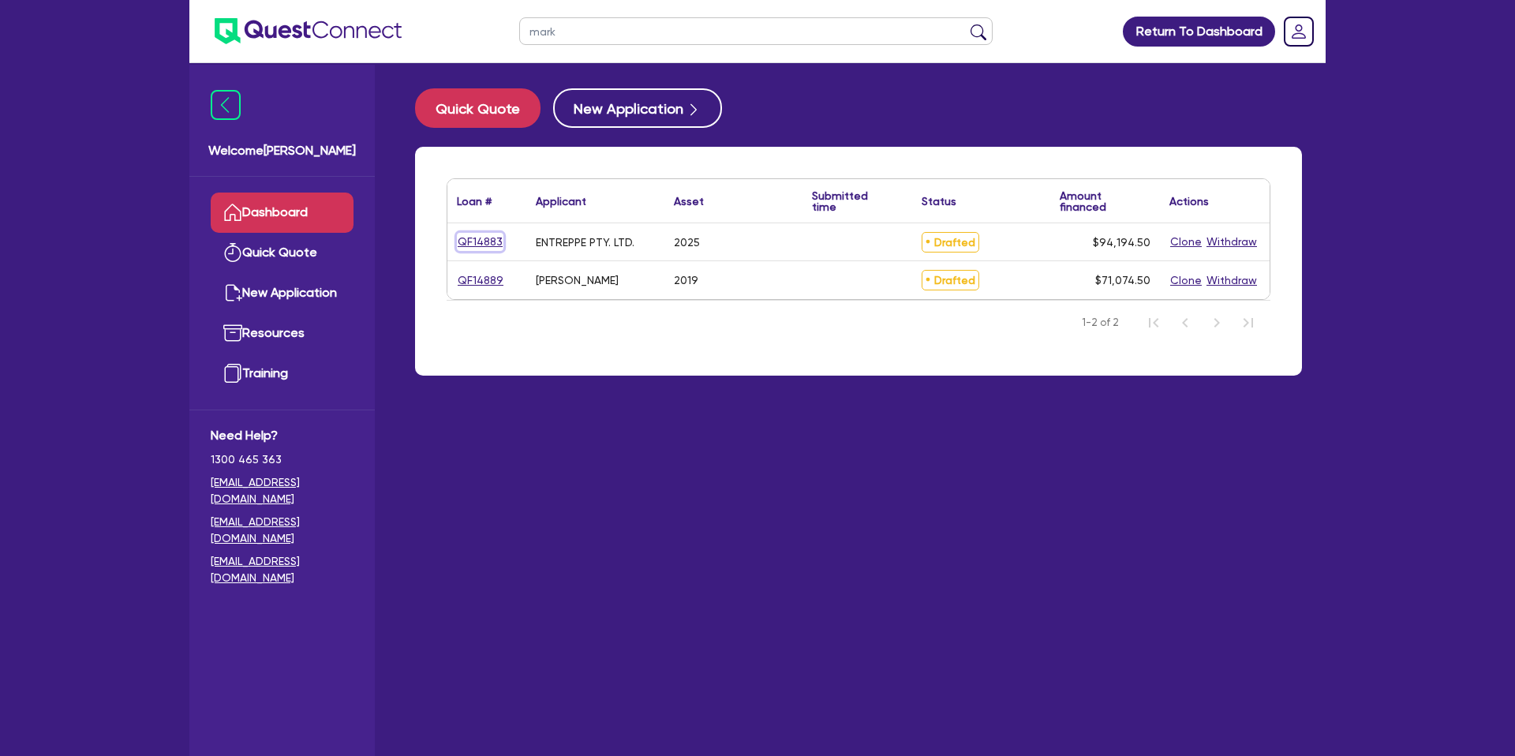
click at [490, 242] on link "QF14883" at bounding box center [480, 242] width 47 height 18
select select "CARS_AND_LIGHT_TRUCKS"
select select "PASSENGER_VEHICLES"
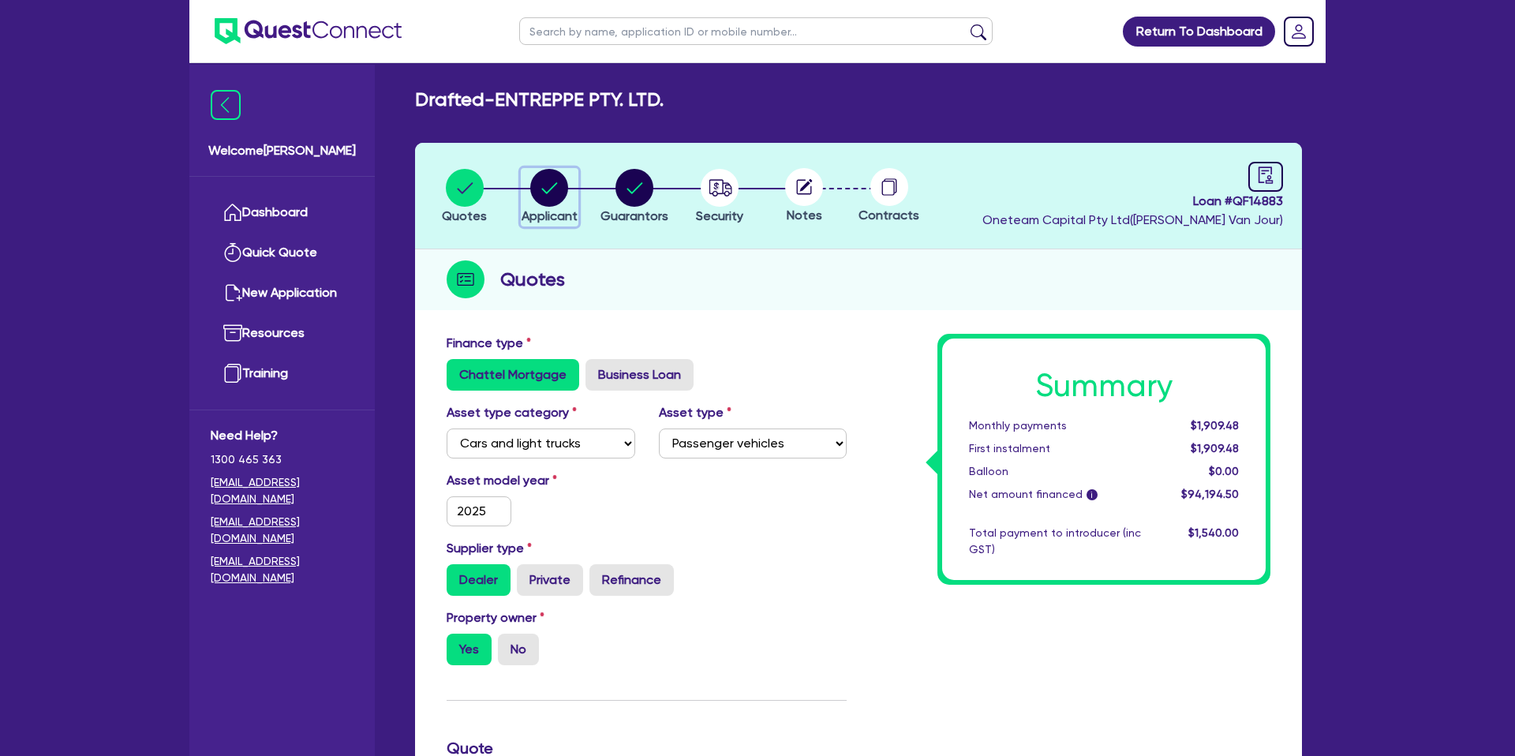
click at [553, 192] on circle "button" at bounding box center [549, 188] width 38 height 38
select select "COMPANY"
select select "BUILDING_CONSTRUCTION"
select select "TRADES_SERVICES_BUSINESSES_GOVERNMENT"
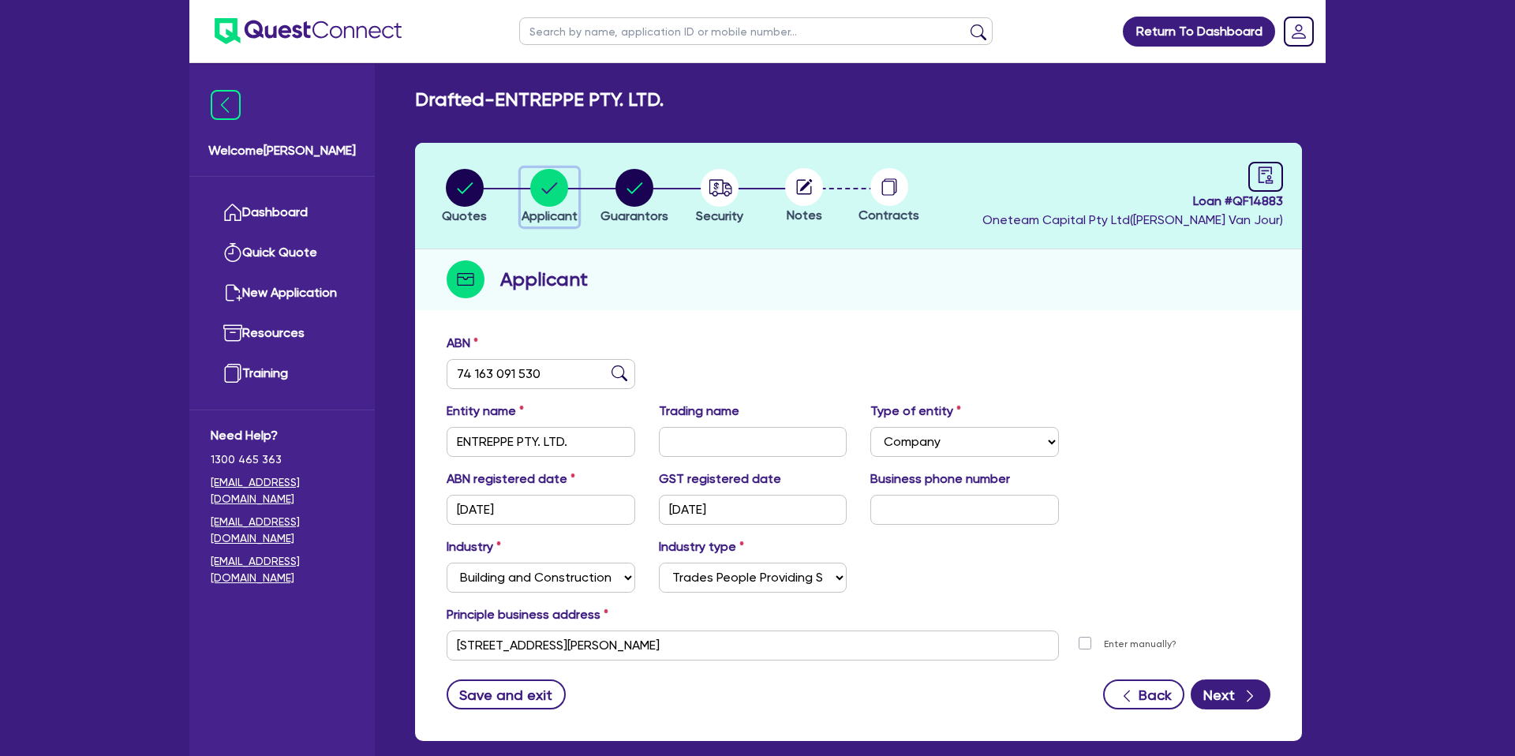
scroll to position [81, 0]
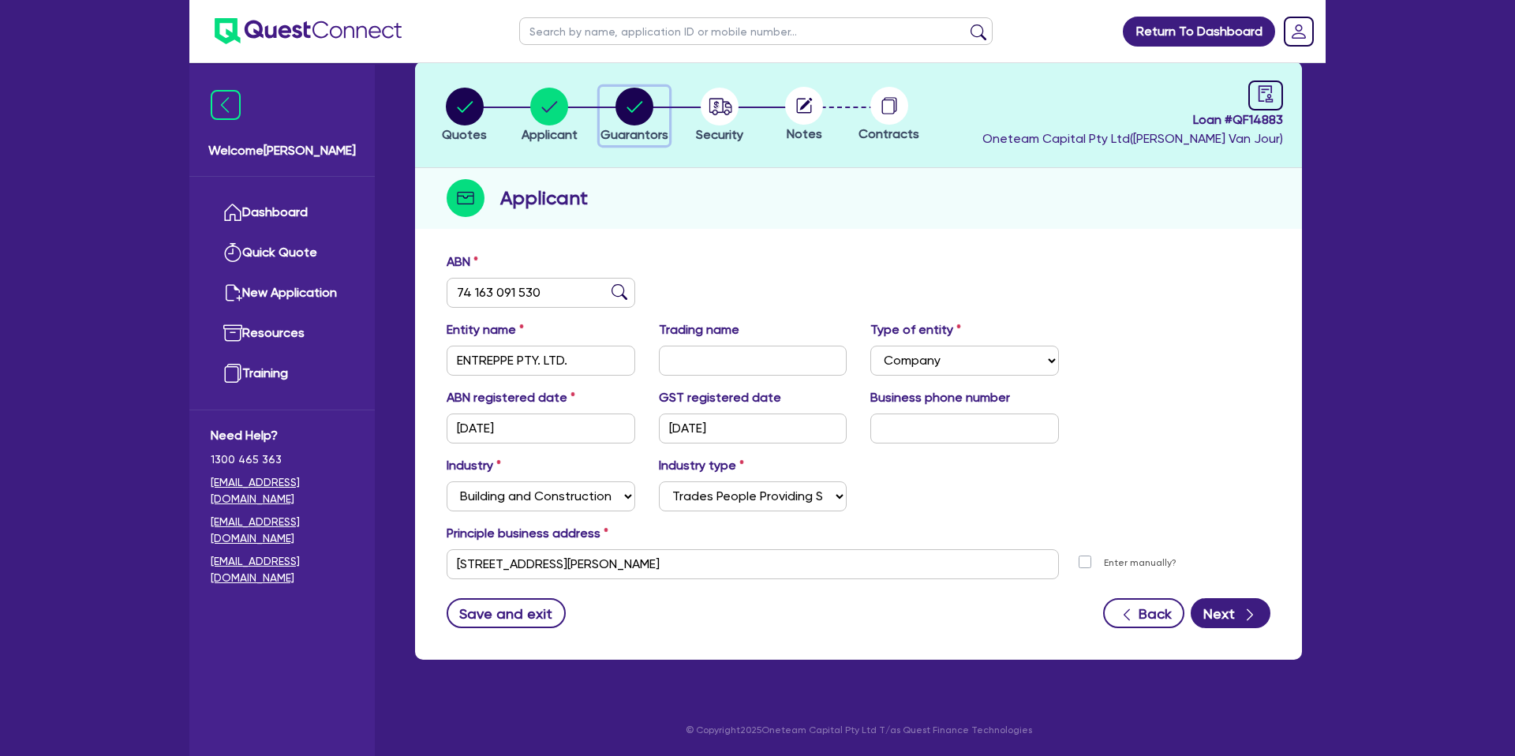
click at [639, 103] on circle "button" at bounding box center [635, 107] width 38 height 38
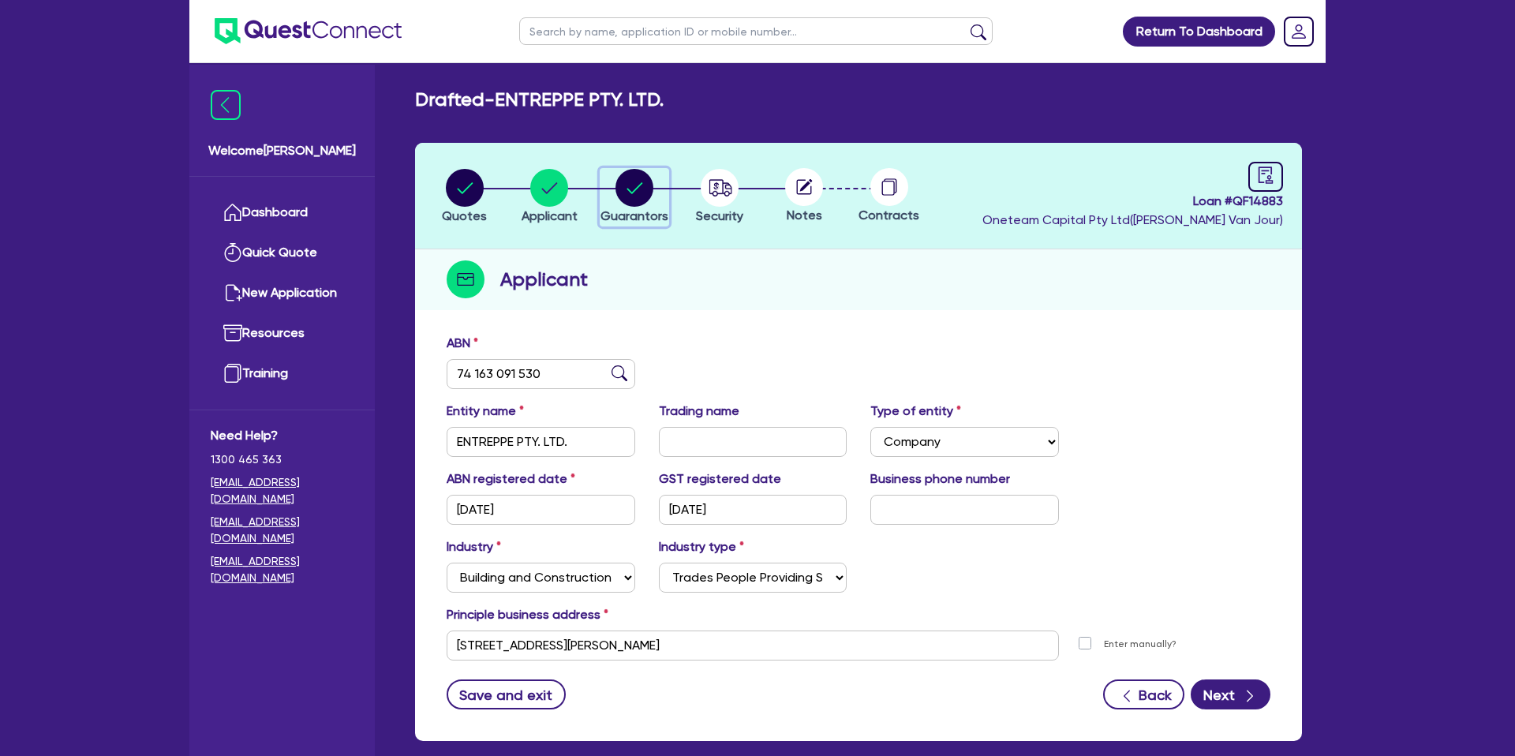
select select "MR"
select select "ACT"
select select "MARRIED"
select select "CASH"
select select "PROPERTY"
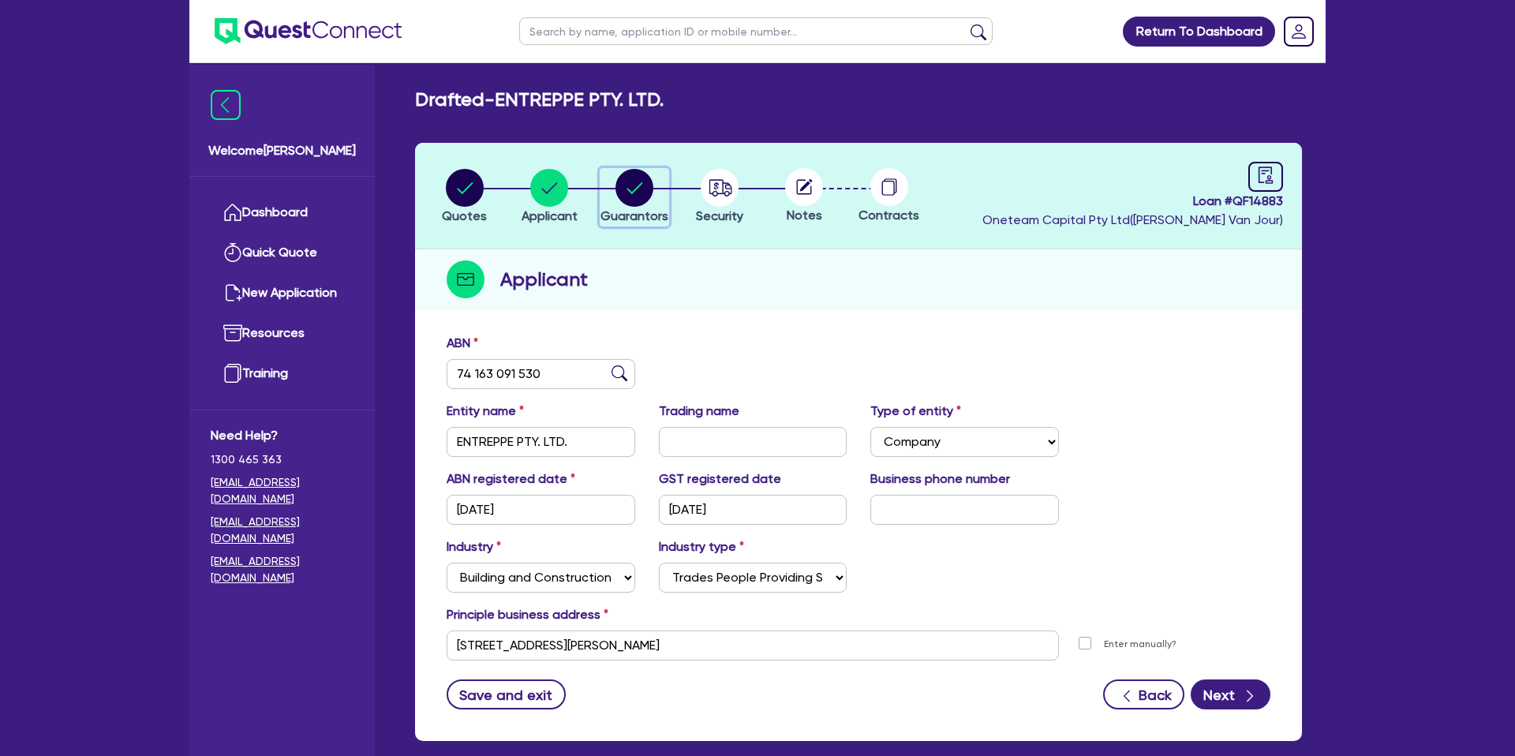
select select "MORTGAGE"
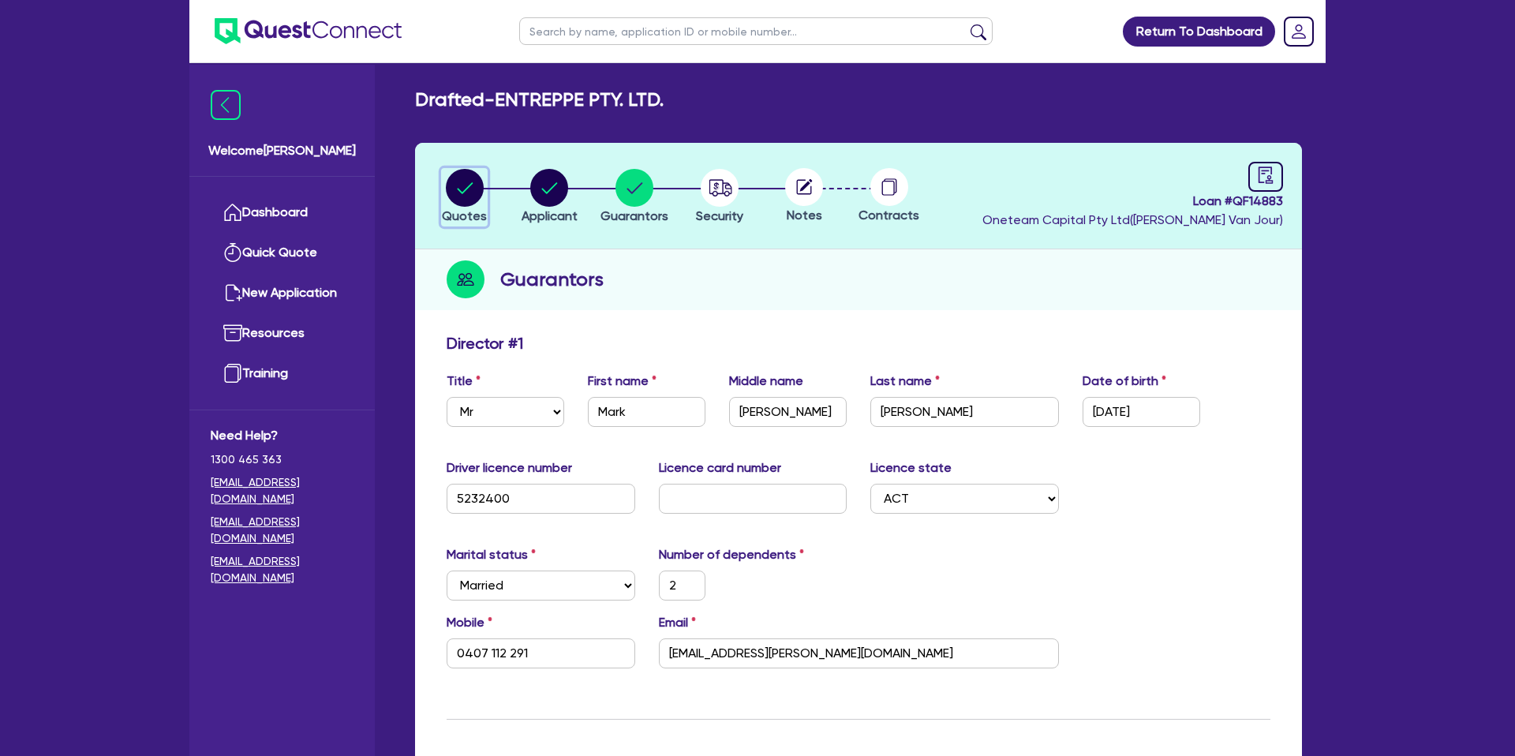
click at [468, 185] on circle "button" at bounding box center [465, 188] width 38 height 38
select select "CARS_AND_LIGHT_TRUCKS"
select select "PASSENGER_VEHICLES"
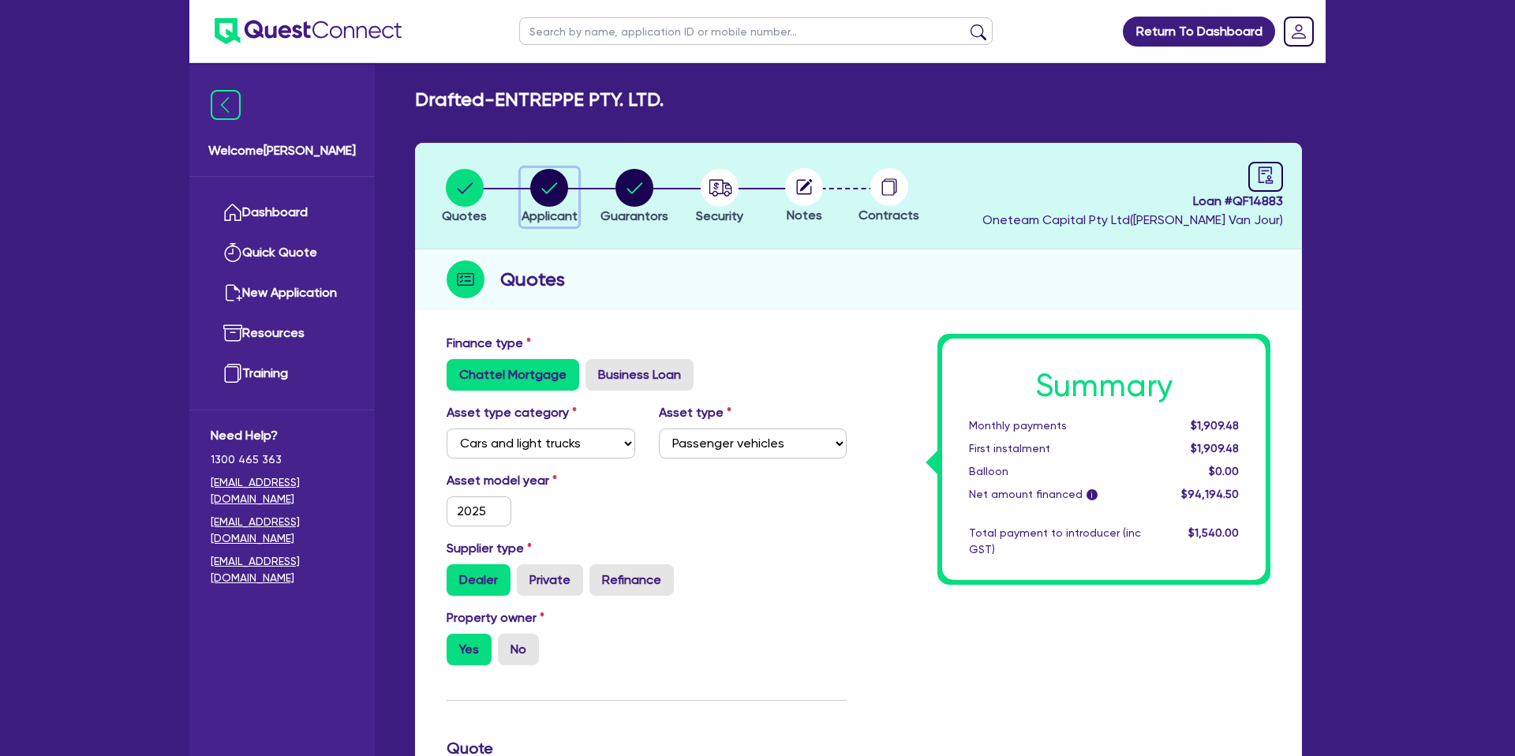
click at [564, 193] on circle "button" at bounding box center [549, 188] width 38 height 38
select select "COMPANY"
select select "BUILDING_CONSTRUCTION"
select select "TRADES_SERVICES_BUSINESSES_GOVERNMENT"
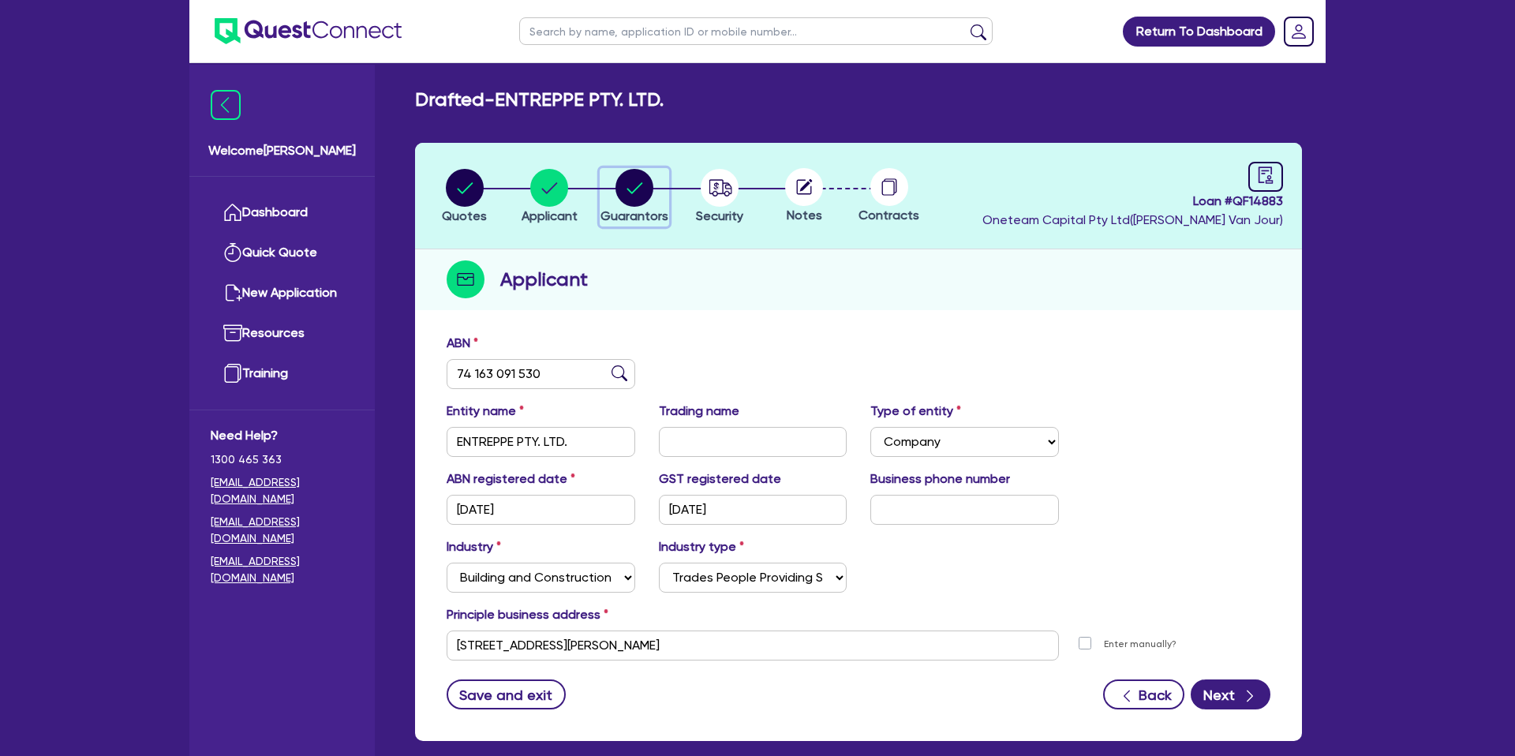
click at [636, 184] on circle "button" at bounding box center [635, 188] width 38 height 38
select select "MR"
select select "ACT"
select select "MARRIED"
select select "CASH"
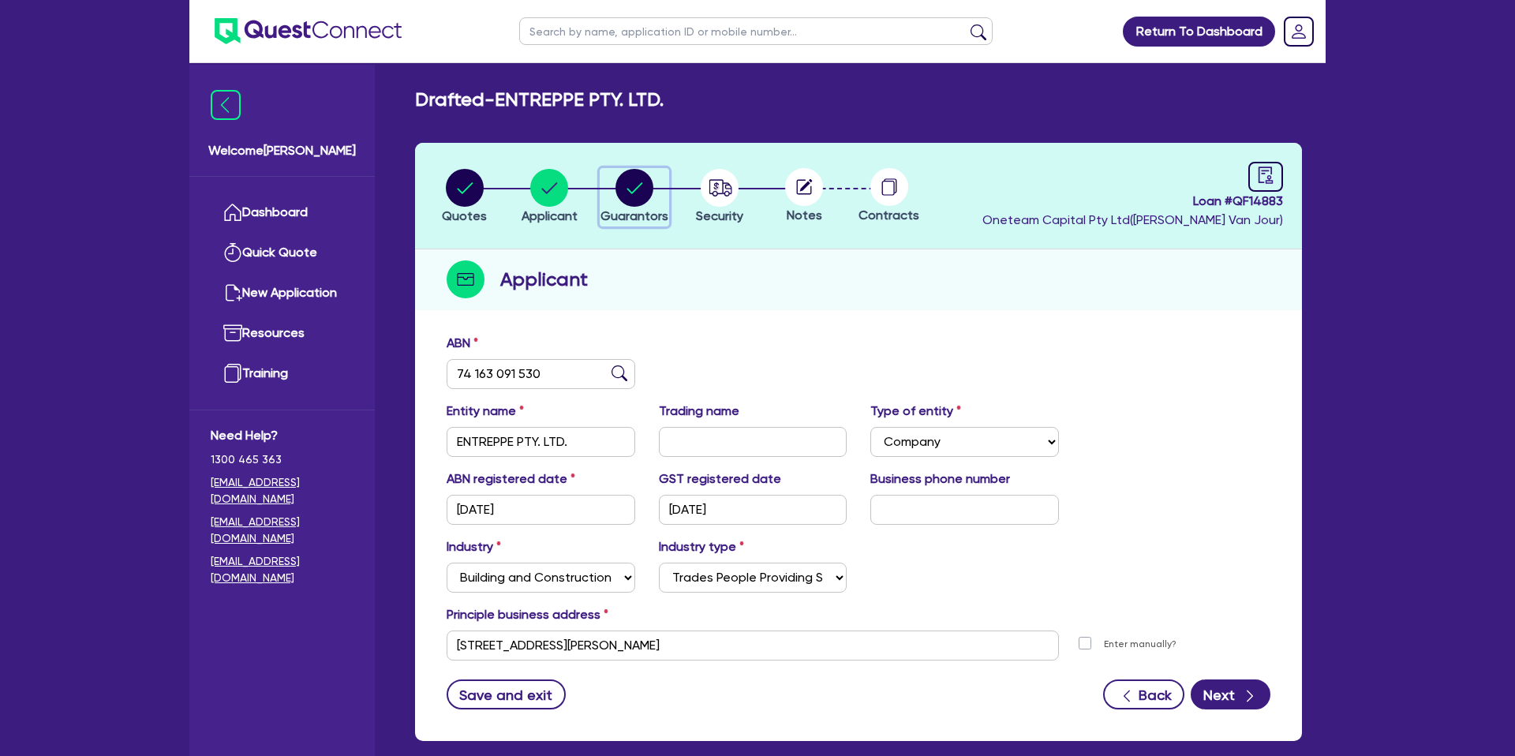
select select "PROPERTY"
select select "MORTGAGE"
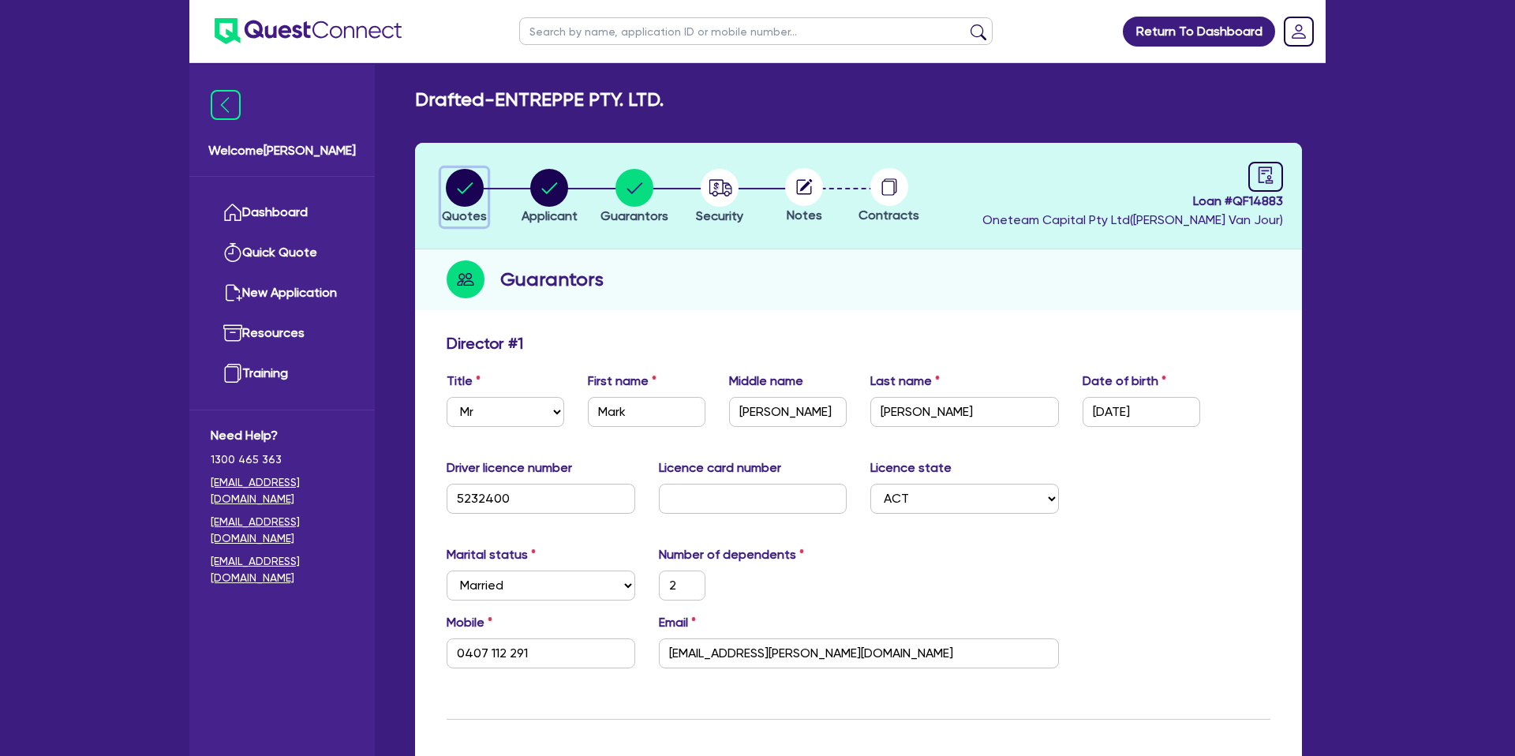
click at [466, 192] on circle "button" at bounding box center [465, 188] width 38 height 38
select select "CARS_AND_LIGHT_TRUCKS"
select select "PASSENGER_VEHICLES"
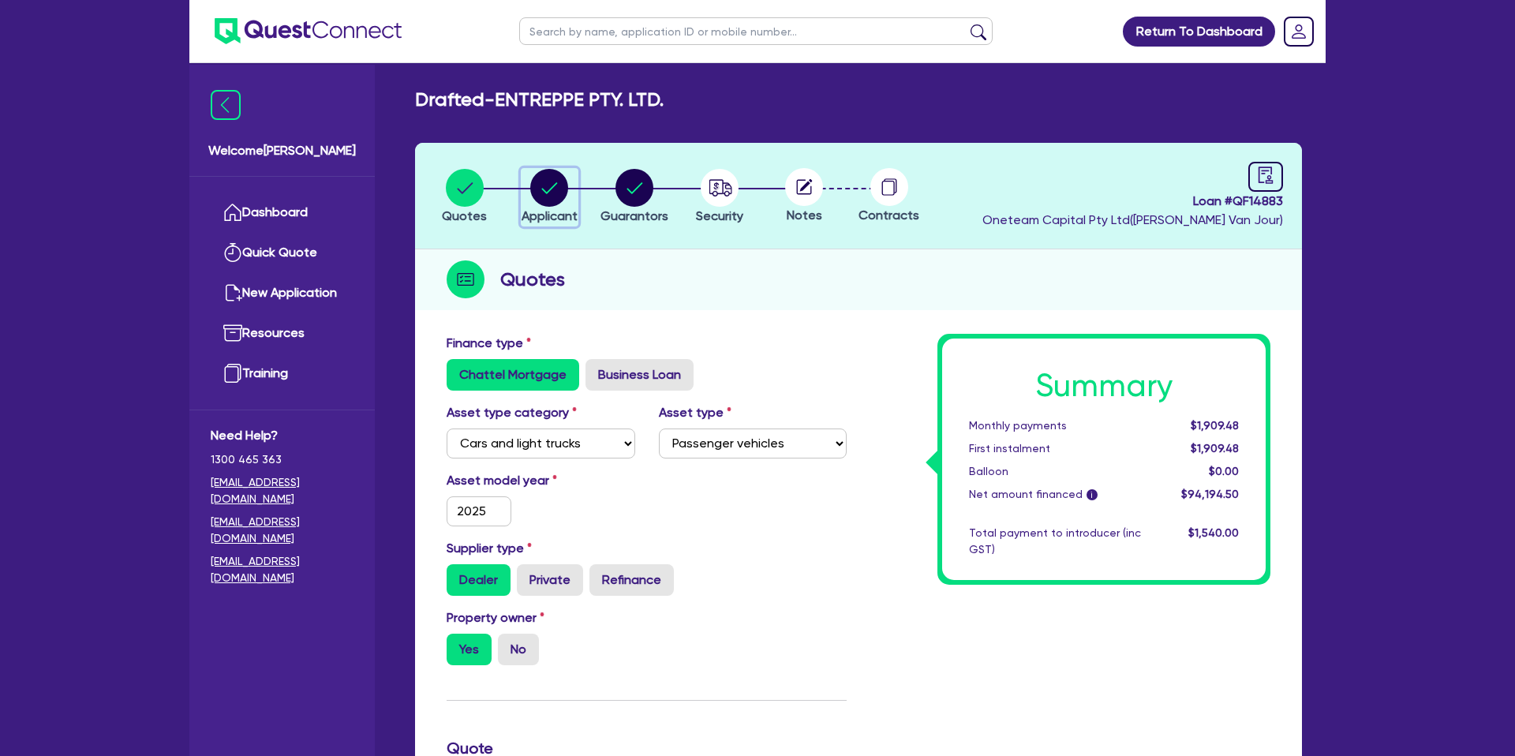
click at [553, 191] on circle "button" at bounding box center [549, 188] width 38 height 38
select select "COMPANY"
select select "BUILDING_CONSTRUCTION"
select select "TRADES_SERVICES_BUSINESSES_GOVERNMENT"
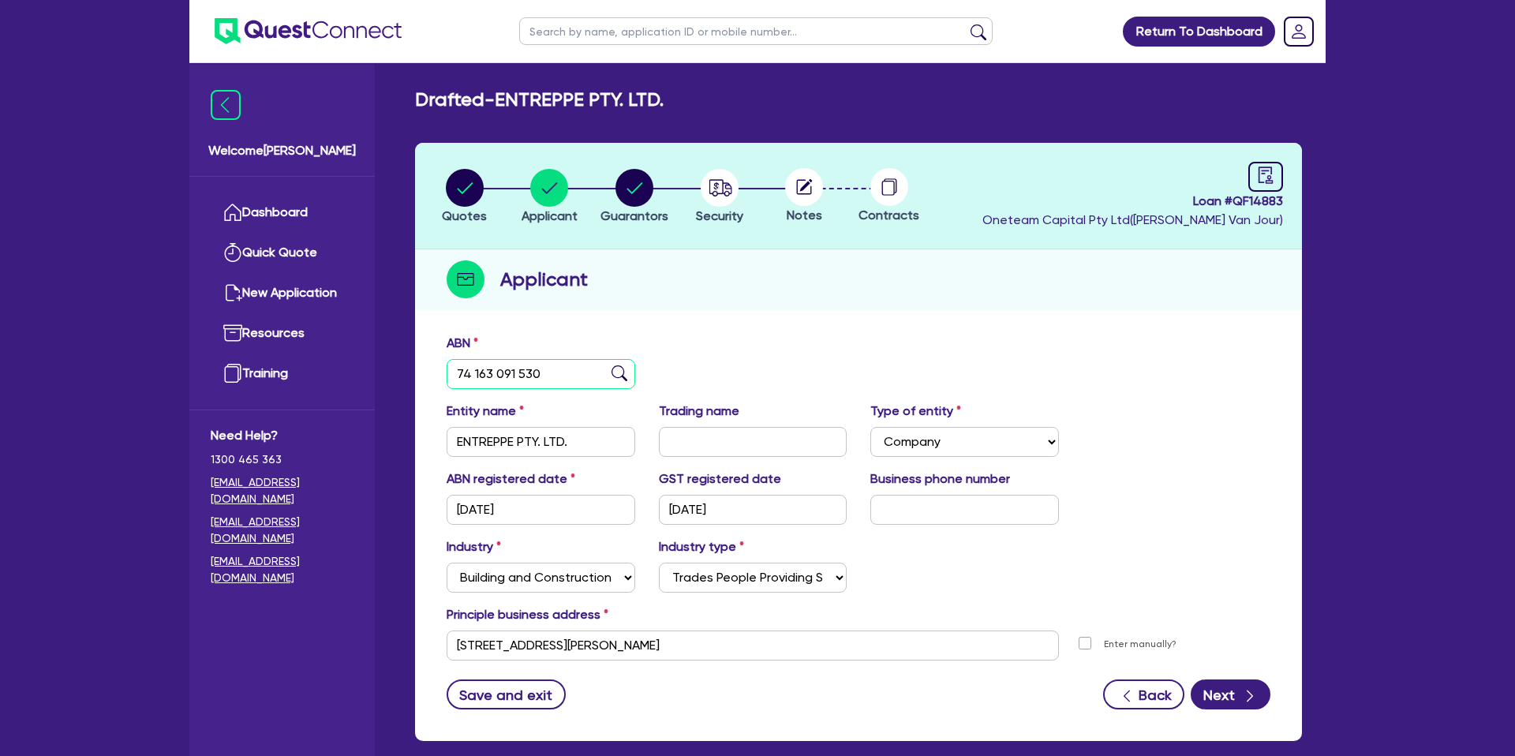
click at [502, 365] on input "74 163 091 530" at bounding box center [541, 374] width 189 height 30
click at [463, 178] on circle "button" at bounding box center [465, 188] width 38 height 38
select select "CARS_AND_LIGHT_TRUCKS"
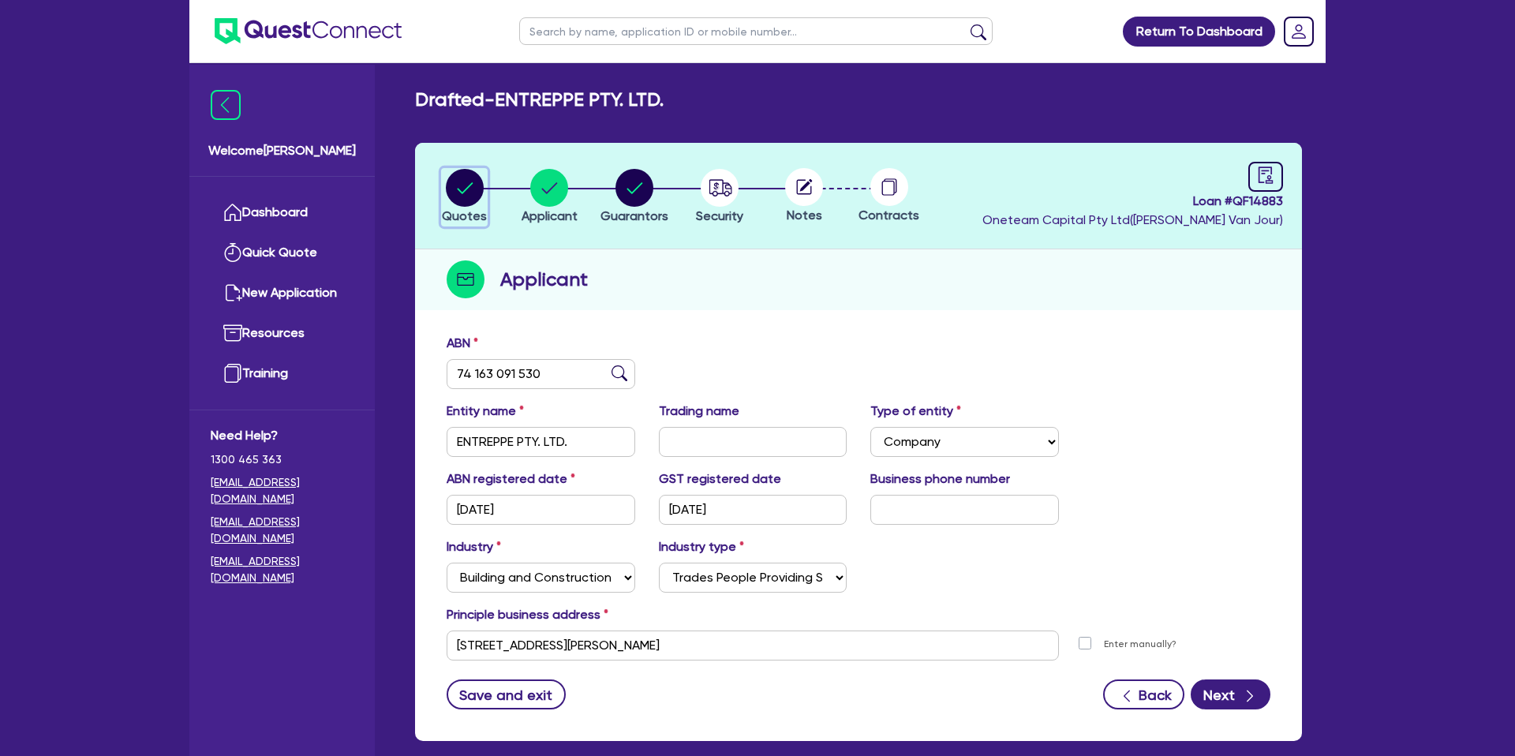
select select "PASSENGER_VEHICLES"
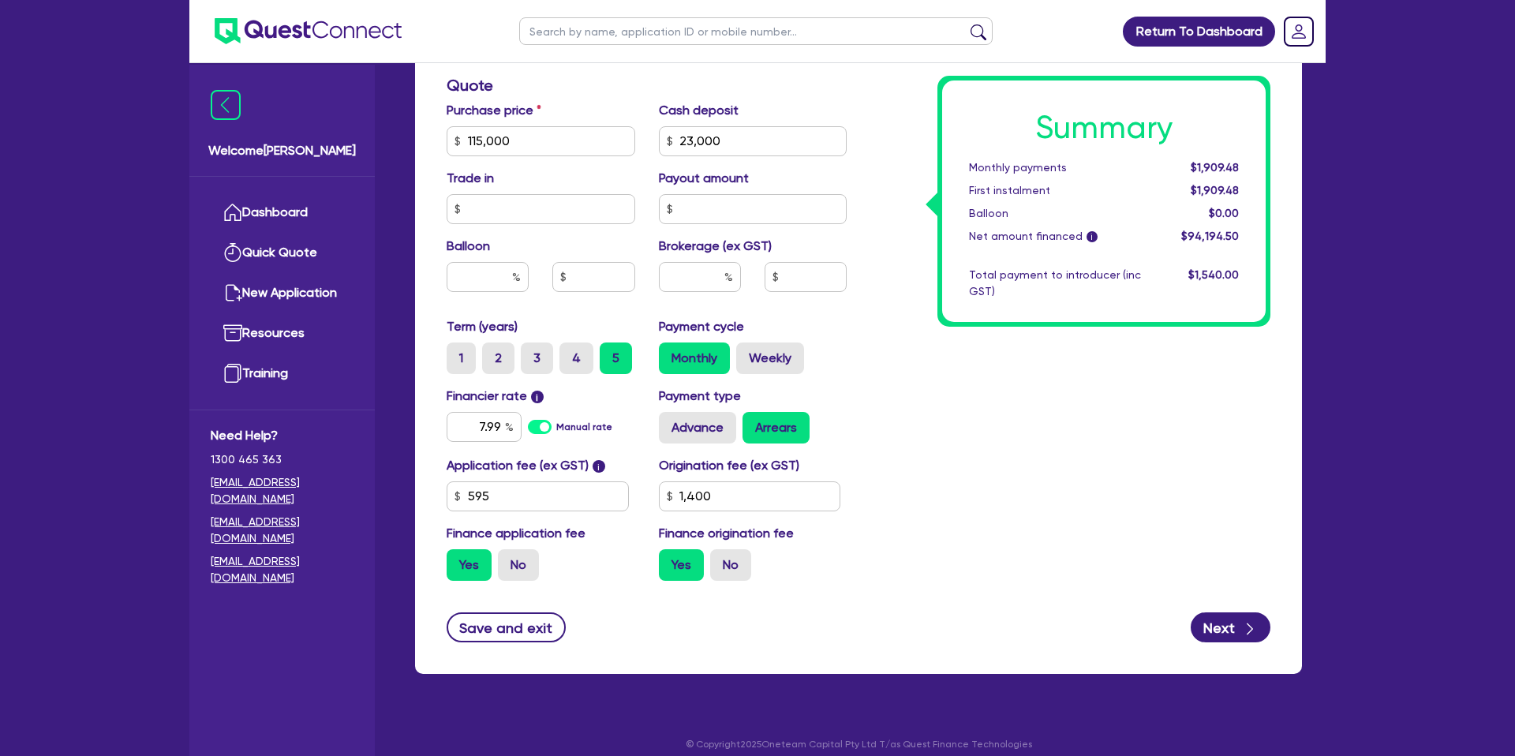
scroll to position [661, 0]
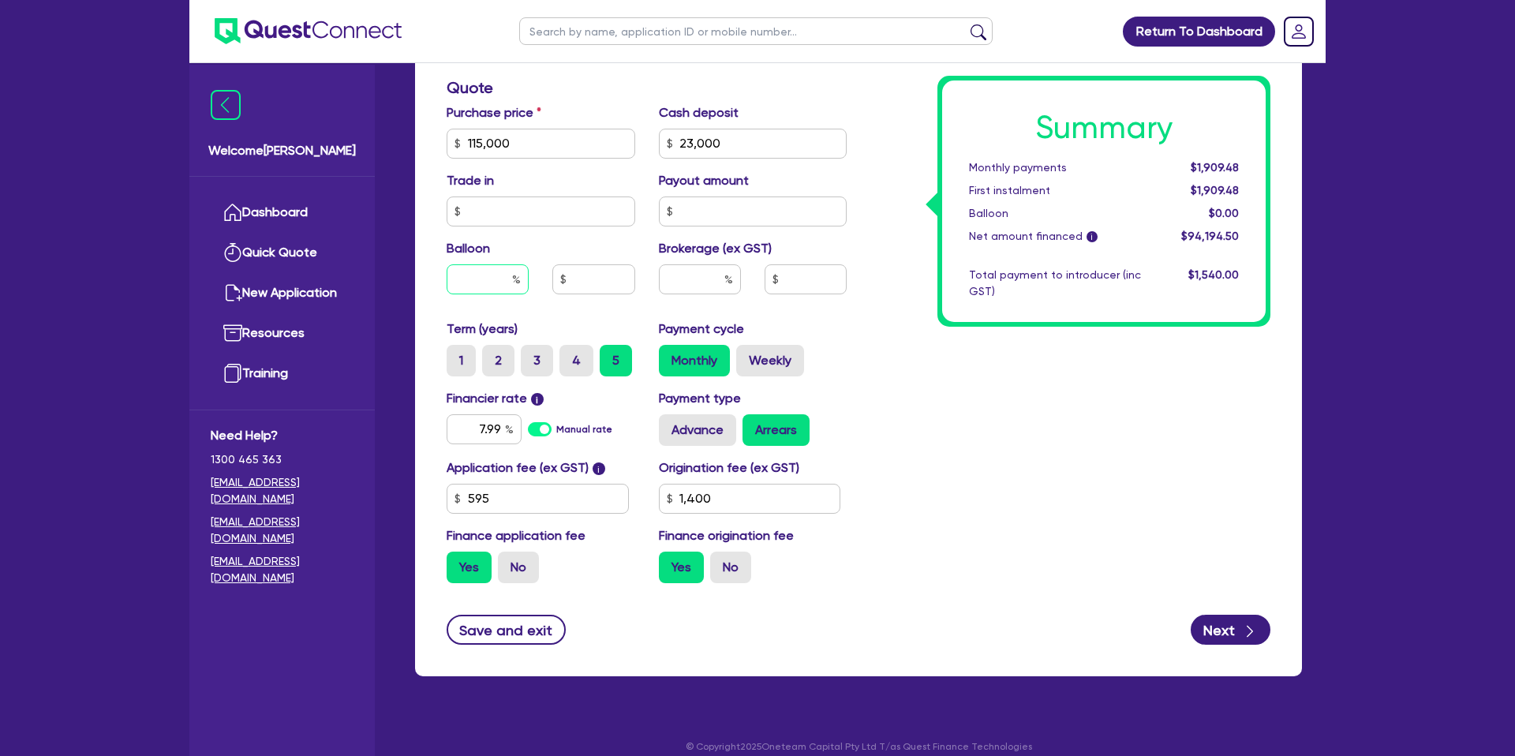
click at [488, 278] on input "text" at bounding box center [488, 279] width 82 height 30
type input "35"
type input "115,000"
type input "23,000"
type input "1,400"
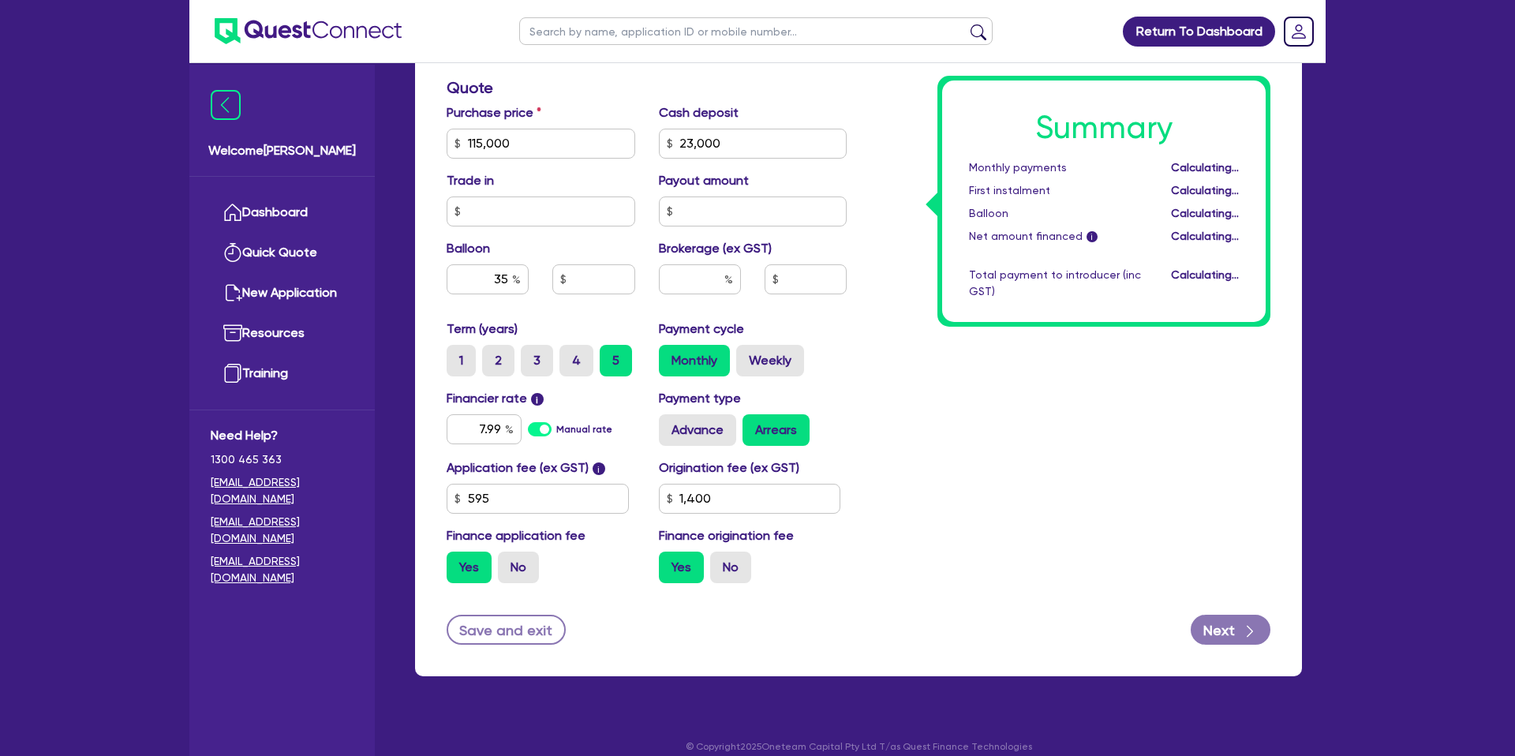
type input "115,000"
type input "23,000"
type input "40,250"
type input "1,400"
click at [871, 324] on div "Summary Monthly payments Calculating... First instalment Calculating... Balloon…" at bounding box center [1071, 134] width 424 height 923
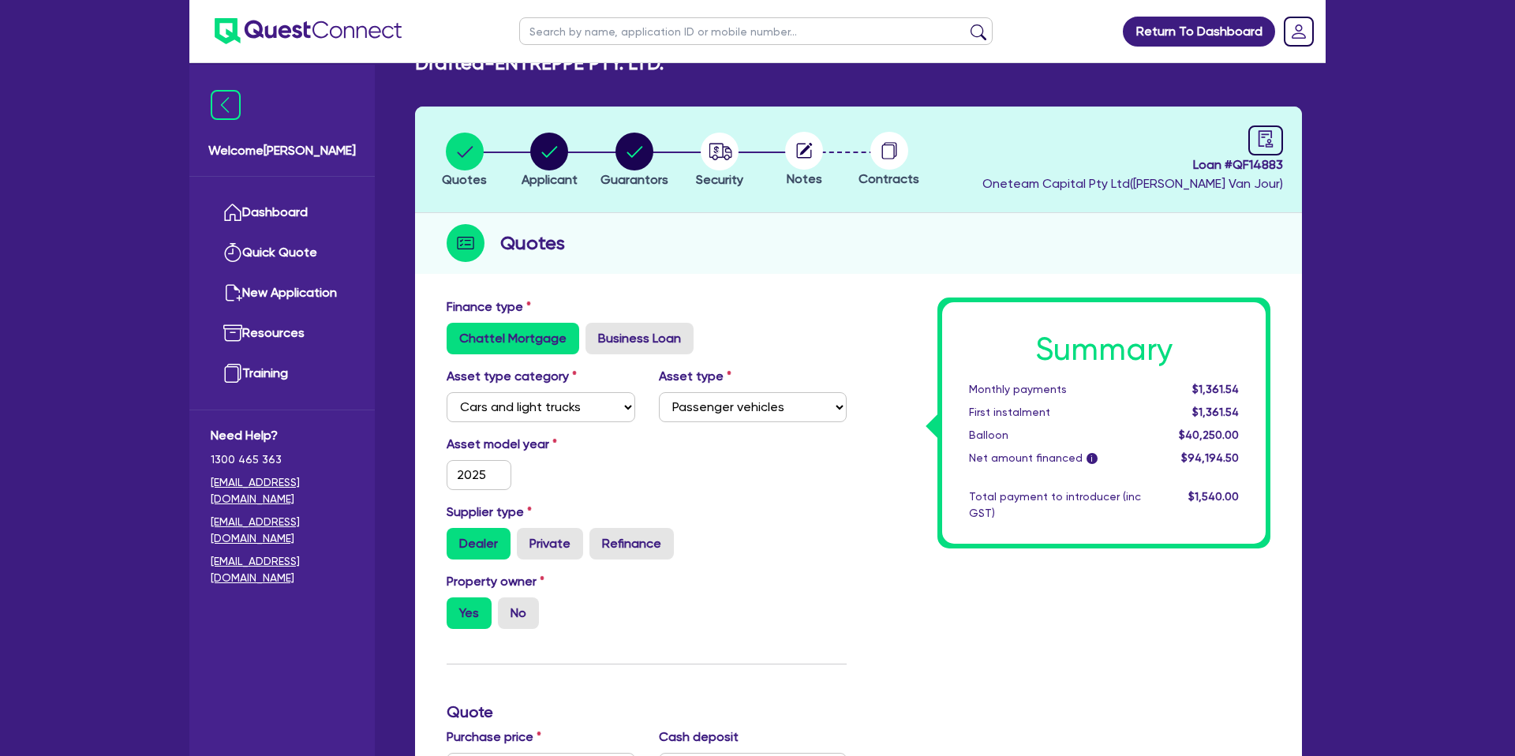
scroll to position [0, 0]
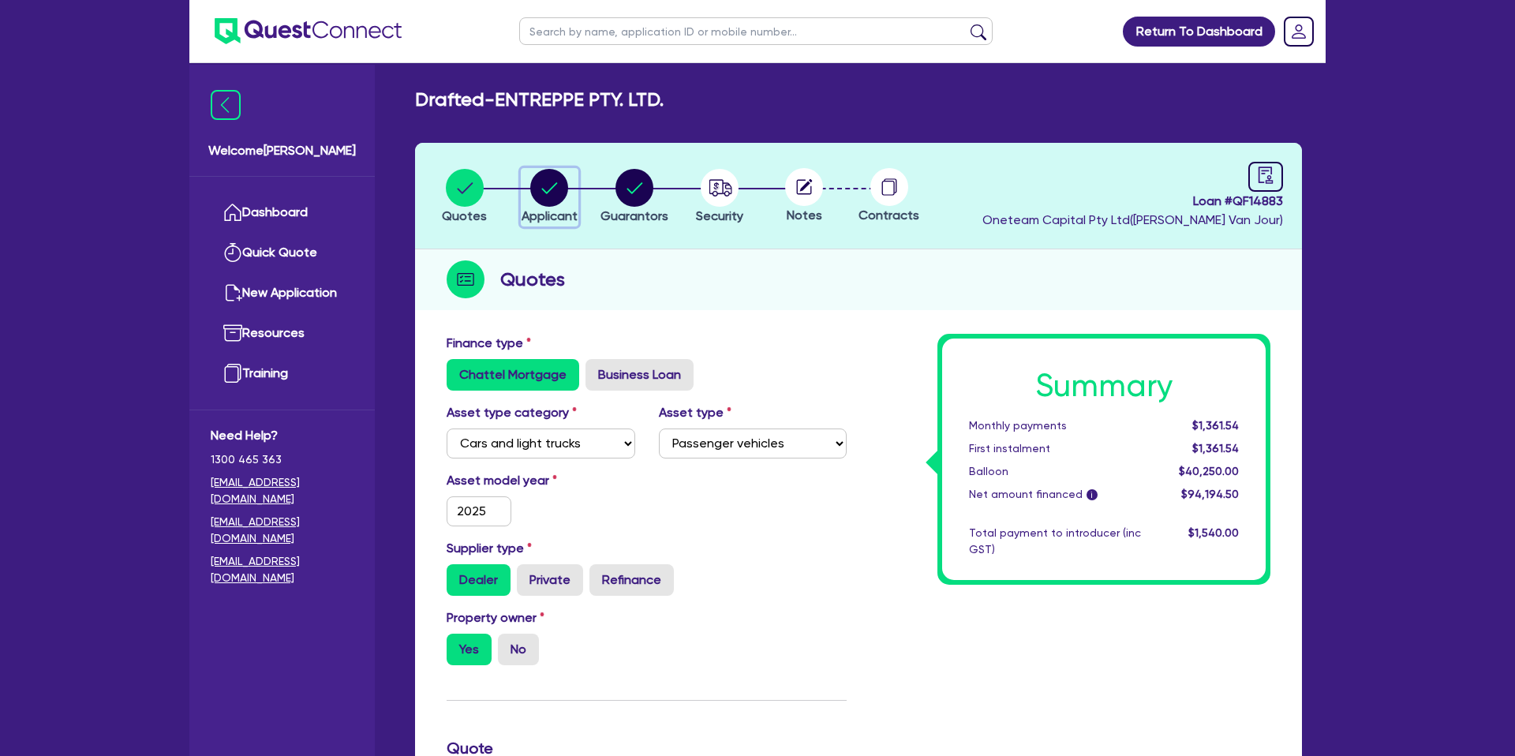
click at [551, 174] on circle "button" at bounding box center [549, 188] width 38 height 38
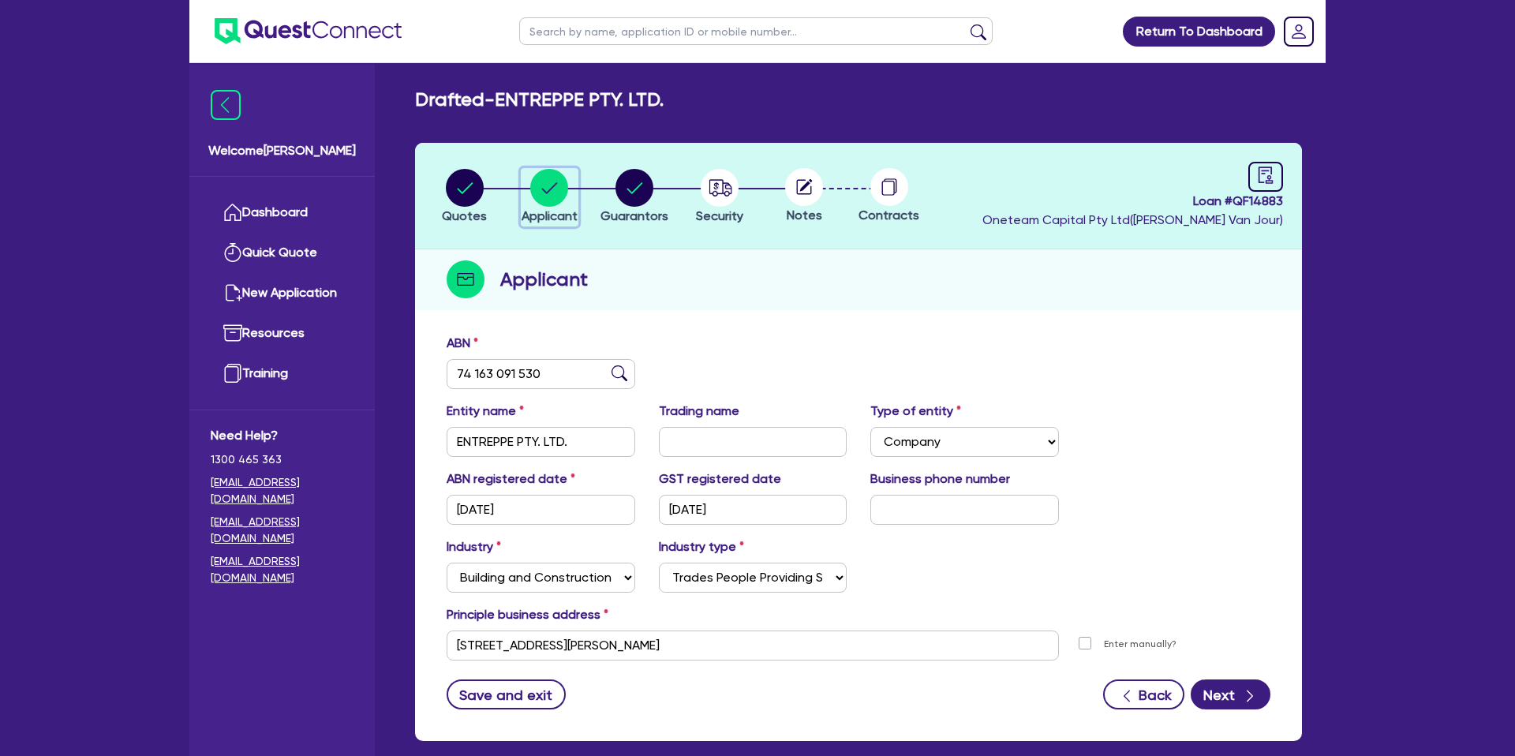
scroll to position [8, 0]
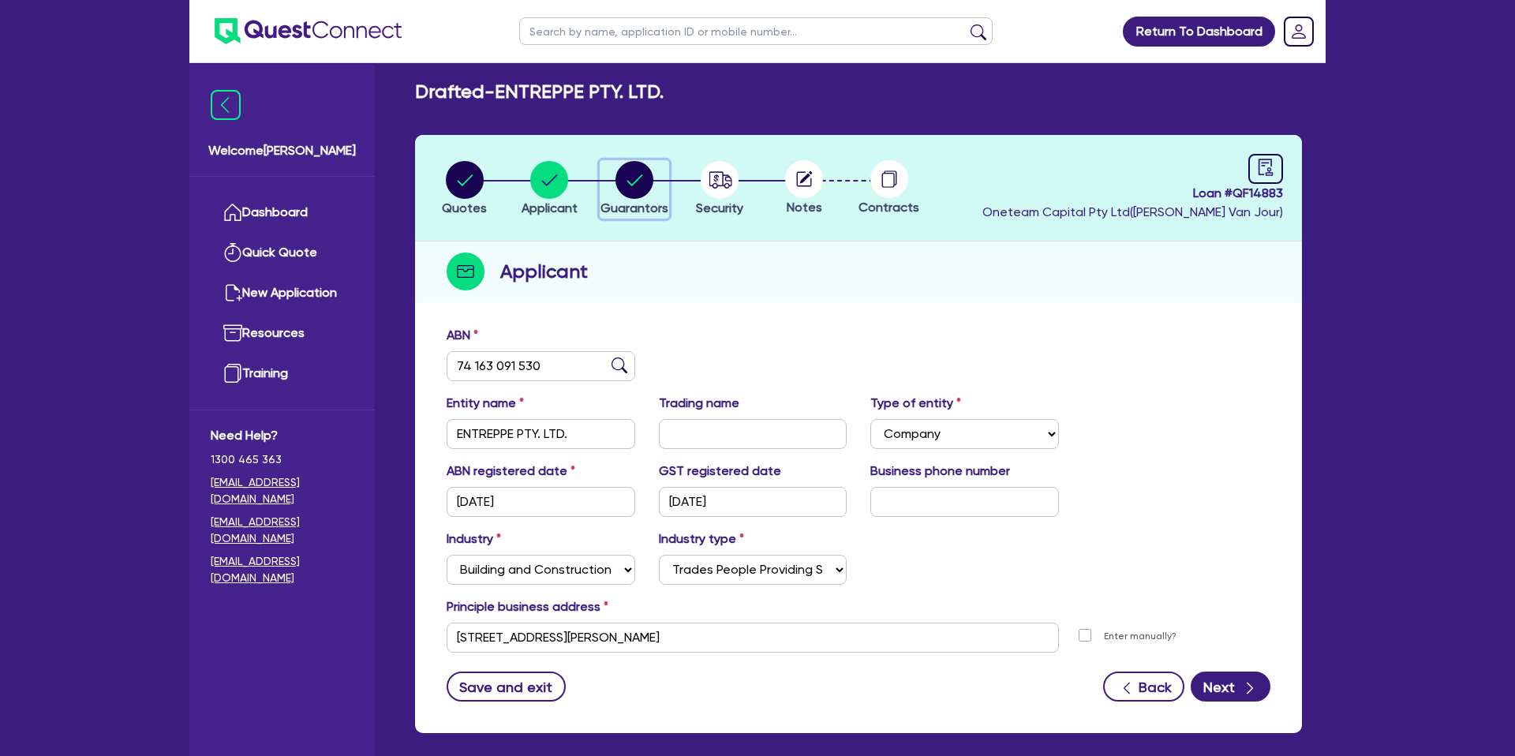
click at [642, 181] on circle "button" at bounding box center [635, 180] width 38 height 38
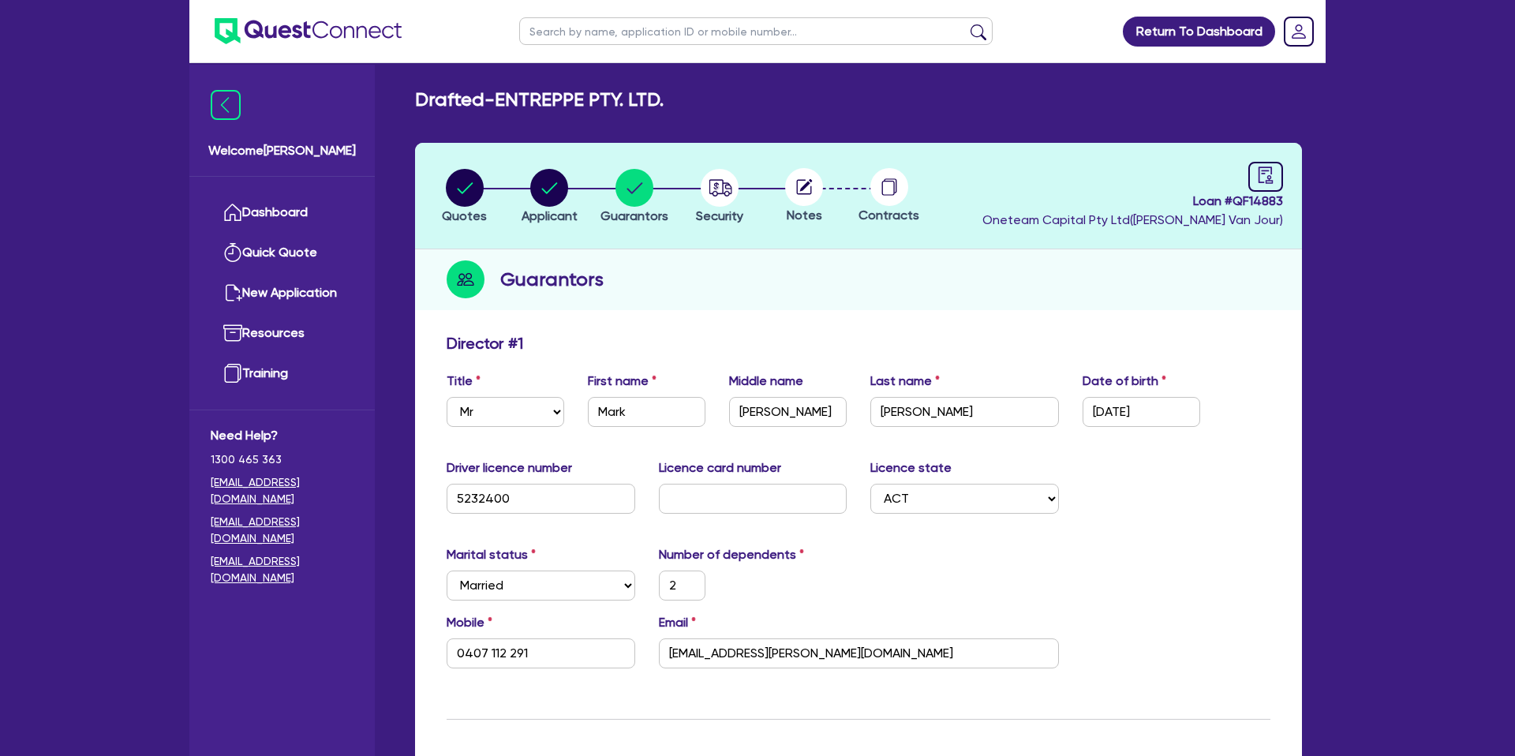
click at [796, 302] on div "Guarantors" at bounding box center [858, 279] width 887 height 61
drag, startPoint x: 643, startPoint y: 179, endPoint x: 624, endPoint y: 185, distance: 19.7
click at [639, 181] on circle "button" at bounding box center [635, 188] width 38 height 38
click at [631, 185] on circle "button" at bounding box center [635, 188] width 38 height 38
click at [631, 186] on circle "button" at bounding box center [635, 188] width 38 height 38
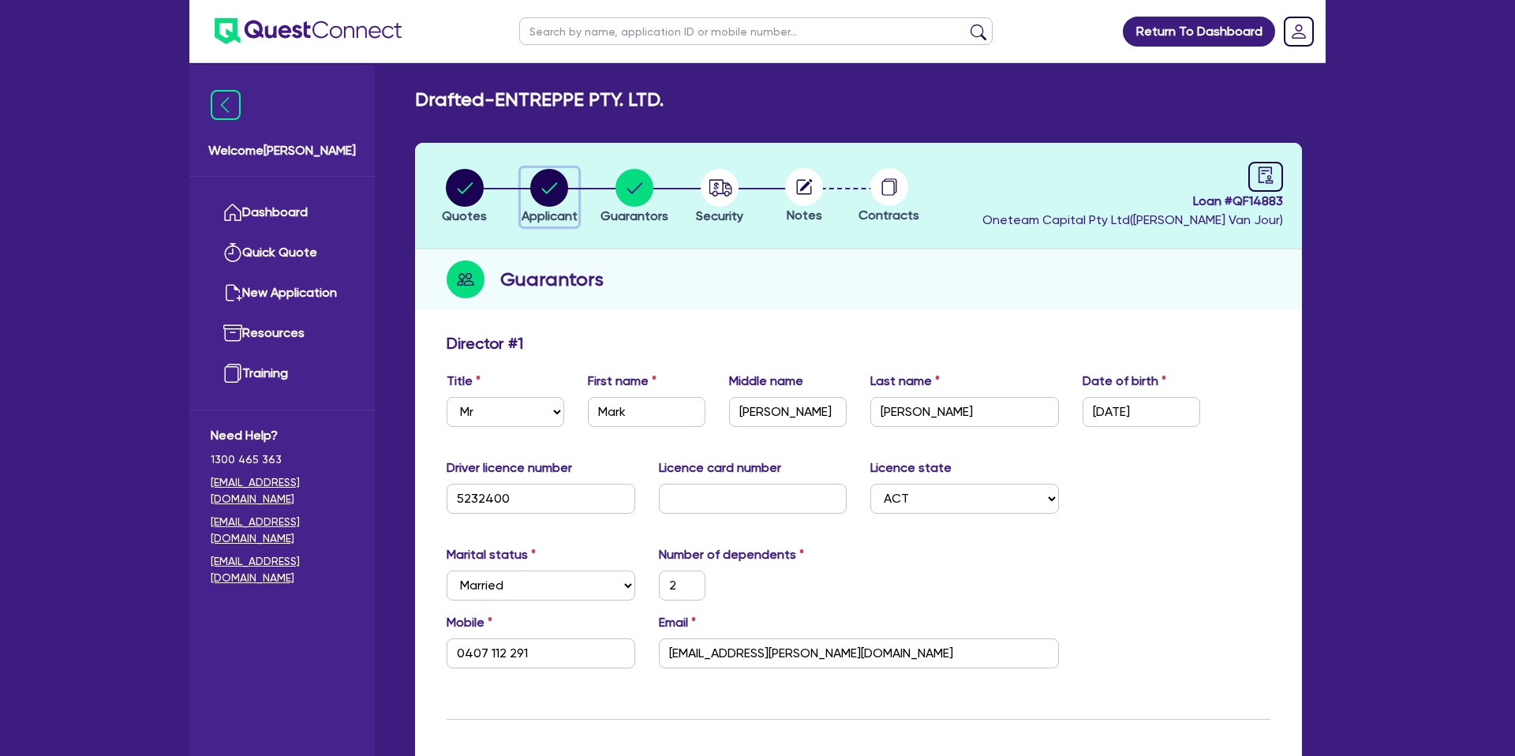
click at [560, 192] on circle "button" at bounding box center [549, 188] width 38 height 38
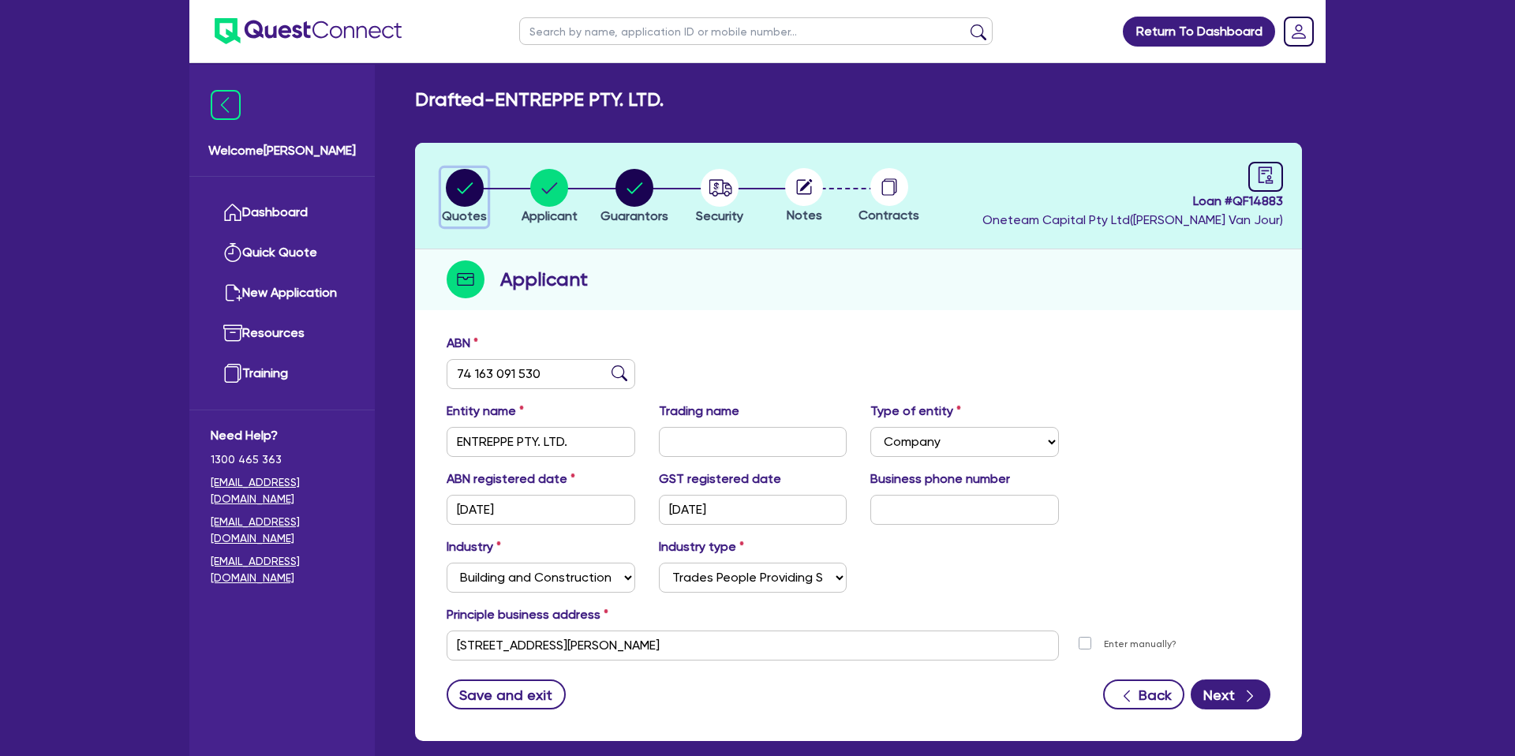
click at [474, 178] on circle "button" at bounding box center [465, 188] width 38 height 38
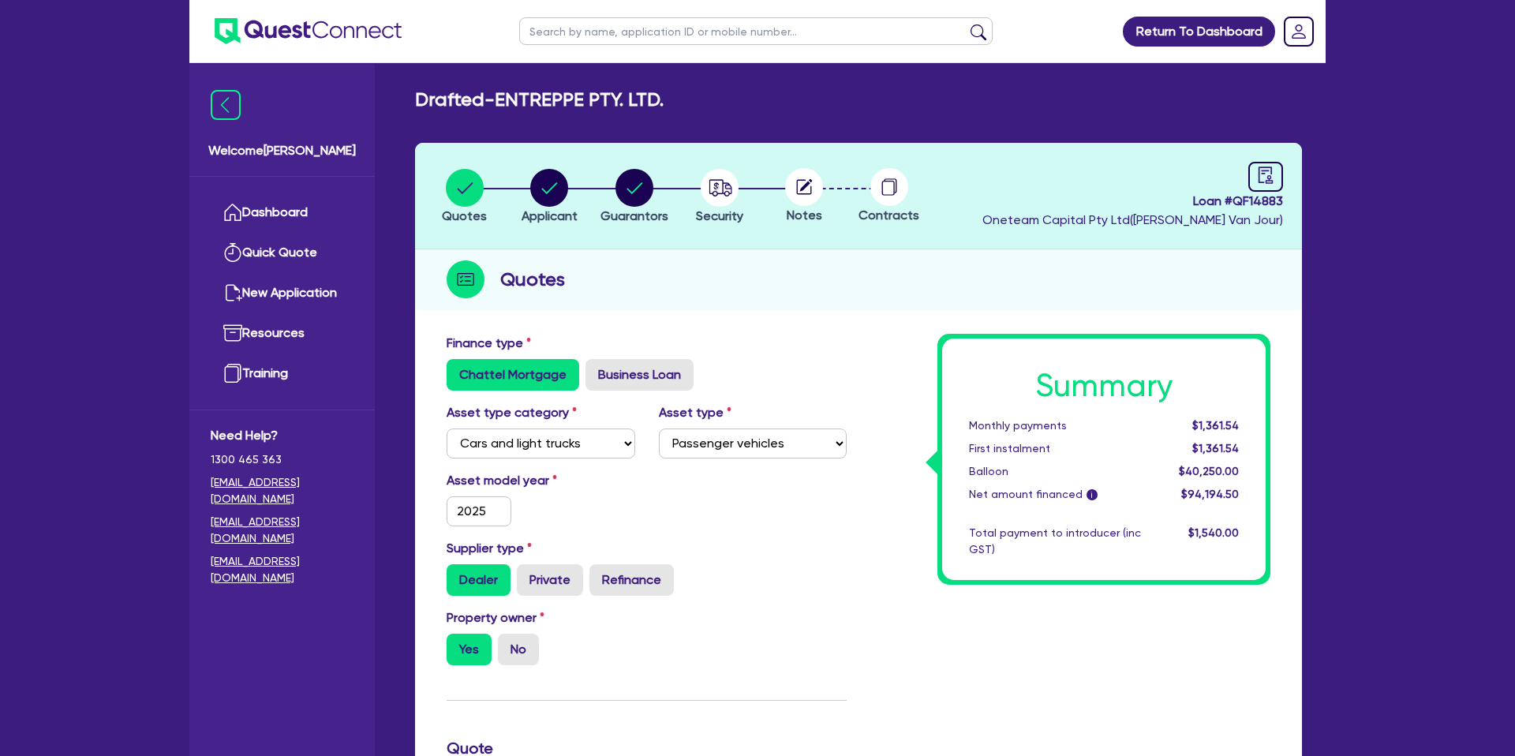
click at [562, 34] on input "text" at bounding box center [756, 31] width 474 height 28
click button "submit" at bounding box center [978, 35] width 25 height 22
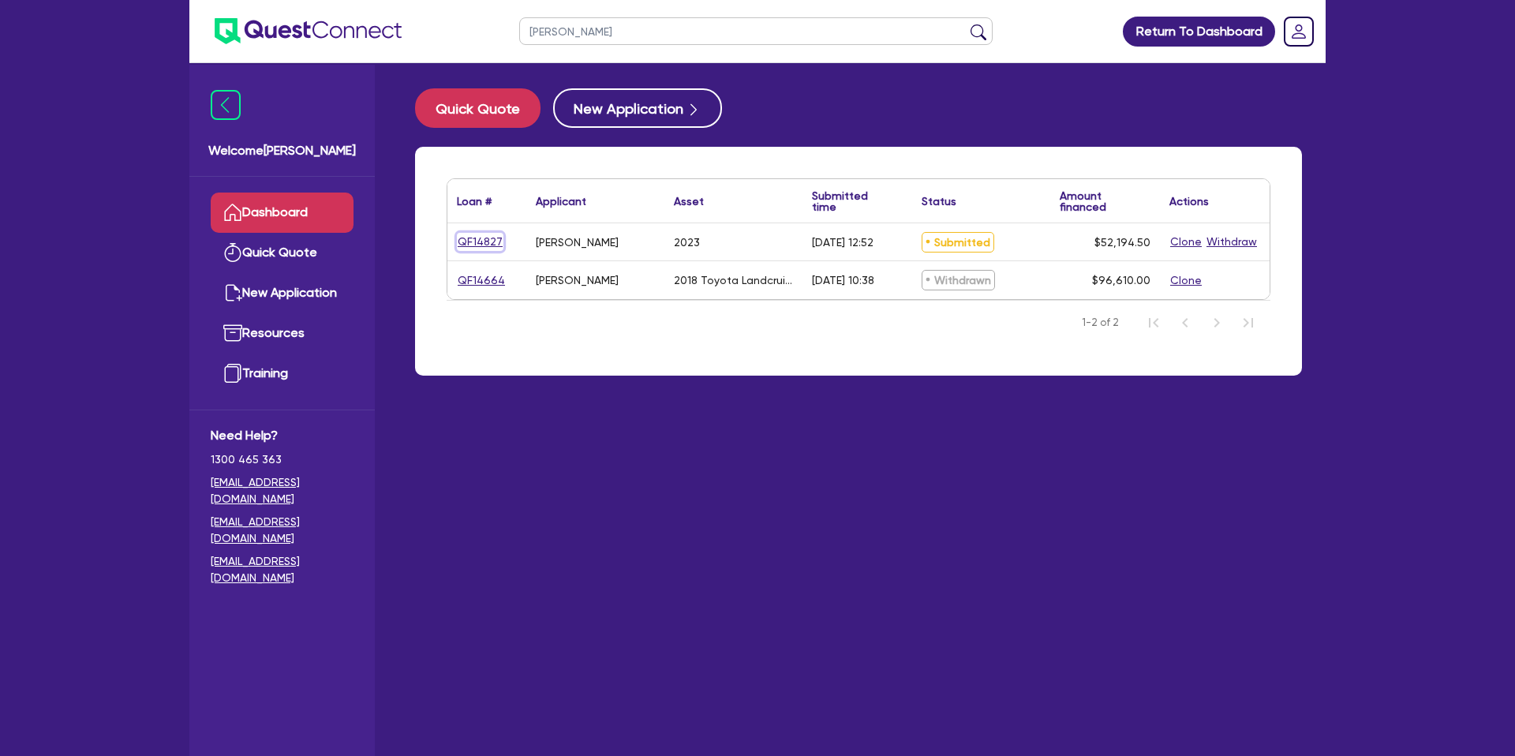
click at [486, 240] on link "QF14827" at bounding box center [480, 242] width 47 height 18
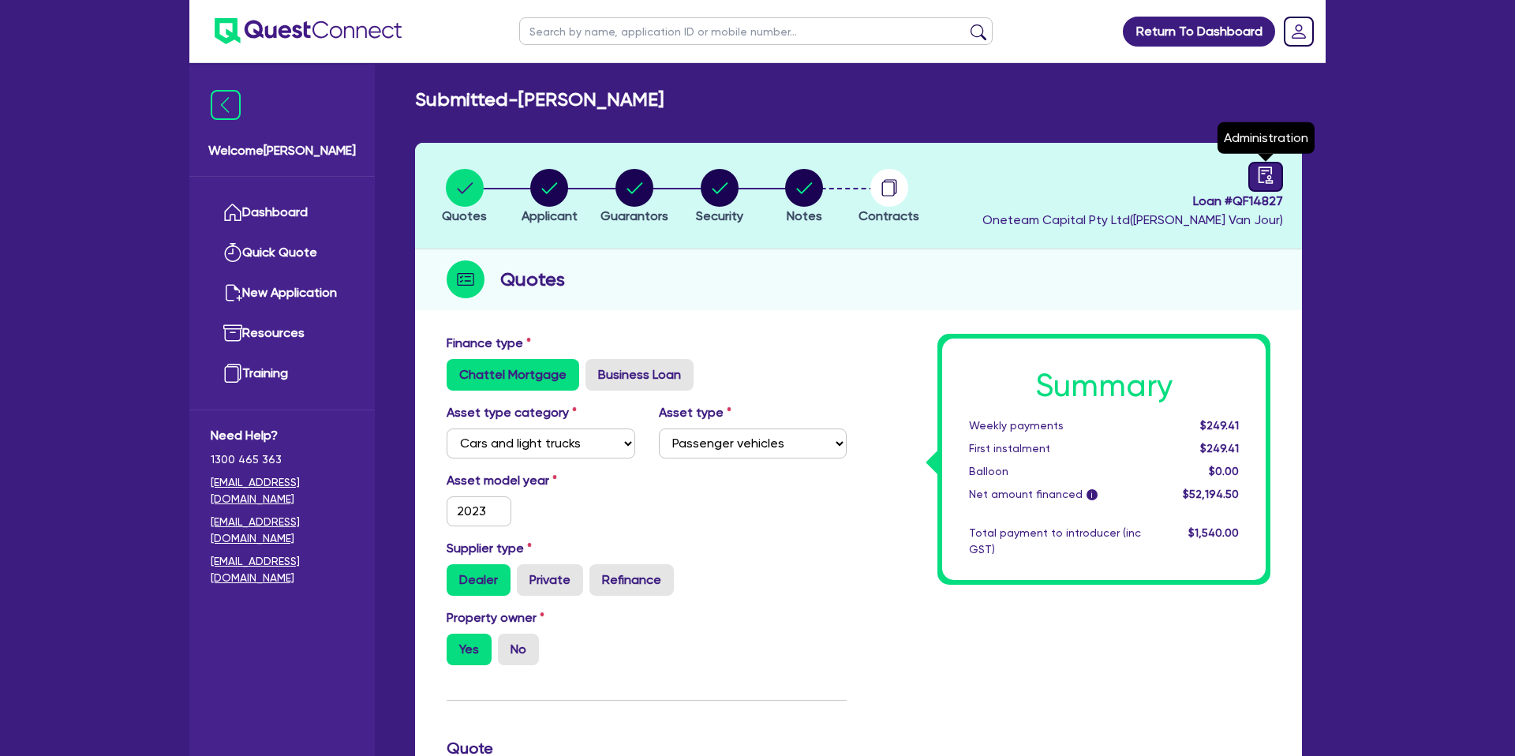
click at [1270, 169] on icon "audit" at bounding box center [1265, 175] width 17 height 17
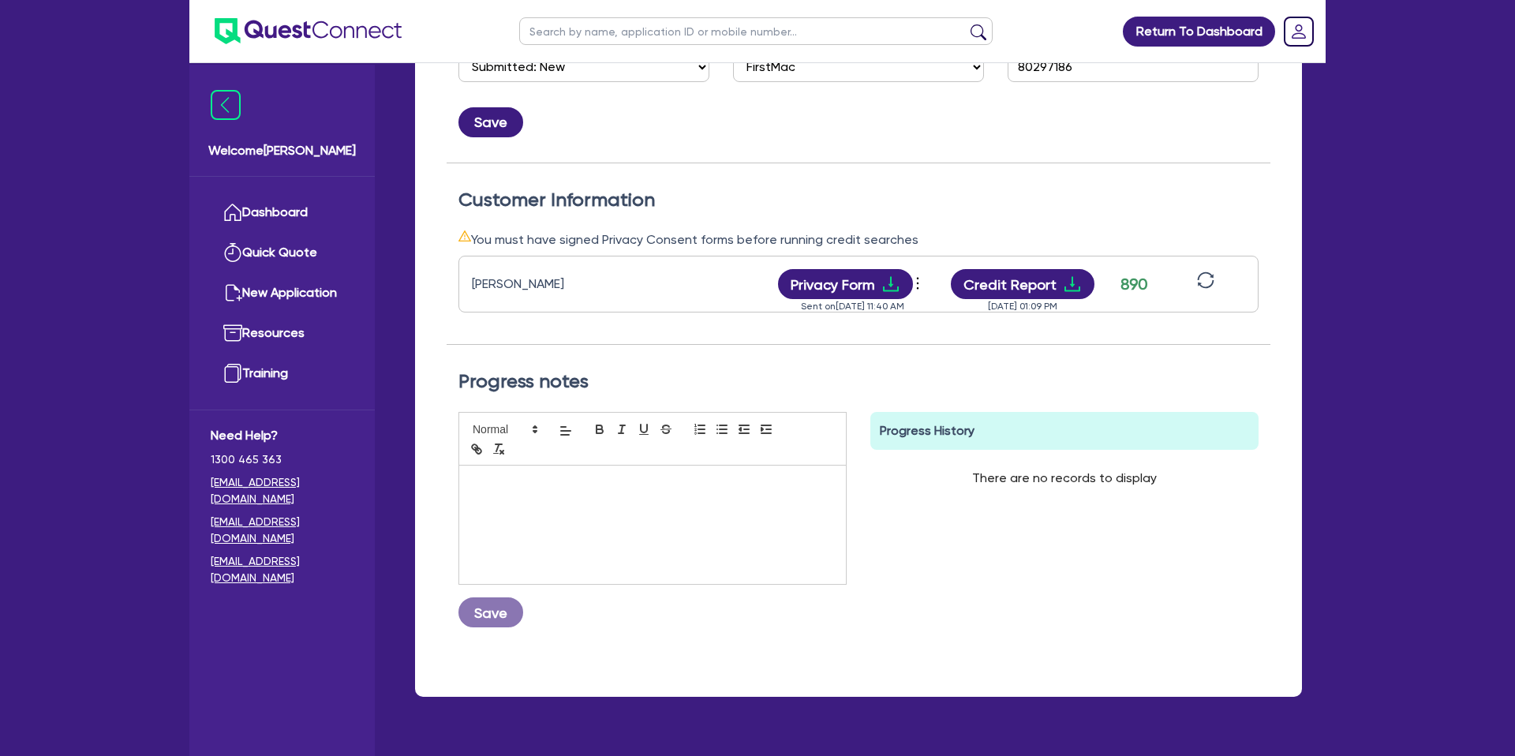
scroll to position [350, 0]
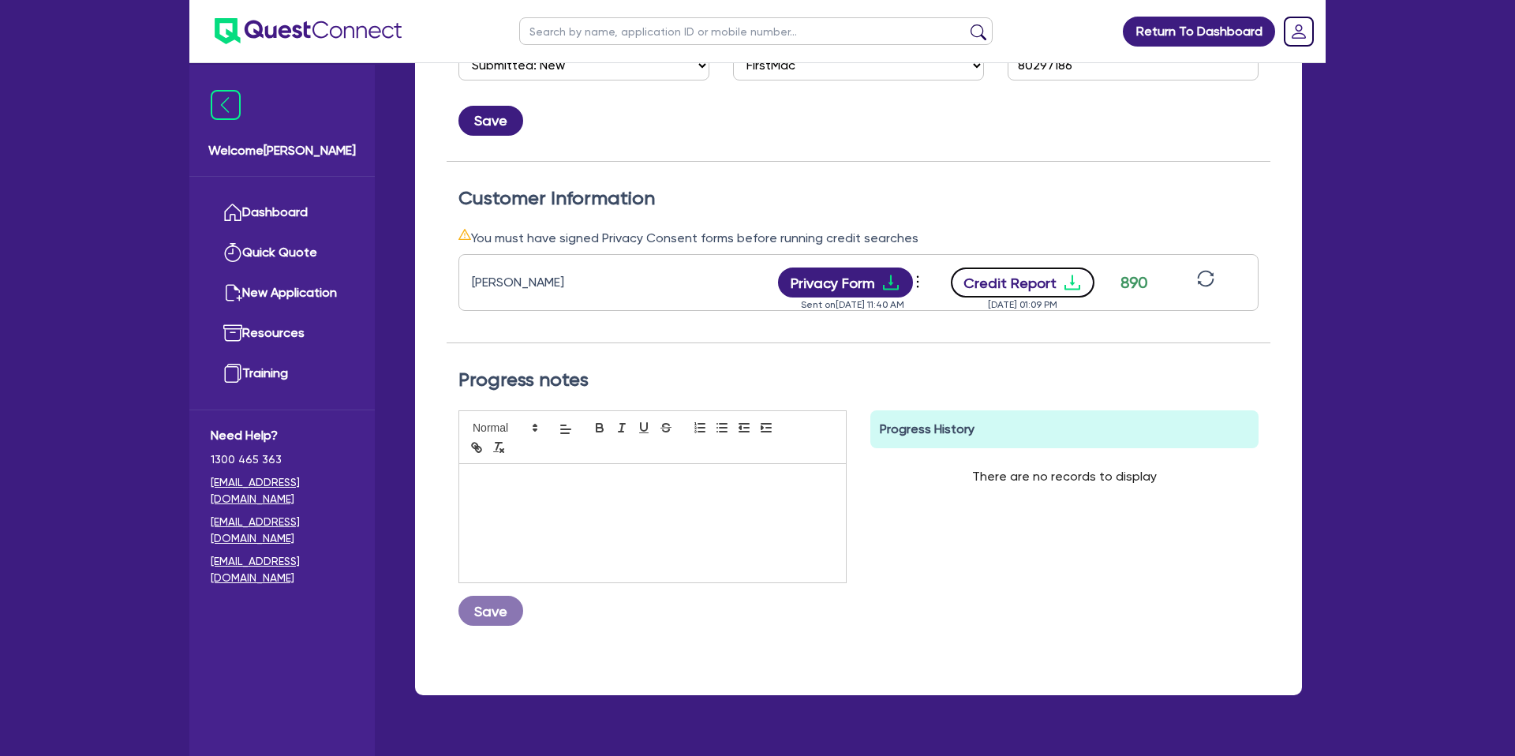
click at [1073, 286] on icon "download" at bounding box center [1072, 282] width 19 height 19
click at [1207, 273] on icon "sync" at bounding box center [1205, 278] width 17 height 17
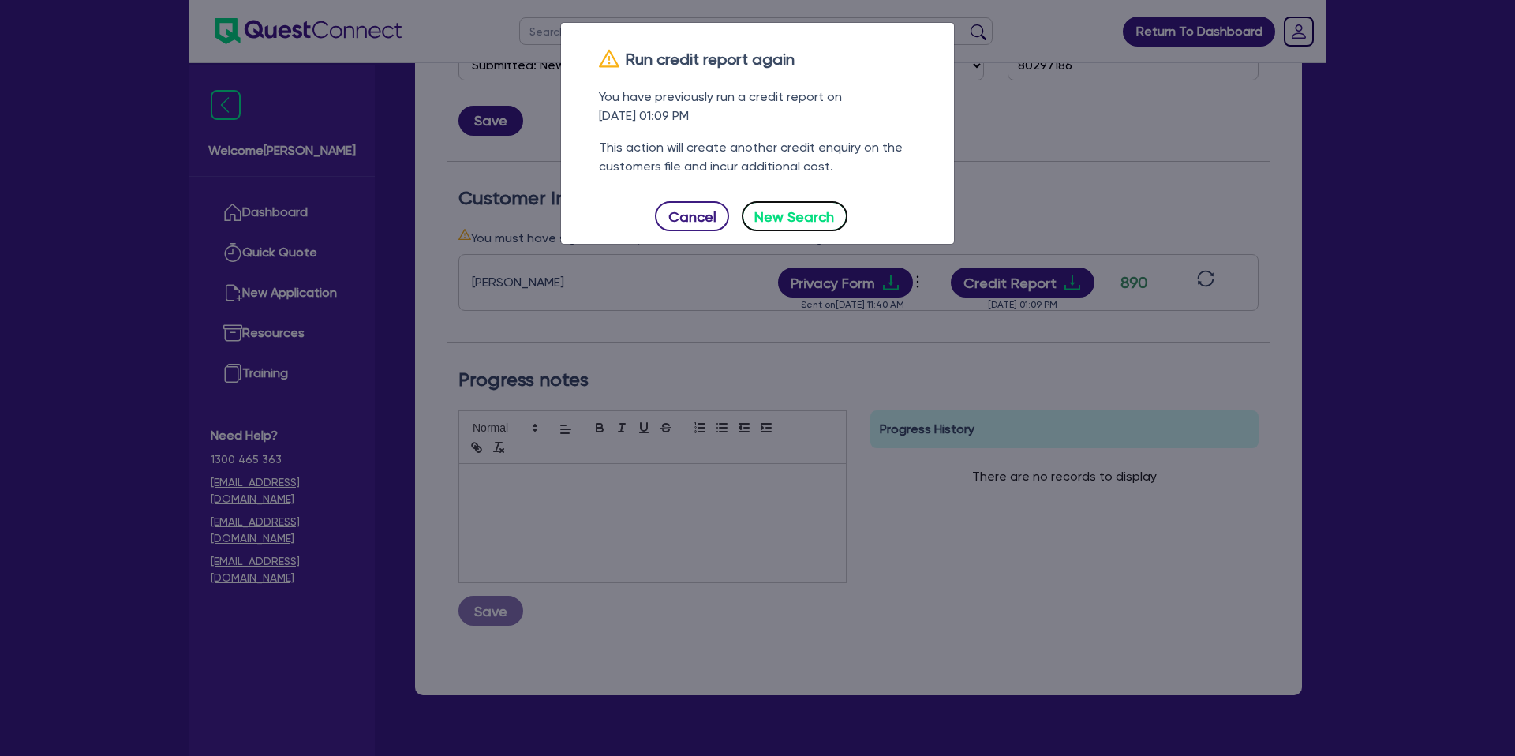
click at [774, 219] on button "New Search" at bounding box center [795, 216] width 106 height 30
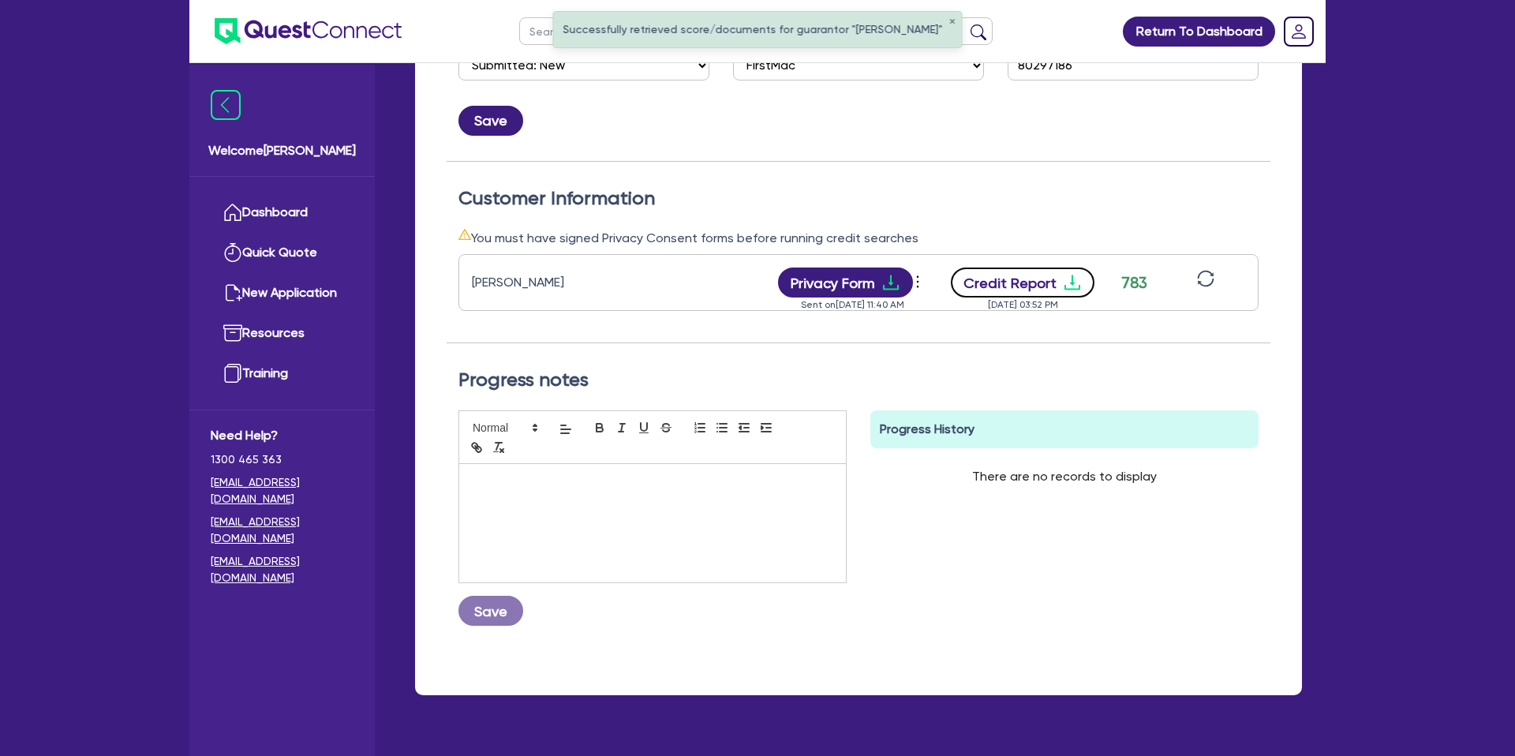
click at [1069, 275] on icon "download" at bounding box center [1072, 282] width 19 height 19
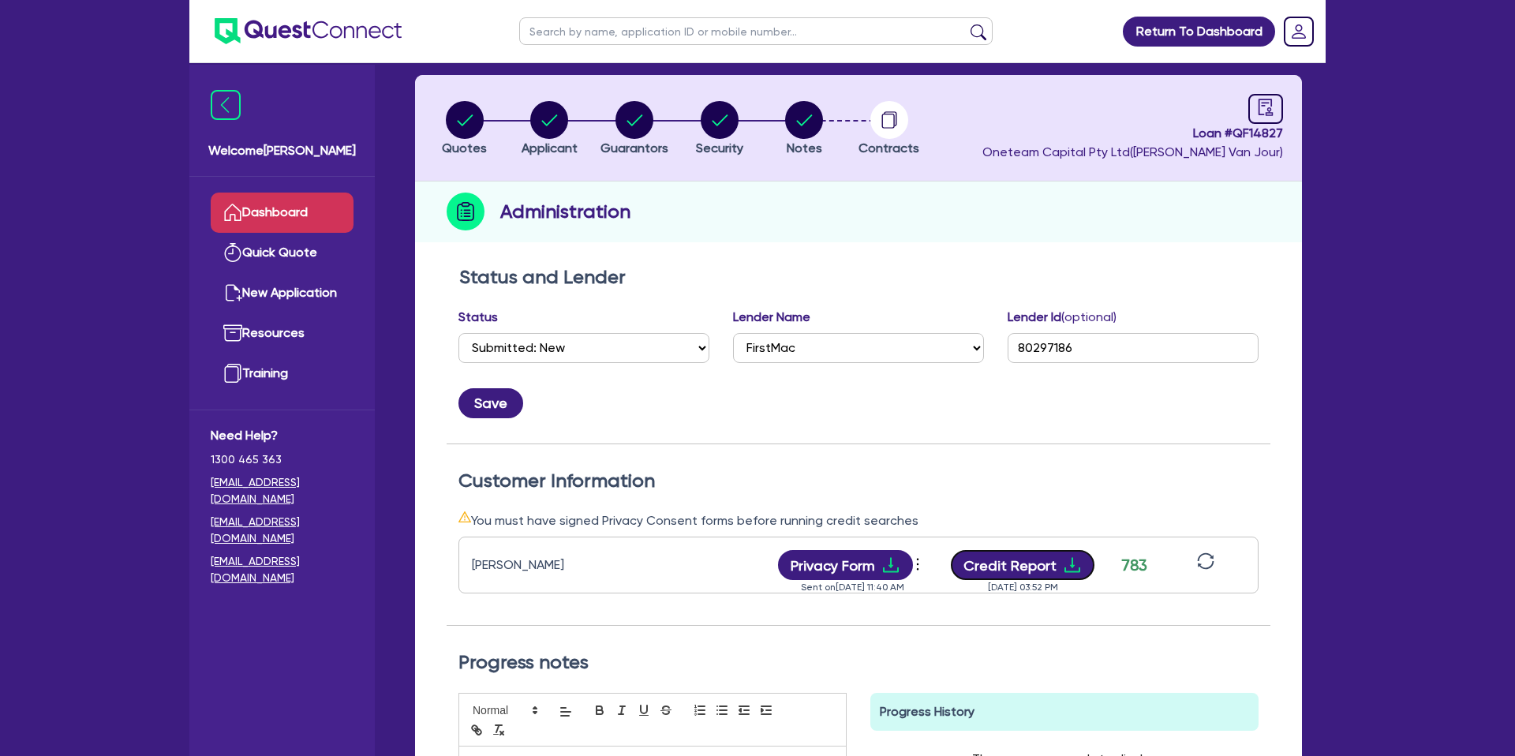
scroll to position [53, 0]
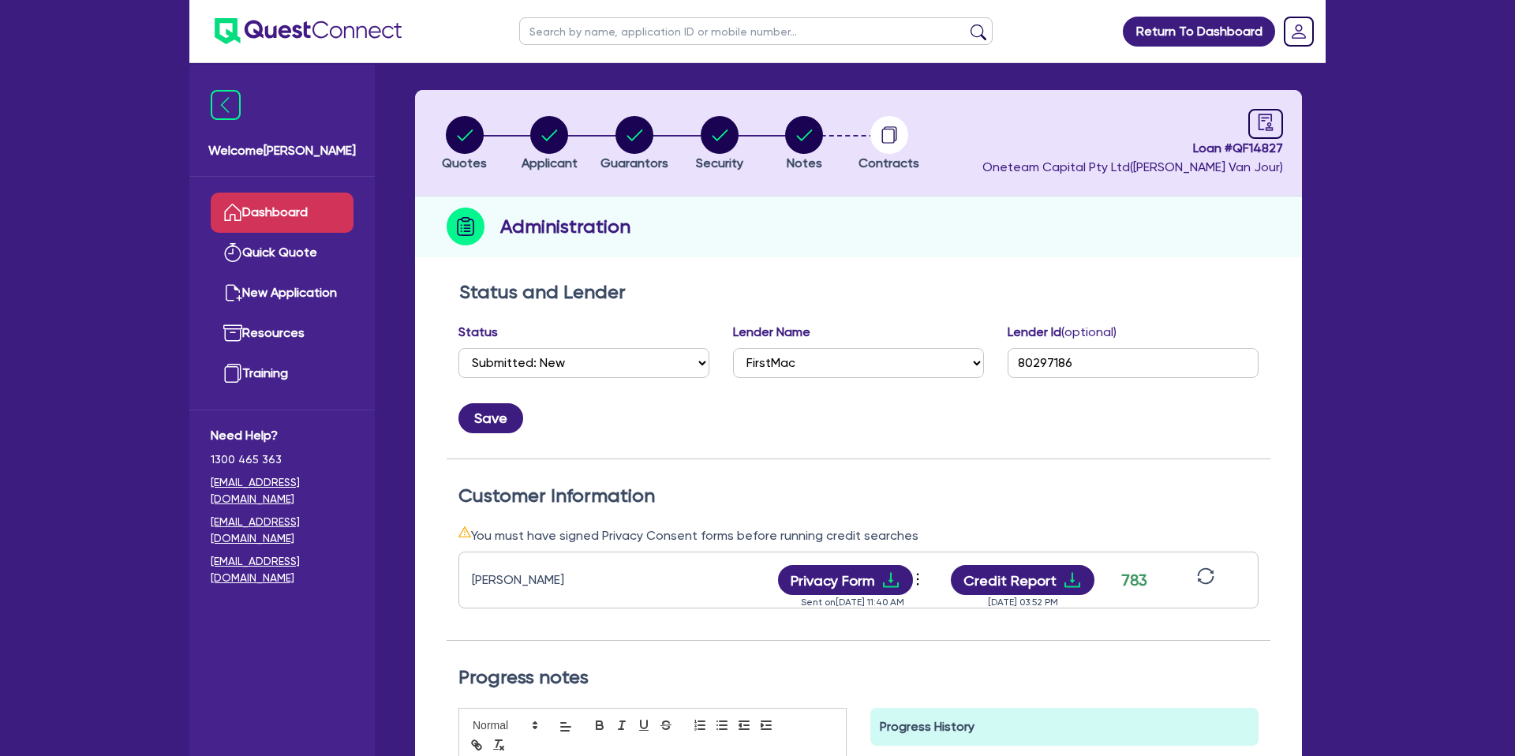
click at [296, 229] on link "Dashboard" at bounding box center [282, 213] width 143 height 40
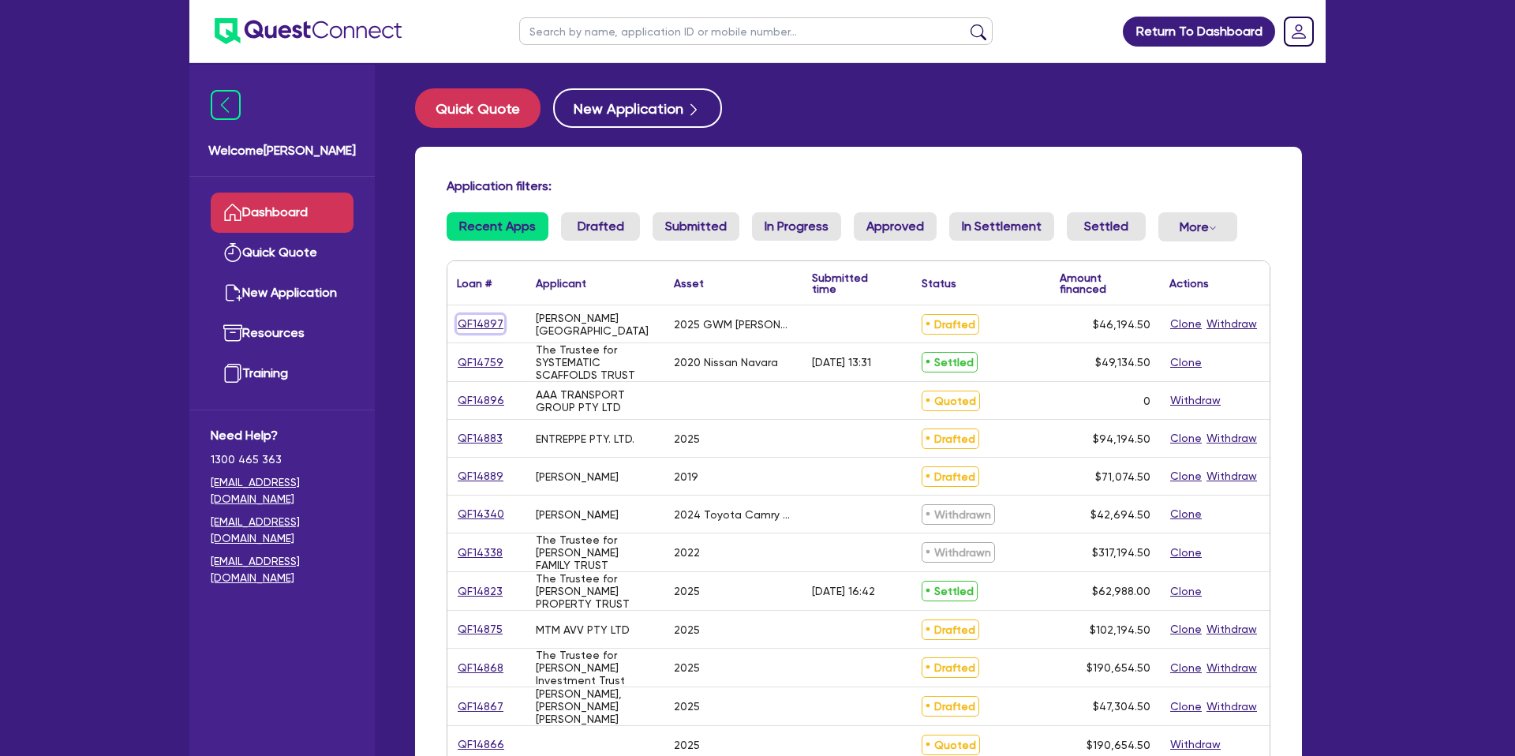
click at [485, 323] on link "QF14897" at bounding box center [480, 324] width 47 height 18
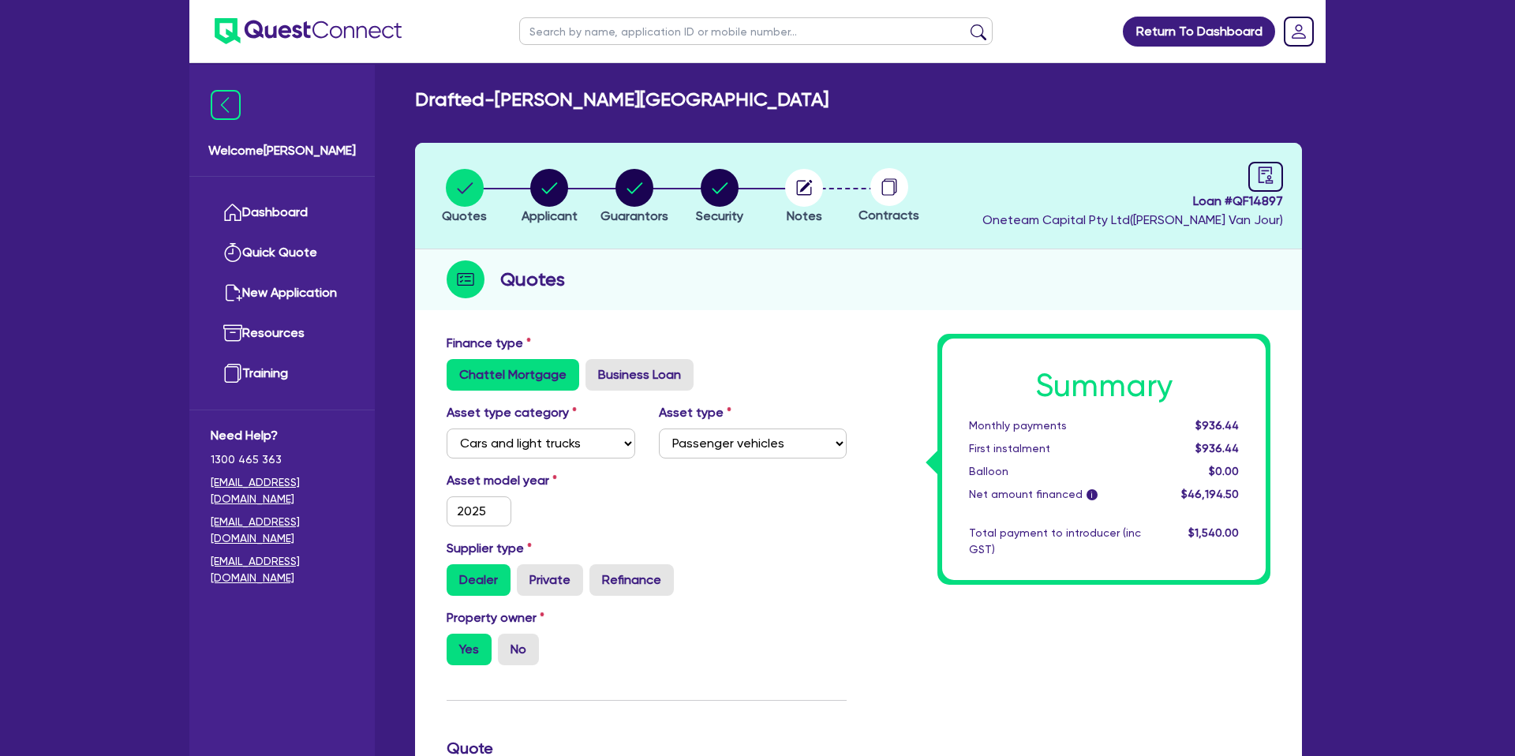
click at [918, 121] on div "Drafted - BENADIE, [PERSON_NAME] Quotes Applicant [GEOGRAPHIC_DATA] Security No…" at bounding box center [858, 722] width 935 height 1268
click at [550, 187] on circle "button" at bounding box center [549, 188] width 38 height 38
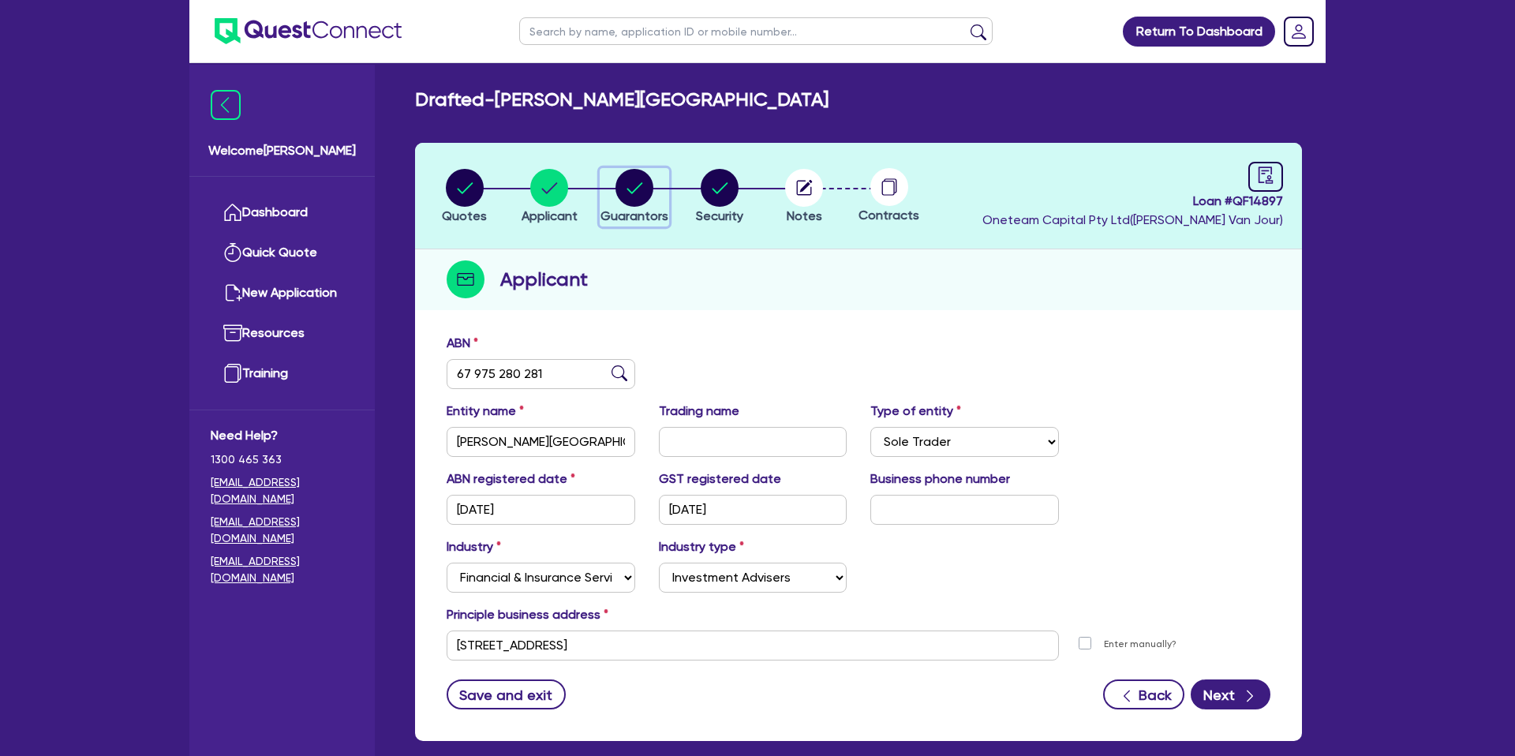
drag, startPoint x: 631, startPoint y: 186, endPoint x: 144, endPoint y: 239, distance: 489.9
click at [629, 186] on circle "button" at bounding box center [635, 188] width 38 height 38
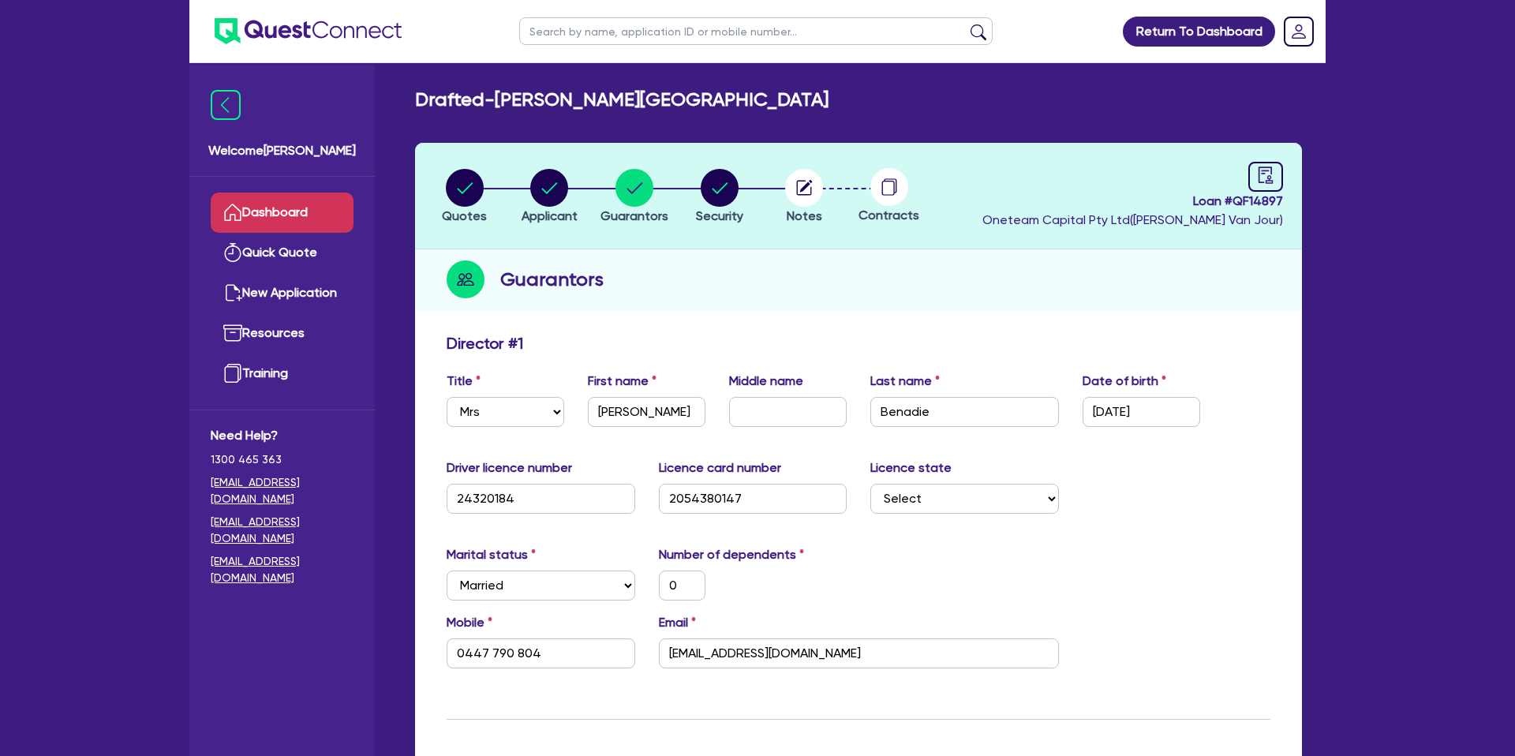
click at [283, 222] on link "Dashboard" at bounding box center [282, 213] width 143 height 40
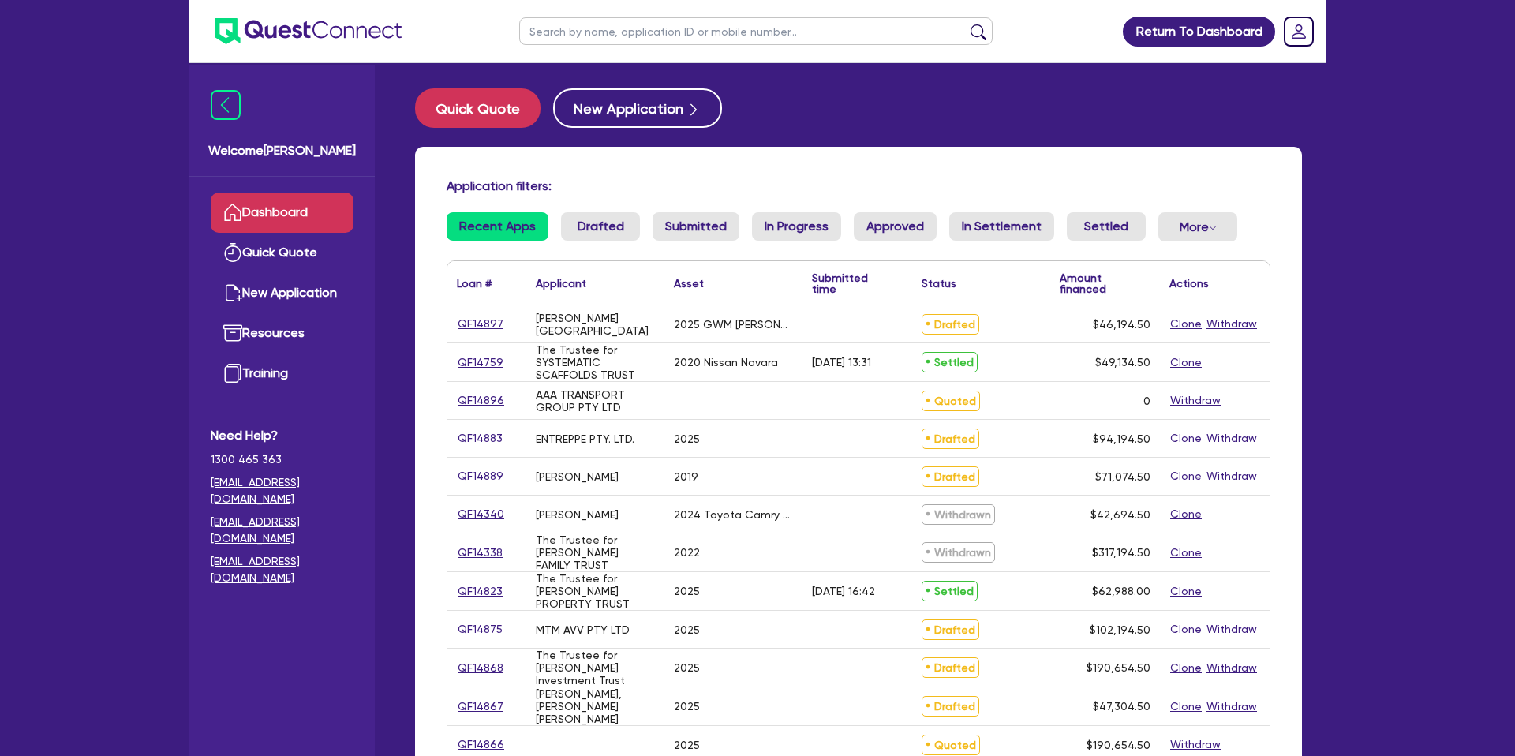
click at [571, 32] on input "text" at bounding box center [756, 31] width 474 height 28
click at [966, 24] on button "submit" at bounding box center [978, 35] width 25 height 22
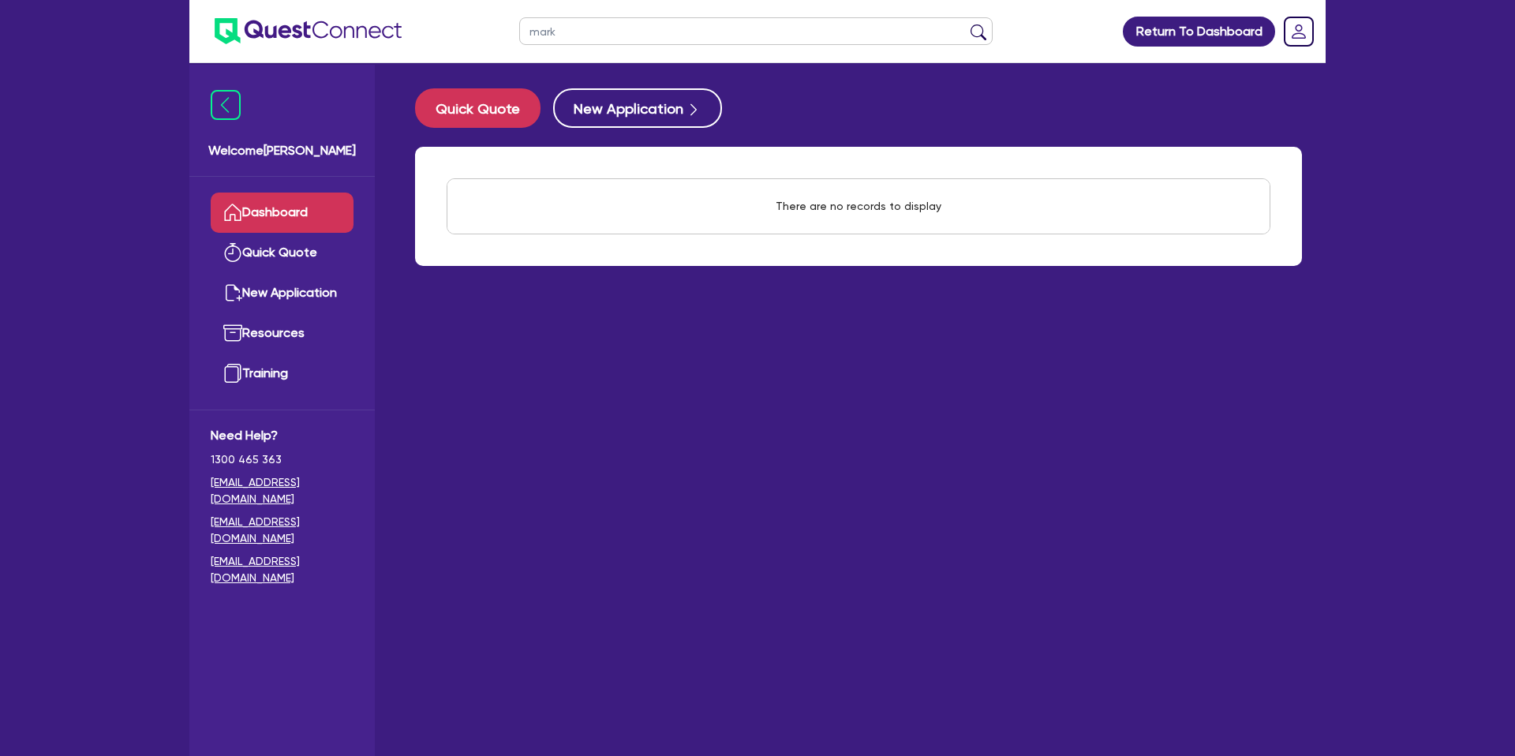
click at [966, 24] on button "submit" at bounding box center [978, 35] width 25 height 22
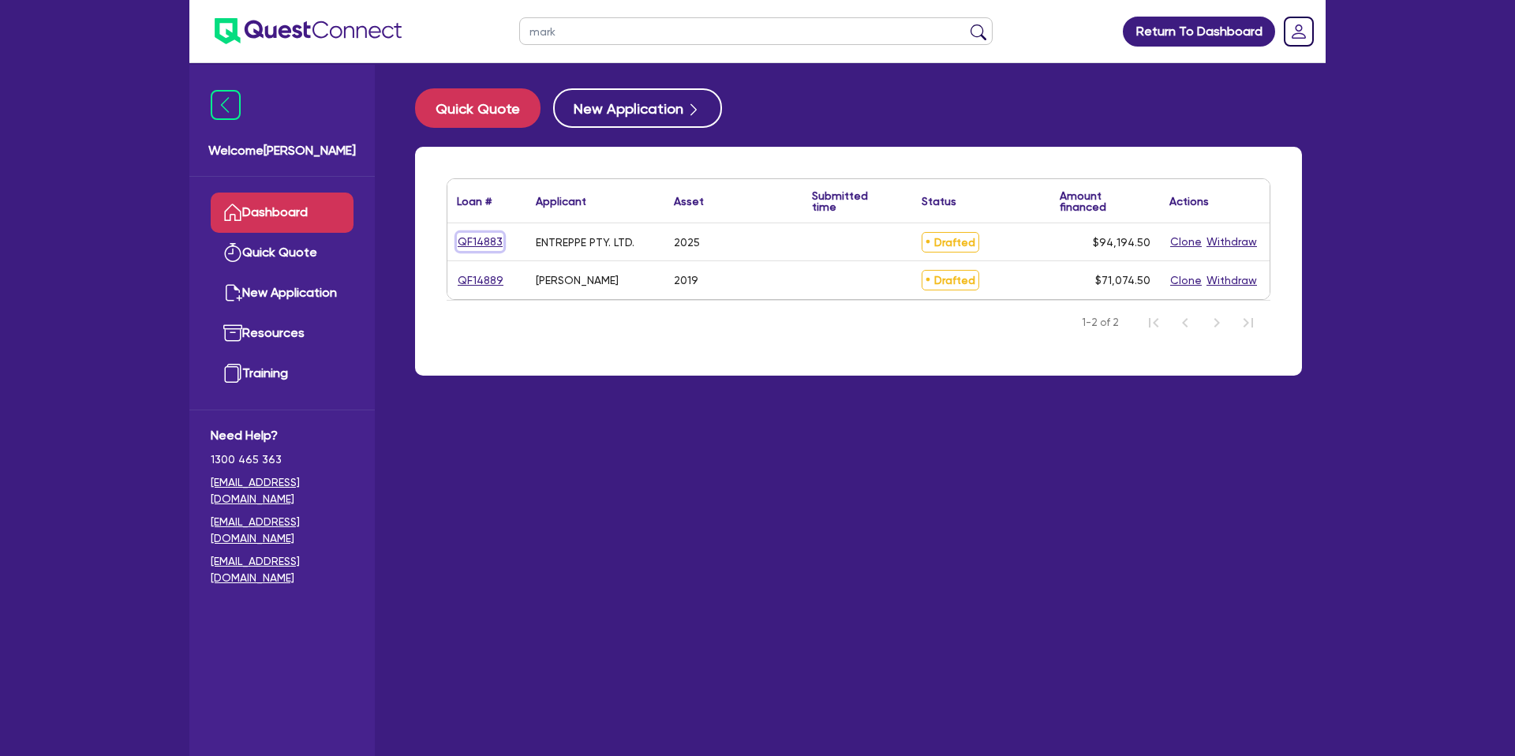
click at [479, 243] on link "QF14883" at bounding box center [480, 242] width 47 height 18
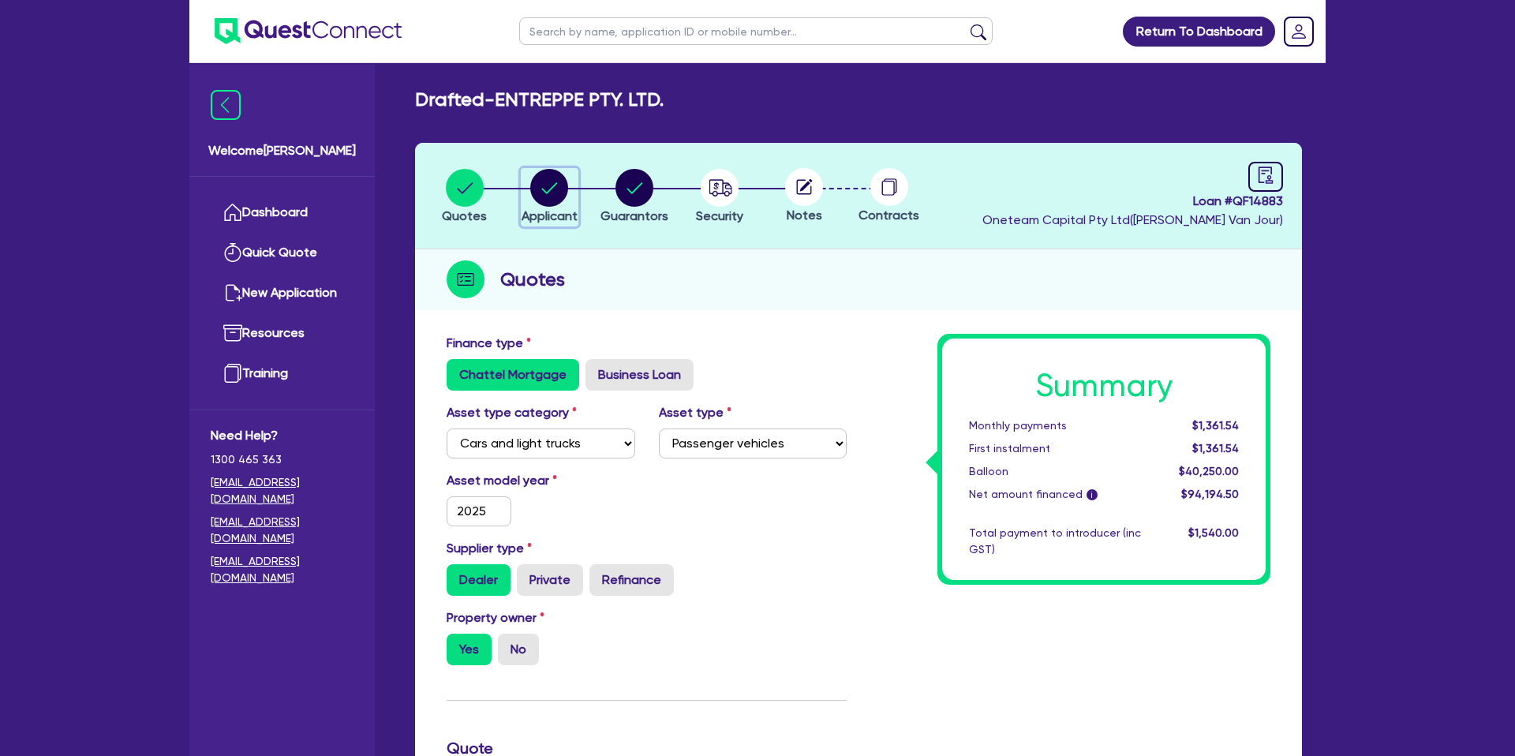
click at [560, 182] on circle "button" at bounding box center [549, 188] width 38 height 38
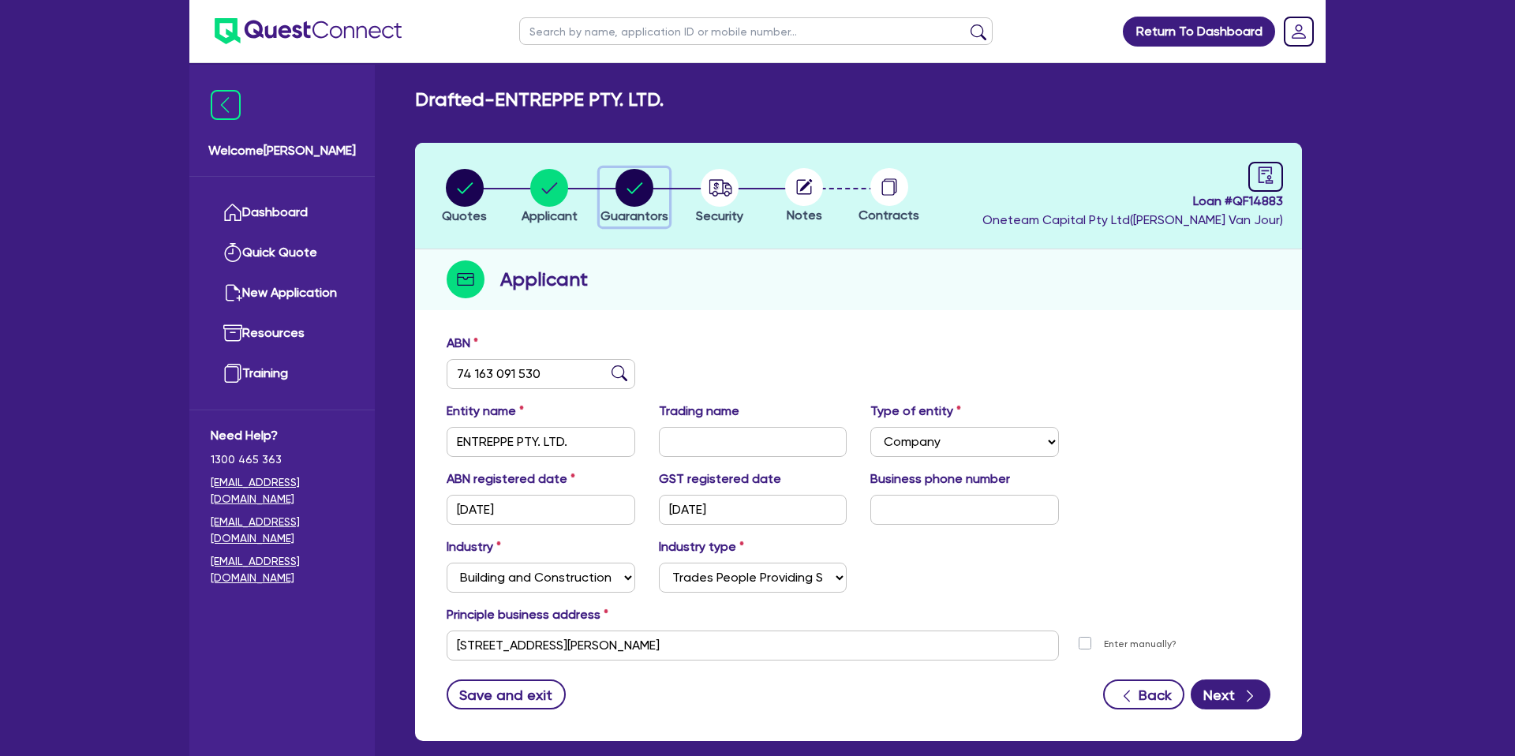
click at [636, 183] on circle "button" at bounding box center [635, 188] width 38 height 38
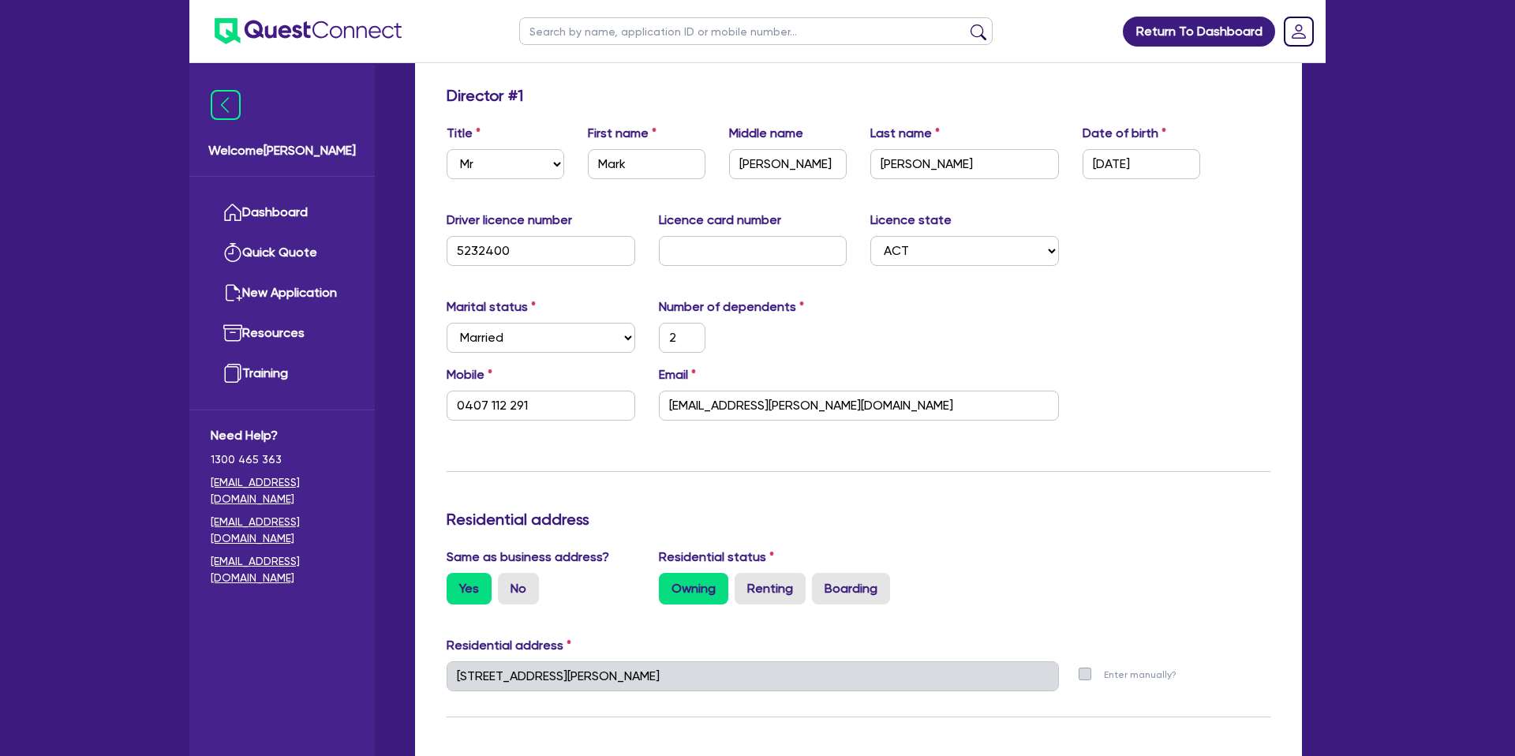
scroll to position [194, 0]
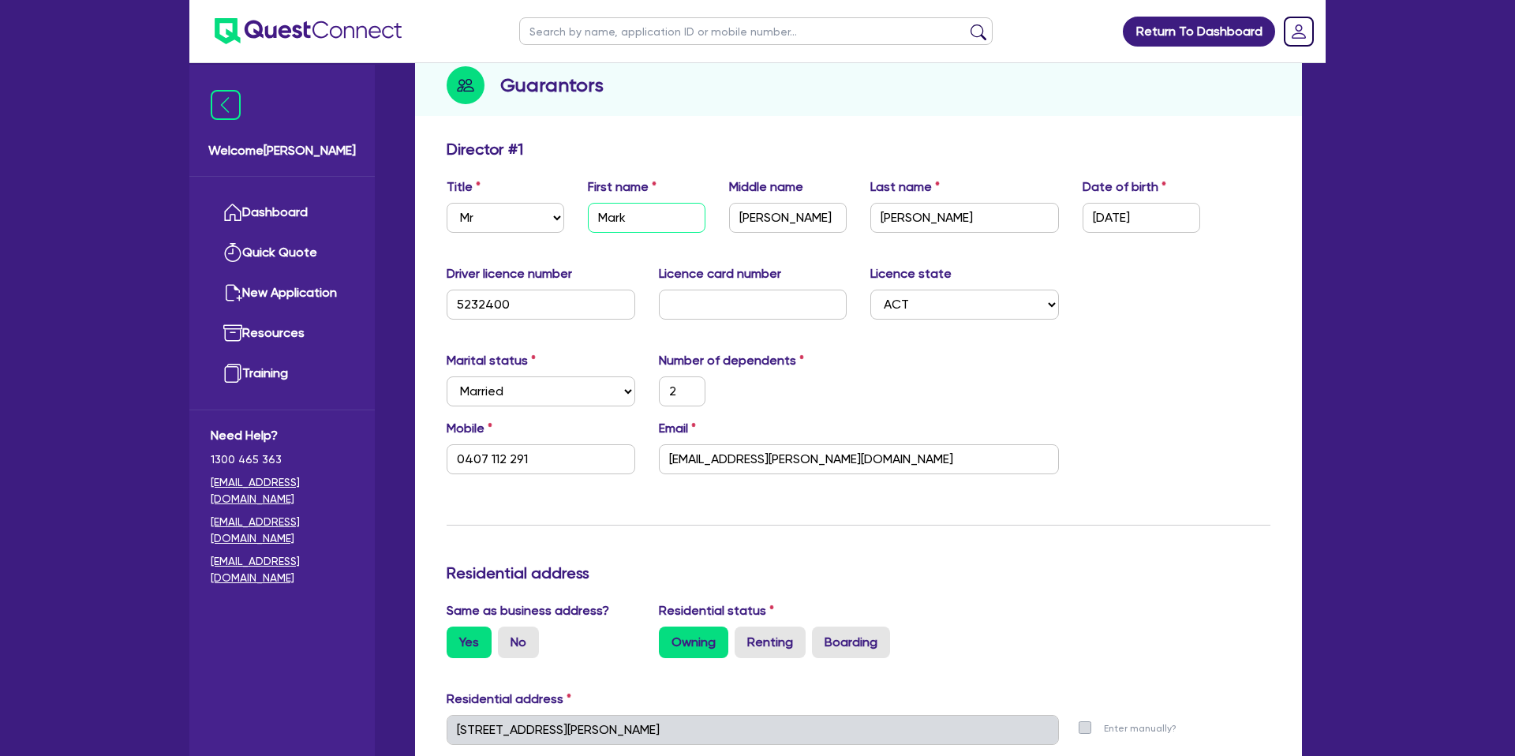
click at [612, 216] on input "Mark" at bounding box center [647, 218] width 118 height 30
click at [909, 214] on input "[PERSON_NAME]" at bounding box center [965, 218] width 189 height 30
click at [908, 213] on input "[PERSON_NAME]" at bounding box center [965, 218] width 189 height 30
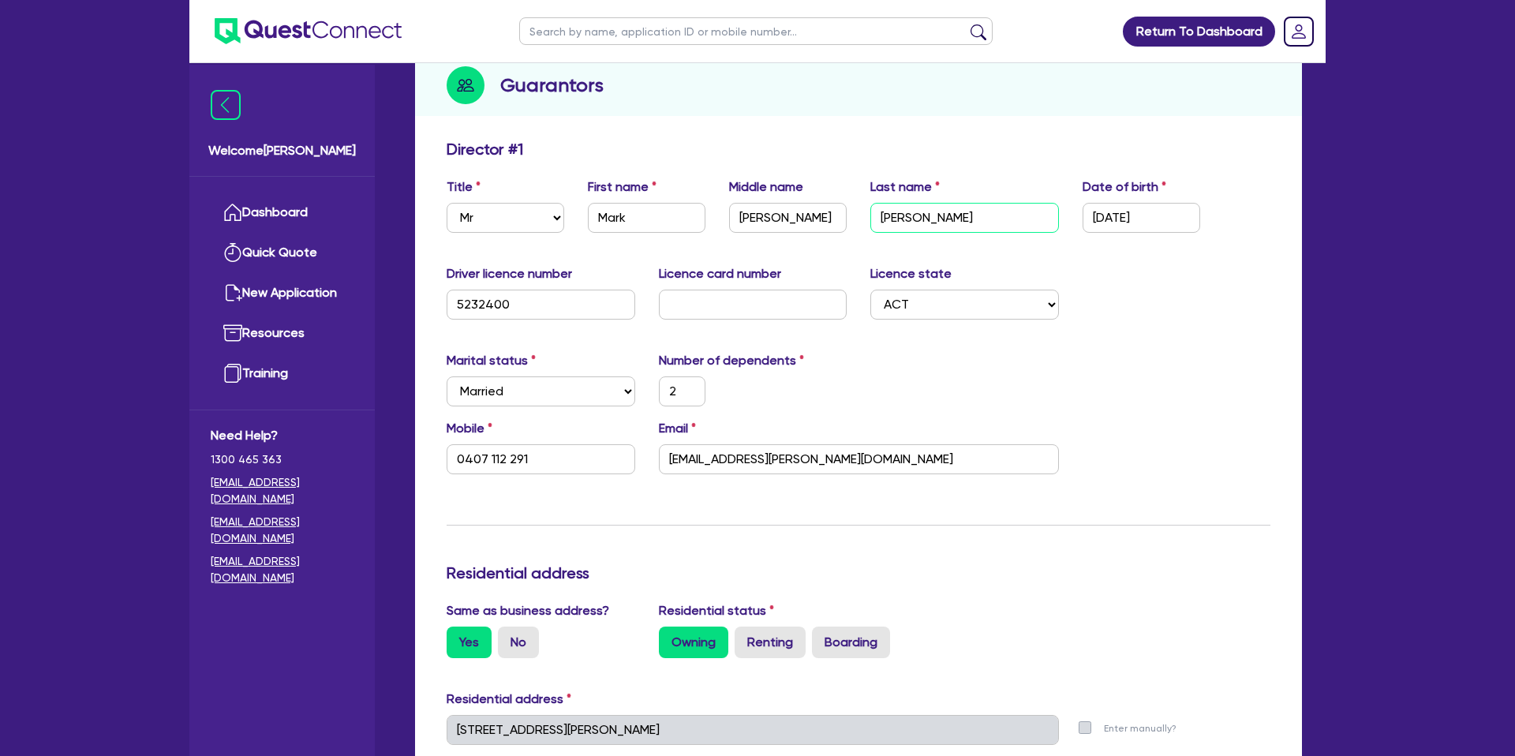
click at [908, 213] on input "[PERSON_NAME]" at bounding box center [965, 218] width 189 height 30
click at [1187, 291] on div "Driver licence number [DRIVERS_LICENSE_NUMBER] Licence card number Licence stat…" at bounding box center [859, 298] width 848 height 68
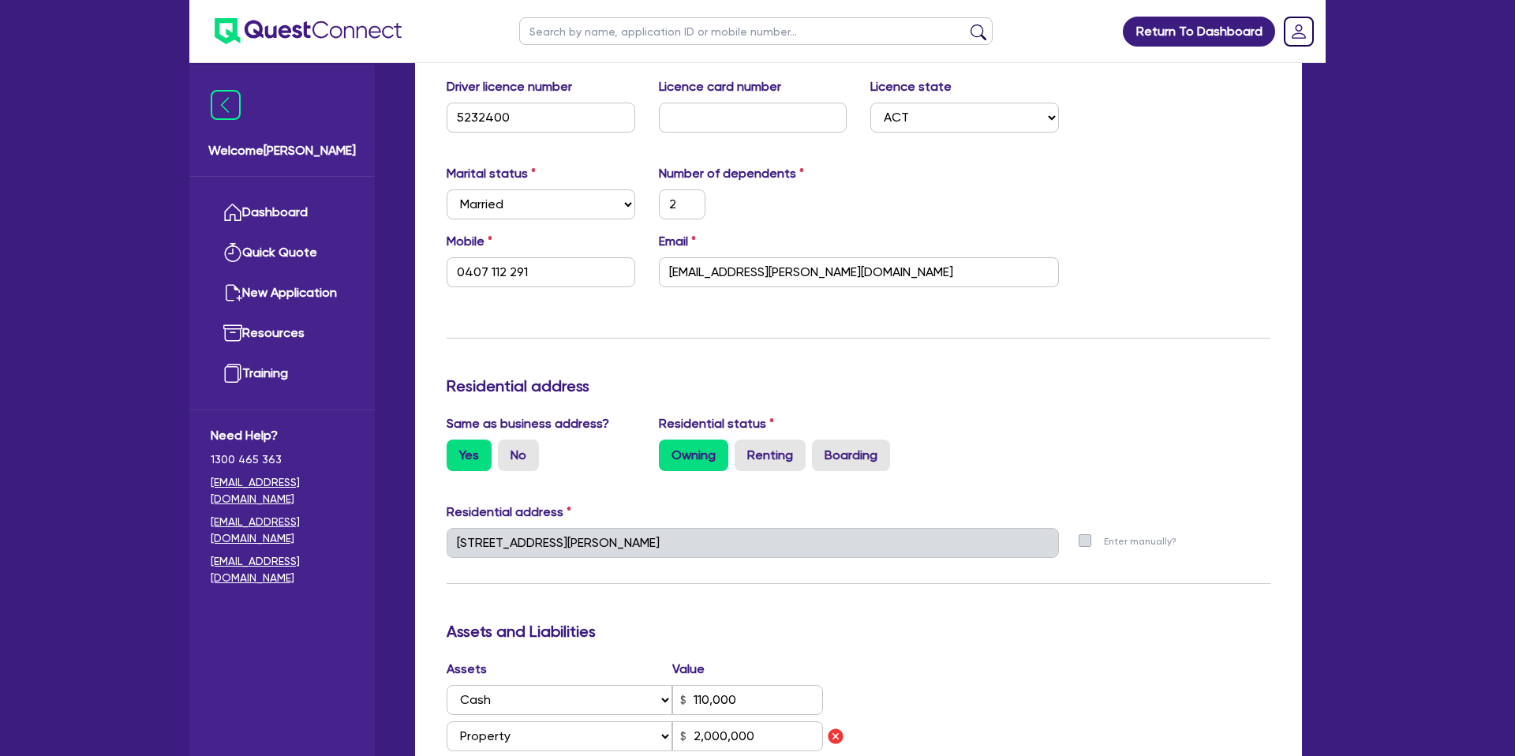
scroll to position [397, 0]
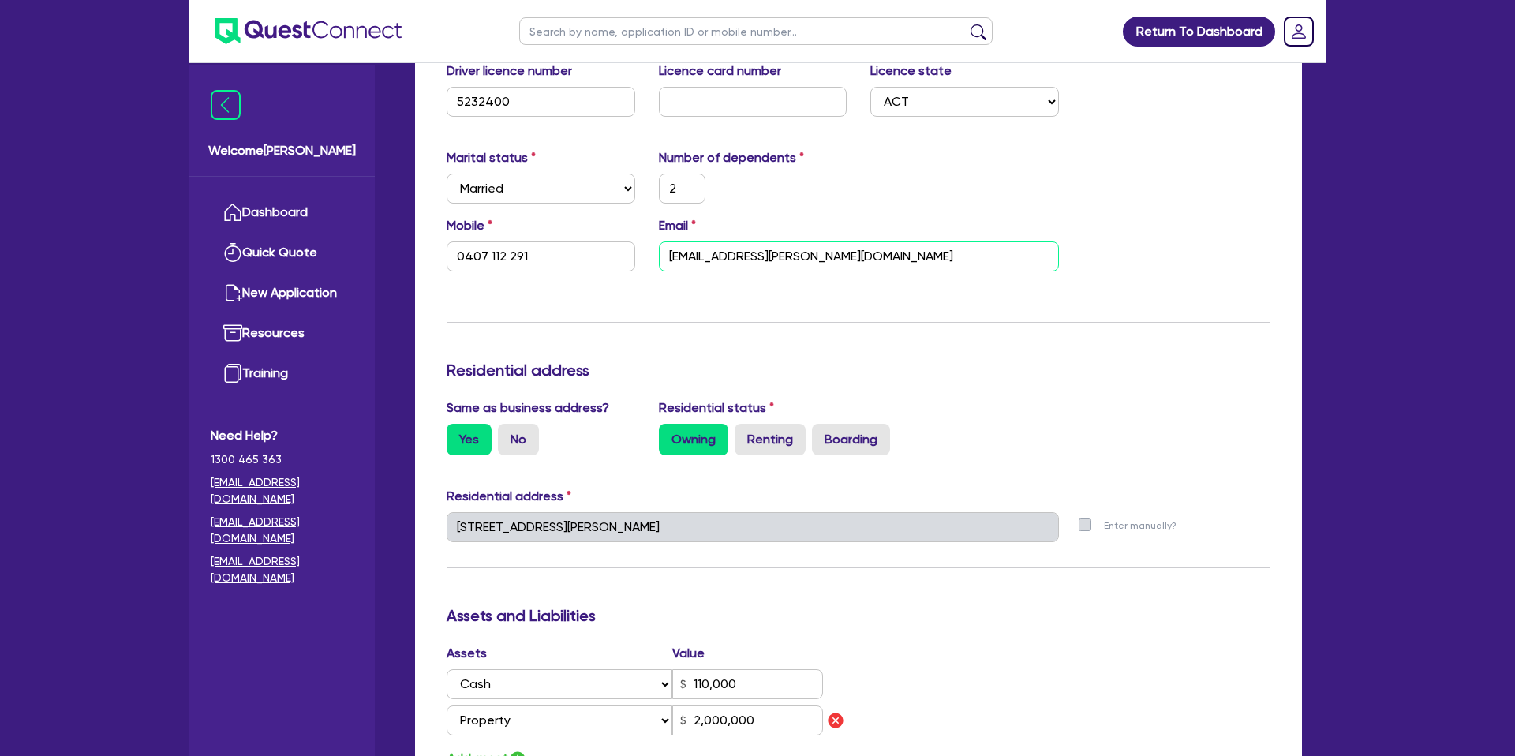
click at [751, 257] on input "[EMAIL_ADDRESS][PERSON_NAME][DOMAIN_NAME]" at bounding box center [859, 257] width 400 height 30
drag, startPoint x: 880, startPoint y: 307, endPoint x: 652, endPoint y: 294, distance: 228.5
click at [790, 307] on div "Update residential status for Director #1 Boarding is only acceptable when the …" at bounding box center [859, 539] width 824 height 1204
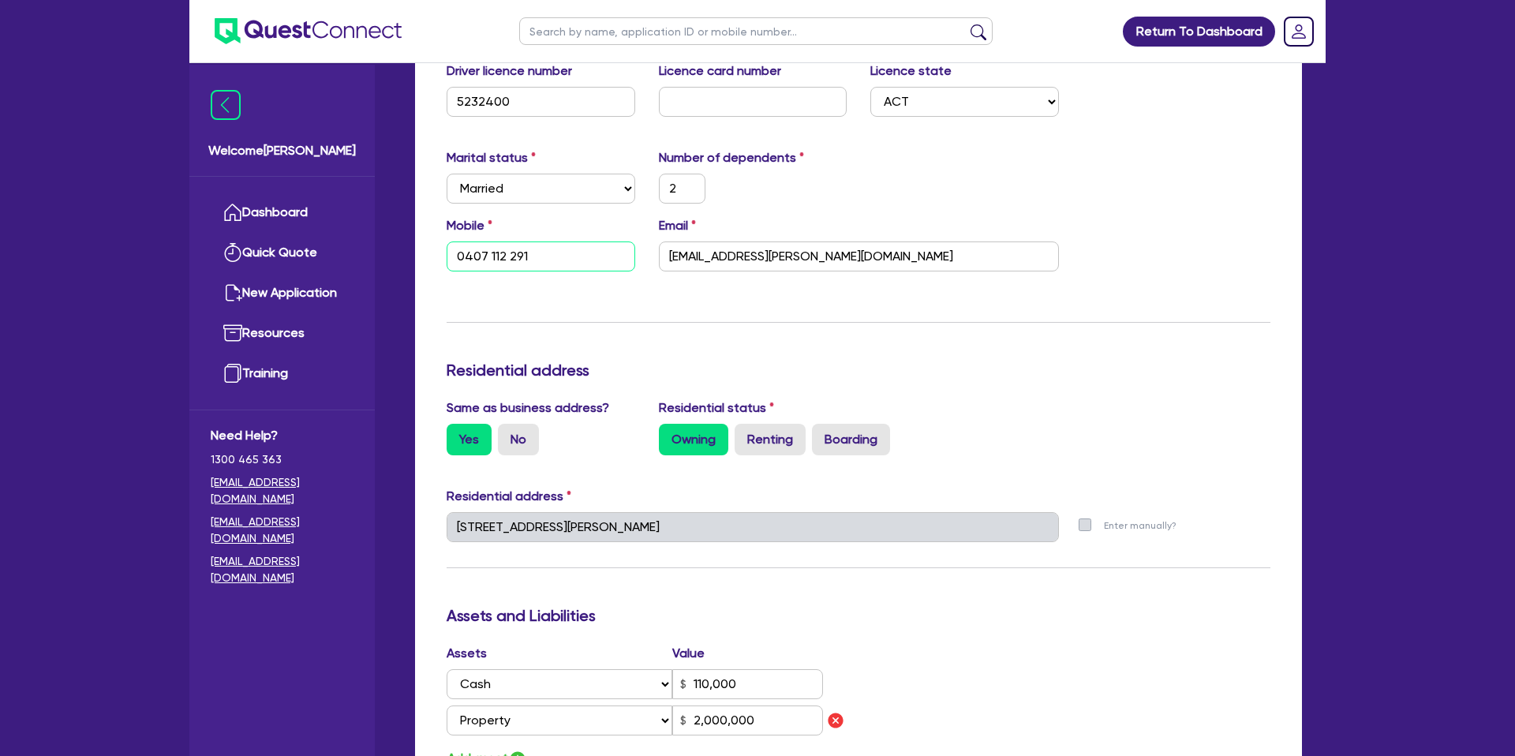
click at [523, 259] on input "0407 112 291" at bounding box center [541, 257] width 189 height 30
click at [523, 258] on input "0407 112 291" at bounding box center [541, 257] width 189 height 30
click at [511, 253] on input "0407 112 291" at bounding box center [541, 257] width 189 height 30
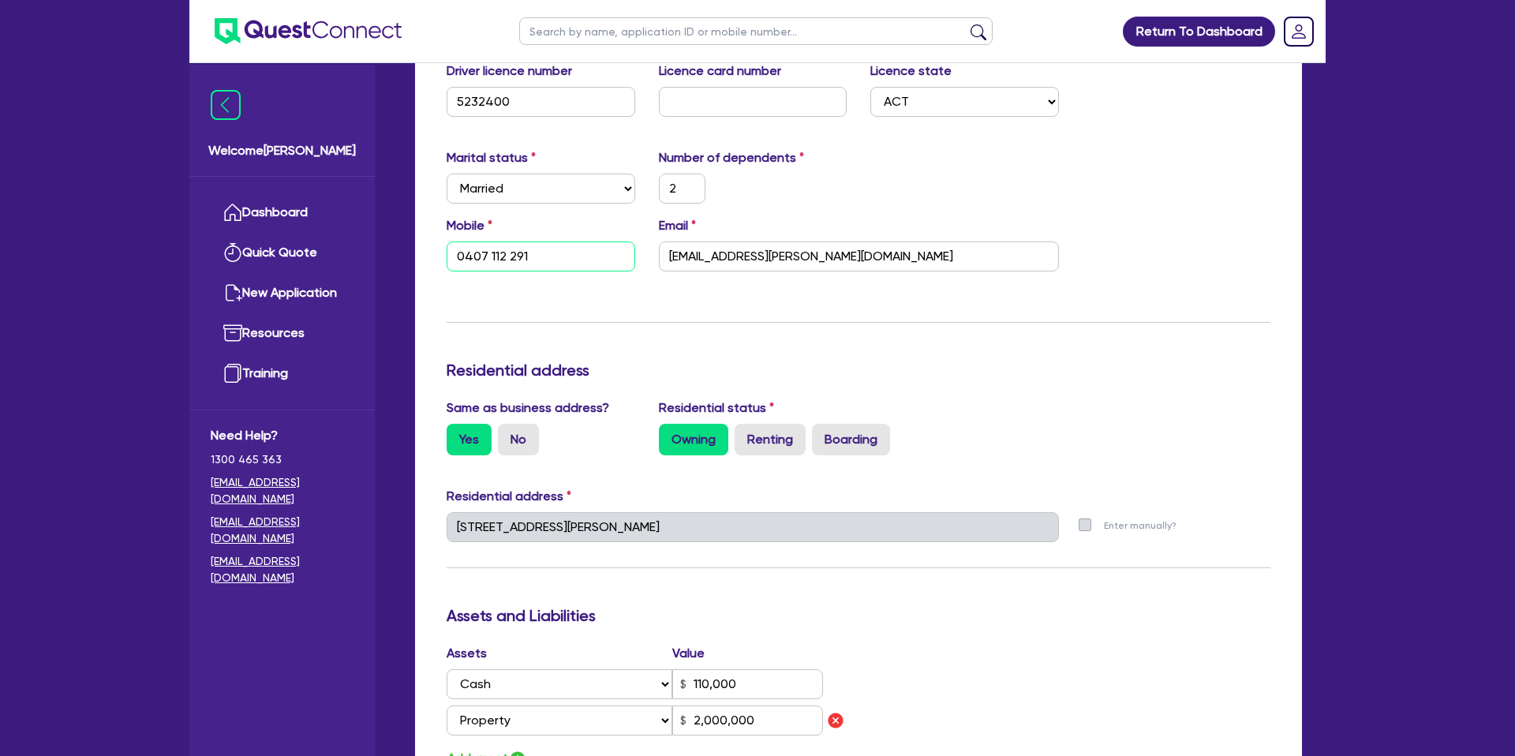
click at [511, 253] on input "0407 112 291" at bounding box center [541, 257] width 189 height 30
click at [796, 543] on div "[STREET_ADDRESS][PERSON_NAME]" at bounding box center [753, 533] width 636 height 43
click at [717, 264] on input "[EMAIL_ADDRESS][PERSON_NAME][DOMAIN_NAME]" at bounding box center [859, 257] width 400 height 30
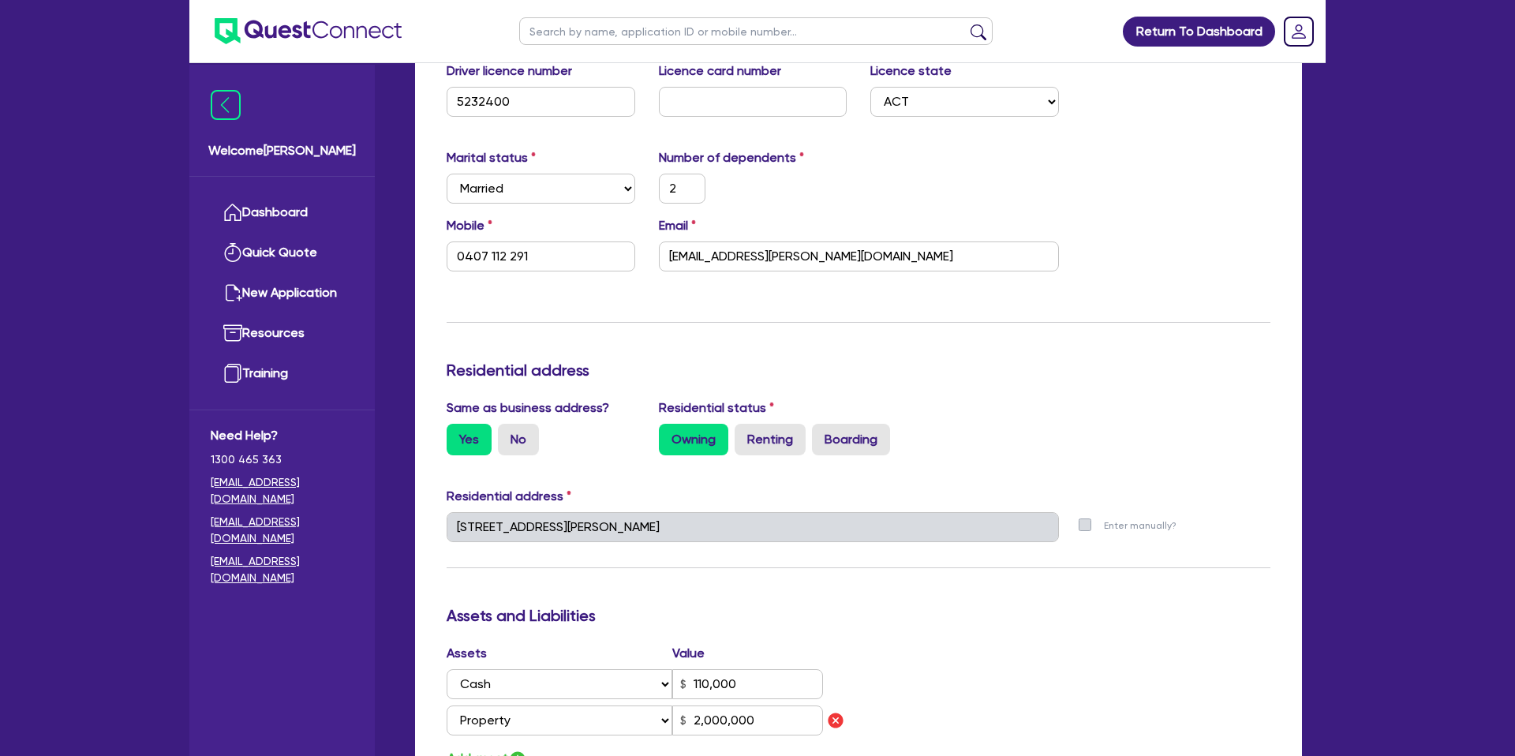
drag, startPoint x: 1040, startPoint y: 313, endPoint x: 974, endPoint y: 305, distance: 66.0
click at [1037, 313] on div "Update residential status for Director #1 Boarding is only acceptable when the …" at bounding box center [859, 539] width 824 height 1204
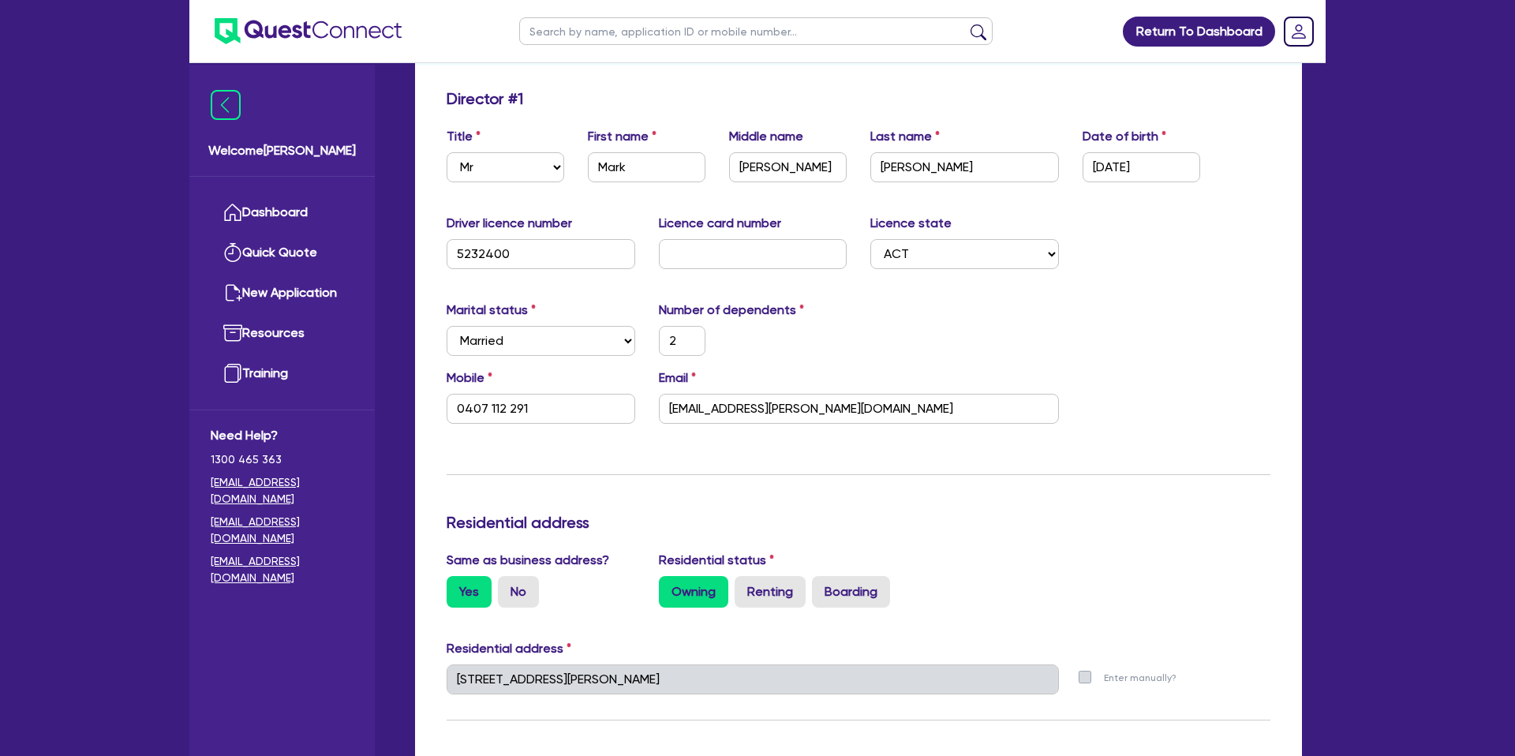
scroll to position [0, 0]
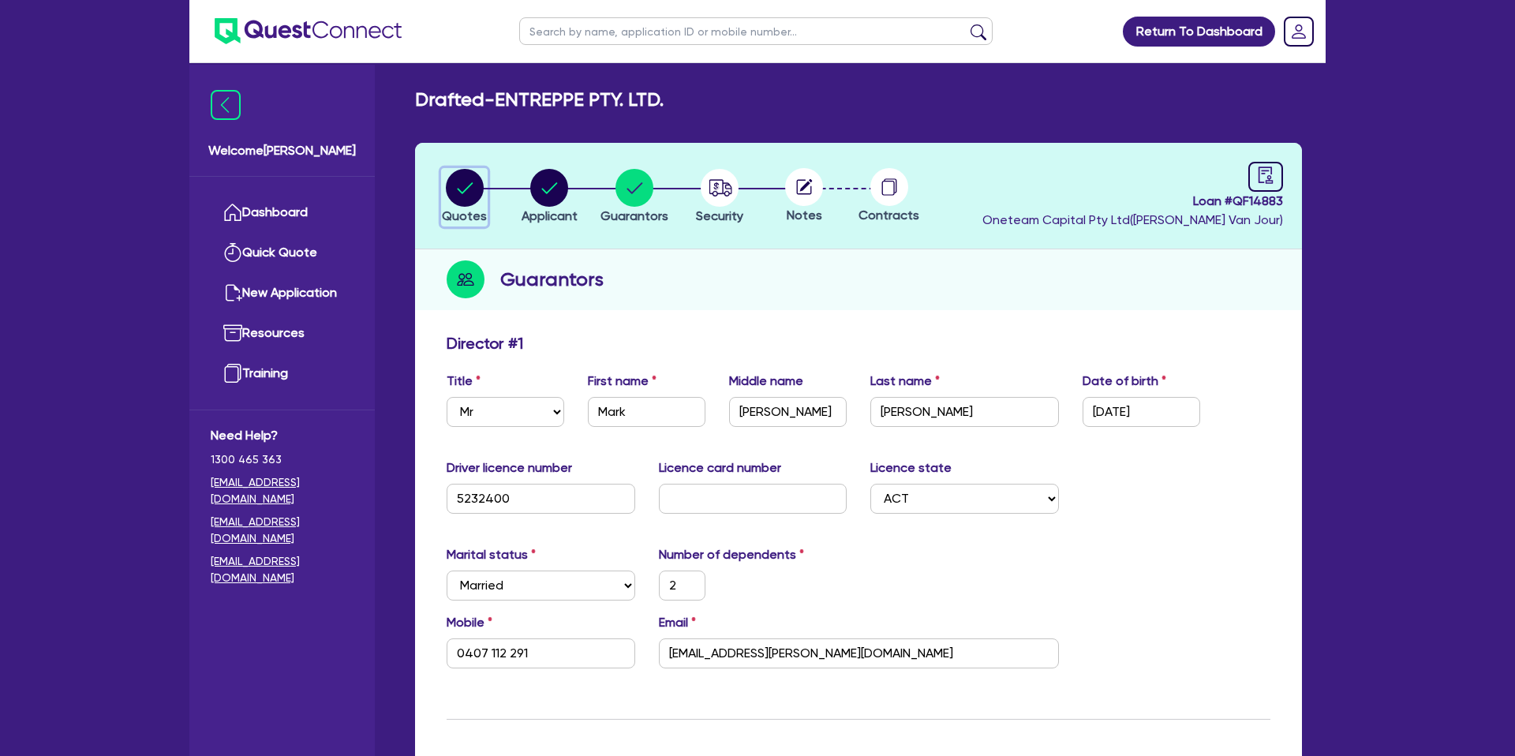
click at [461, 182] on circle "button" at bounding box center [465, 188] width 38 height 38
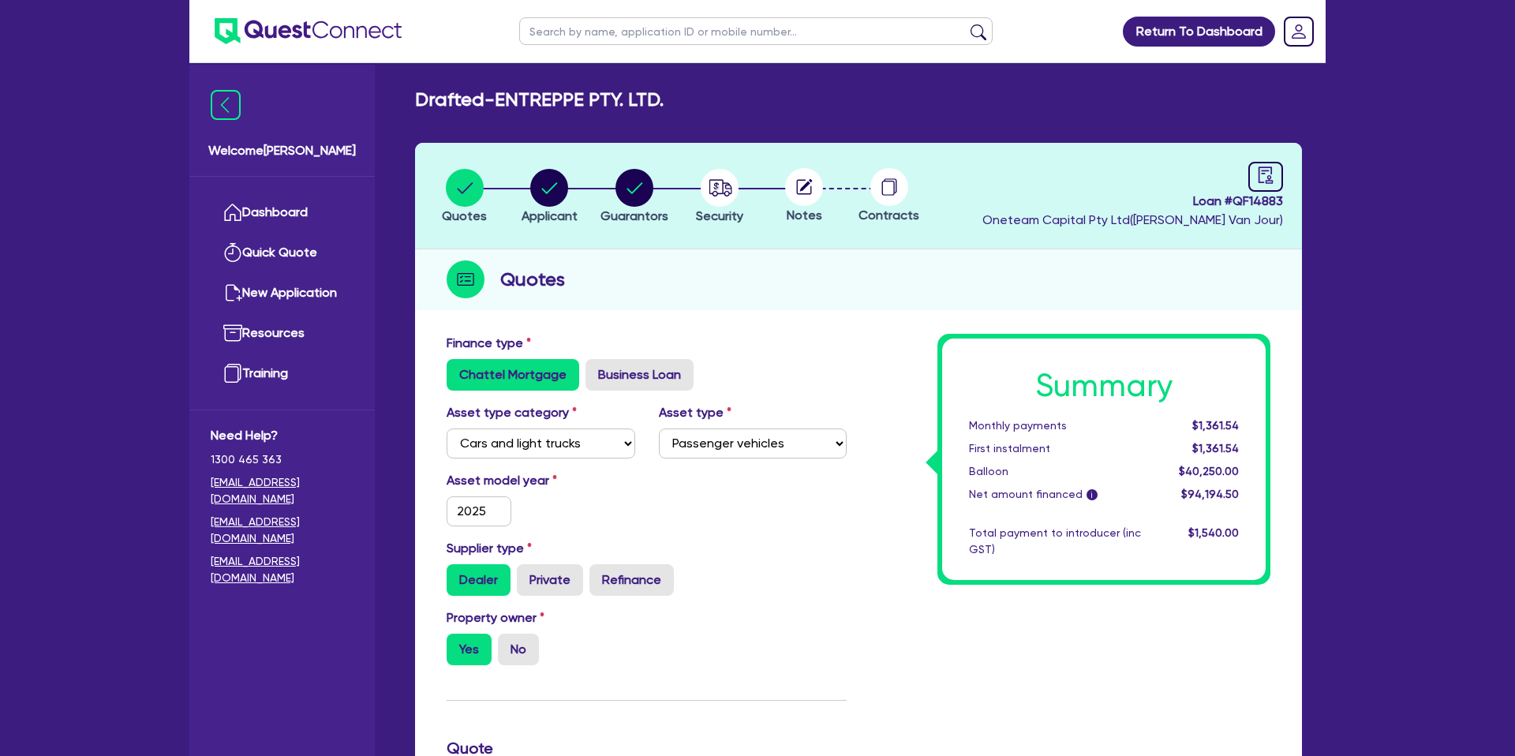
click at [684, 281] on div "Quotes" at bounding box center [858, 279] width 887 height 61
click at [706, 245] on header "Quotes Applicant [GEOGRAPHIC_DATA] Security Notes Contracts Loan # QF14883 Onet…" at bounding box center [858, 196] width 887 height 107
click at [541, 174] on circle "button" at bounding box center [549, 188] width 38 height 38
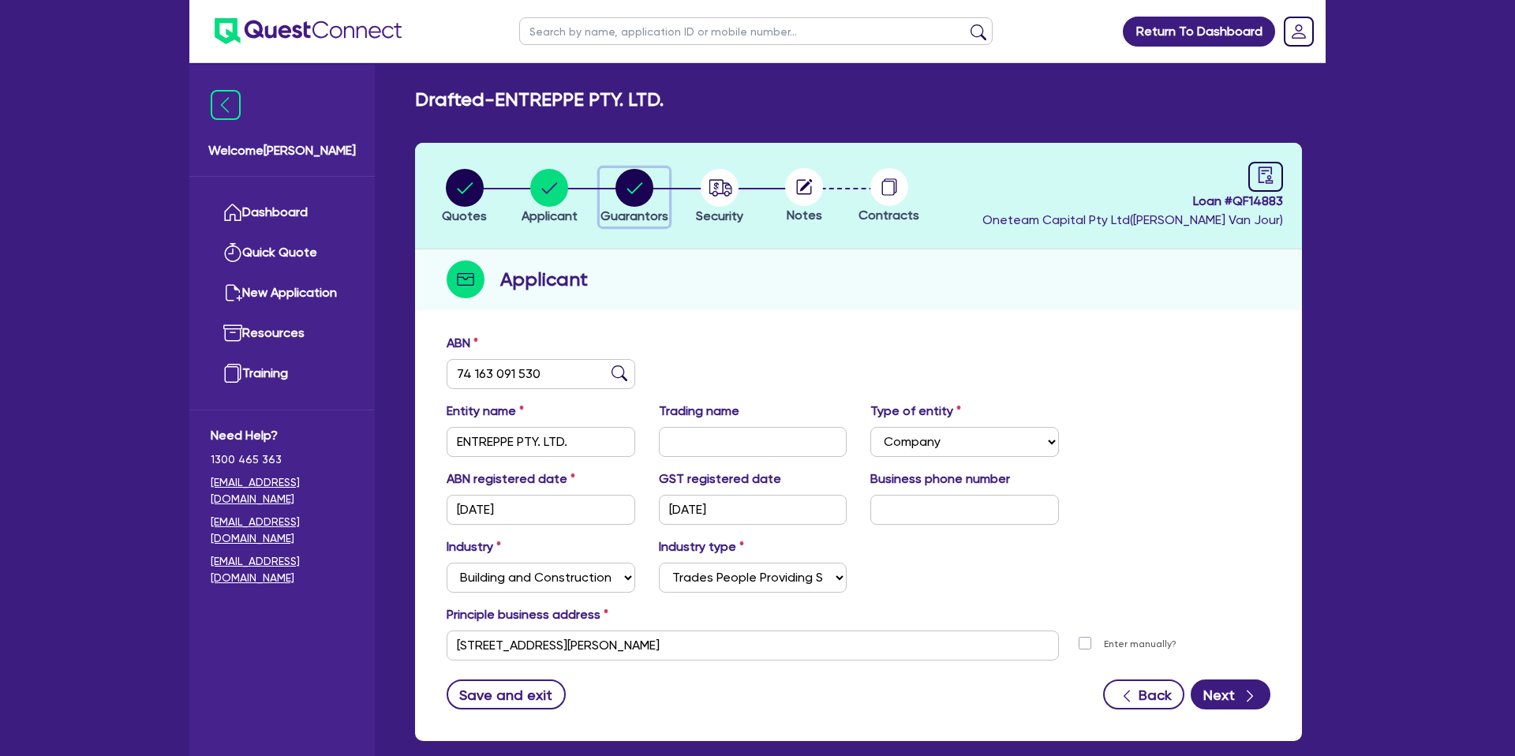
click at [625, 186] on circle "button" at bounding box center [635, 188] width 38 height 38
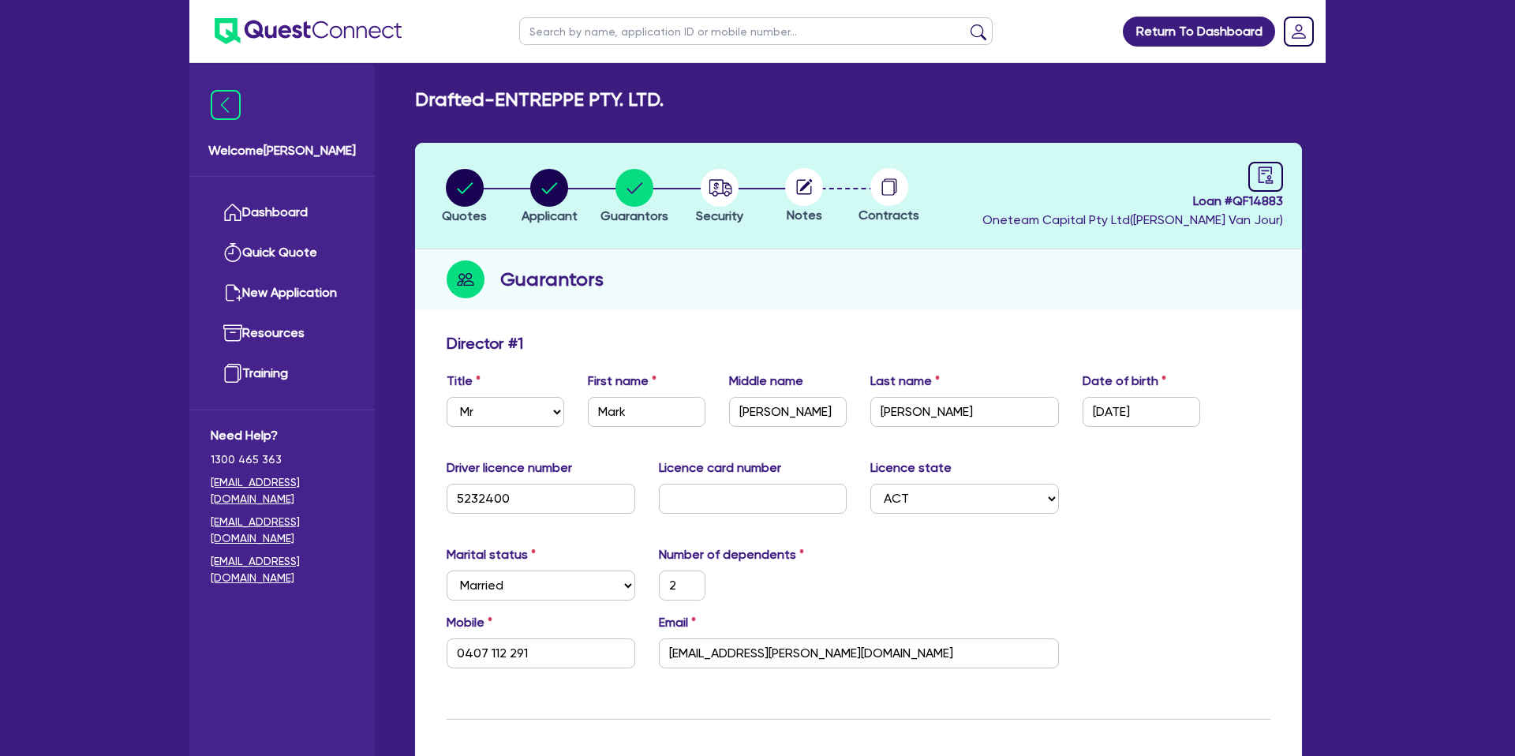
click at [980, 215] on header "Quotes Applicant [GEOGRAPHIC_DATA] Security Notes Contracts Loan # QF14883 Onet…" at bounding box center [858, 196] width 887 height 107
click at [1055, 295] on div "Guarantors" at bounding box center [858, 279] width 887 height 61
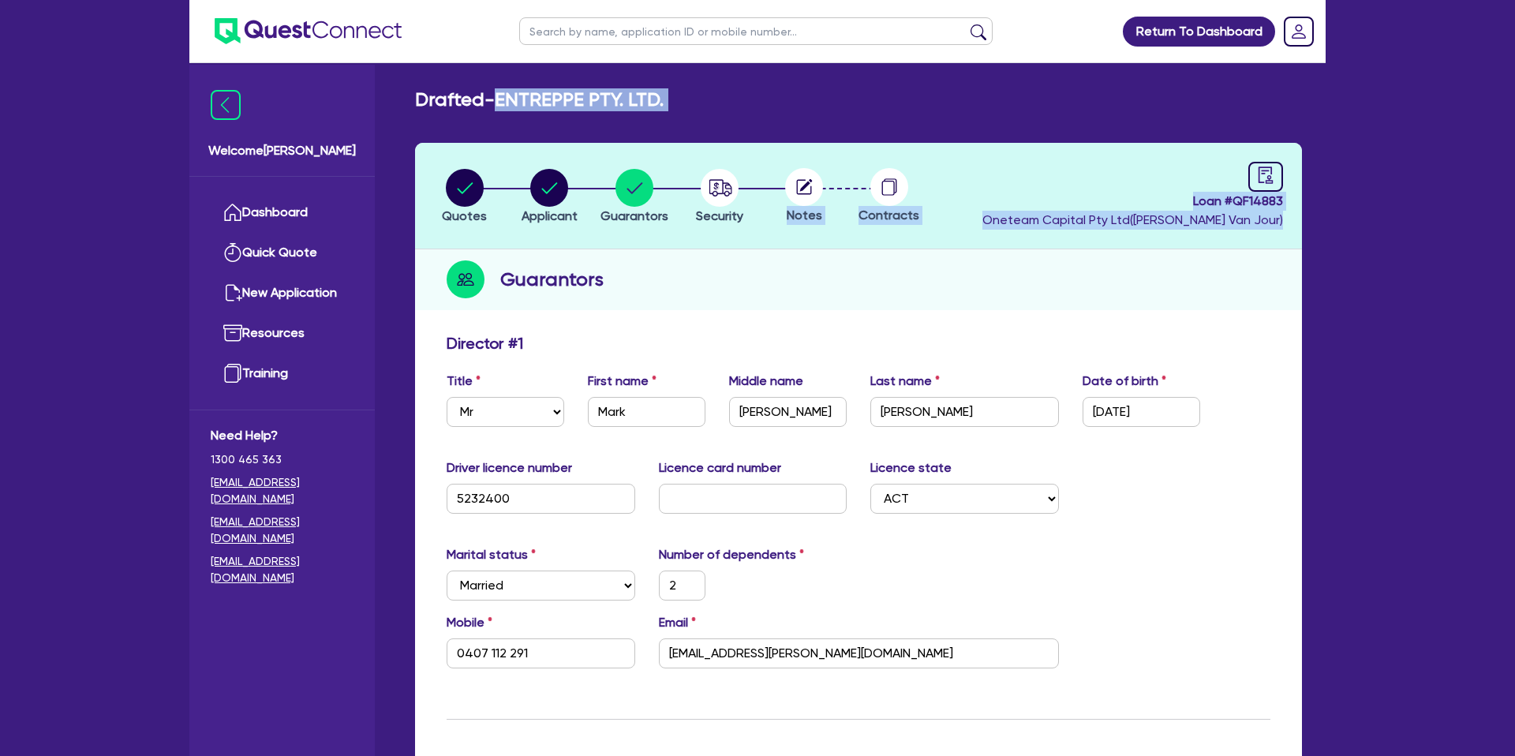
drag, startPoint x: 515, startPoint y: 99, endPoint x: 1272, endPoint y: 237, distance: 769.3
click at [1268, 234] on header "Quotes Applicant [GEOGRAPHIC_DATA] Security Notes Contracts Loan # QF14883 Onet…" at bounding box center [858, 195] width 887 height 107
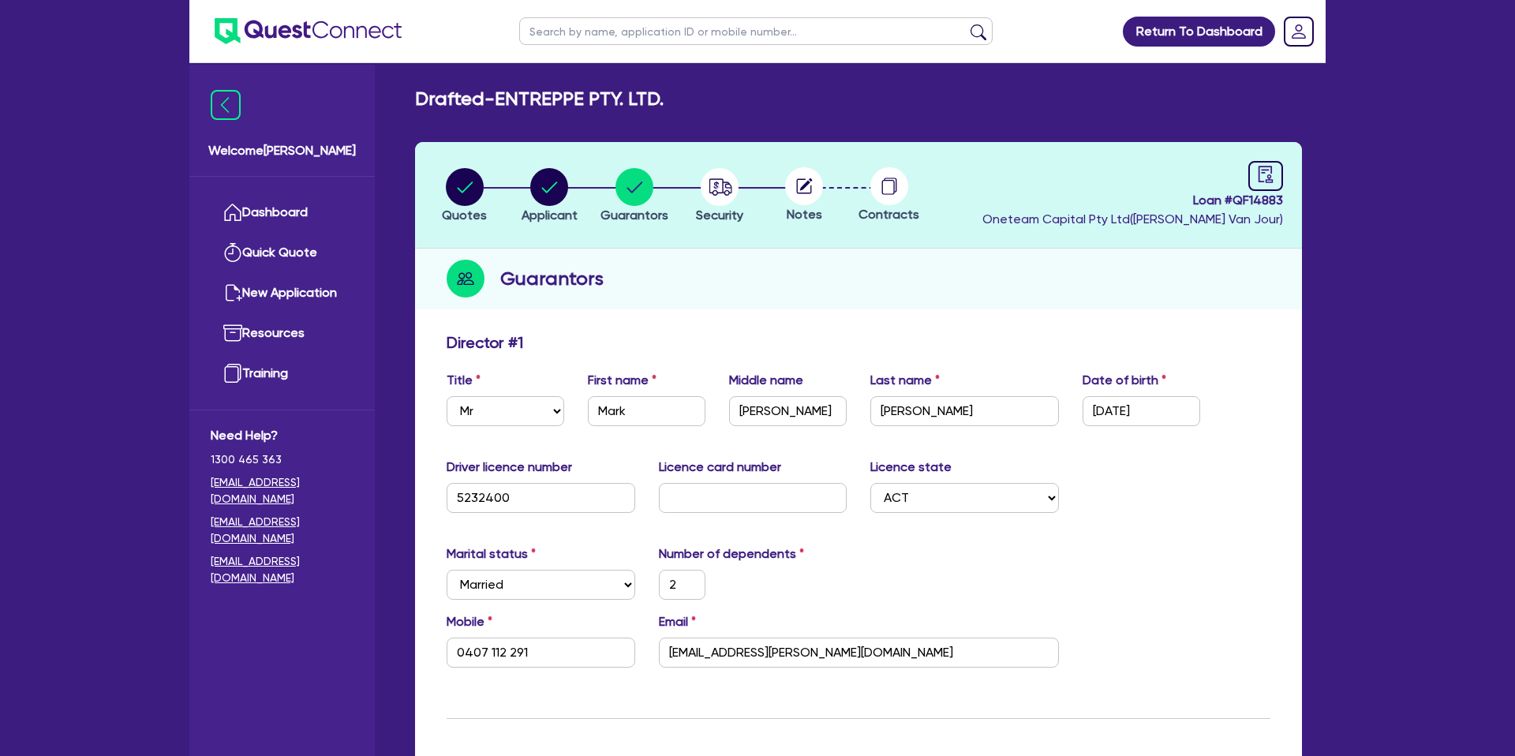
click at [913, 230] on header "Quotes Applicant [GEOGRAPHIC_DATA] Security Notes Contracts Loan # QF14883 Onet…" at bounding box center [858, 195] width 887 height 107
drag, startPoint x: 1190, startPoint y: 202, endPoint x: 1310, endPoint y: 199, distance: 120.0
copy span "Loan # QF14883"
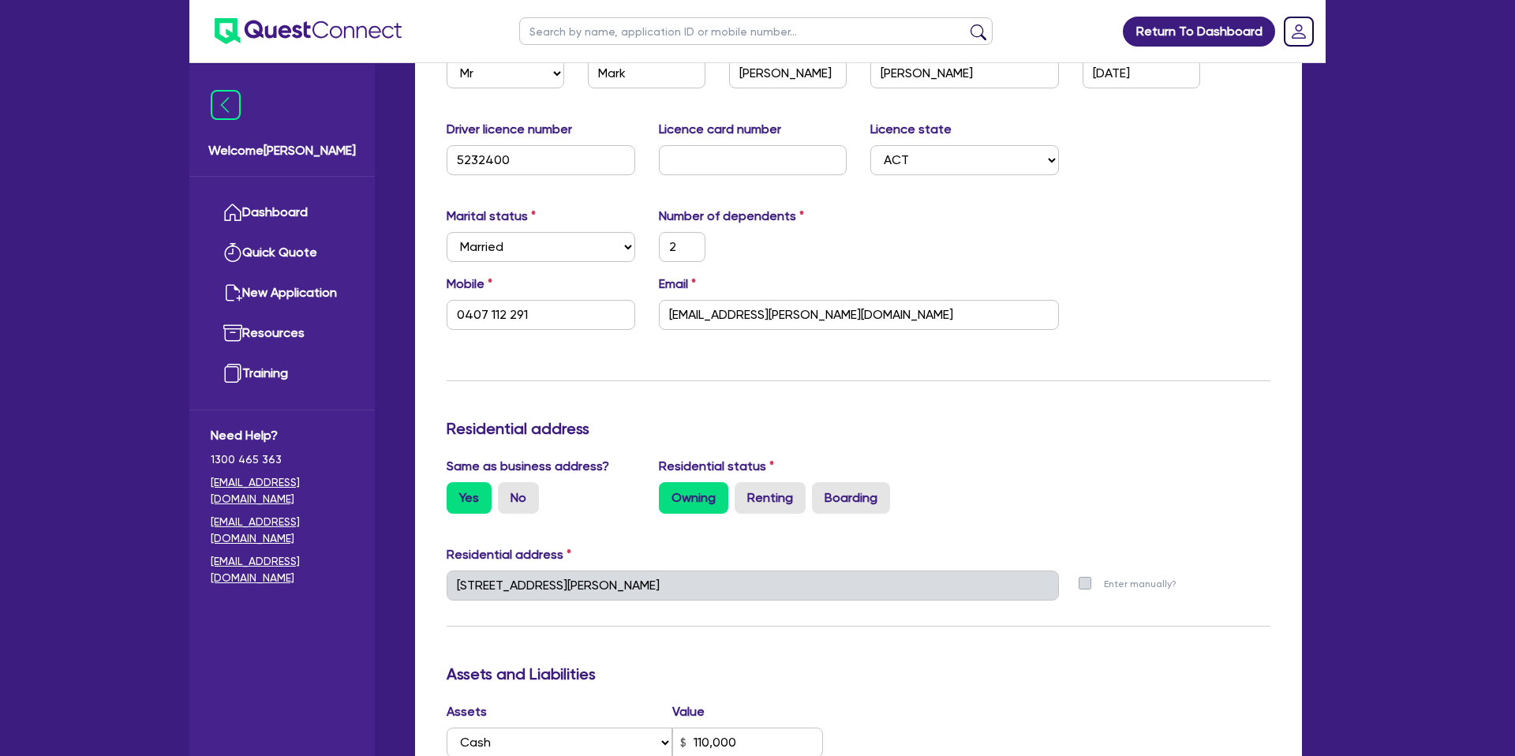
scroll to position [0, 0]
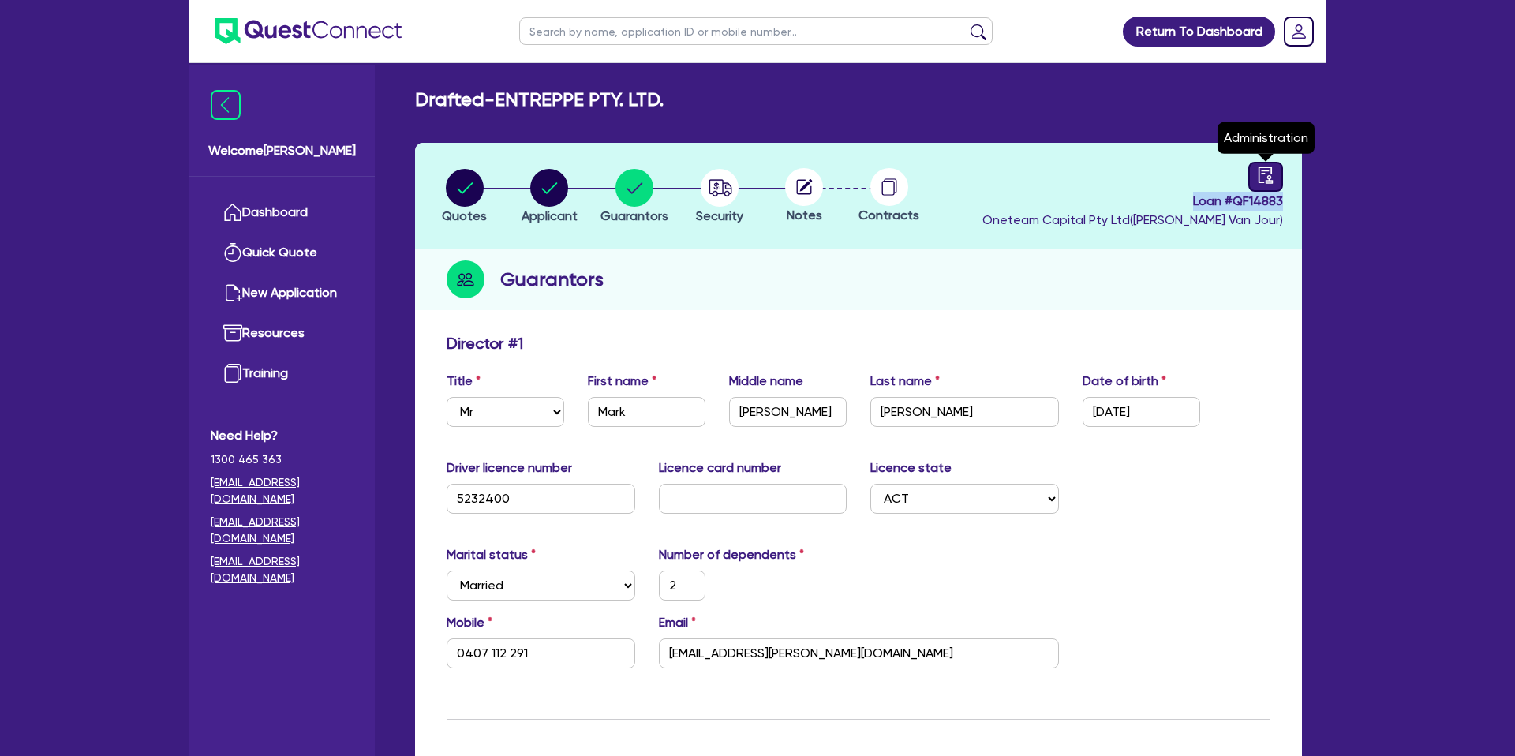
click at [1274, 173] on link at bounding box center [1266, 177] width 35 height 30
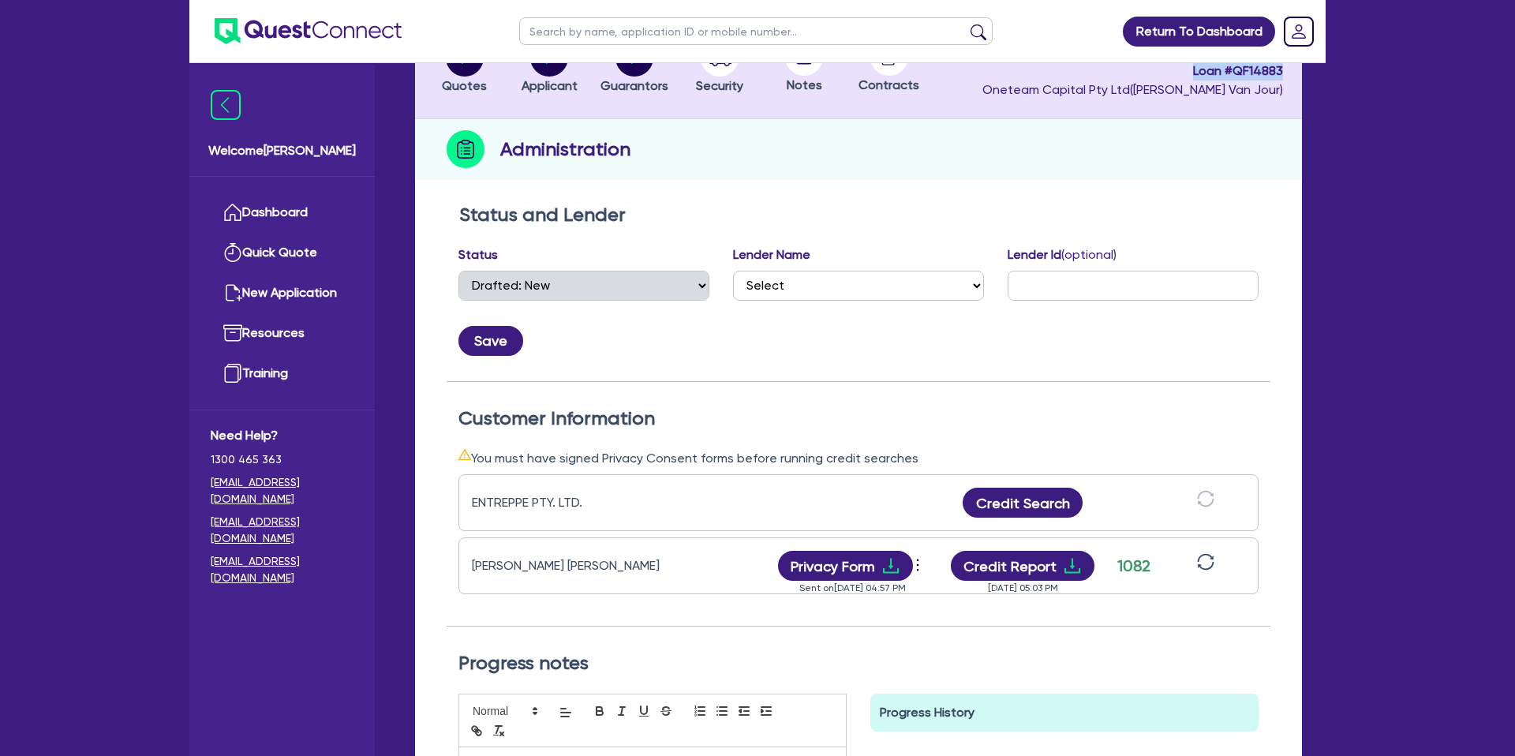
scroll to position [317, 0]
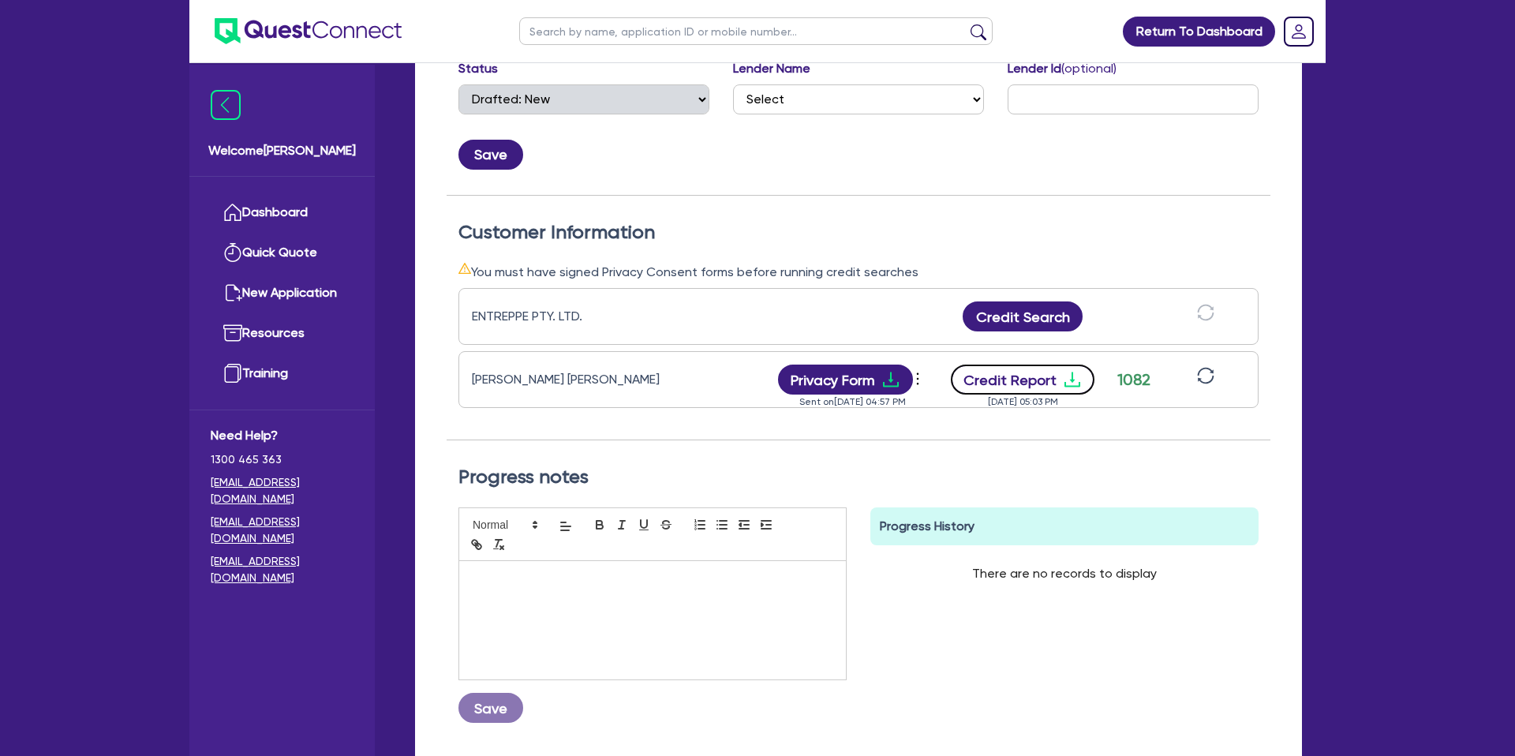
click at [1035, 383] on button "Credit Report" at bounding box center [1023, 380] width 144 height 30
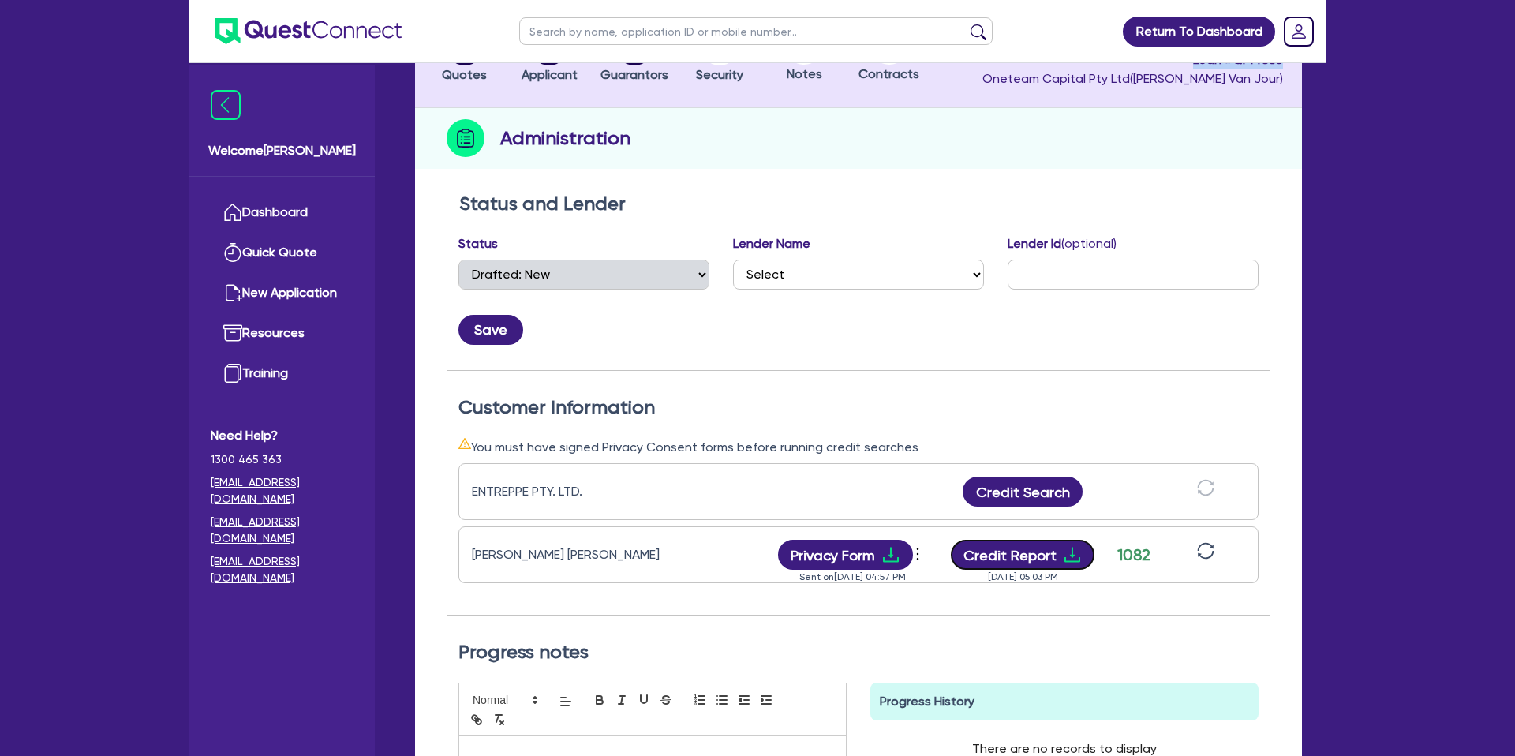
scroll to position [0, 0]
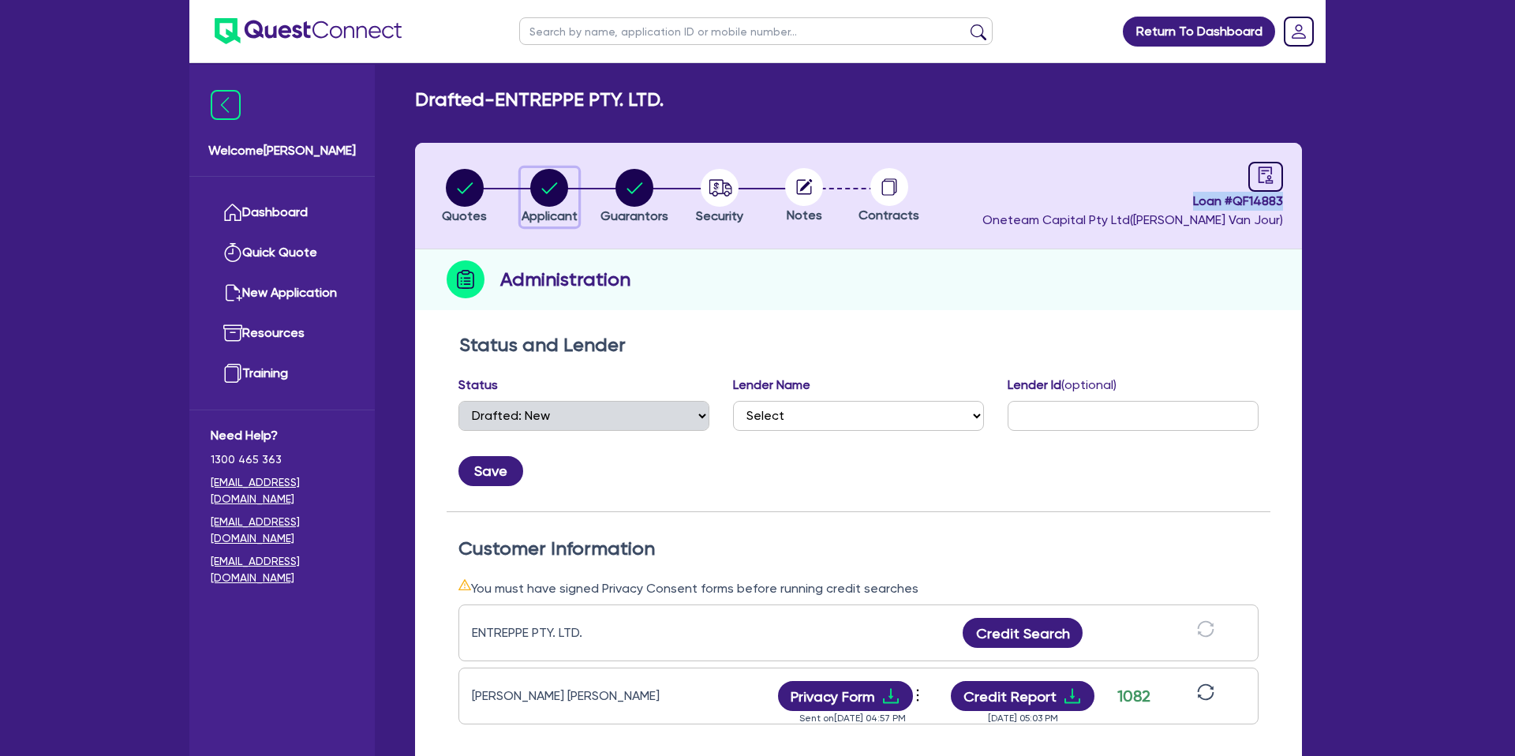
click at [546, 182] on circle "button" at bounding box center [549, 188] width 38 height 38
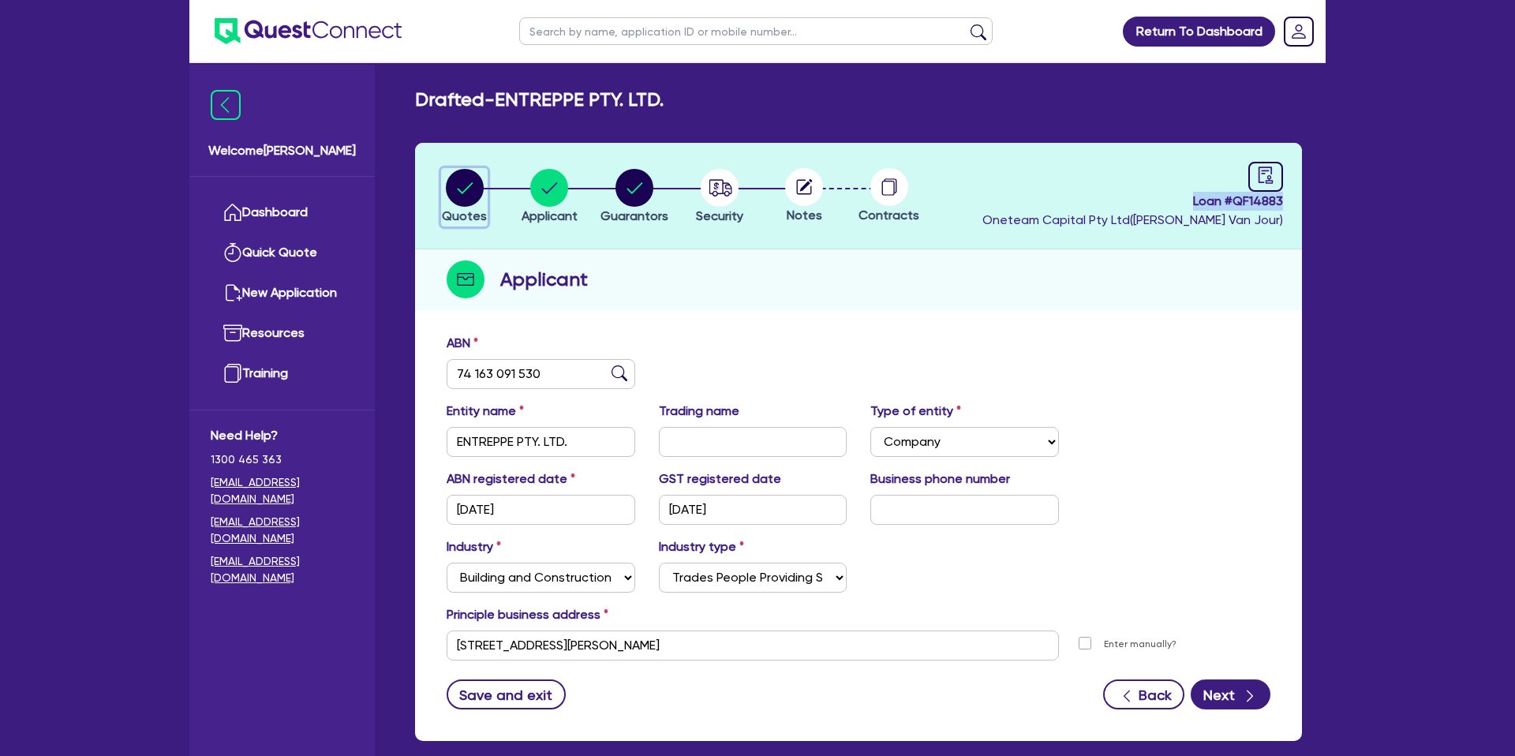
click at [462, 190] on circle "button" at bounding box center [465, 188] width 38 height 38
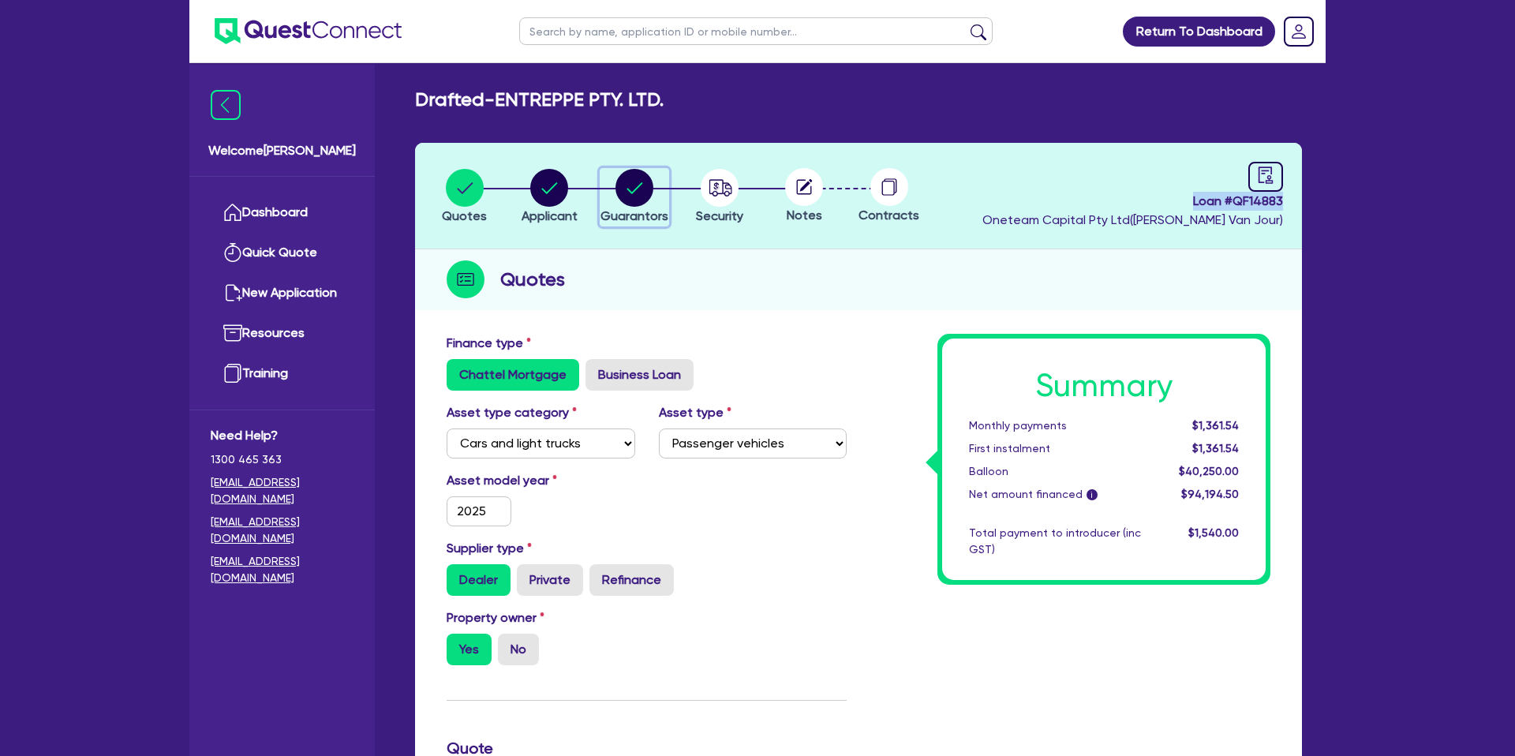
drag, startPoint x: 640, startPoint y: 208, endPoint x: 631, endPoint y: 210, distance: 9.8
click at [632, 209] on span "Guarantors" at bounding box center [635, 215] width 68 height 15
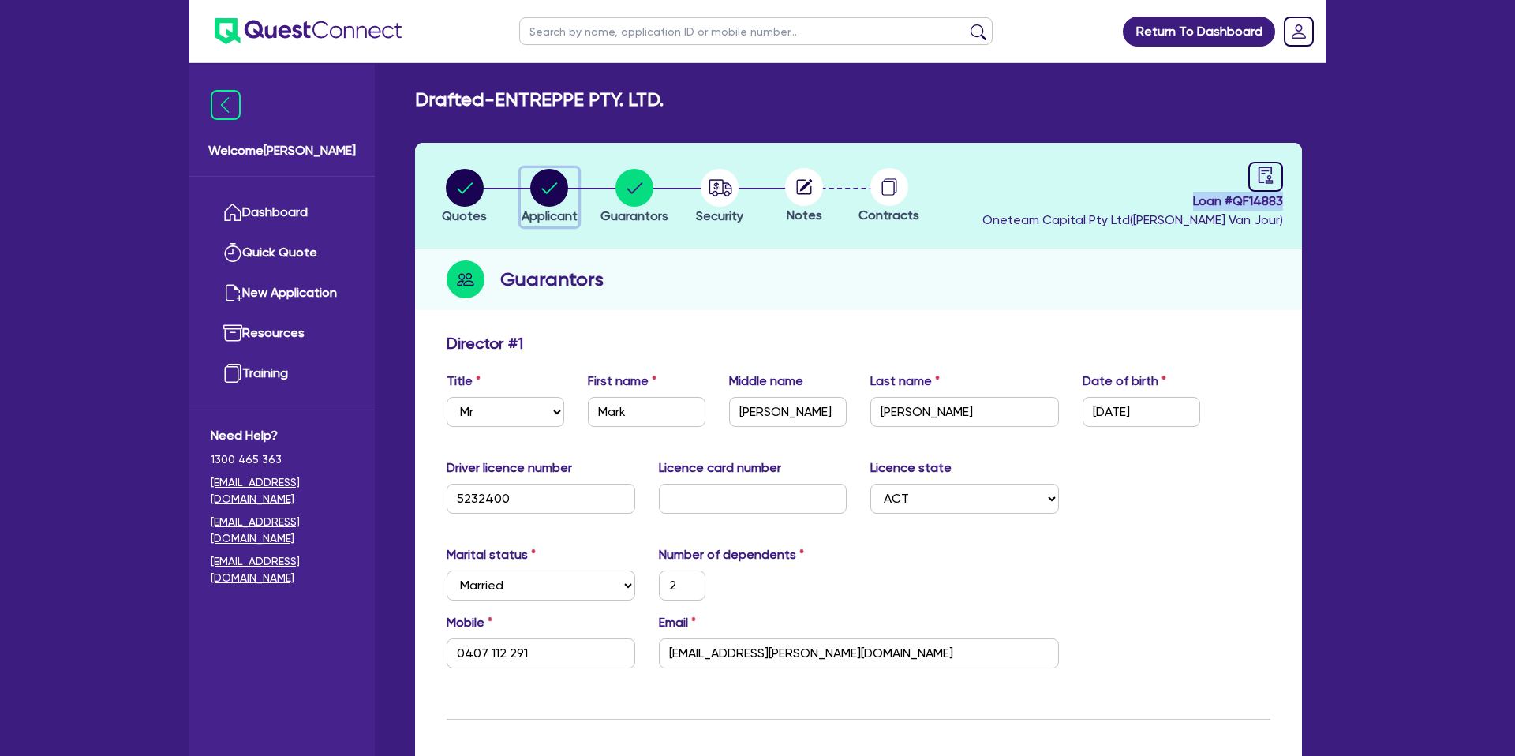
click at [544, 184] on circle "button" at bounding box center [549, 188] width 38 height 38
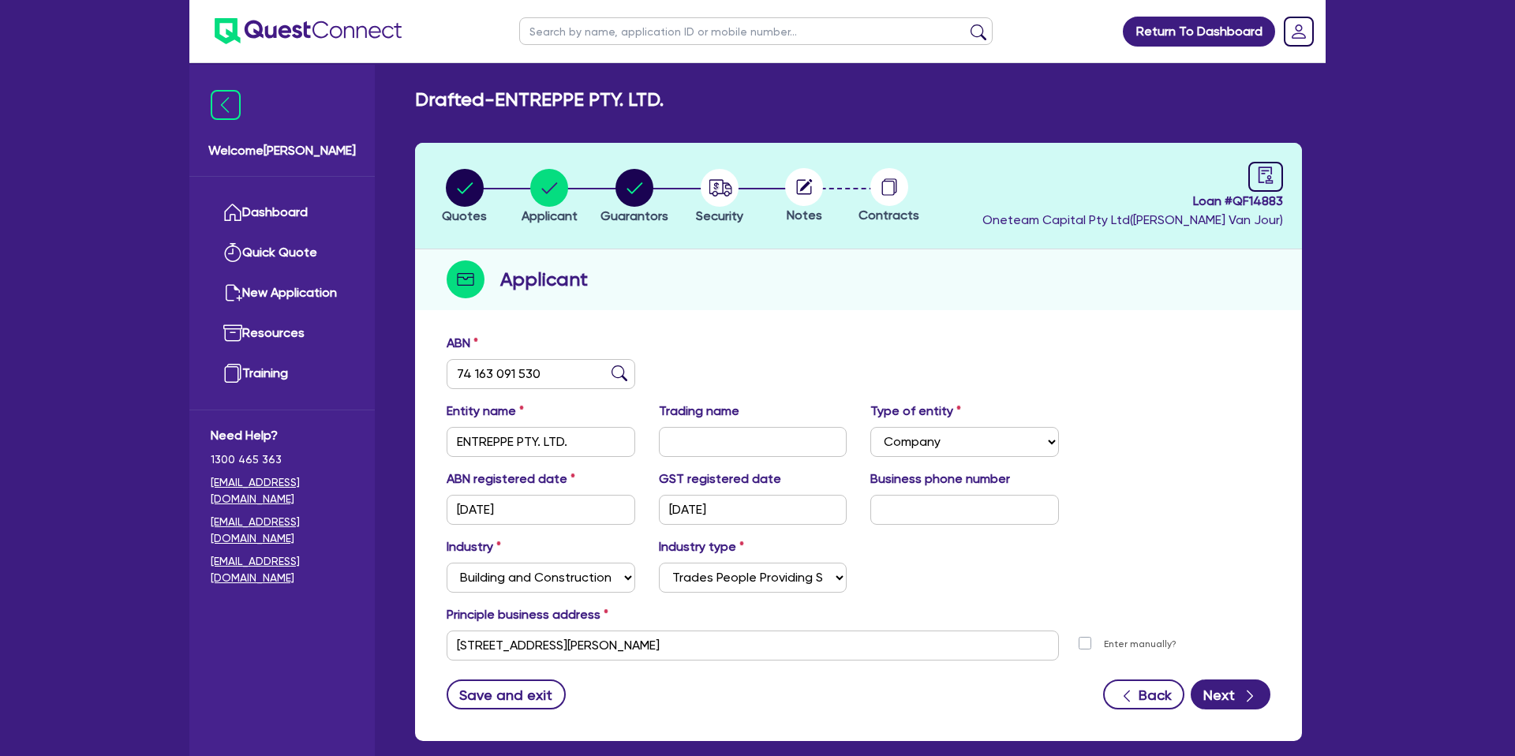
click at [970, 328] on div "ABN 74 163 091 530 Entity name ENTREPPE PTY. LTD. Trading name Type of entity S…" at bounding box center [858, 533] width 887 height 415
click at [452, 189] on circle "button" at bounding box center [465, 188] width 38 height 38
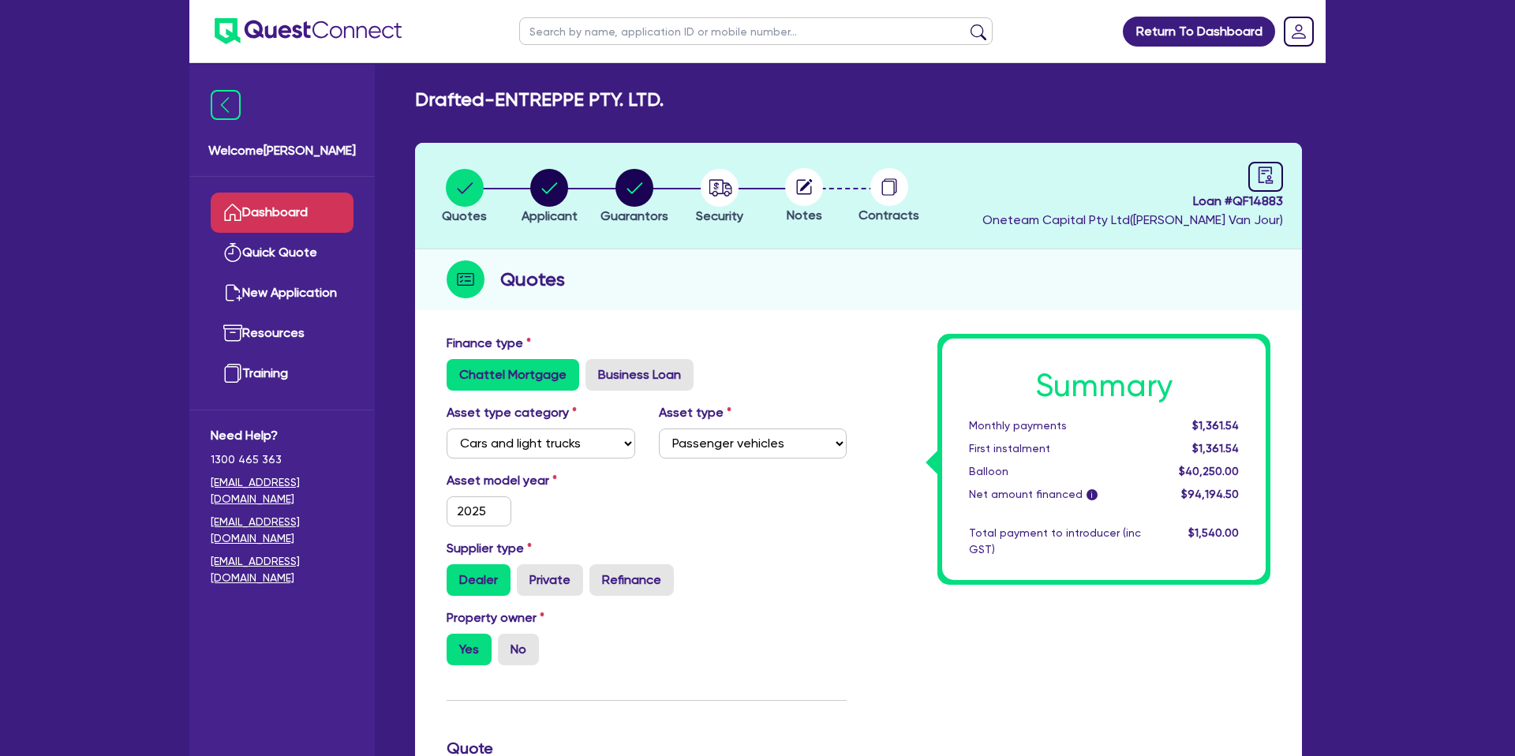
click at [350, 216] on link "Dashboard" at bounding box center [282, 213] width 143 height 40
